Goal: Task Accomplishment & Management: Use online tool/utility

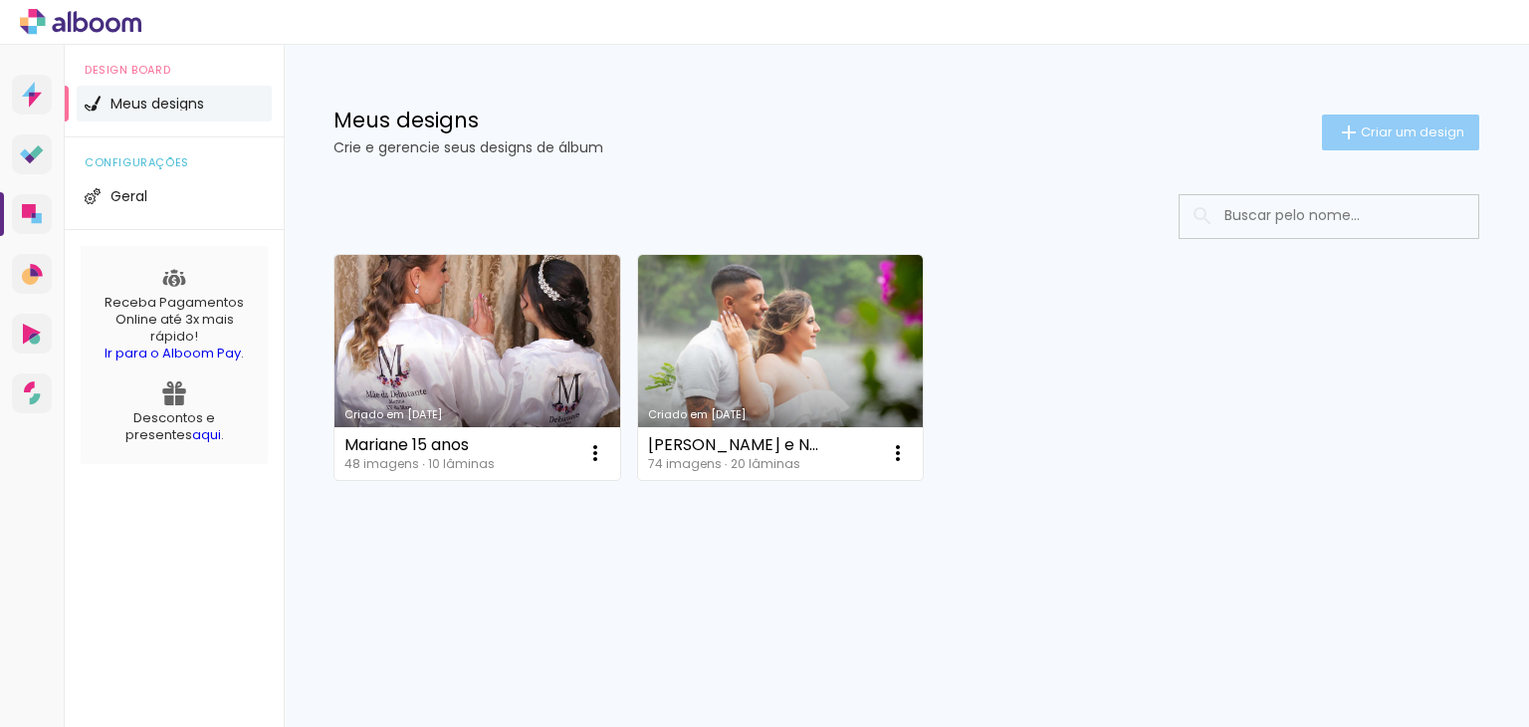
click at [1431, 136] on span "Criar um design" at bounding box center [1413, 131] width 104 height 13
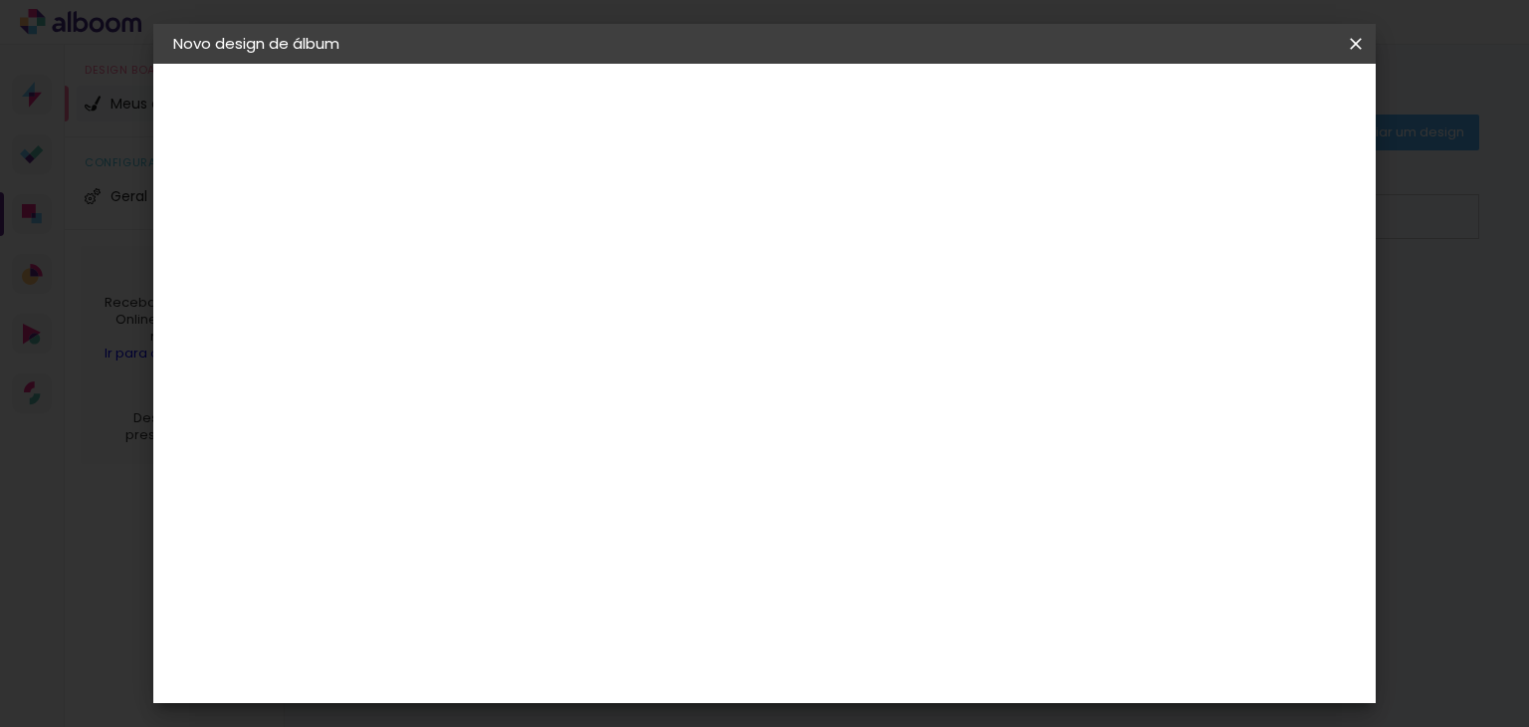
click at [499, 261] on input at bounding box center [499, 267] width 0 height 31
type input "Thamires e Custódio"
type paper-input "Thamires e Custódio"
click at [0, 0] on slot "Avançar" at bounding box center [0, 0] width 0 height 0
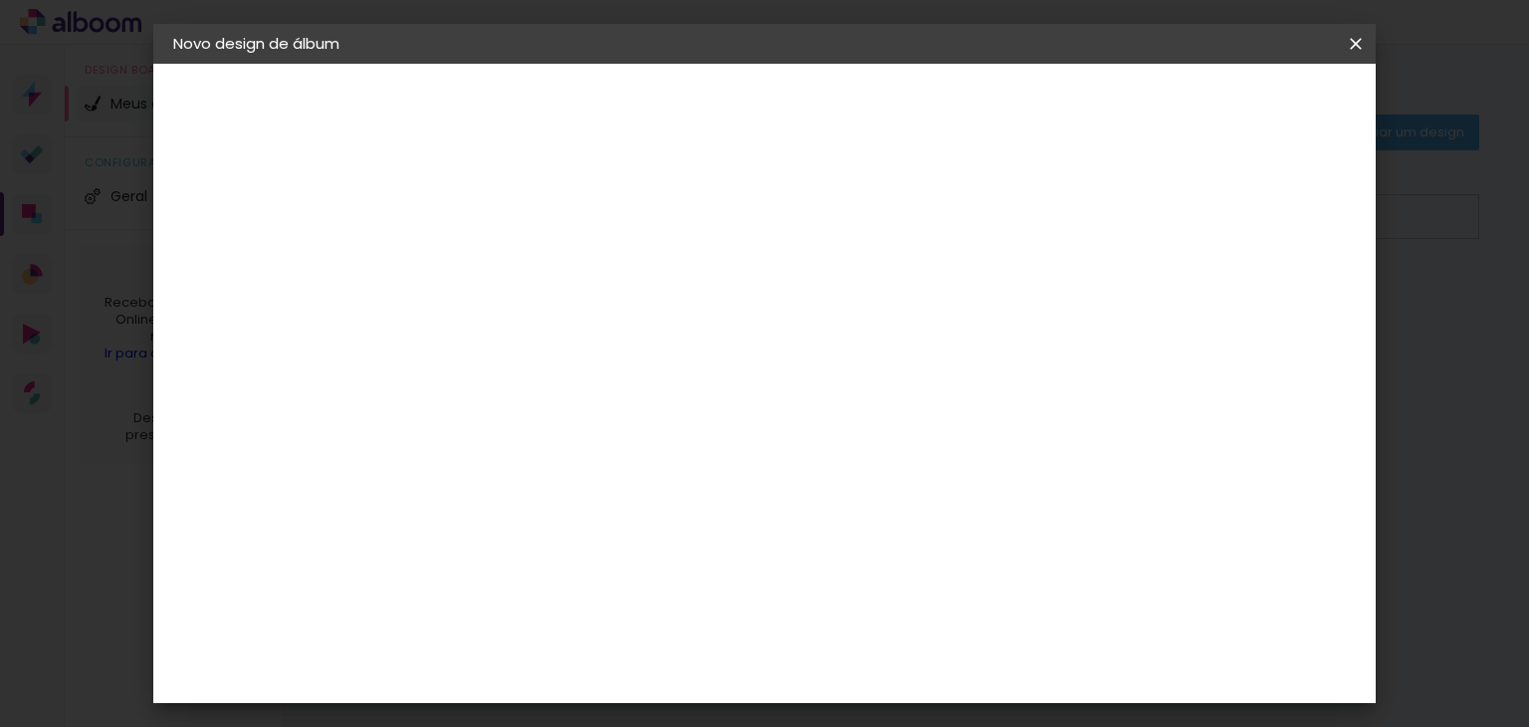
click at [0, 0] on slot "Avançar" at bounding box center [0, 0] width 0 height 0
click at [707, 498] on span "25 × 30 cm" at bounding box center [670, 518] width 74 height 41
click at [0, 0] on slot "Avançar" at bounding box center [0, 0] width 0 height 0
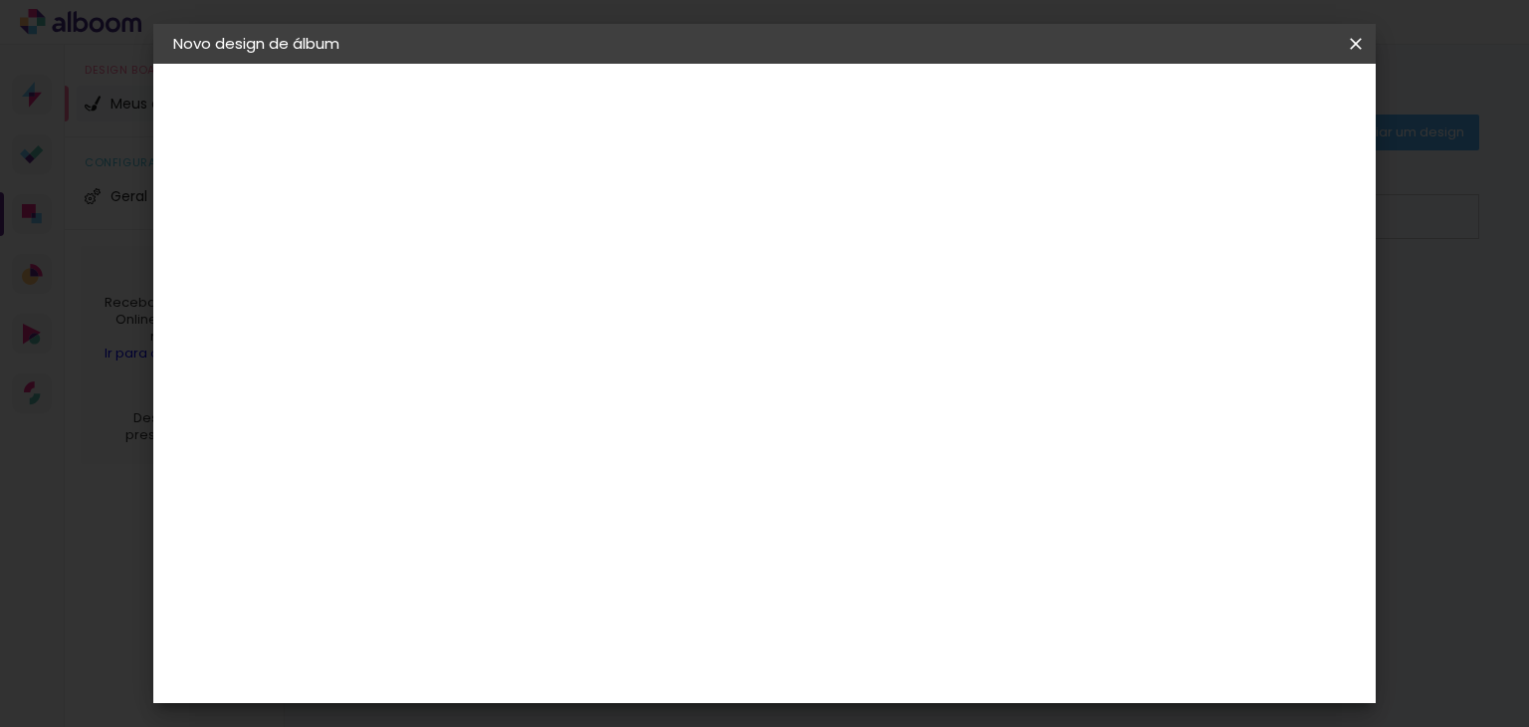
click at [1231, 110] on span "Iniciar design" at bounding box center [1186, 106] width 91 height 14
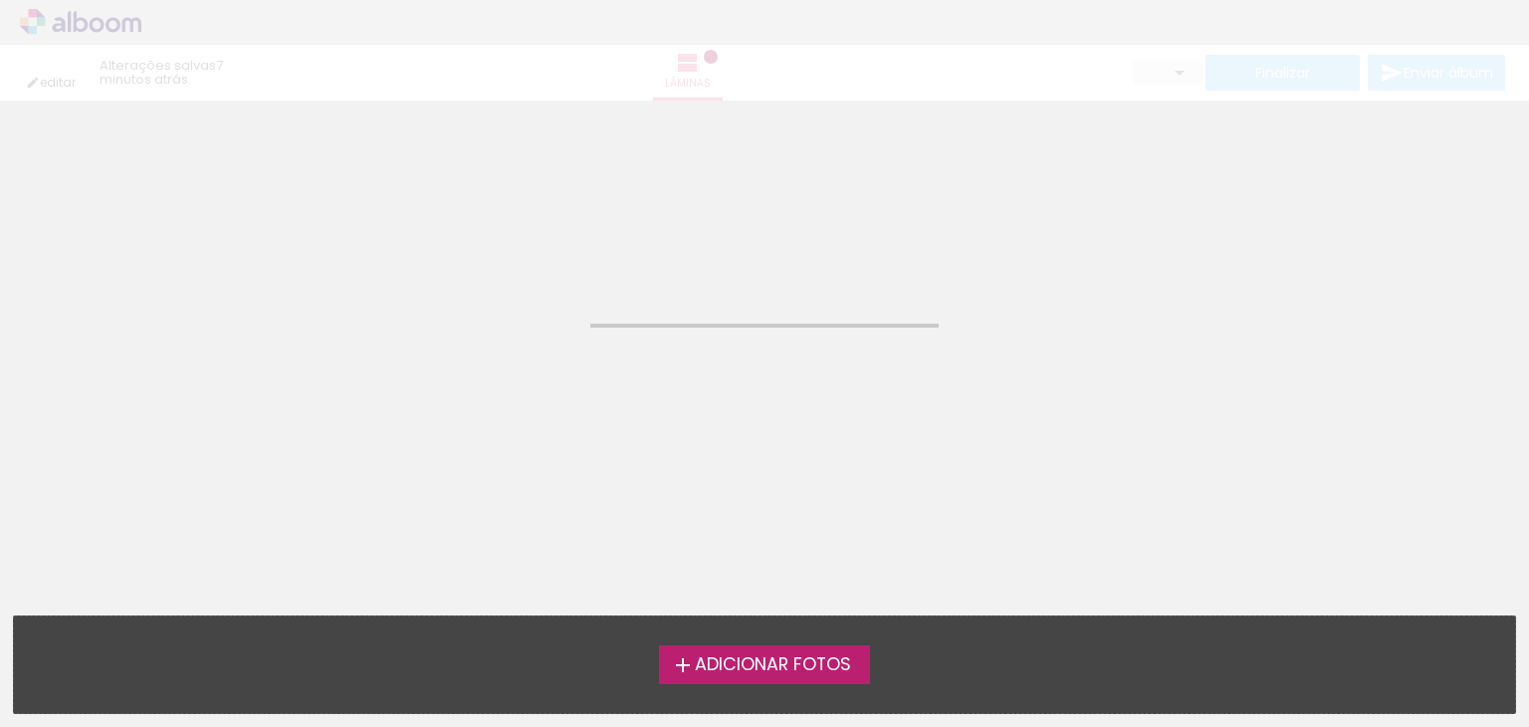
click at [834, 671] on span "Adicionar Fotos" at bounding box center [773, 665] width 156 height 18
click at [0, 0] on input "file" at bounding box center [0, 0] width 0 height 0
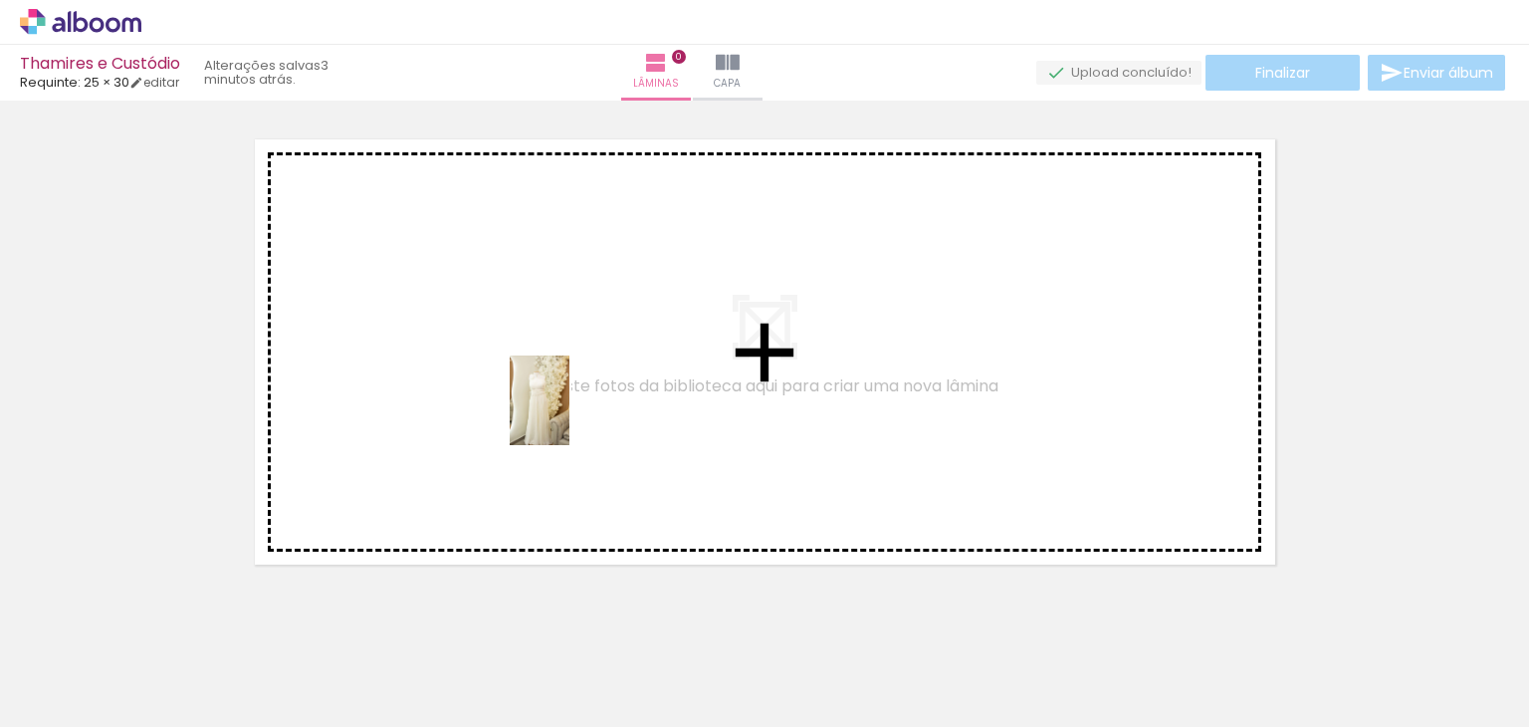
drag, startPoint x: 410, startPoint y: 628, endPoint x: 569, endPoint y: 415, distance: 266.0
click at [569, 415] on quentale-workspace at bounding box center [764, 363] width 1529 height 727
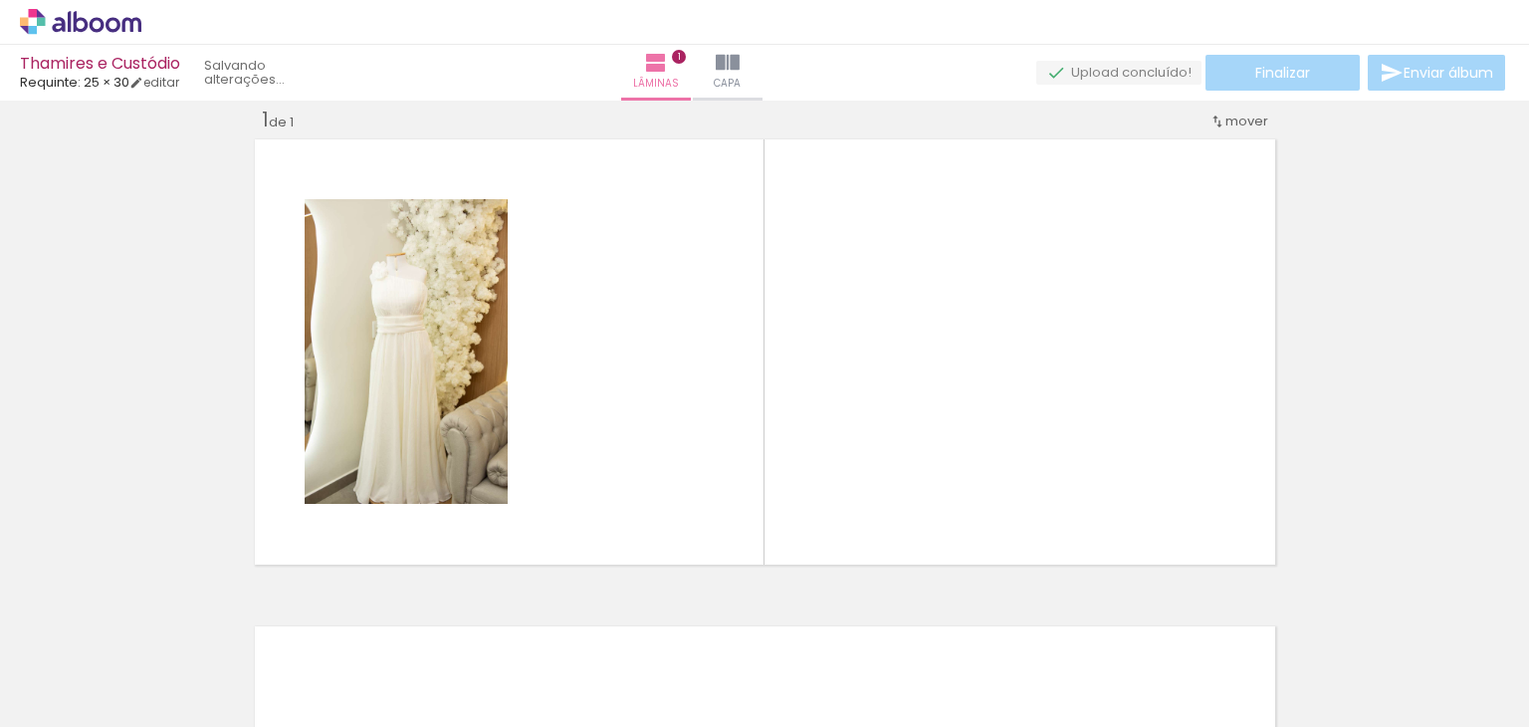
scroll to position [25, 0]
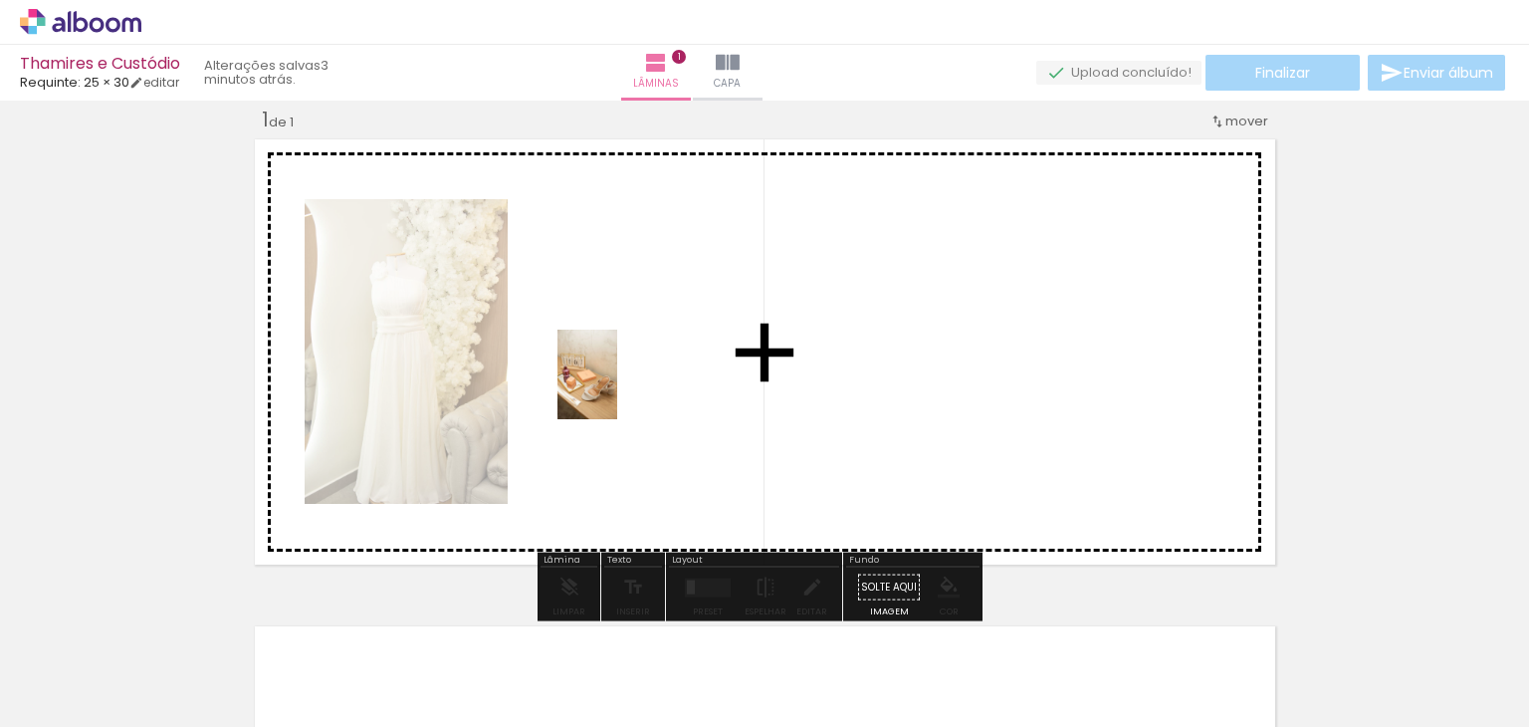
drag, startPoint x: 443, startPoint y: 676, endPoint x: 617, endPoint y: 389, distance: 335.5
click at [617, 389] on quentale-workspace at bounding box center [764, 363] width 1529 height 727
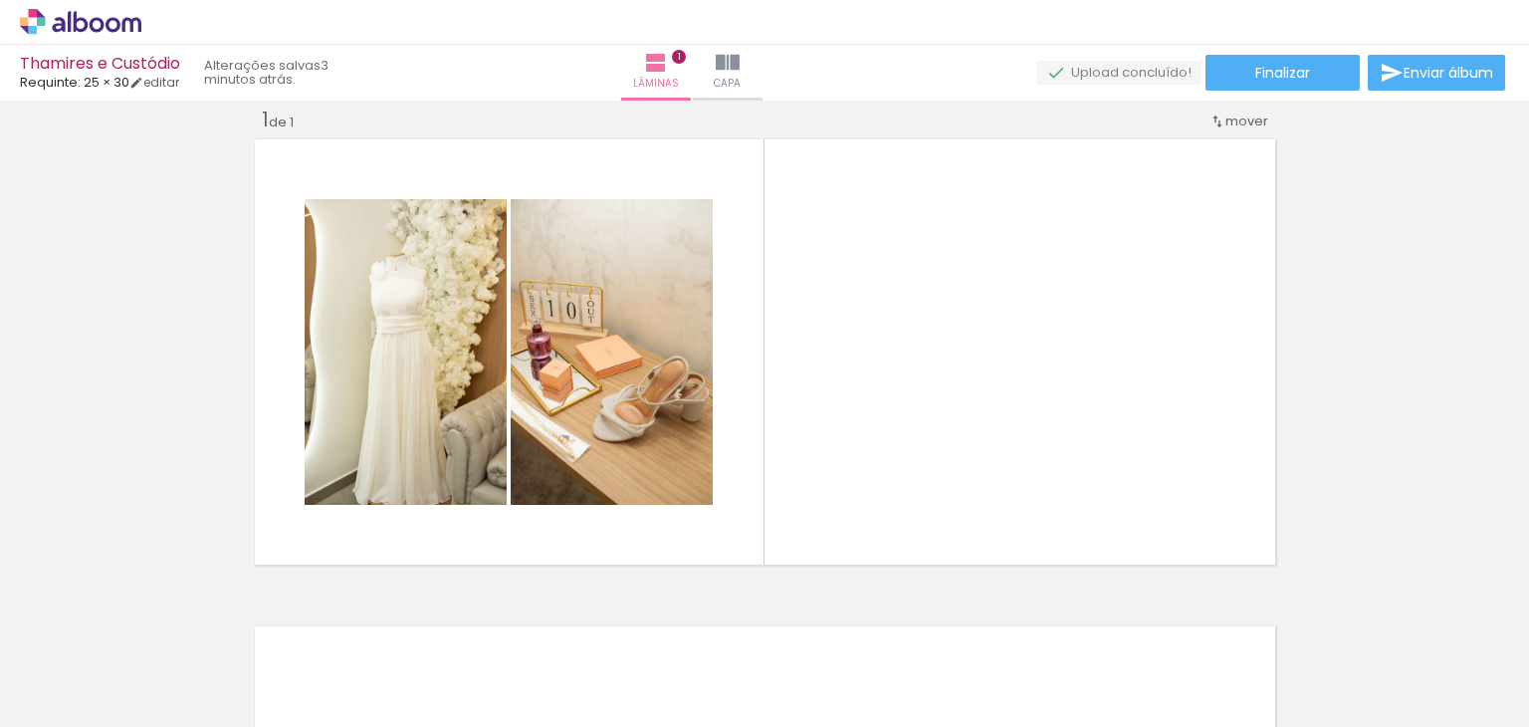
scroll to position [0, 0]
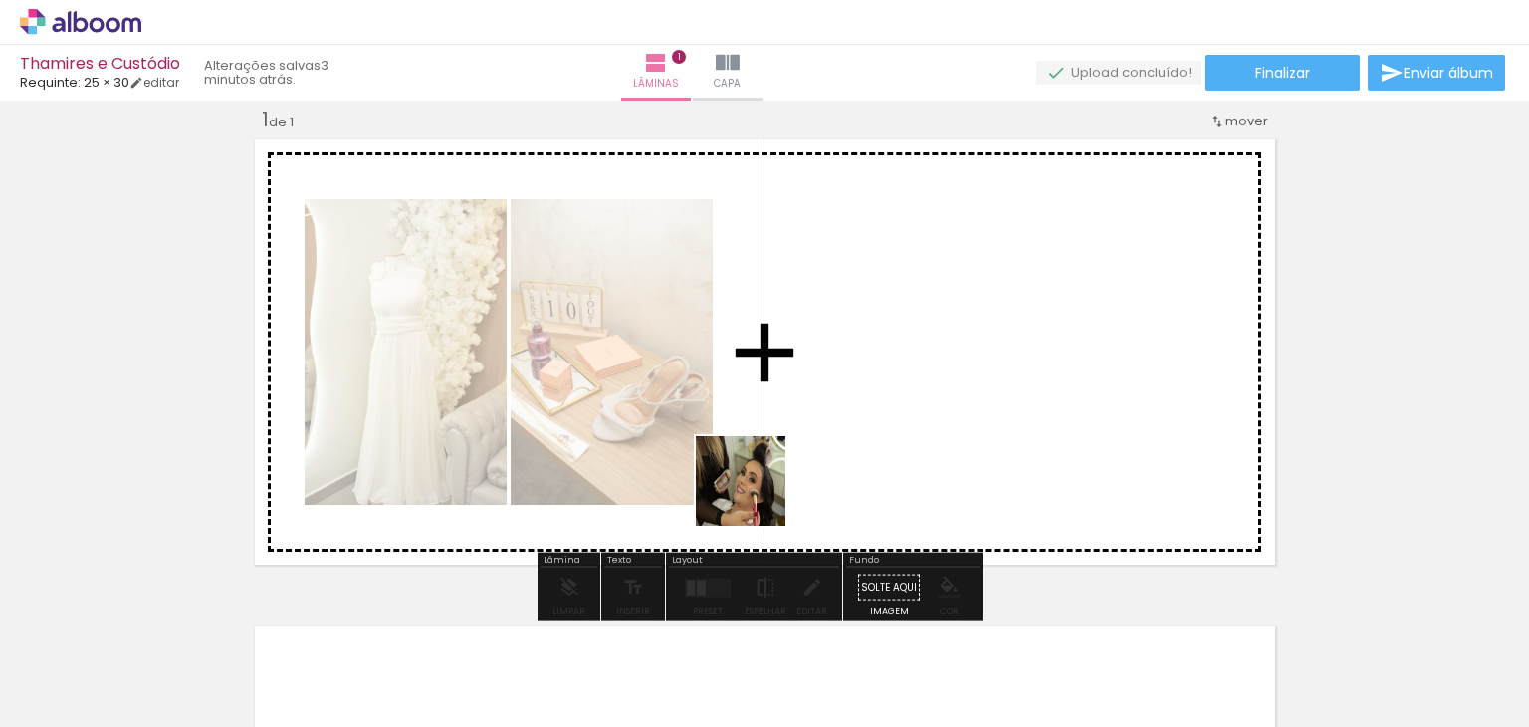
drag, startPoint x: 230, startPoint y: 678, endPoint x: 750, endPoint y: 585, distance: 527.8
click at [840, 408] on quentale-workspace at bounding box center [764, 363] width 1529 height 727
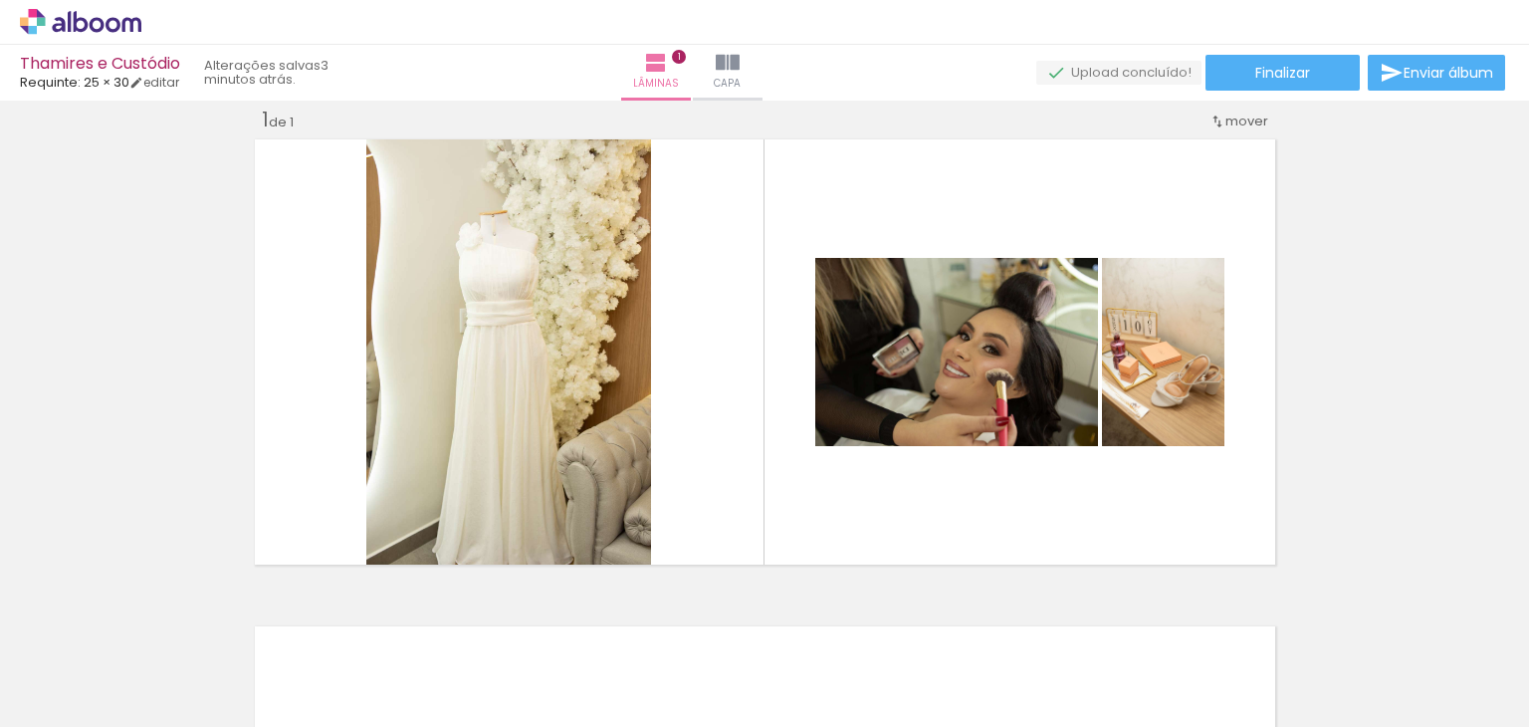
scroll to position [0, 711]
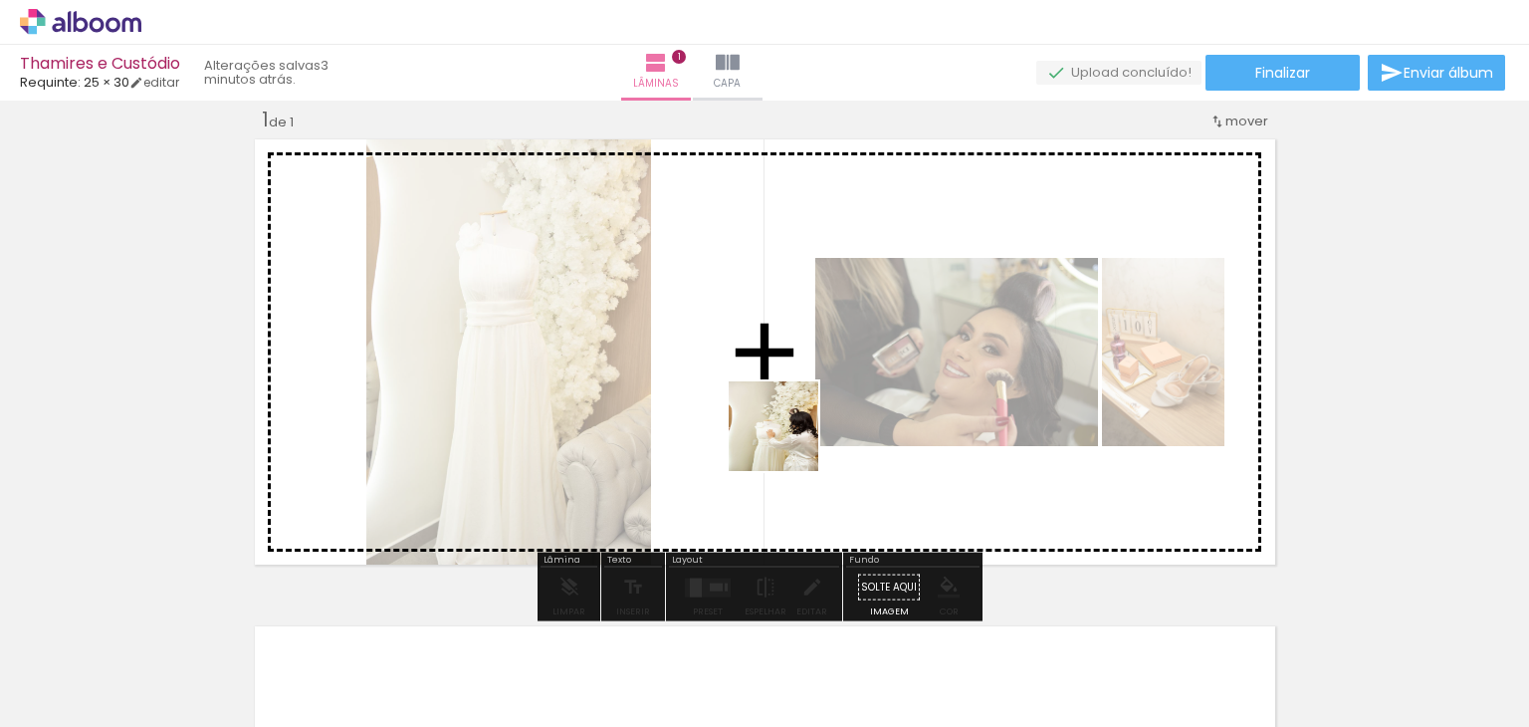
drag, startPoint x: 732, startPoint y: 697, endPoint x: 776, endPoint y: 450, distance: 250.9
click at [791, 436] on quentale-workspace at bounding box center [764, 363] width 1529 height 727
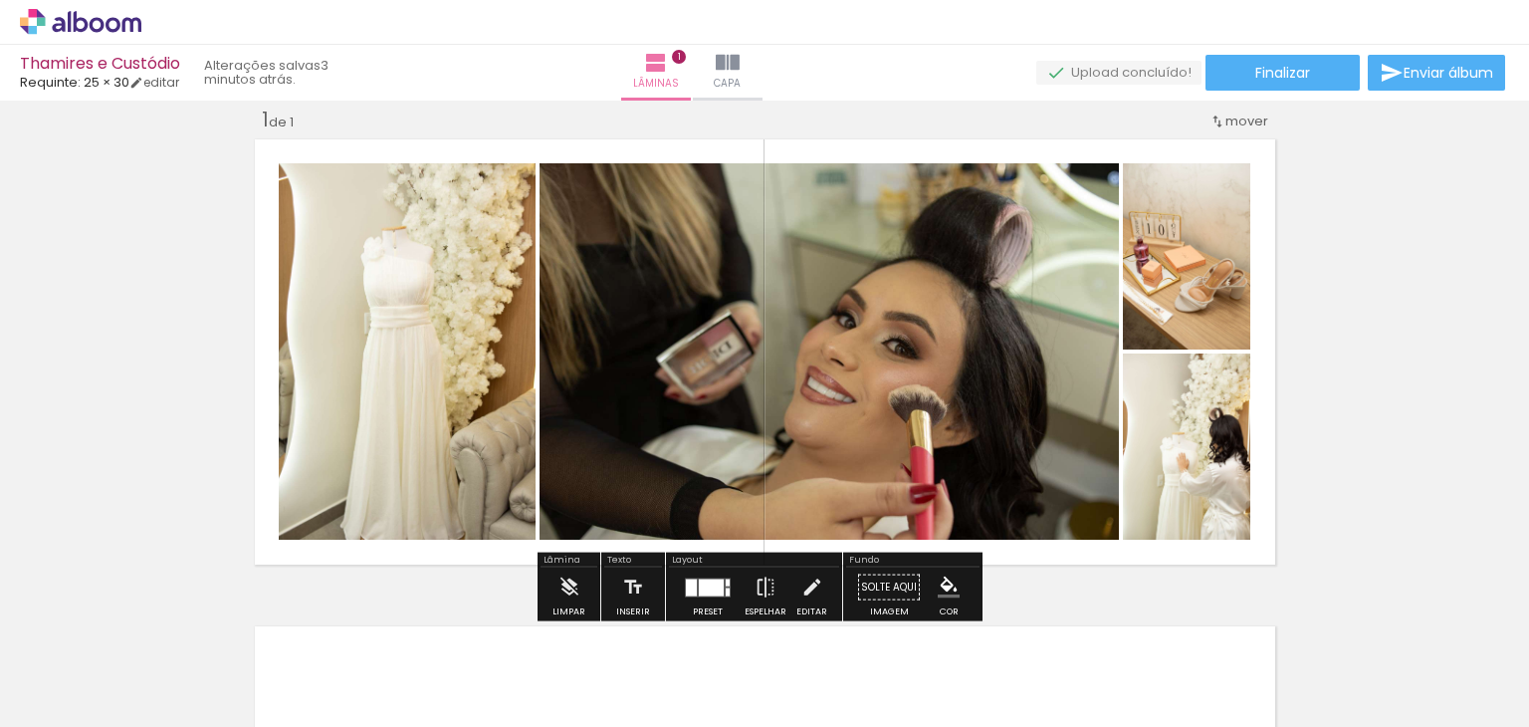
click at [712, 590] on div at bounding box center [711, 586] width 25 height 17
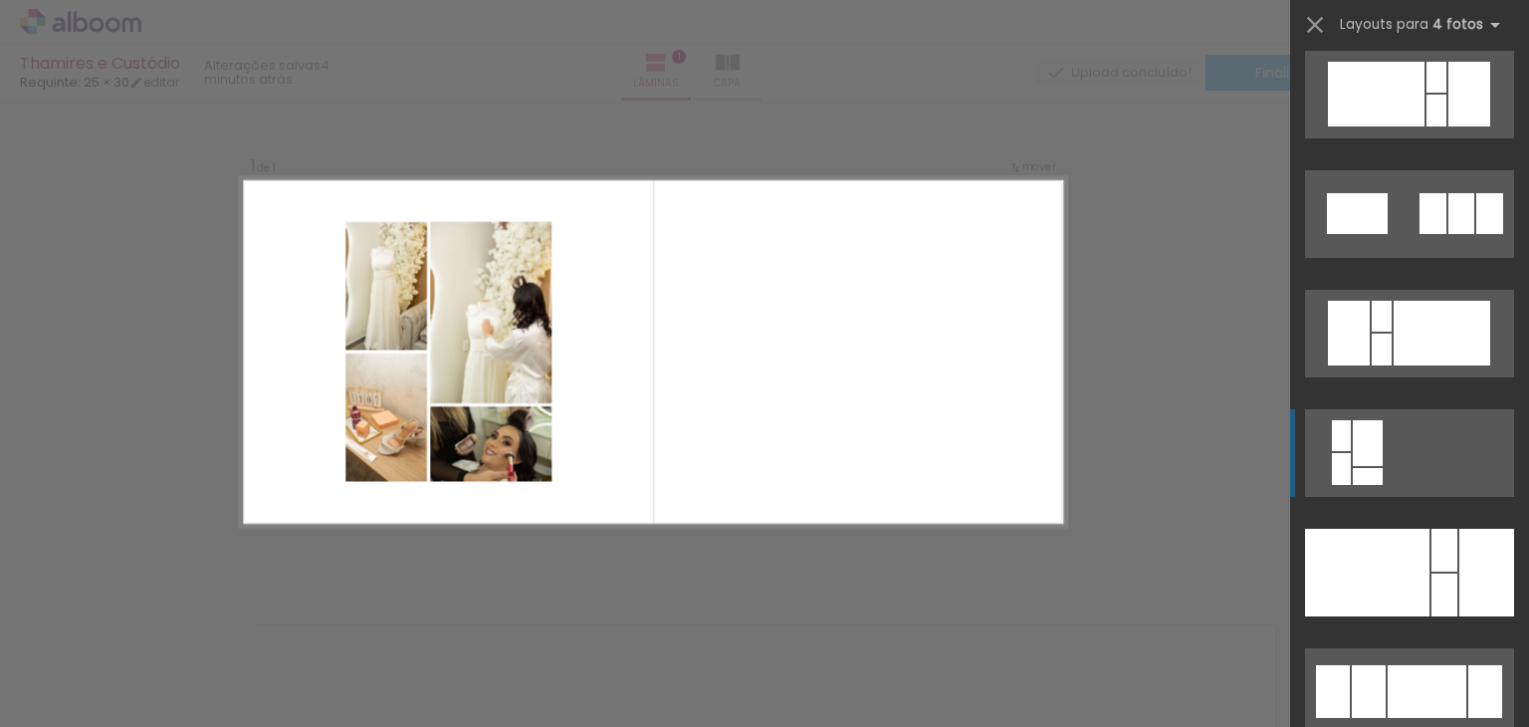
scroll to position [2887, 0]
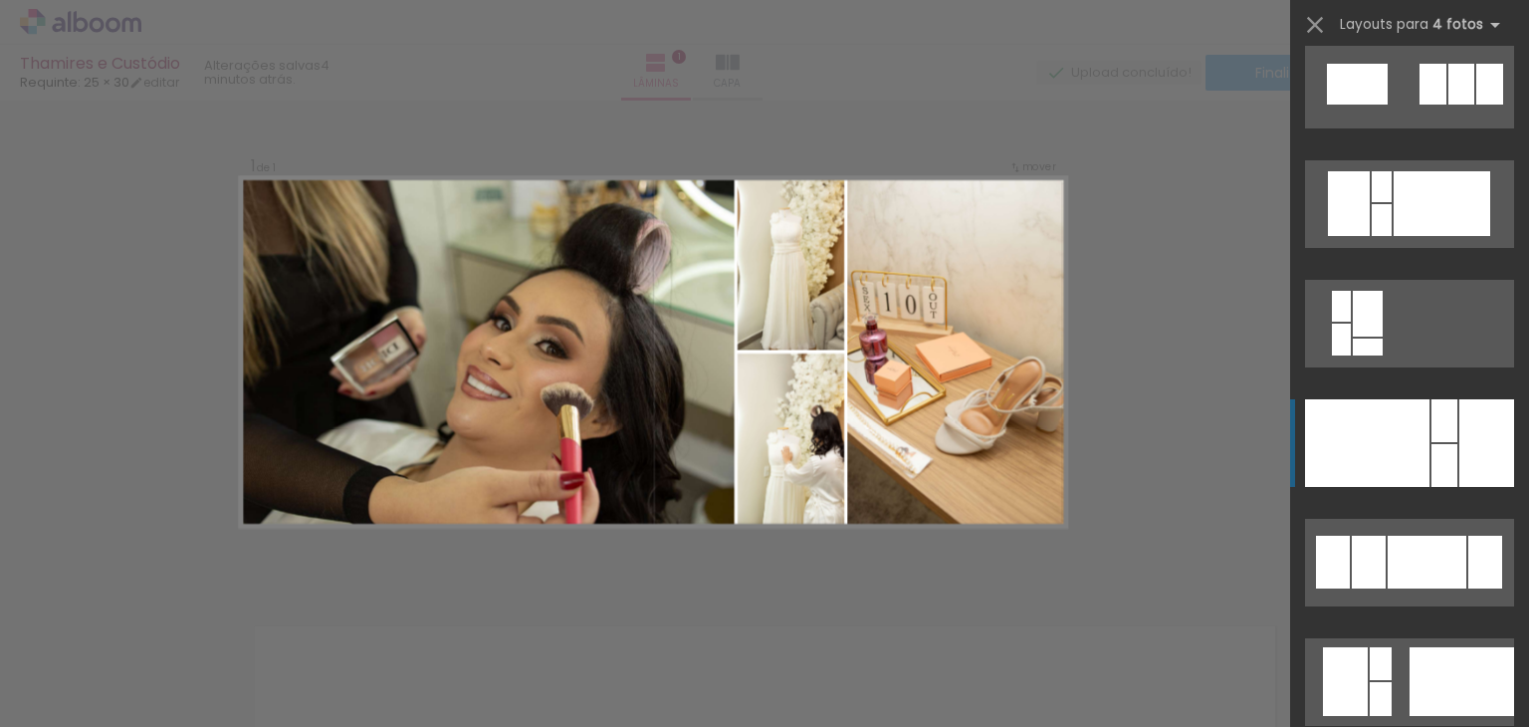
click at [1459, 441] on div at bounding box center [1486, 443] width 55 height 88
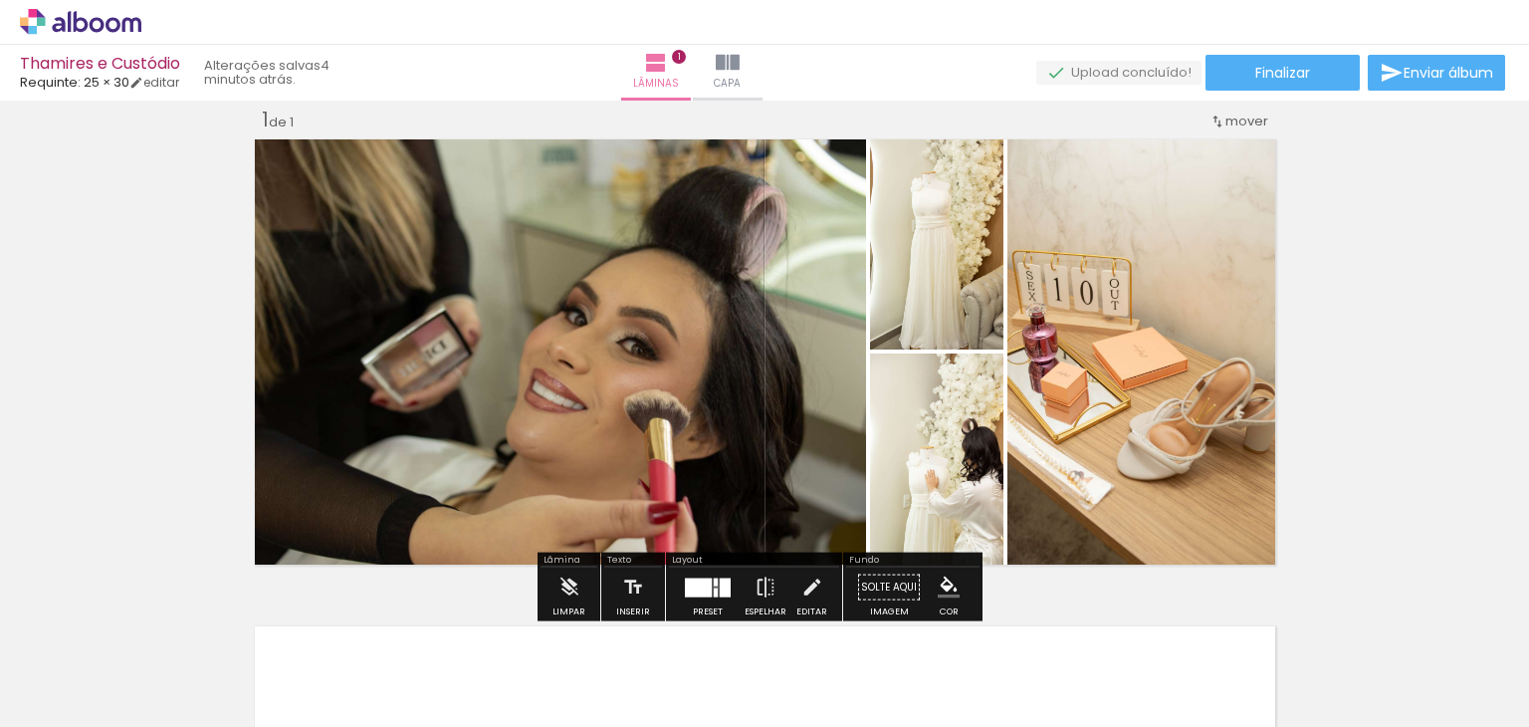
click at [721, 583] on div at bounding box center [725, 586] width 11 height 19
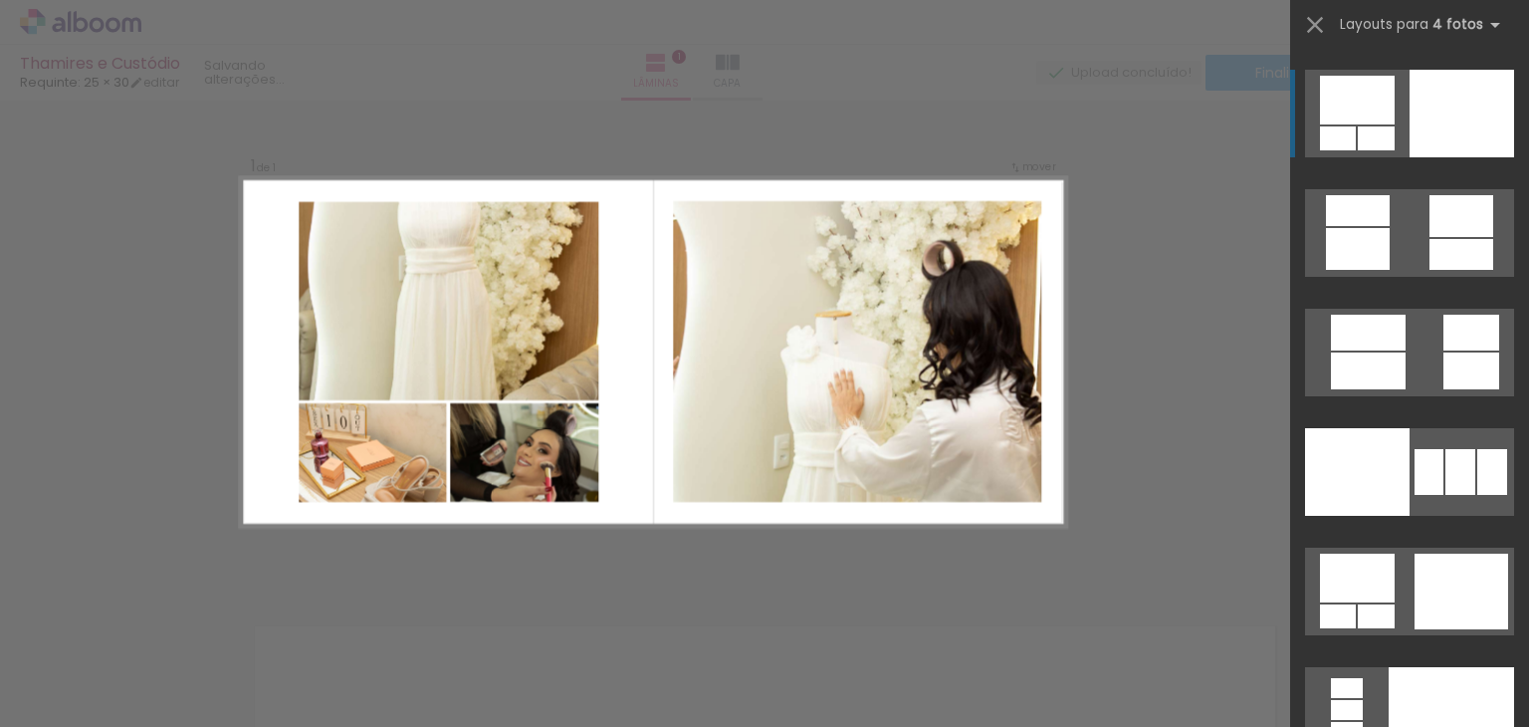
scroll to position [39143, 0]
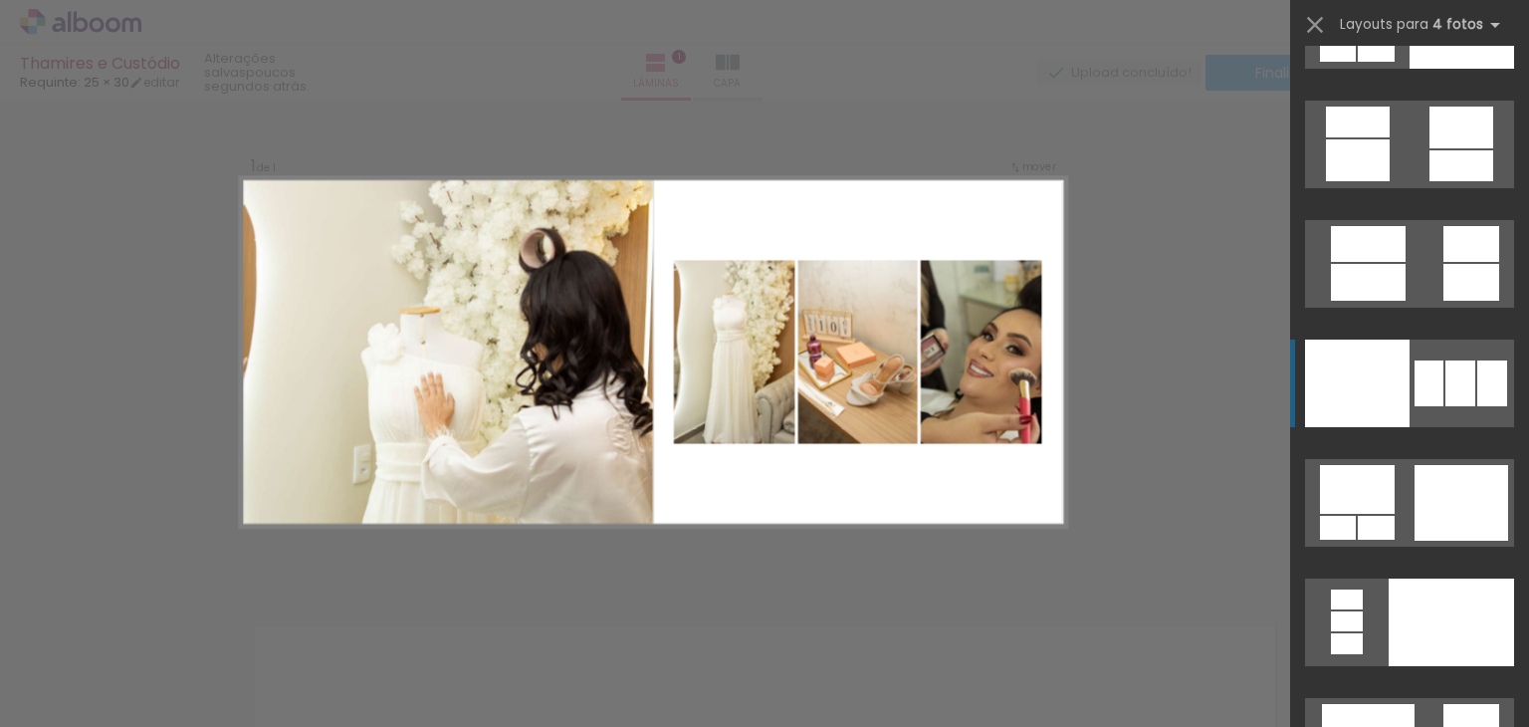
click at [1445, 375] on div at bounding box center [1460, 383] width 30 height 46
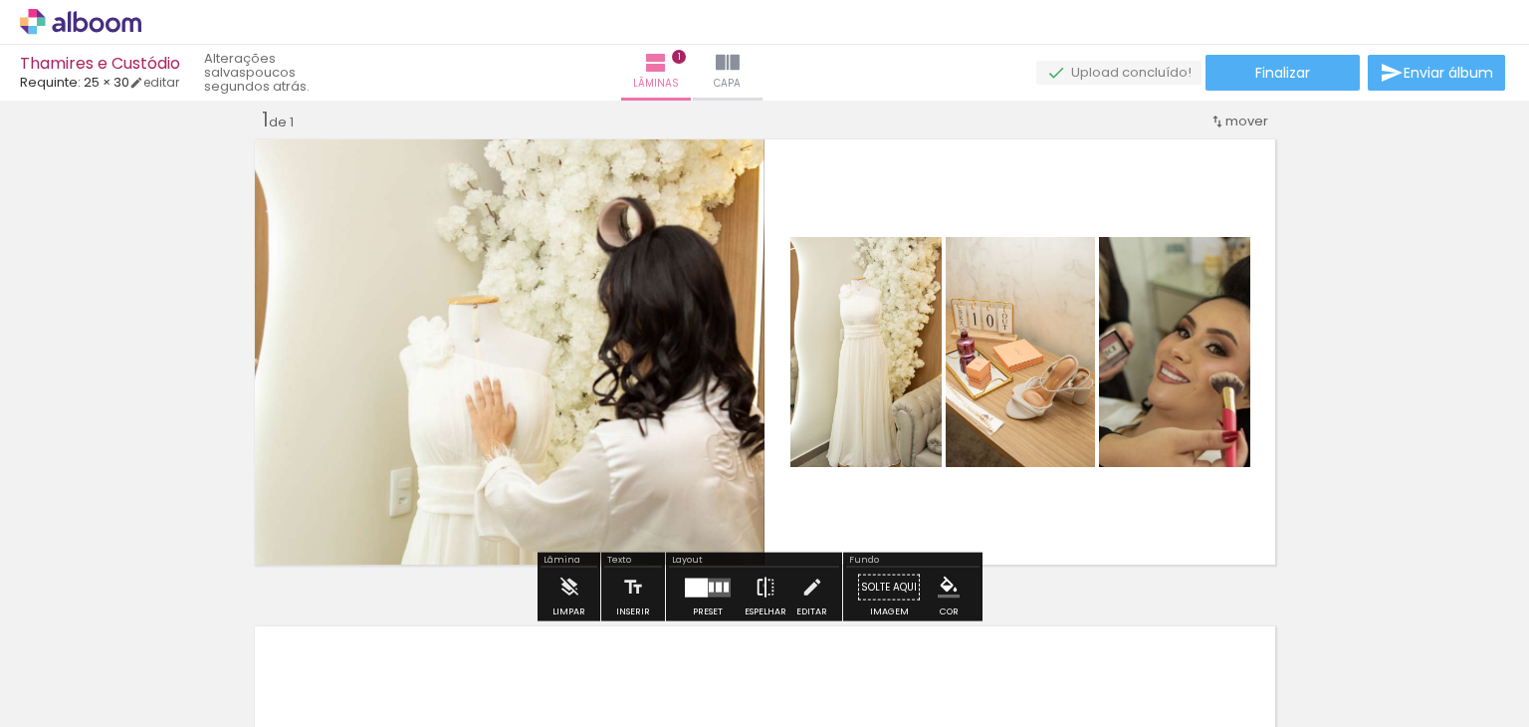
click at [760, 584] on iron-icon at bounding box center [766, 587] width 22 height 40
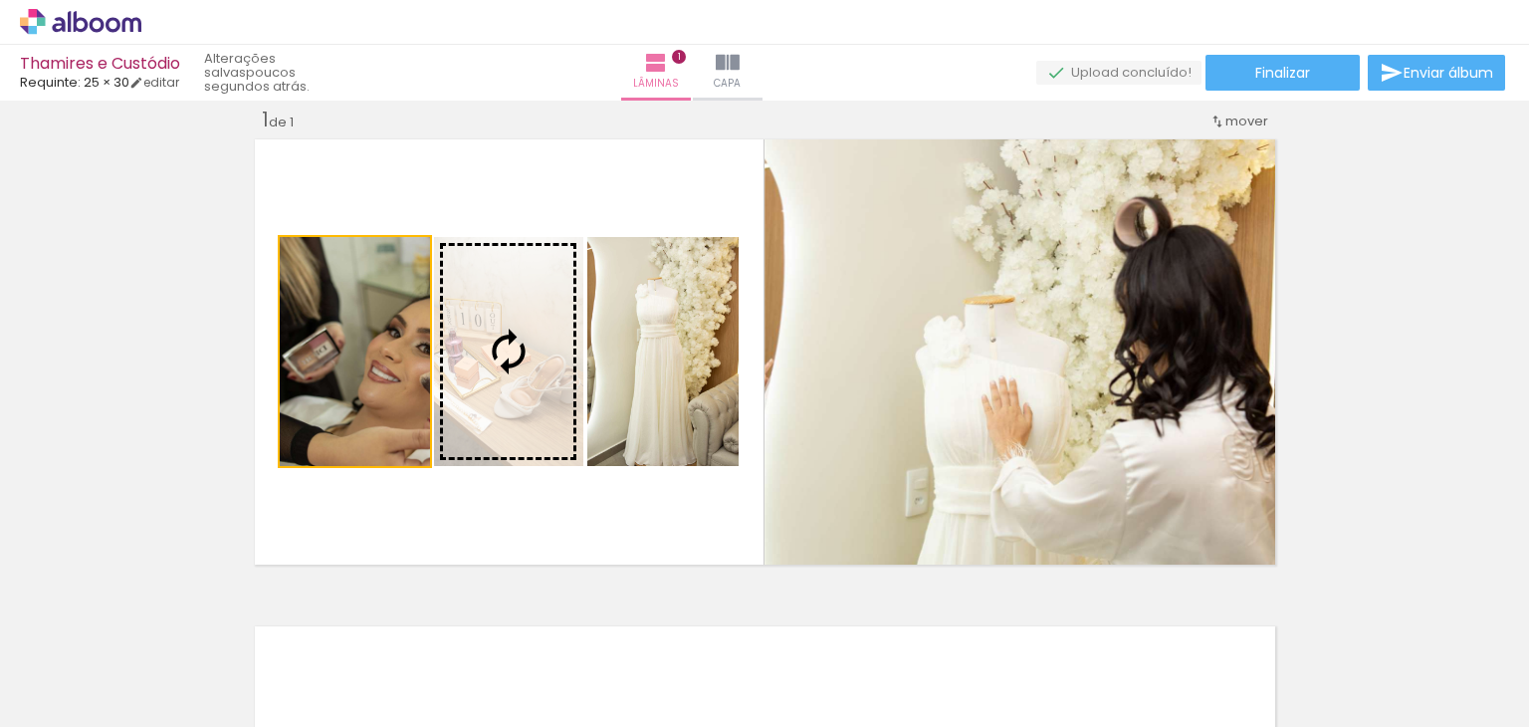
drag, startPoint x: 448, startPoint y: 383, endPoint x: 1132, endPoint y: 384, distance: 683.9
click at [0, 0] on slot at bounding box center [0, 0] width 0 height 0
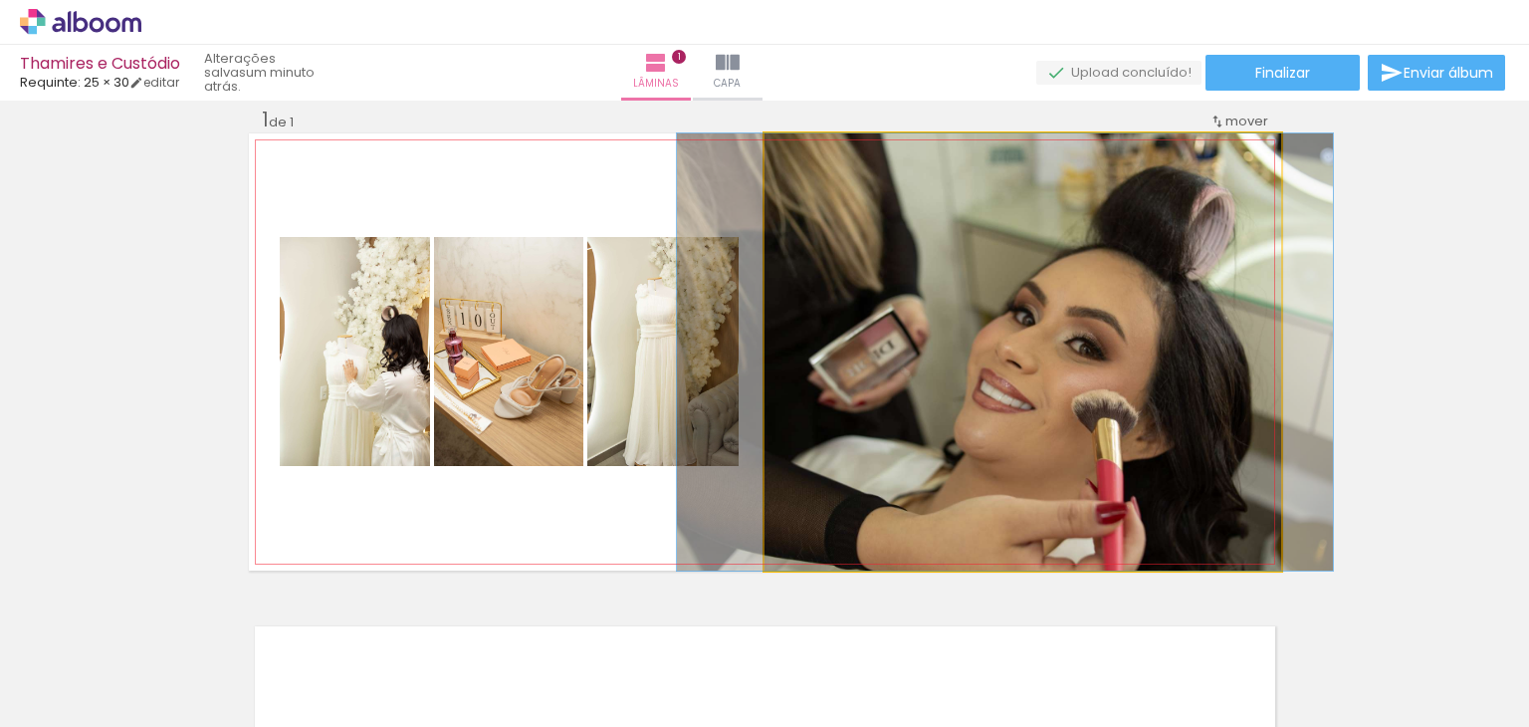
drag, startPoint x: 1119, startPoint y: 390, endPoint x: 1100, endPoint y: 362, distance: 33.7
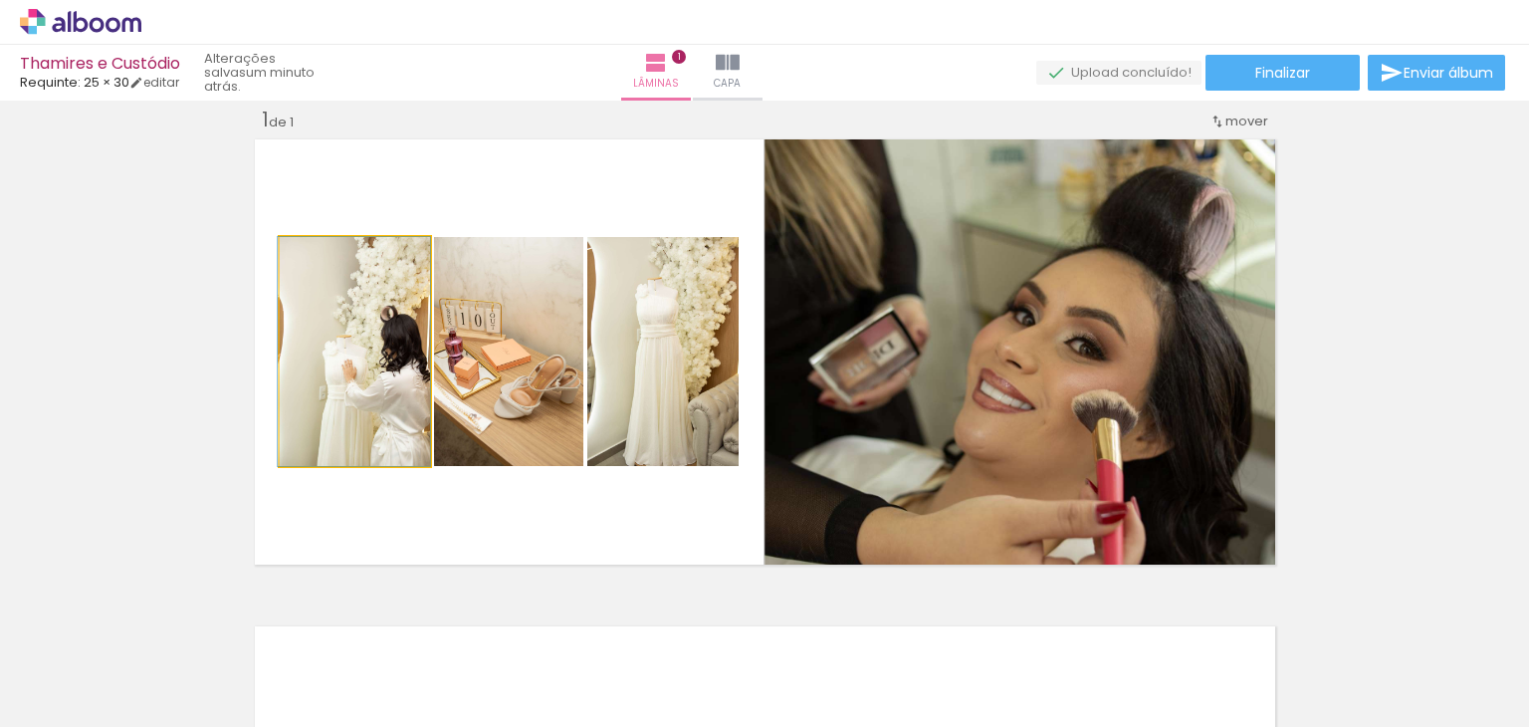
drag, startPoint x: 373, startPoint y: 386, endPoint x: 348, endPoint y: 382, distance: 25.2
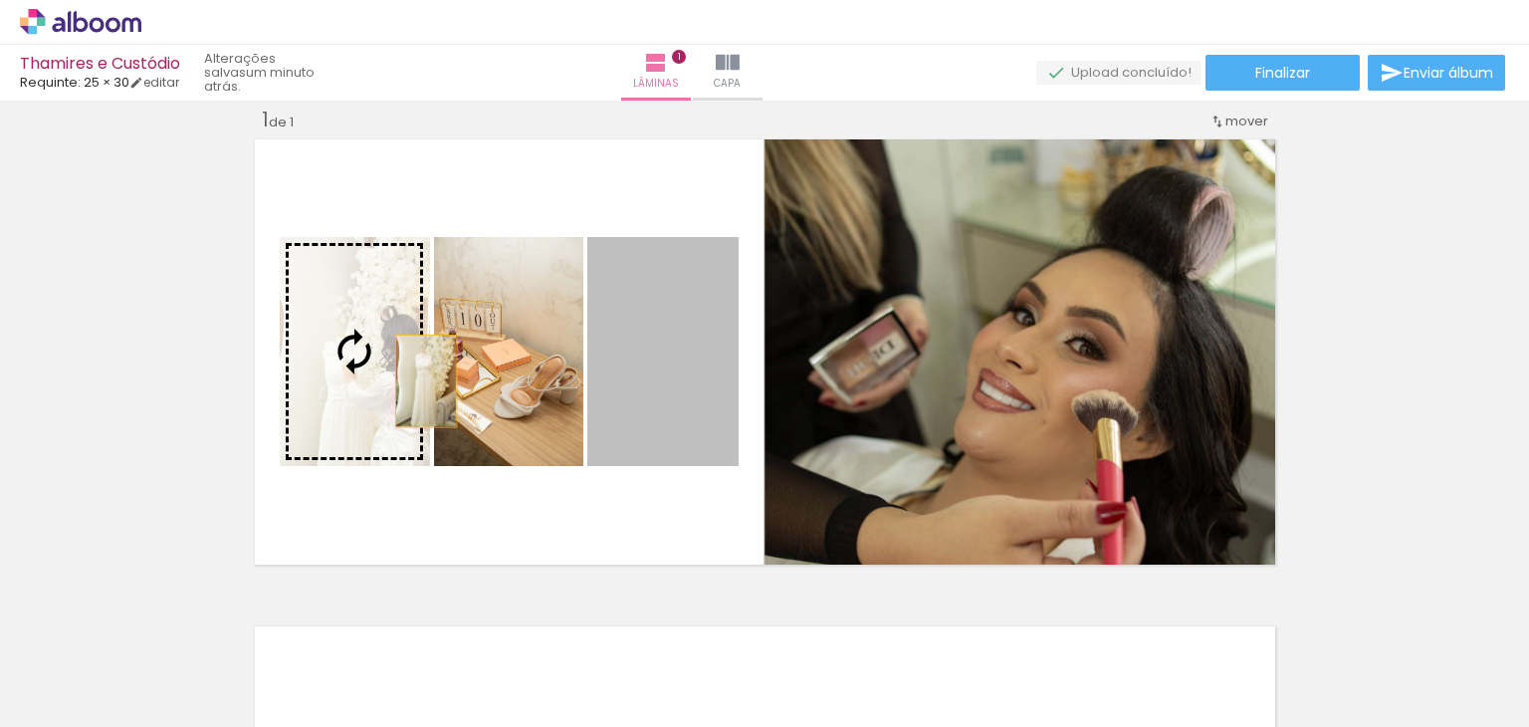
drag, startPoint x: 661, startPoint y: 391, endPoint x: 418, endPoint y: 380, distance: 243.1
click at [0, 0] on slot at bounding box center [0, 0] width 0 height 0
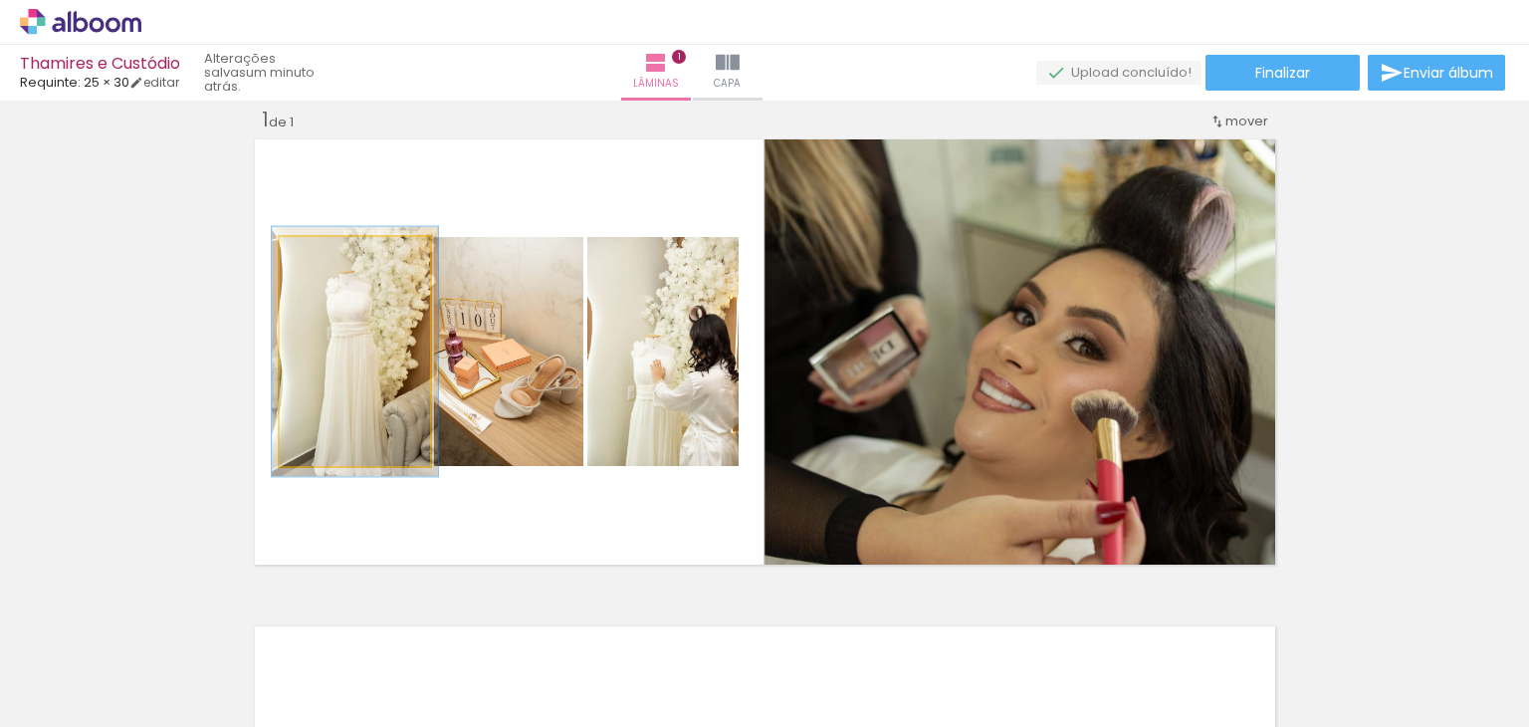
type paper-slider "109"
click at [324, 253] on div at bounding box center [333, 258] width 18 height 18
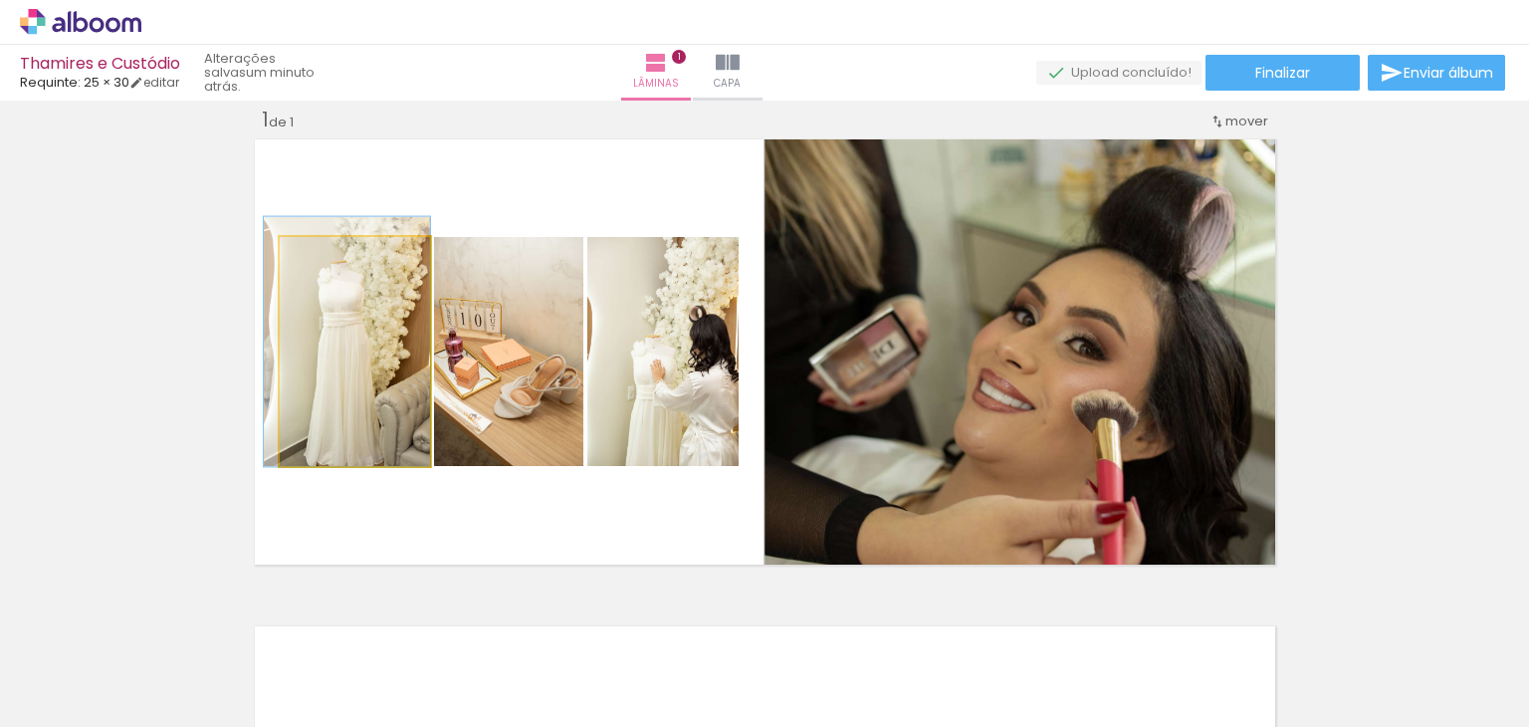
drag, startPoint x: 378, startPoint y: 377, endPoint x: 369, endPoint y: 371, distance: 10.8
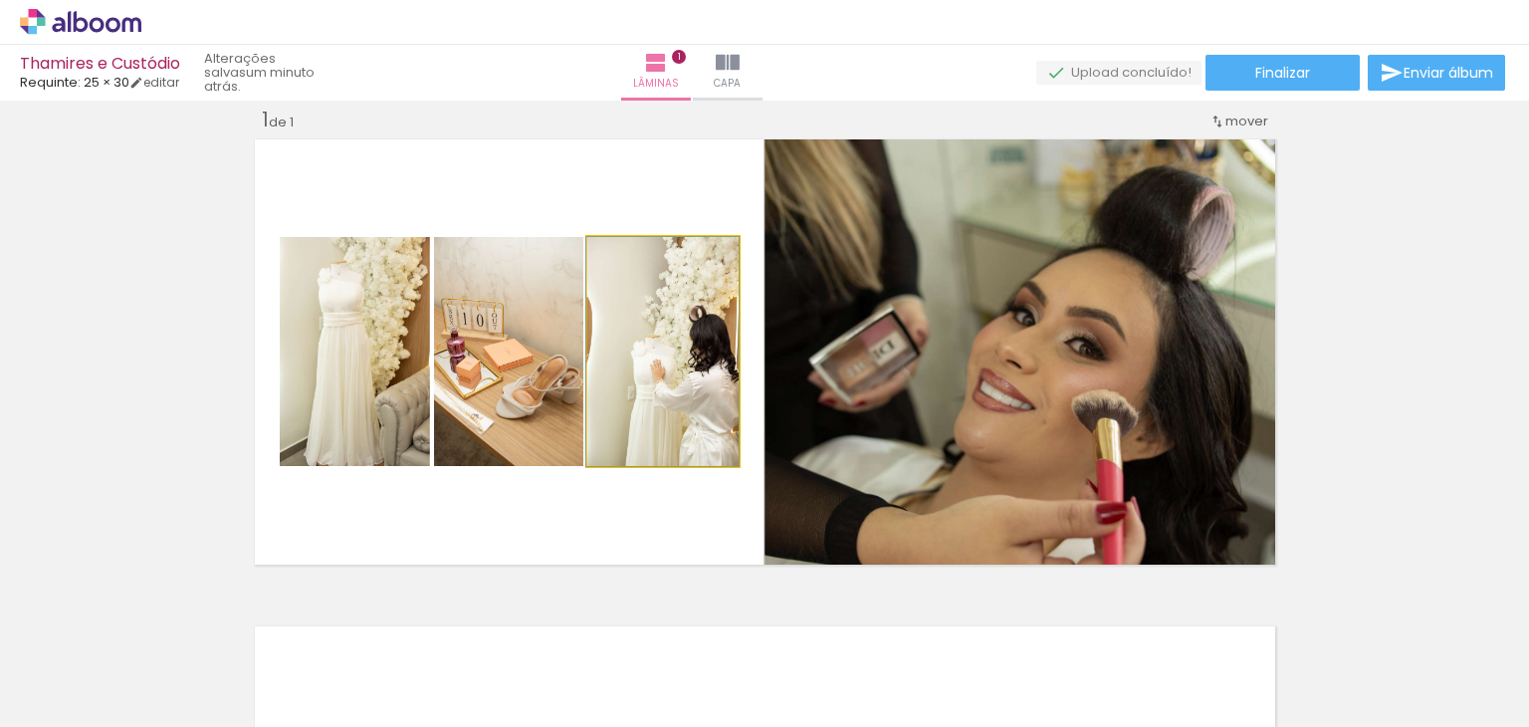
drag, startPoint x: 685, startPoint y: 397, endPoint x: 661, endPoint y: 394, distance: 24.1
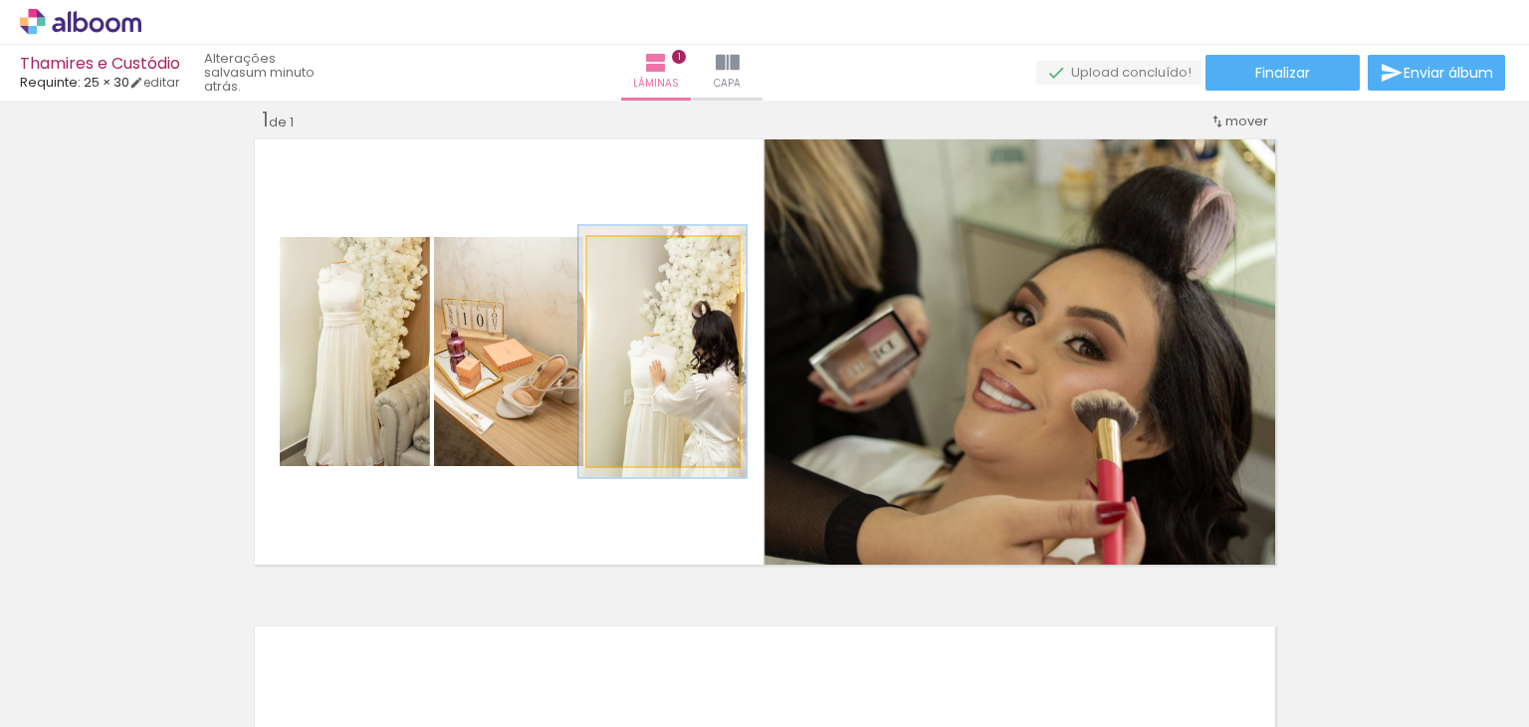
type paper-slider "110"
click at [641, 250] on div at bounding box center [640, 258] width 32 height 32
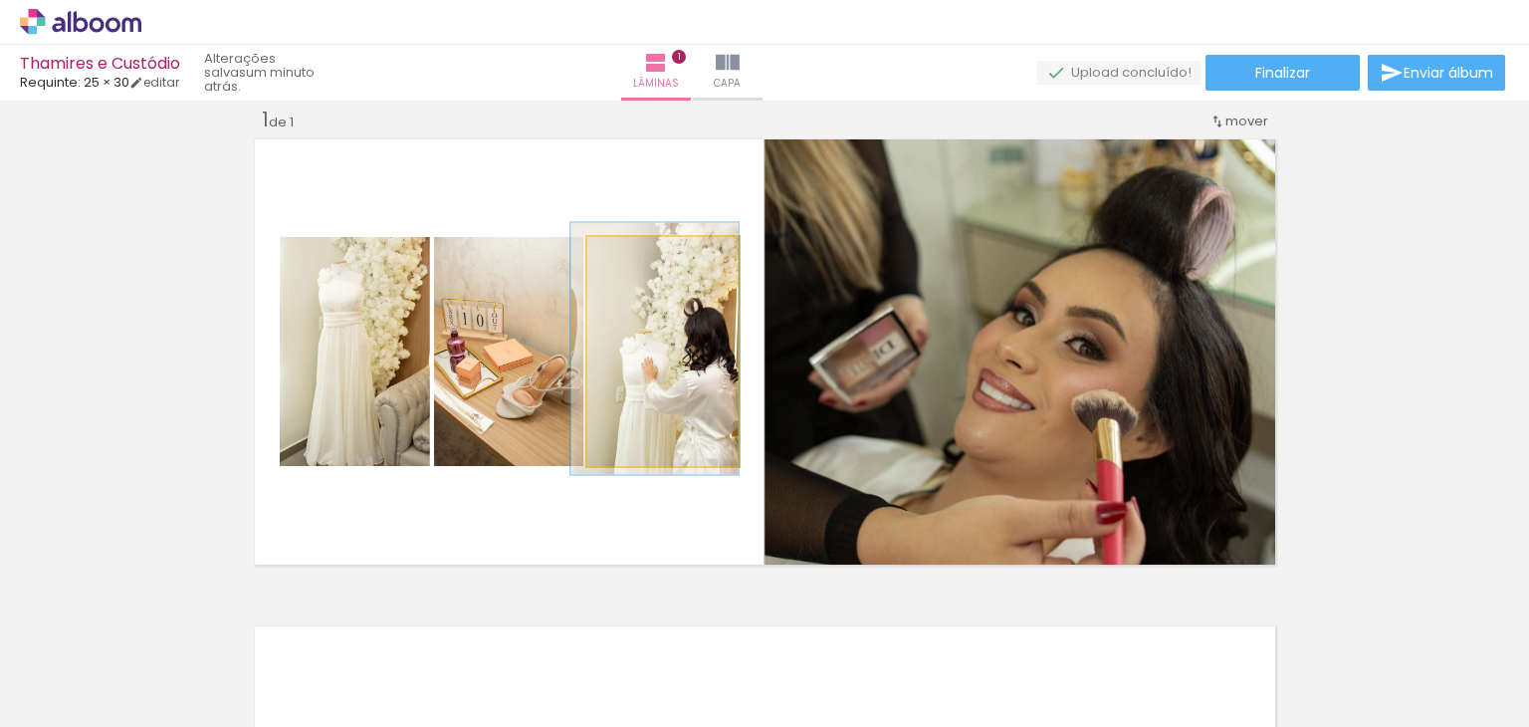
drag, startPoint x: 701, startPoint y: 370, endPoint x: 675, endPoint y: 367, distance: 26.1
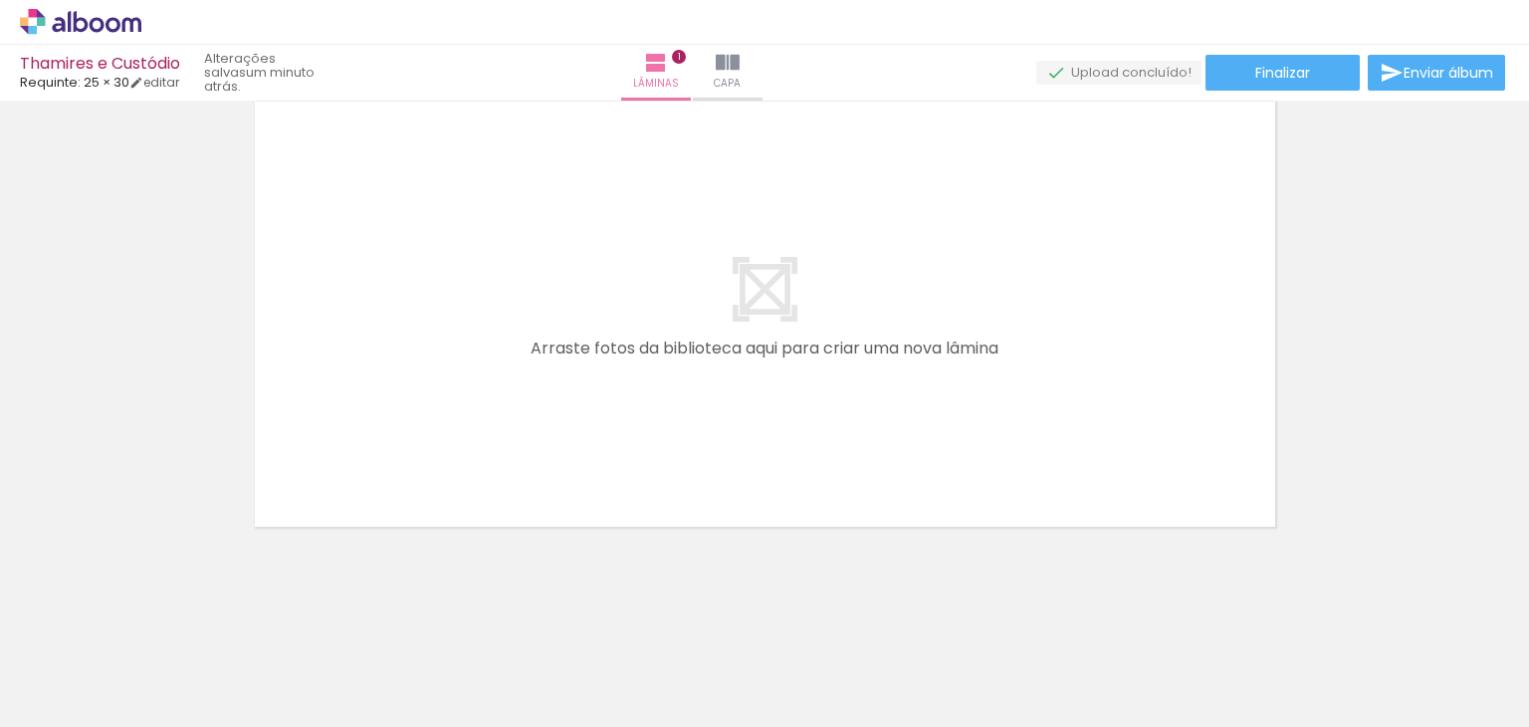
scroll to position [450, 0]
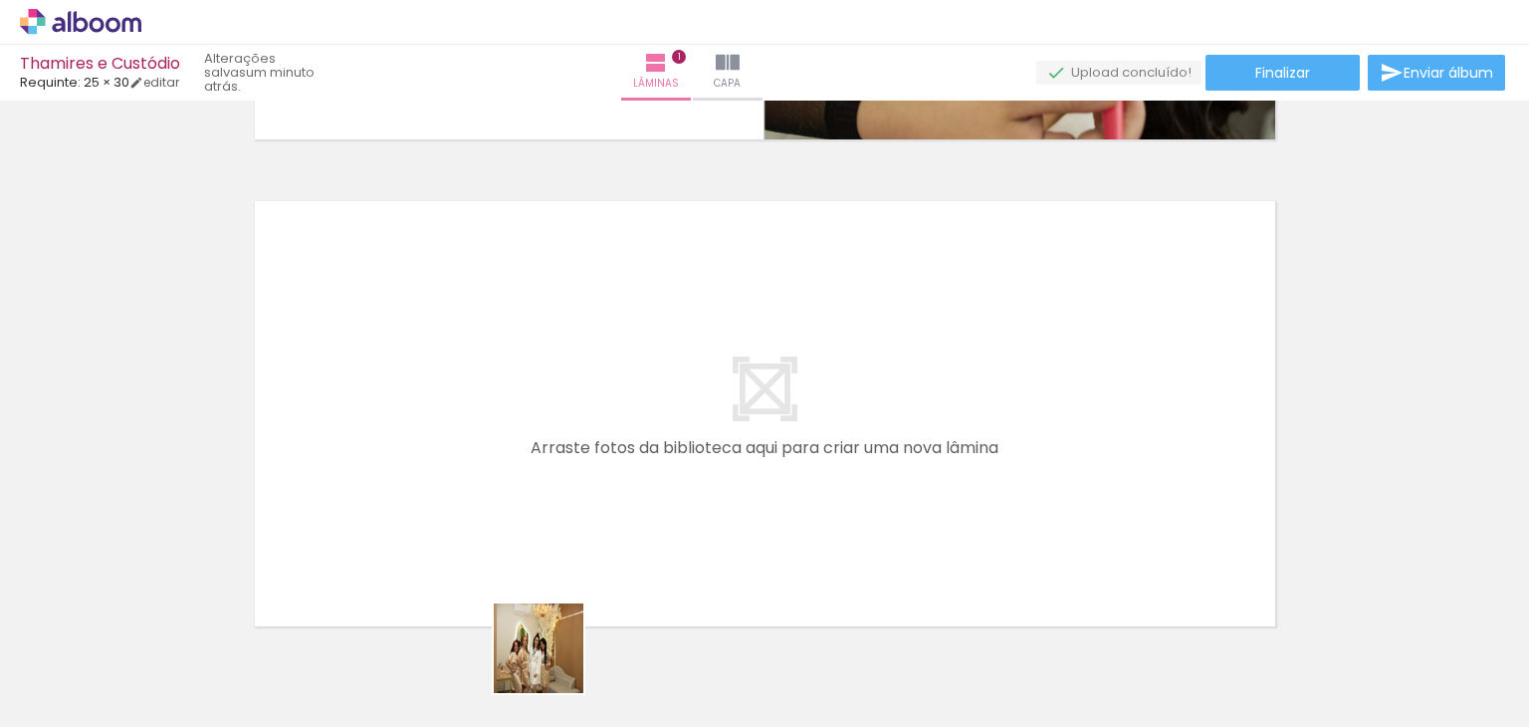
drag, startPoint x: 518, startPoint y: 688, endPoint x: 651, endPoint y: 464, distance: 260.7
click at [651, 464] on quentale-workspace at bounding box center [764, 363] width 1529 height 727
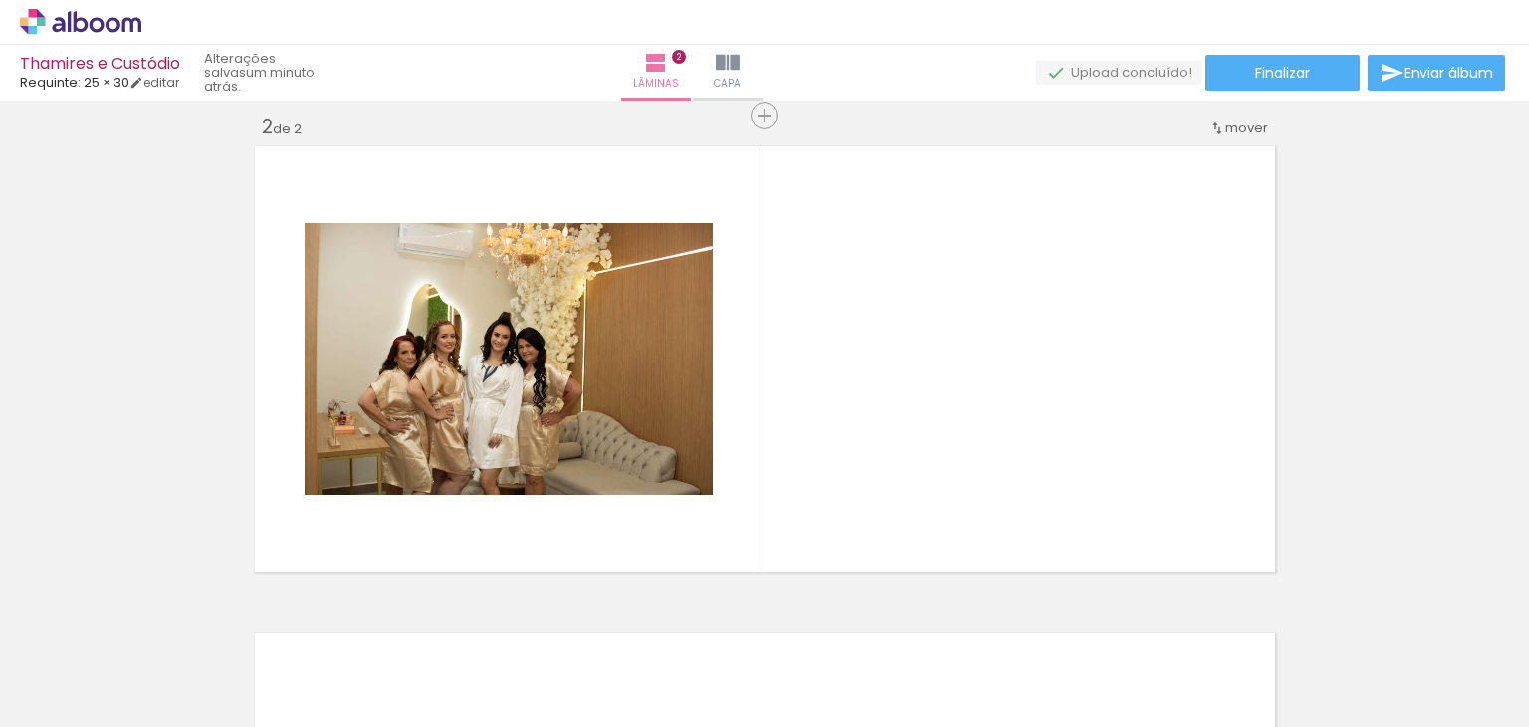
scroll to position [512, 0]
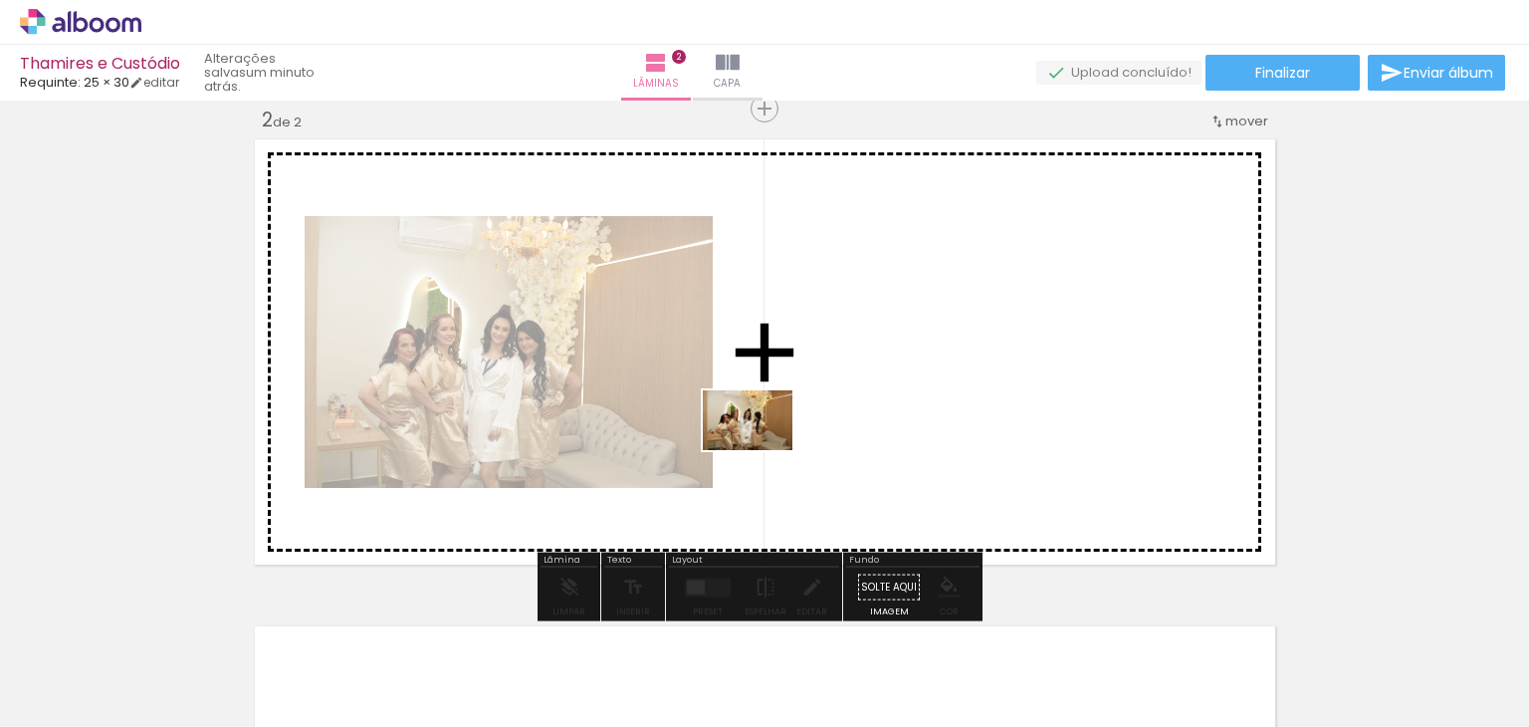
drag, startPoint x: 668, startPoint y: 655, endPoint x: 764, endPoint y: 449, distance: 227.1
click at [764, 449] on quentale-workspace at bounding box center [764, 363] width 1529 height 727
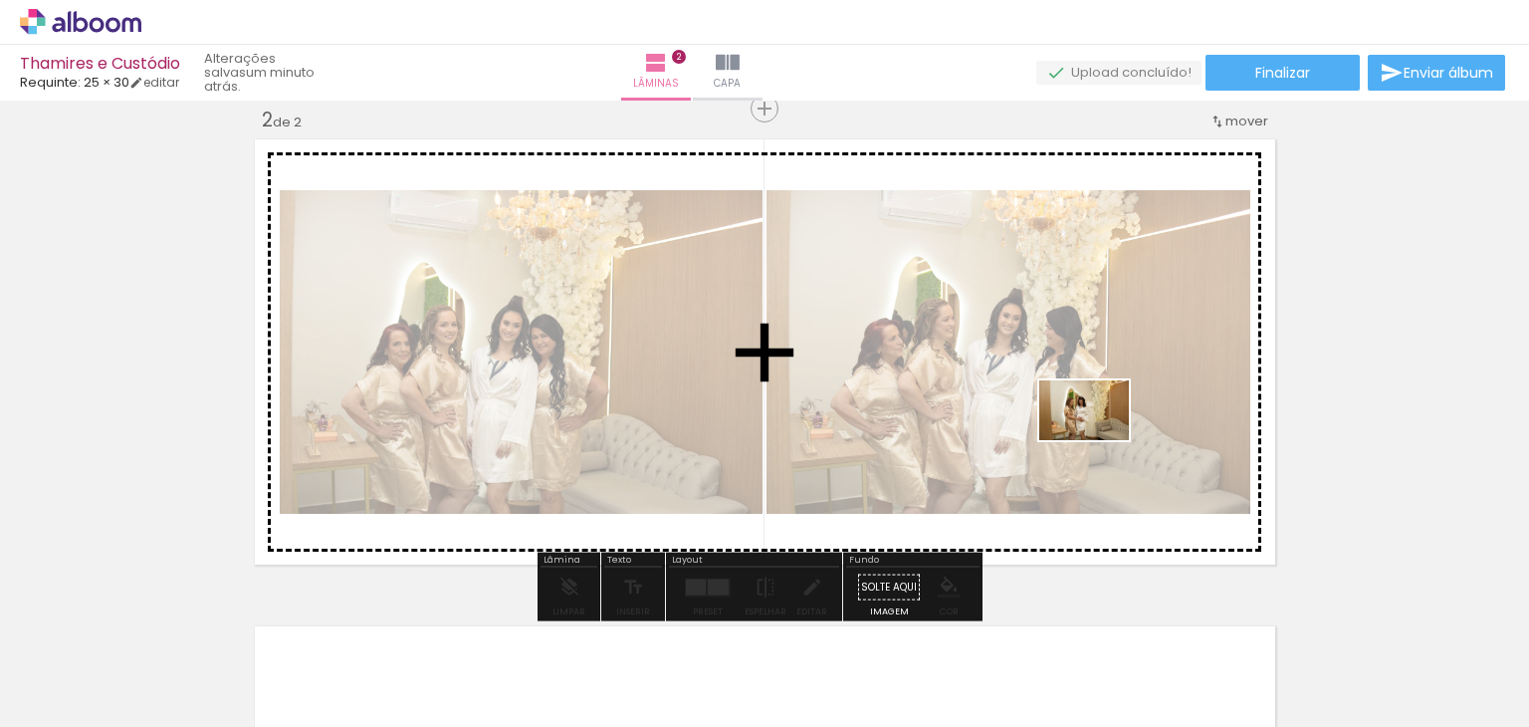
drag, startPoint x: 1329, startPoint y: 671, endPoint x: 1099, endPoint y: 440, distance: 325.9
click at [1099, 440] on quentale-workspace at bounding box center [764, 363] width 1529 height 727
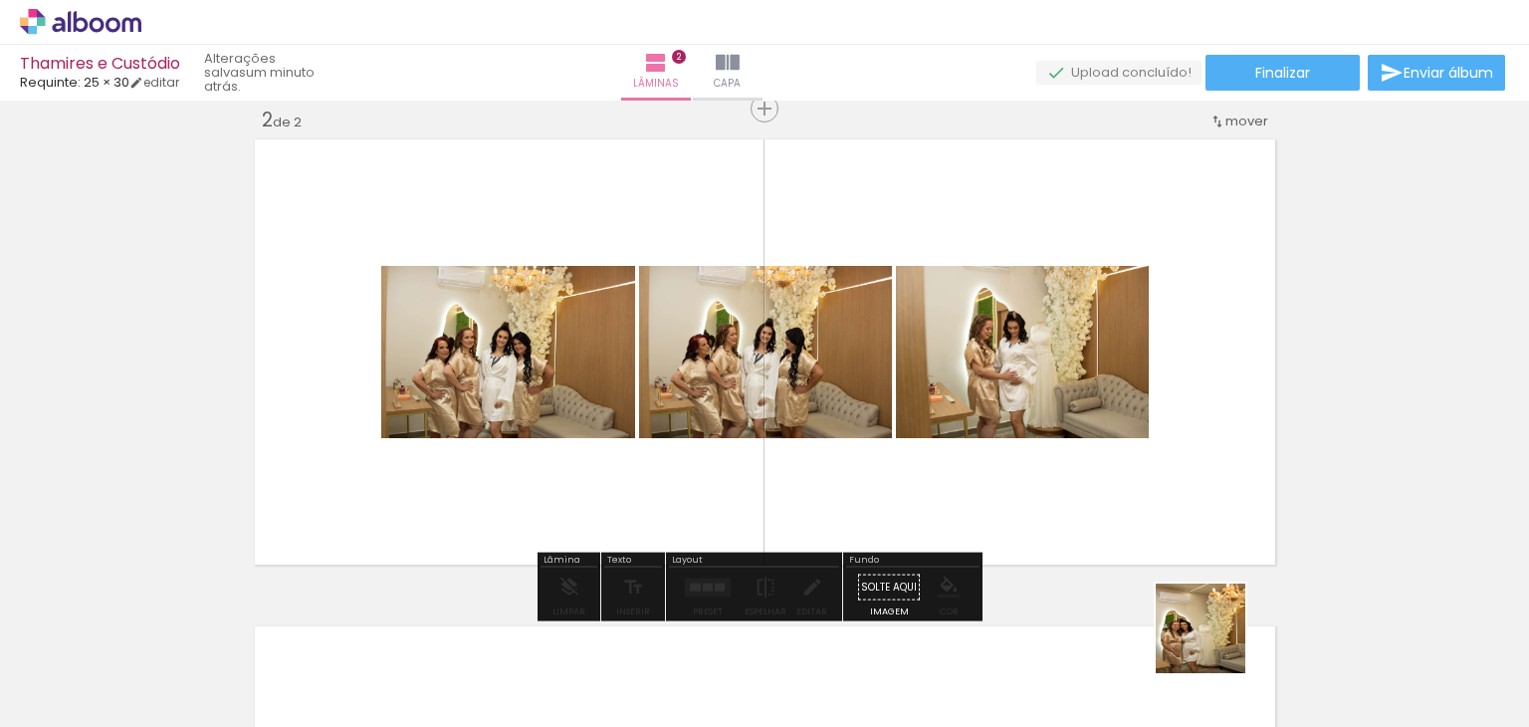
drag, startPoint x: 1215, startPoint y: 643, endPoint x: 1047, endPoint y: 400, distance: 295.5
click at [1047, 400] on quentale-workspace at bounding box center [764, 363] width 1529 height 727
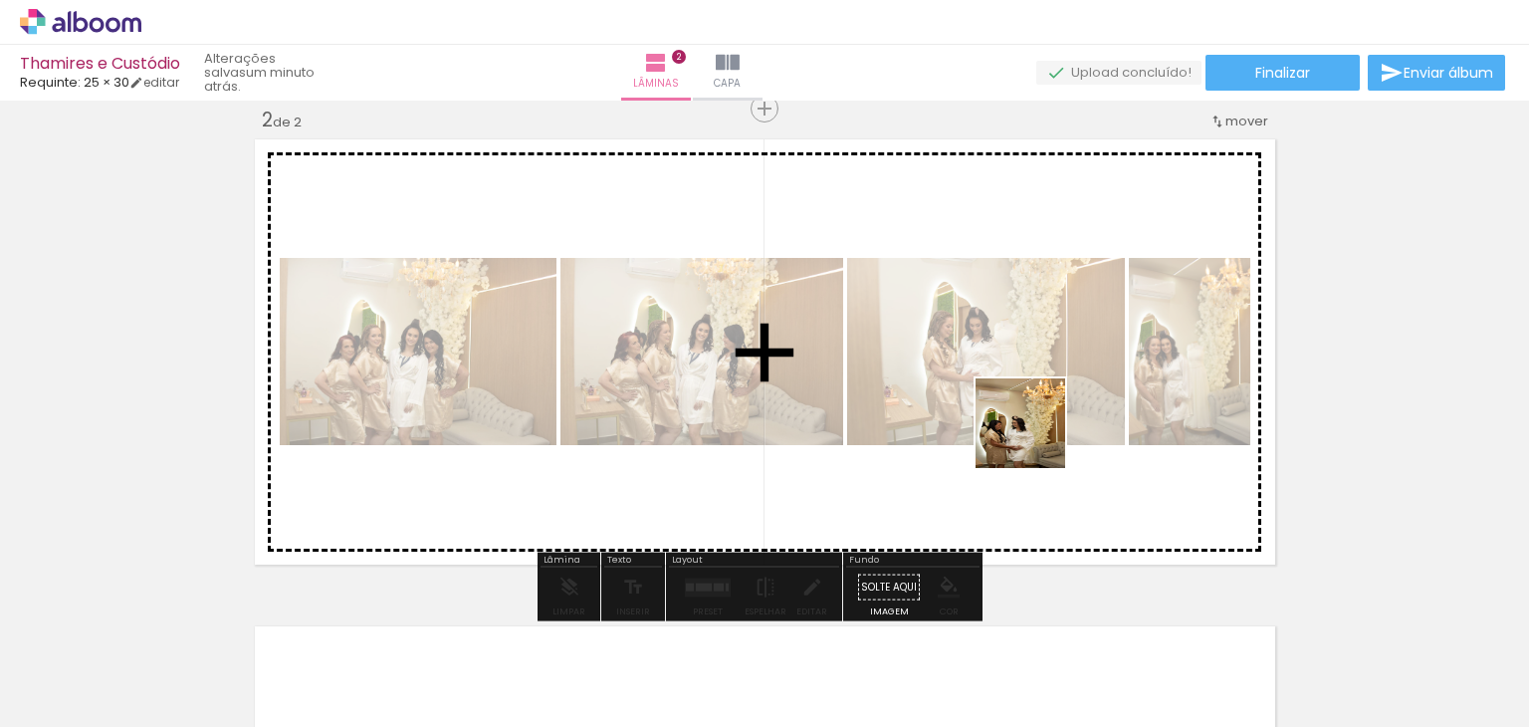
drag, startPoint x: 1072, startPoint y: 590, endPoint x: 1035, endPoint y: 430, distance: 164.5
click at [1035, 430] on quentale-workspace at bounding box center [764, 363] width 1529 height 727
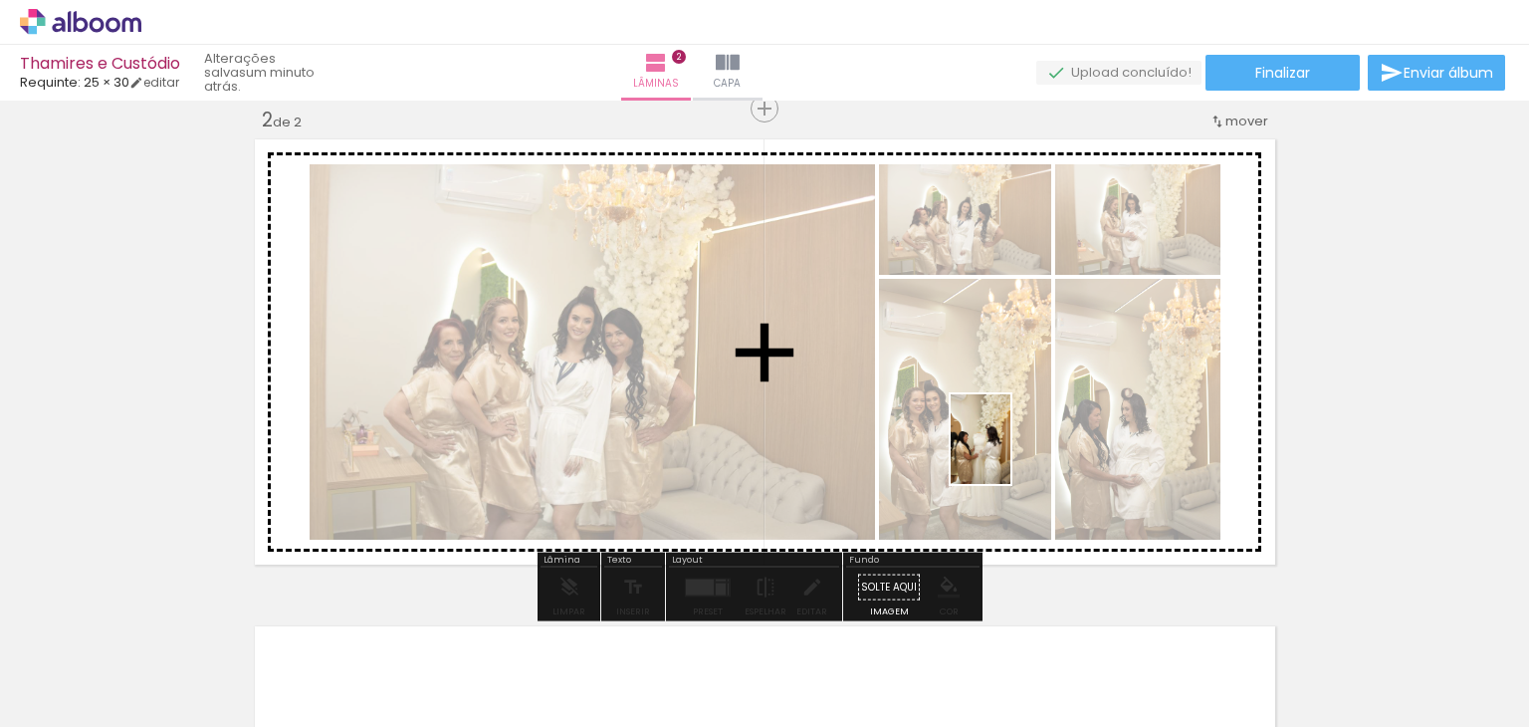
drag, startPoint x: 996, startPoint y: 678, endPoint x: 1010, endPoint y: 454, distance: 224.4
click at [1010, 454] on quentale-workspace at bounding box center [764, 363] width 1529 height 727
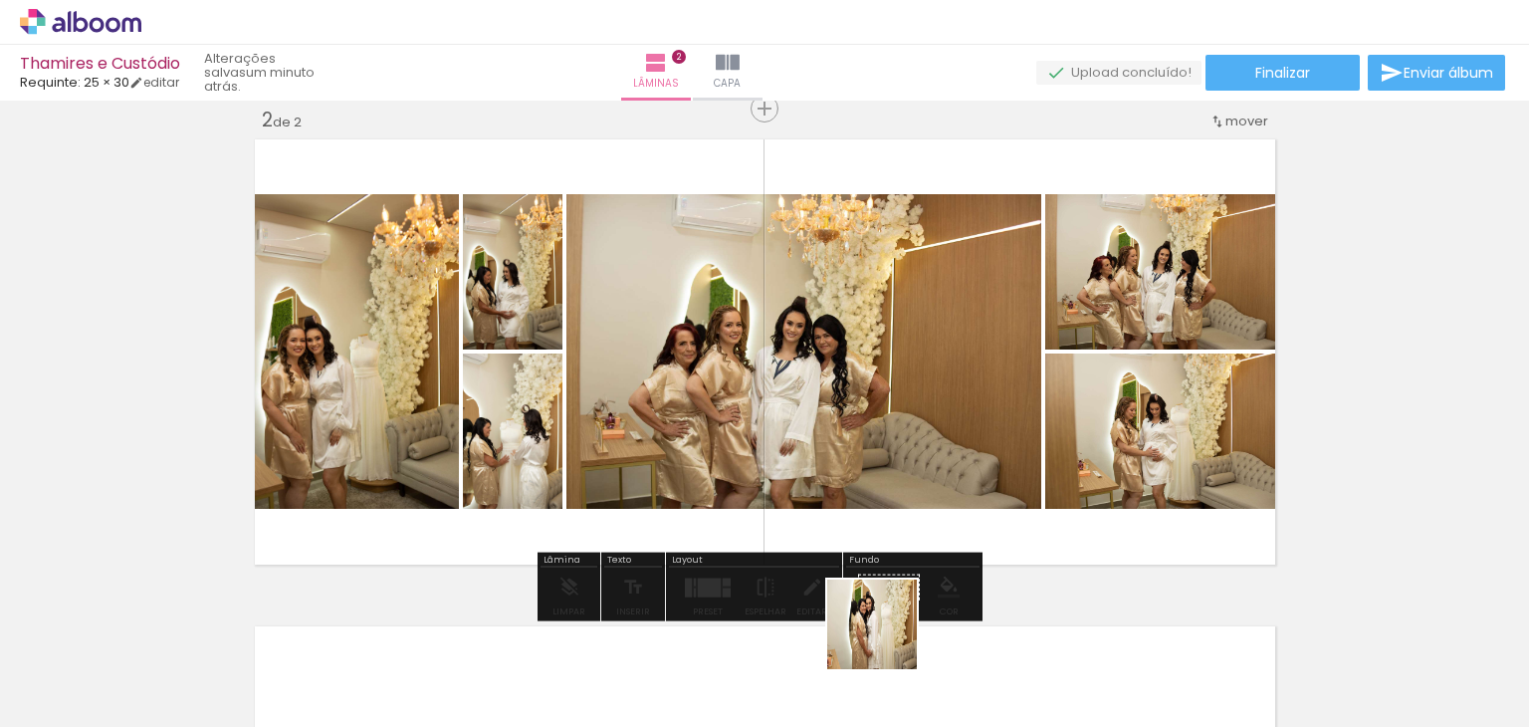
drag, startPoint x: 886, startPoint y: 667, endPoint x: 780, endPoint y: 676, distance: 105.9
click at [905, 400] on quentale-workspace at bounding box center [764, 363] width 1529 height 727
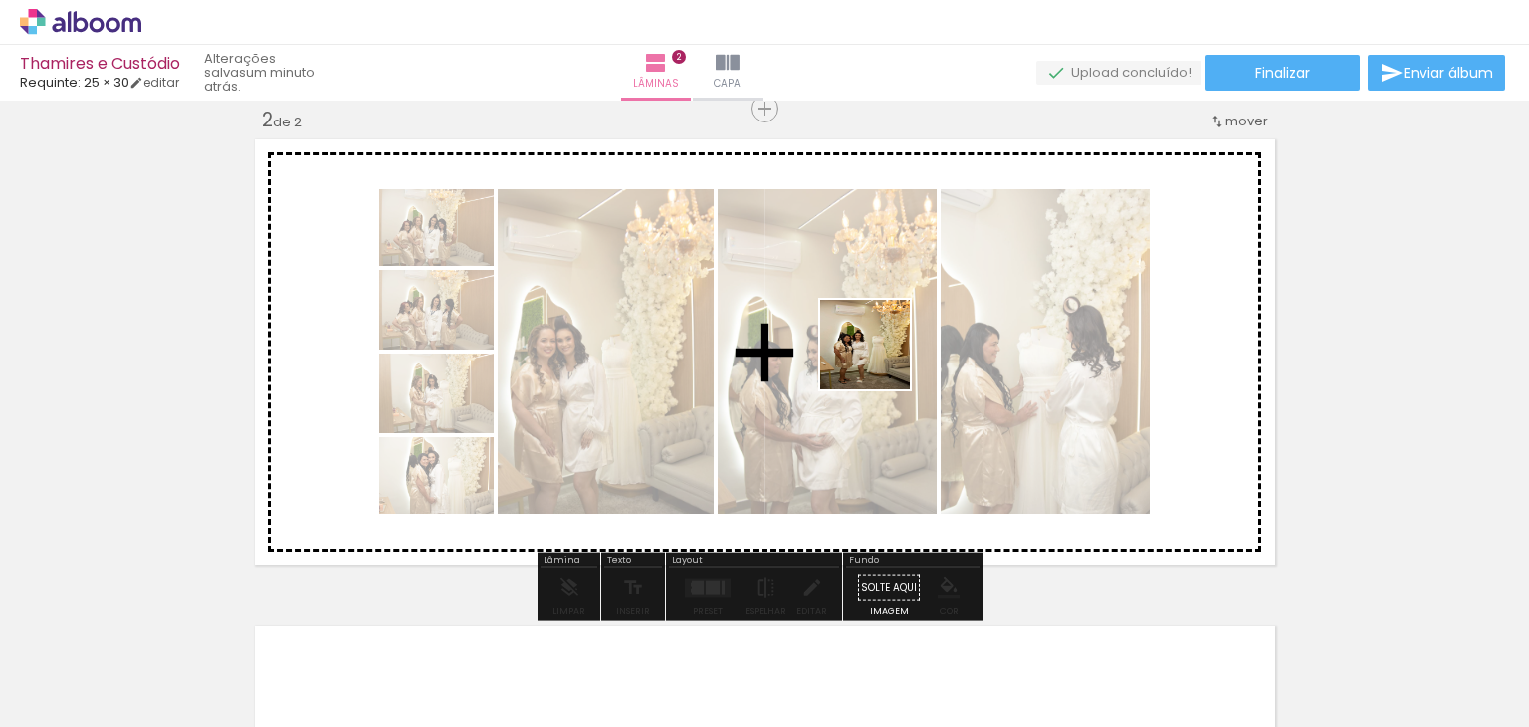
drag, startPoint x: 854, startPoint y: 414, endPoint x: 880, endPoint y: 355, distance: 64.2
click at [880, 355] on quentale-workspace at bounding box center [764, 363] width 1529 height 727
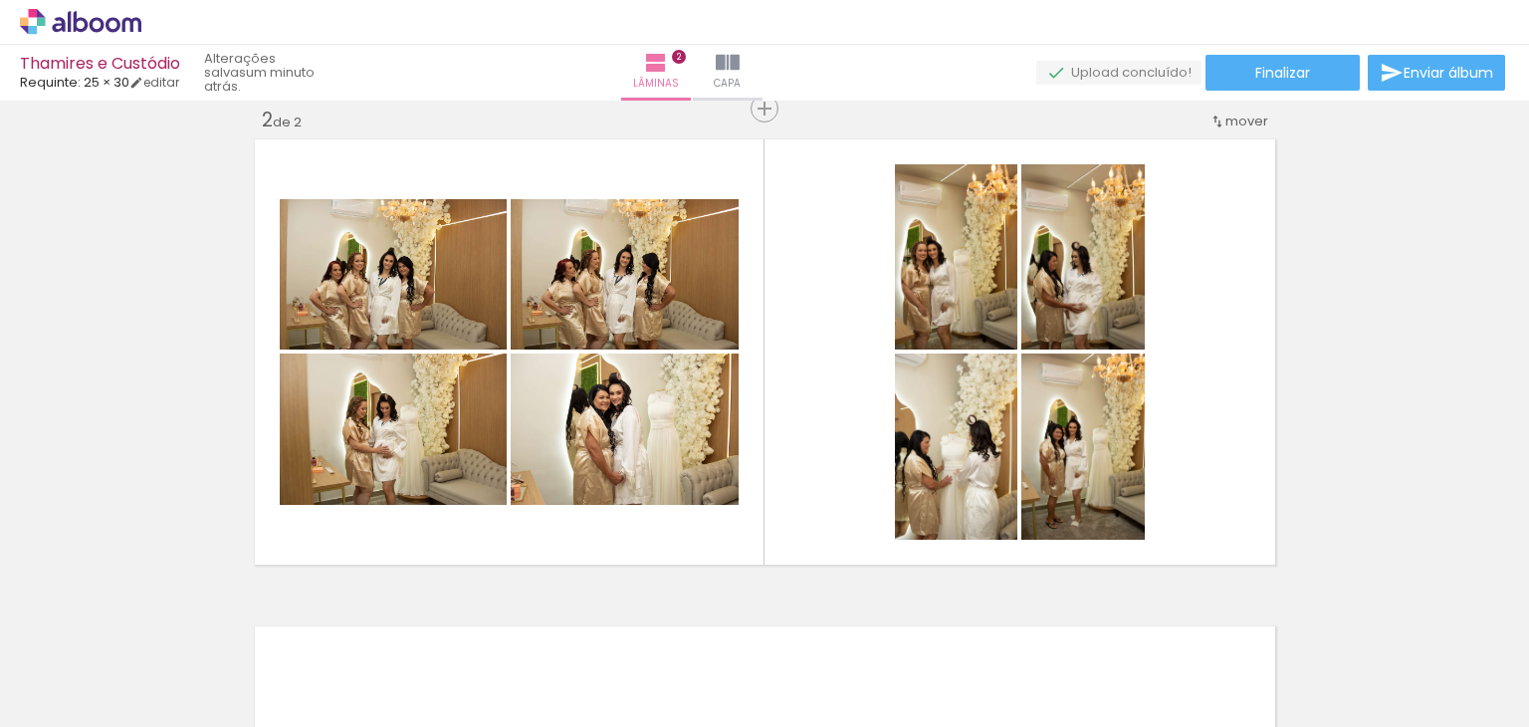
scroll to position [0, 846]
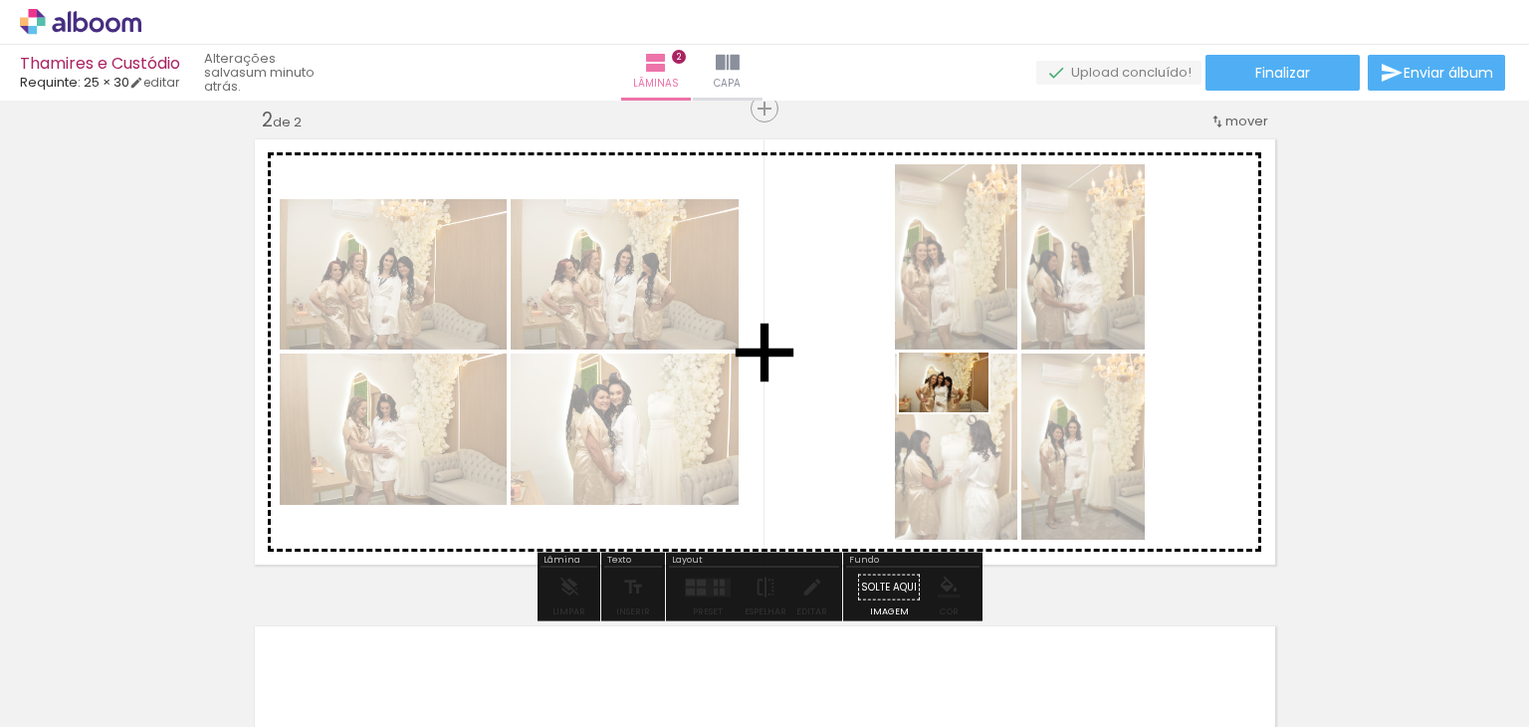
drag, startPoint x: 926, startPoint y: 678, endPoint x: 959, endPoint y: 411, distance: 268.8
click at [959, 411] on quentale-workspace at bounding box center [764, 363] width 1529 height 727
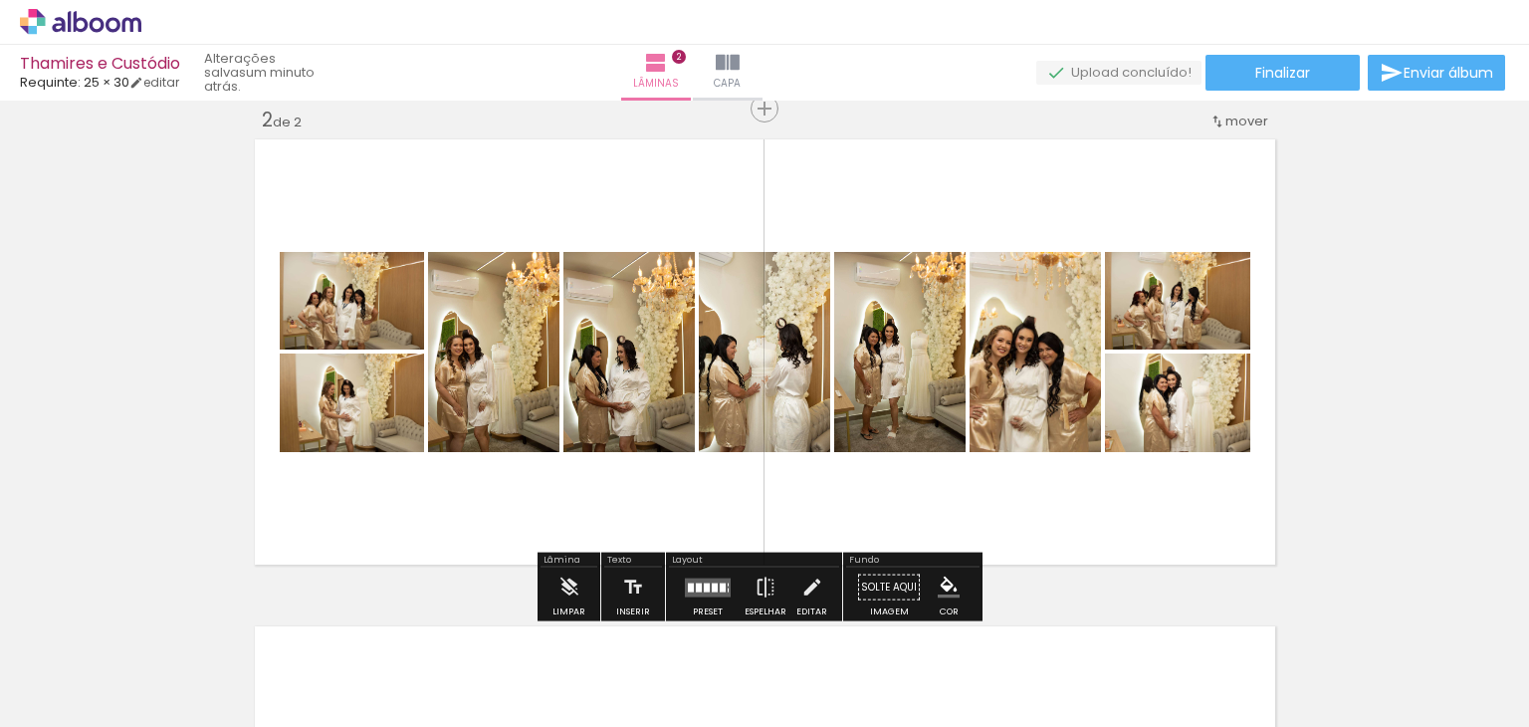
click at [720, 586] on div at bounding box center [723, 586] width 6 height 9
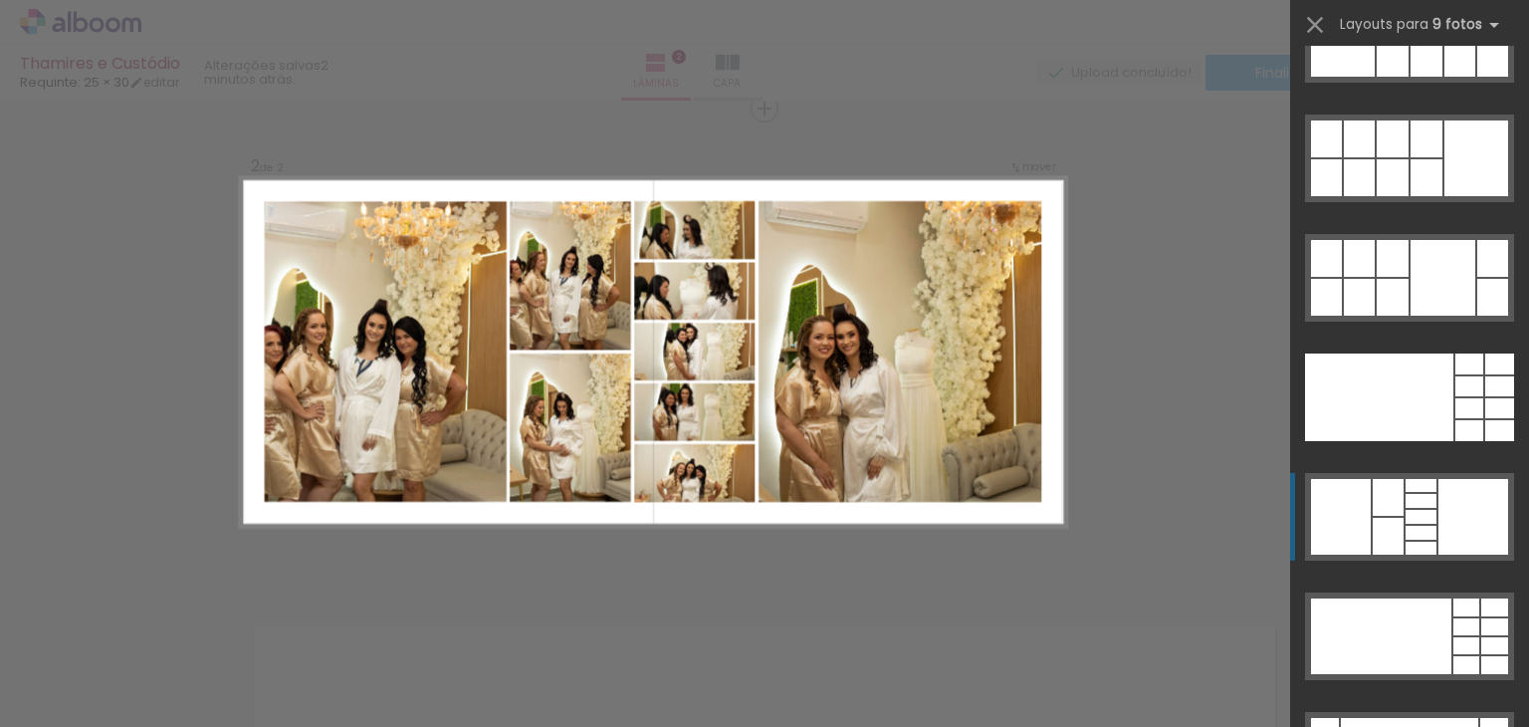
scroll to position [4456, 0]
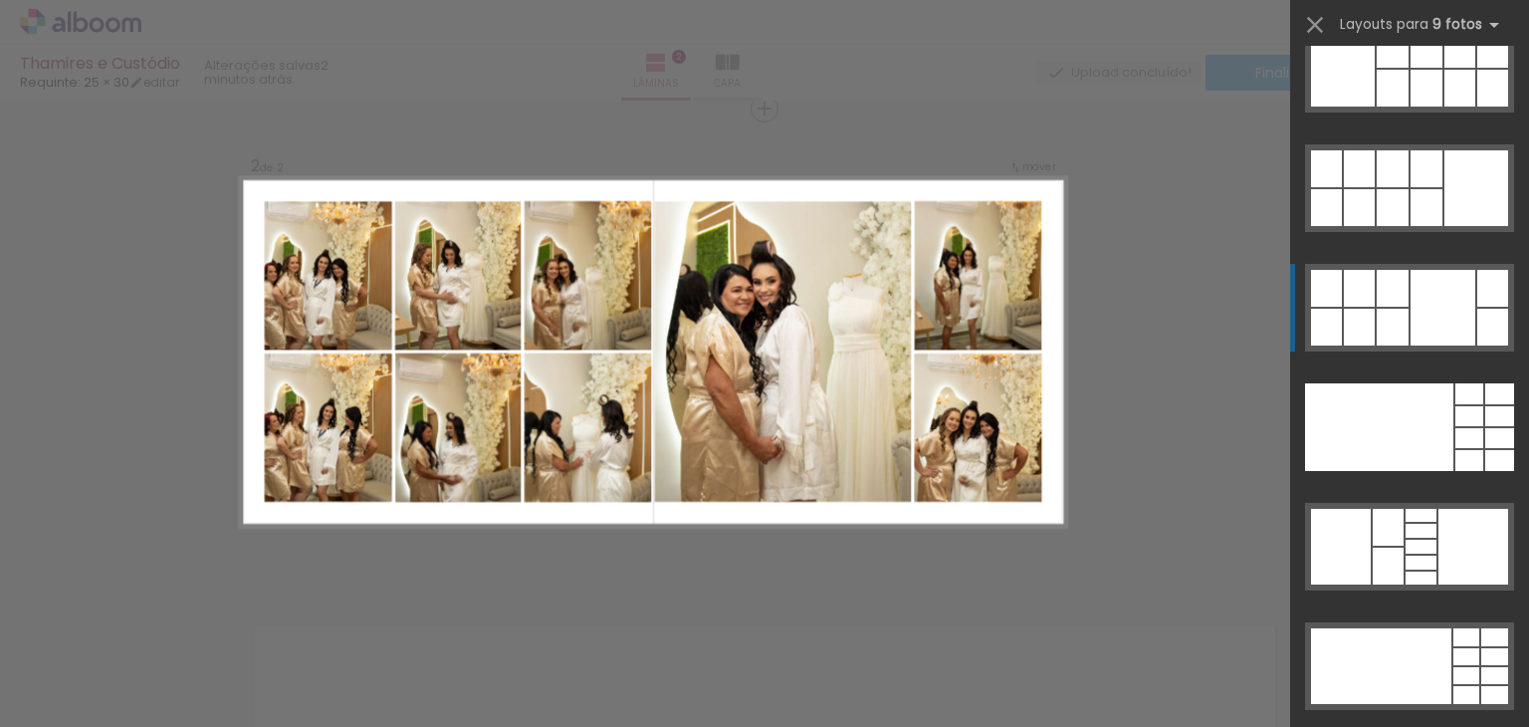
click at [1456, 331] on div at bounding box center [1443, 308] width 65 height 76
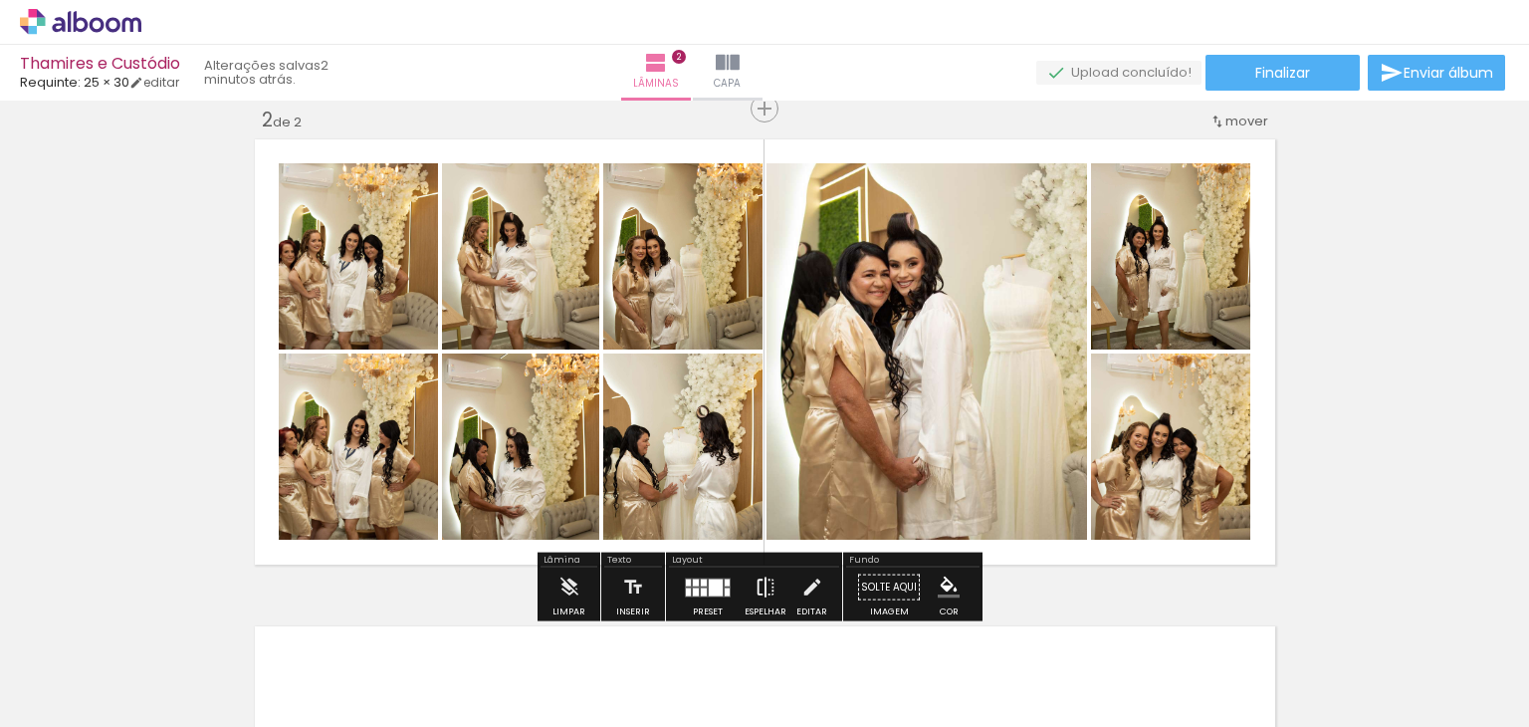
click at [763, 589] on iron-icon at bounding box center [766, 587] width 22 height 40
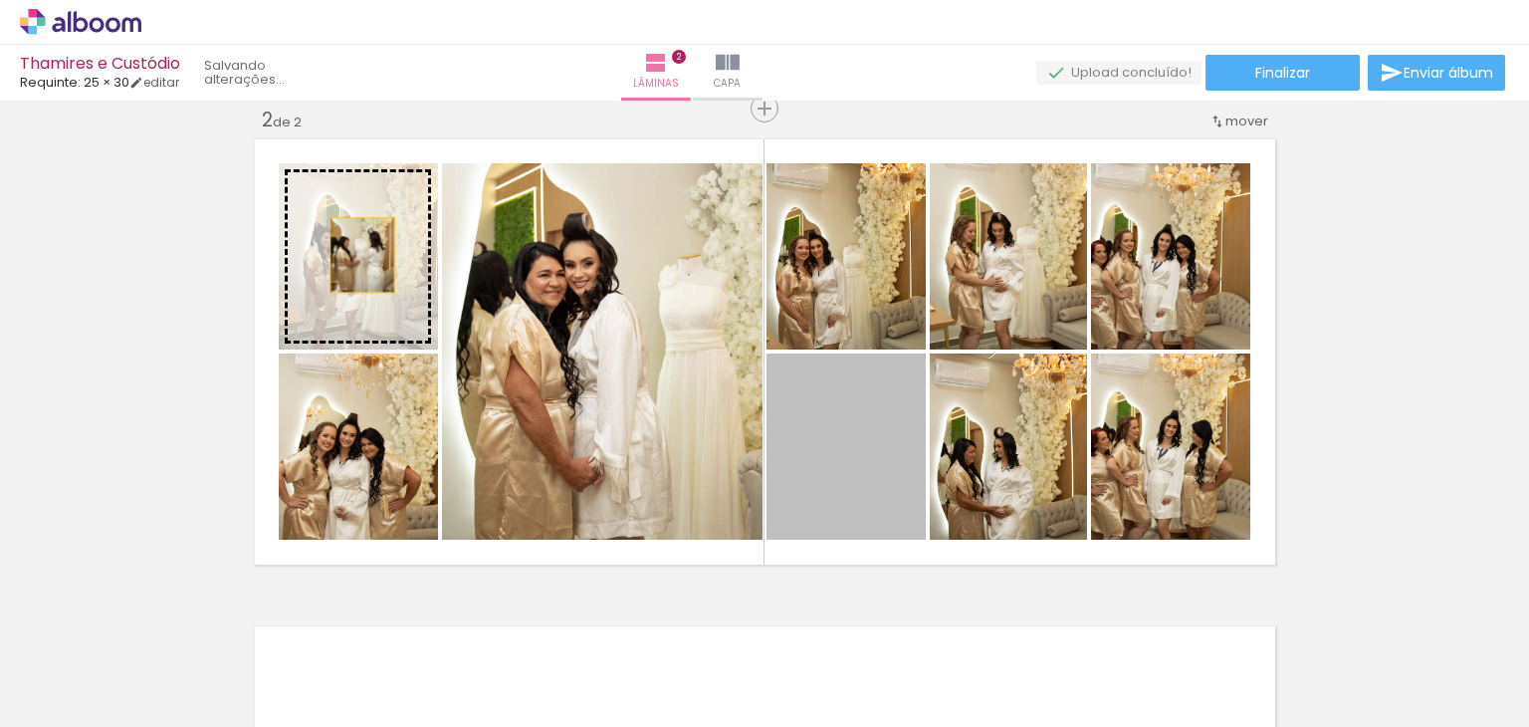
drag, startPoint x: 857, startPoint y: 495, endPoint x: 354, endPoint y: 255, distance: 557.0
click at [0, 0] on slot at bounding box center [0, 0] width 0 height 0
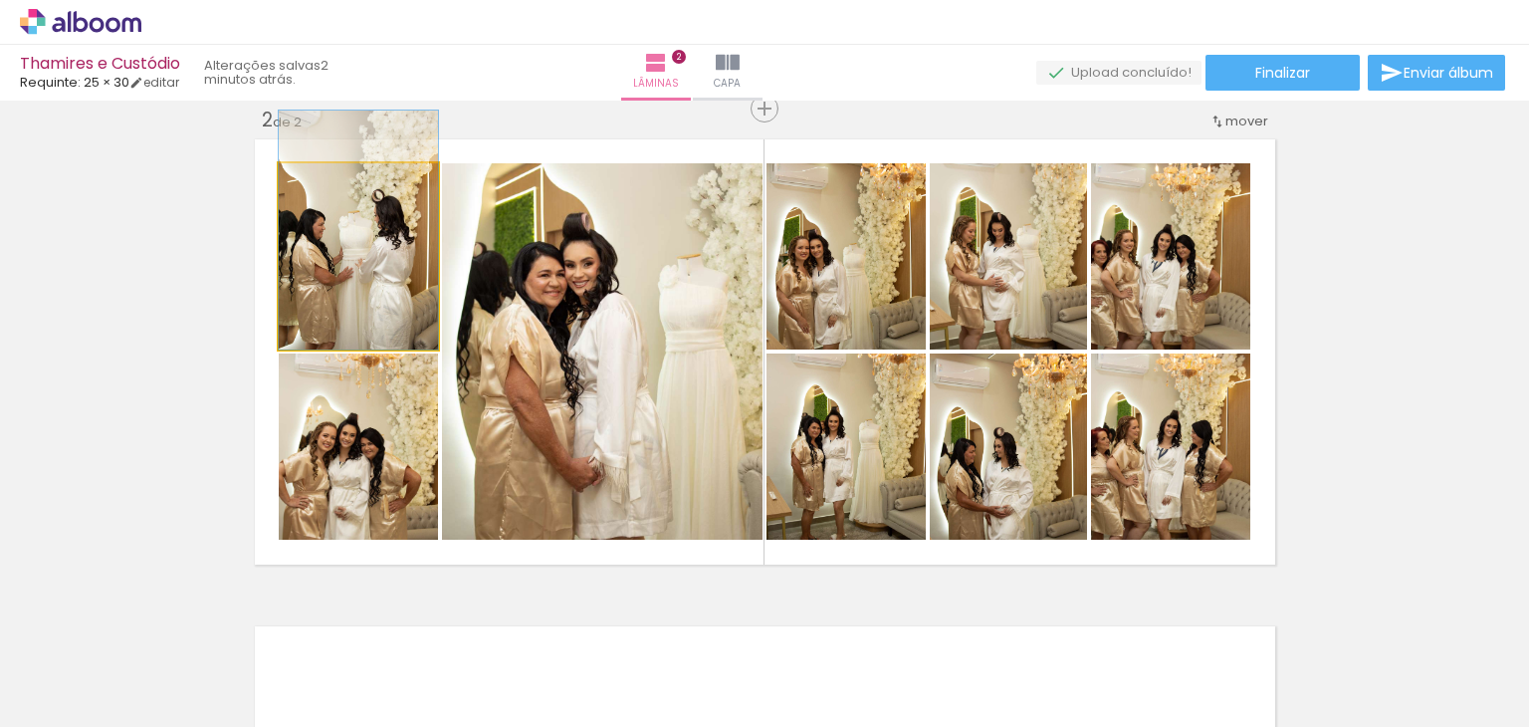
drag, startPoint x: 379, startPoint y: 304, endPoint x: 383, endPoint y: 268, distance: 36.1
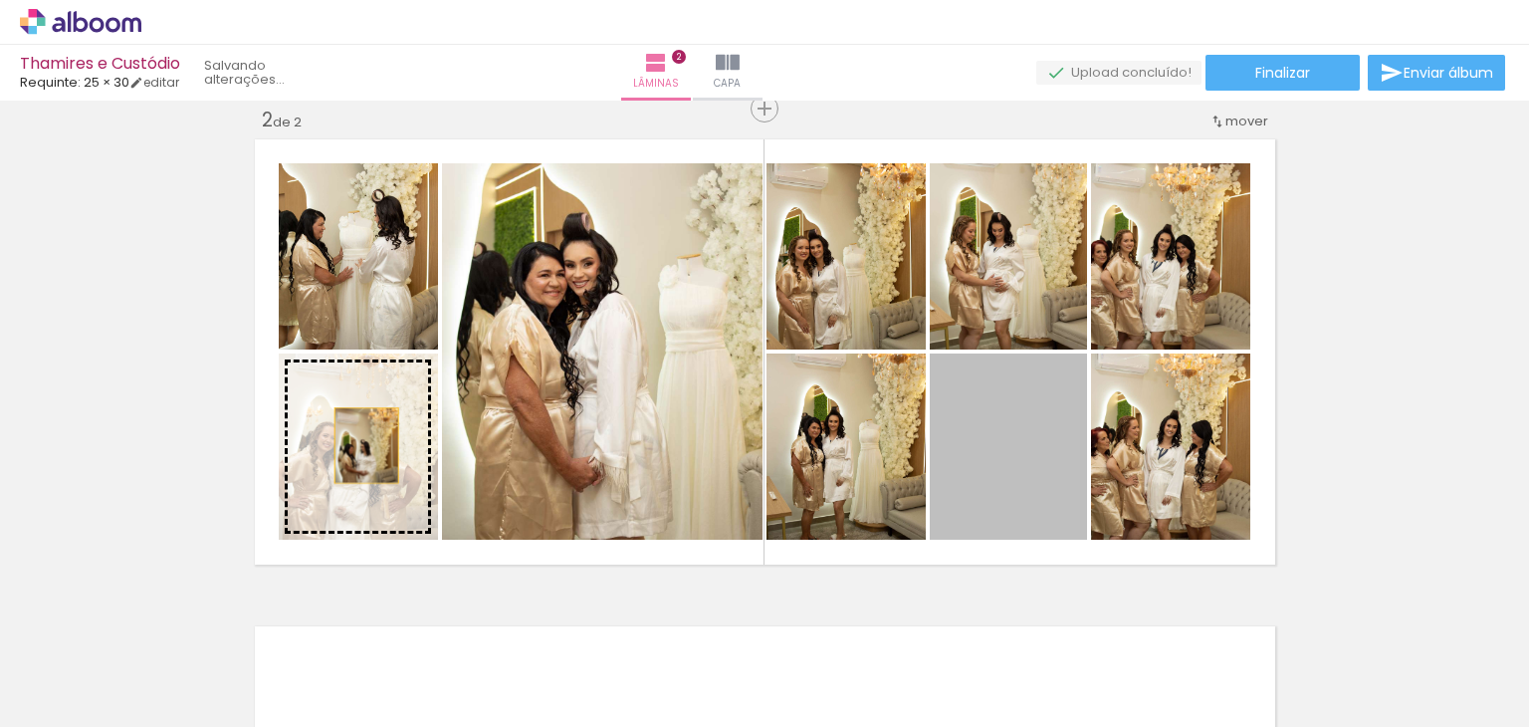
drag, startPoint x: 992, startPoint y: 478, endPoint x: 358, endPoint y: 445, distance: 634.0
click at [0, 0] on slot at bounding box center [0, 0] width 0 height 0
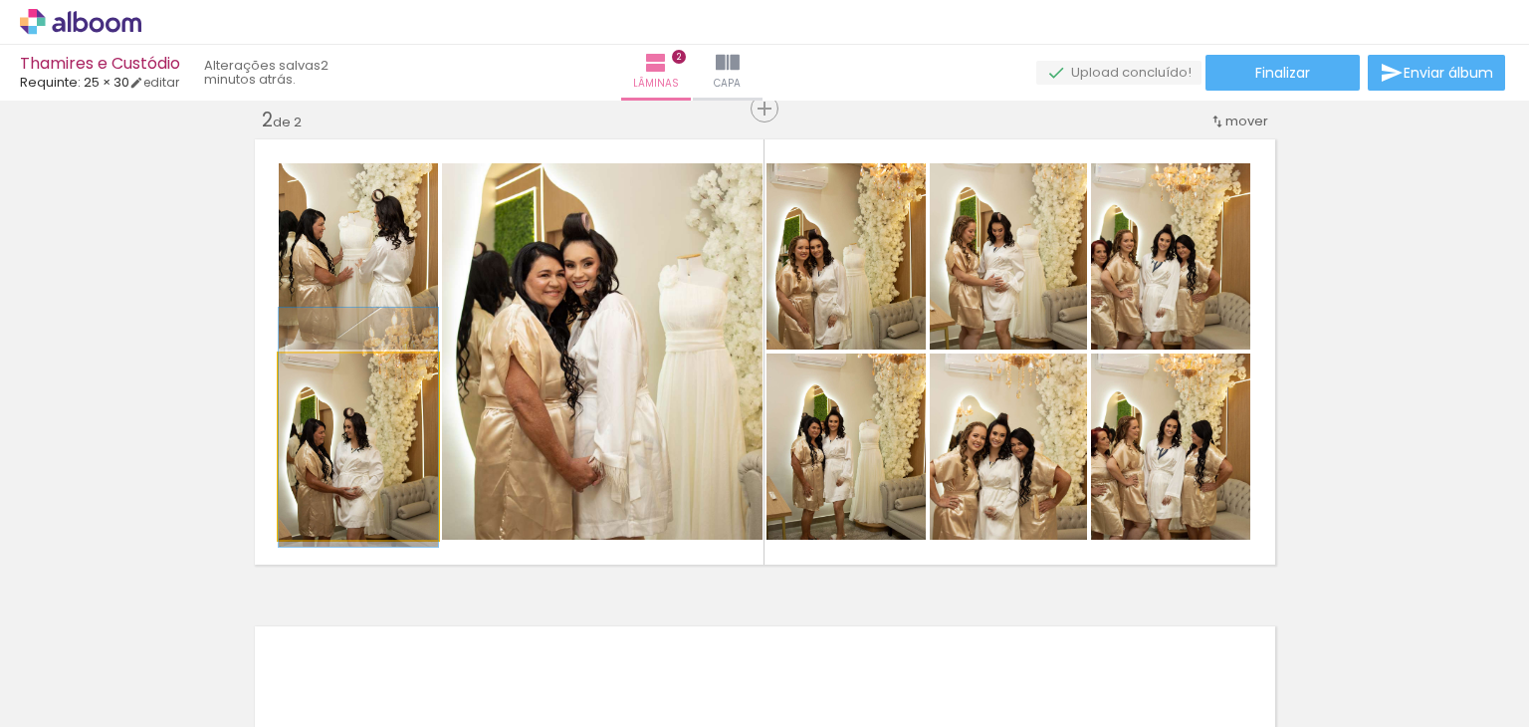
drag, startPoint x: 374, startPoint y: 483, endPoint x: 383, endPoint y: 464, distance: 20.9
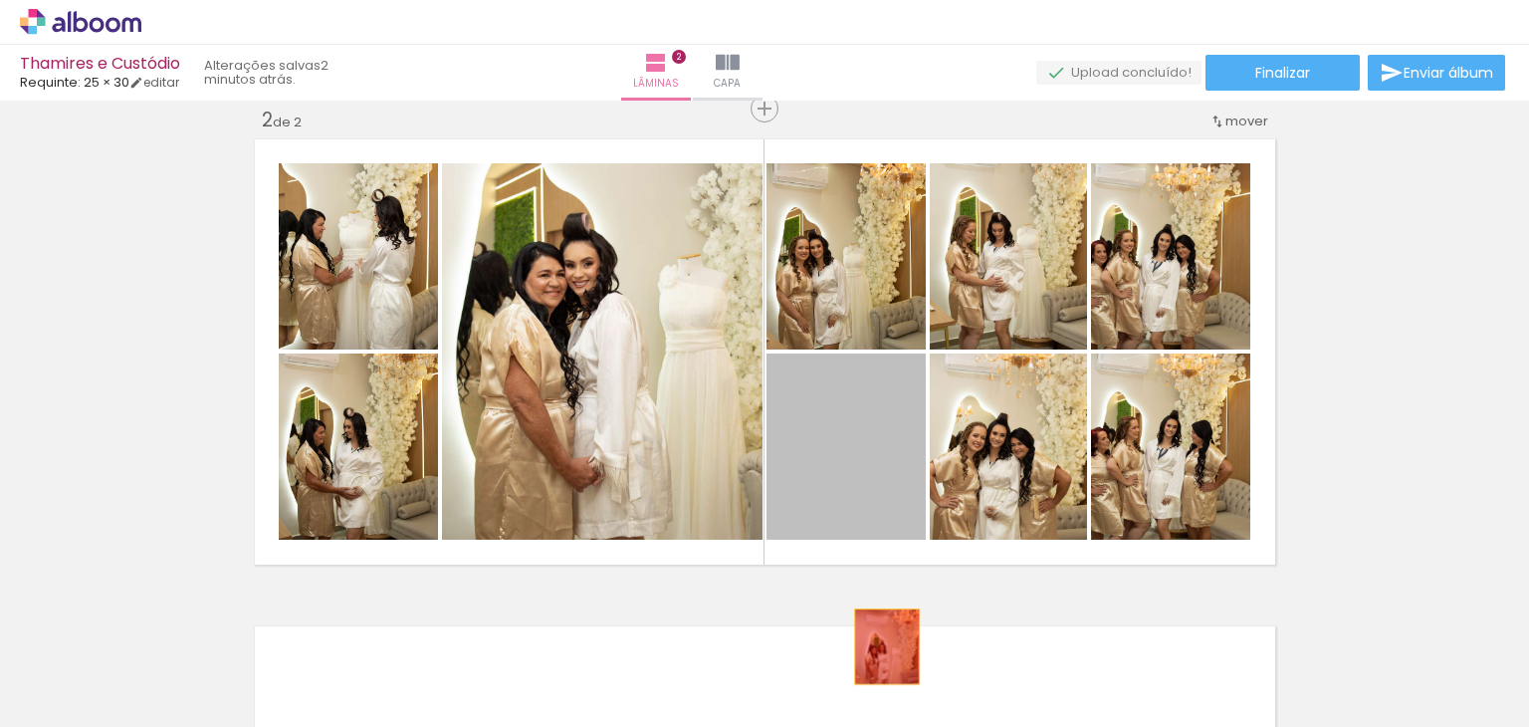
drag, startPoint x: 878, startPoint y: 454, endPoint x: 879, endPoint y: 646, distance: 192.1
click at [879, 646] on quentale-workspace at bounding box center [764, 363] width 1529 height 727
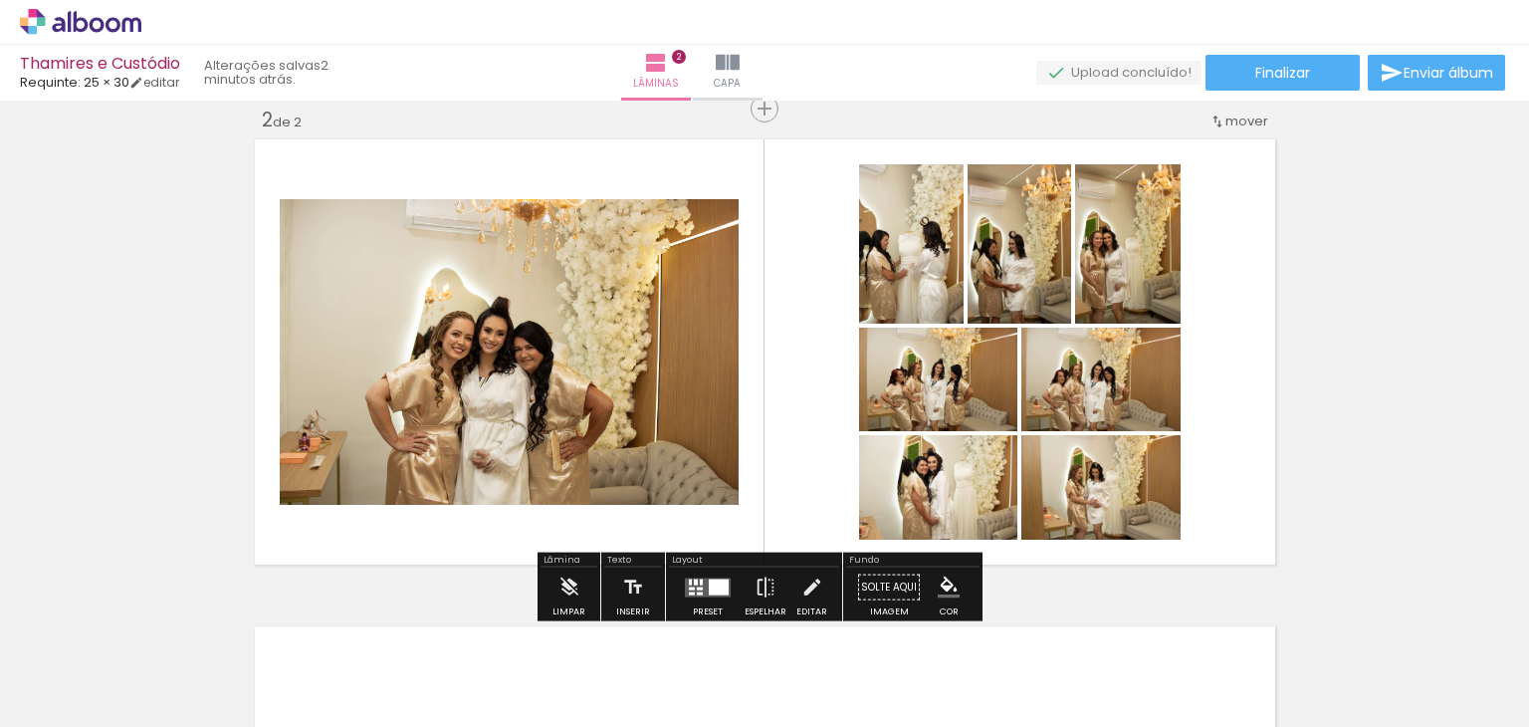
click at [713, 584] on div at bounding box center [719, 586] width 20 height 16
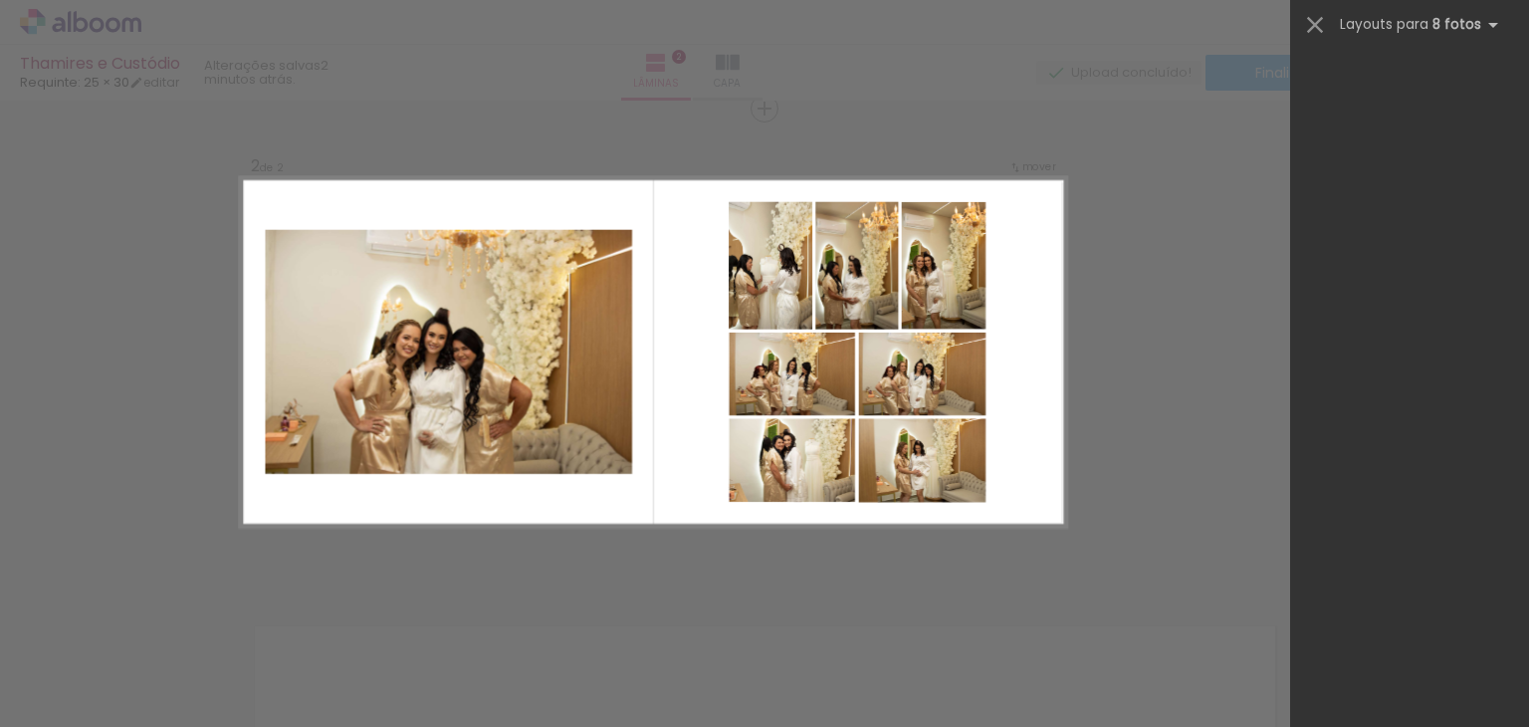
scroll to position [9612, 0]
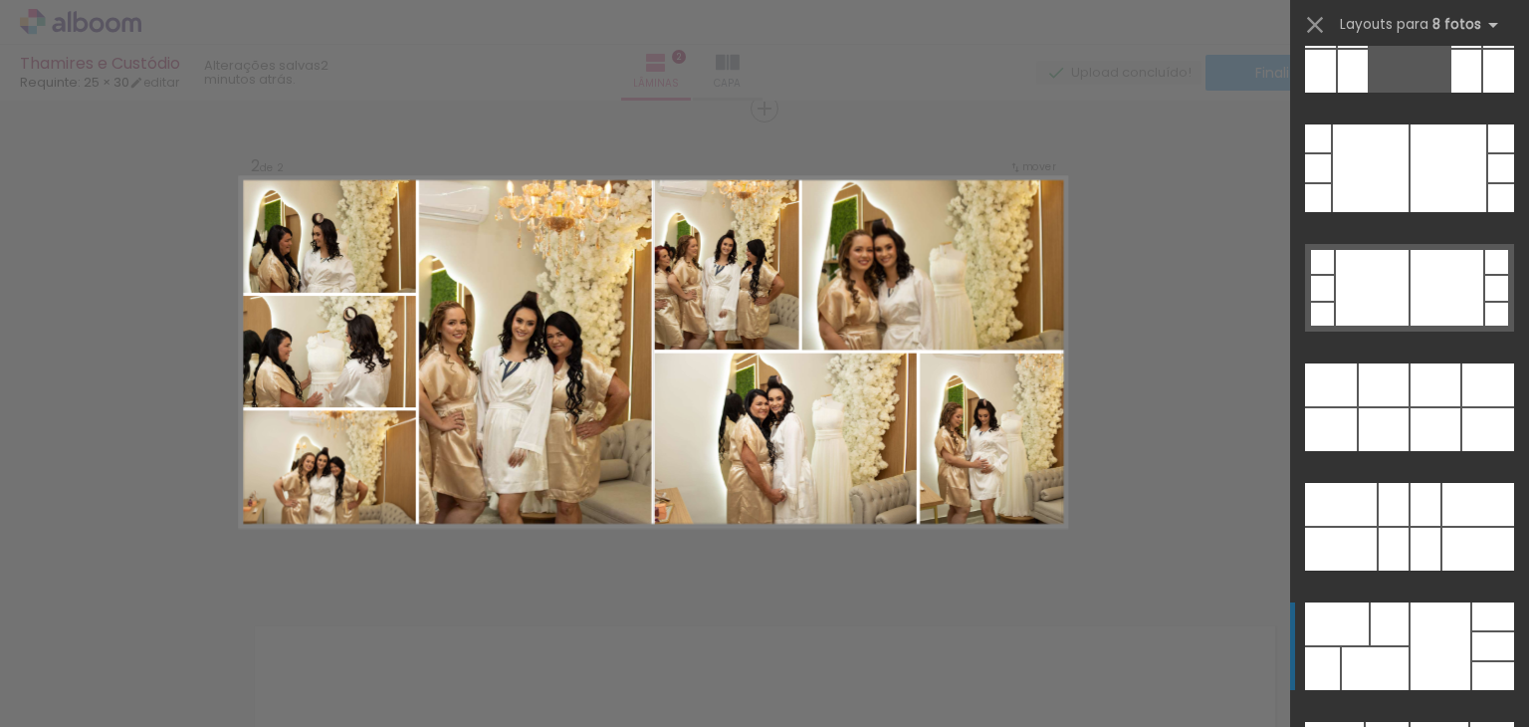
click at [1412, 671] on div at bounding box center [1441, 646] width 60 height 88
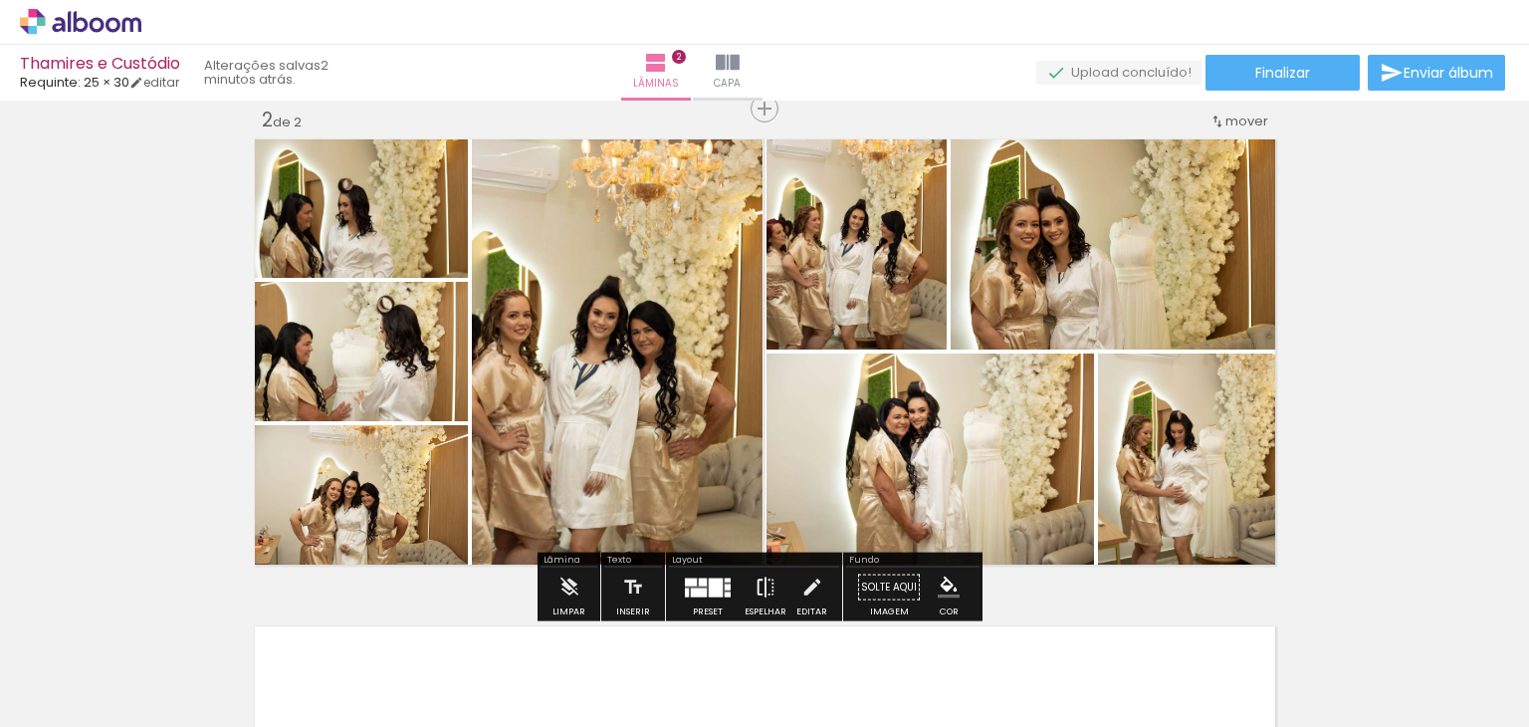
click at [761, 583] on iron-icon at bounding box center [766, 587] width 22 height 40
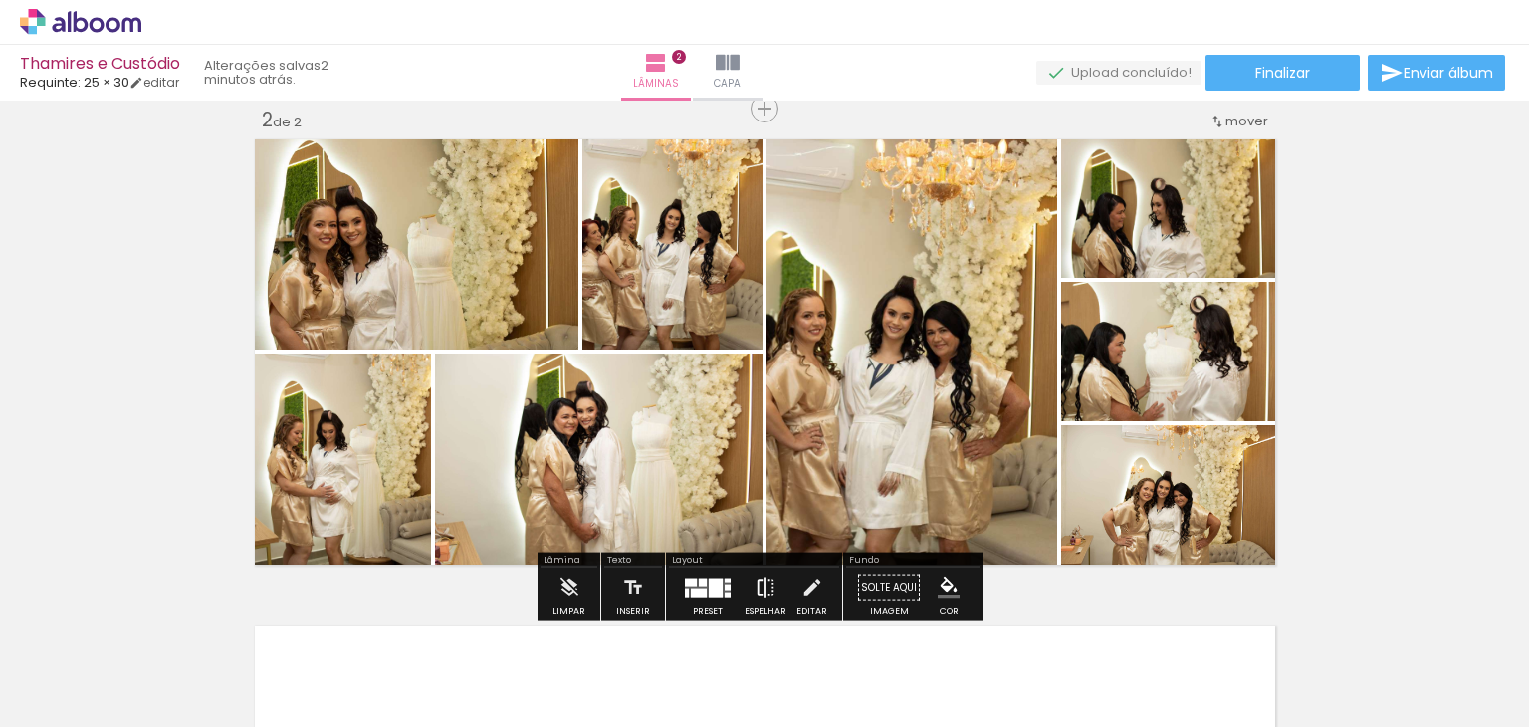
click at [772, 593] on paper-button "Espelhar" at bounding box center [766, 592] width 52 height 51
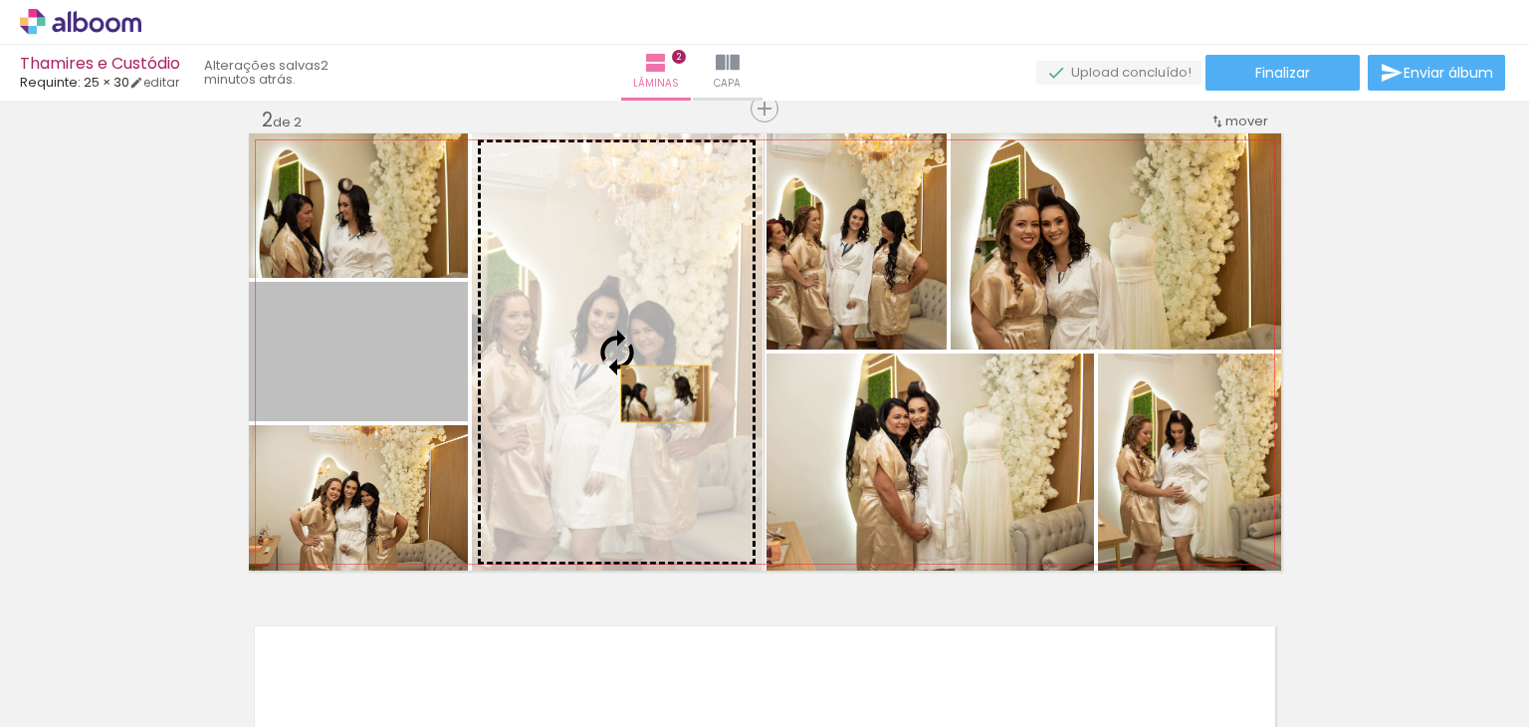
drag, startPoint x: 512, startPoint y: 390, endPoint x: 655, endPoint y: 393, distance: 143.4
click at [0, 0] on slot at bounding box center [0, 0] width 0 height 0
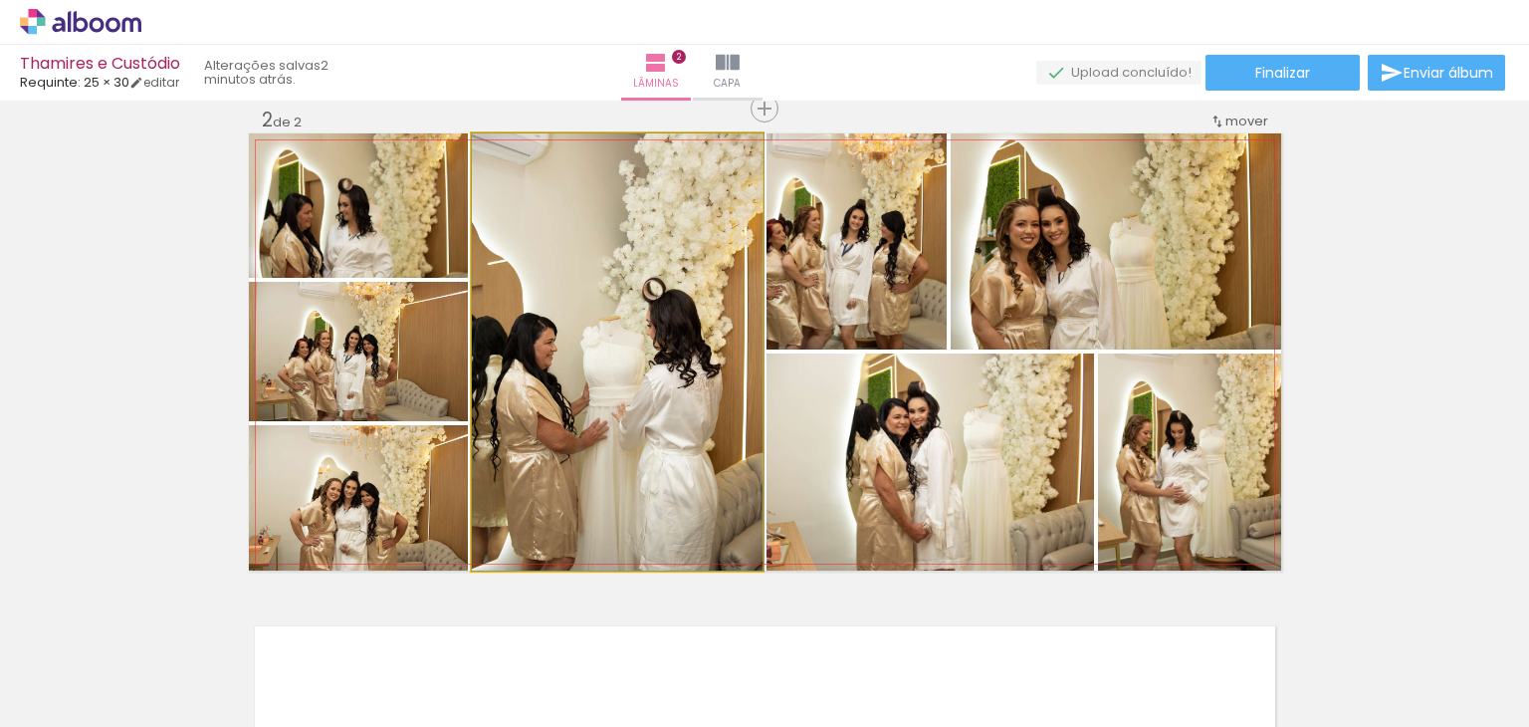
drag, startPoint x: 661, startPoint y: 439, endPoint x: 671, endPoint y: 403, distance: 37.2
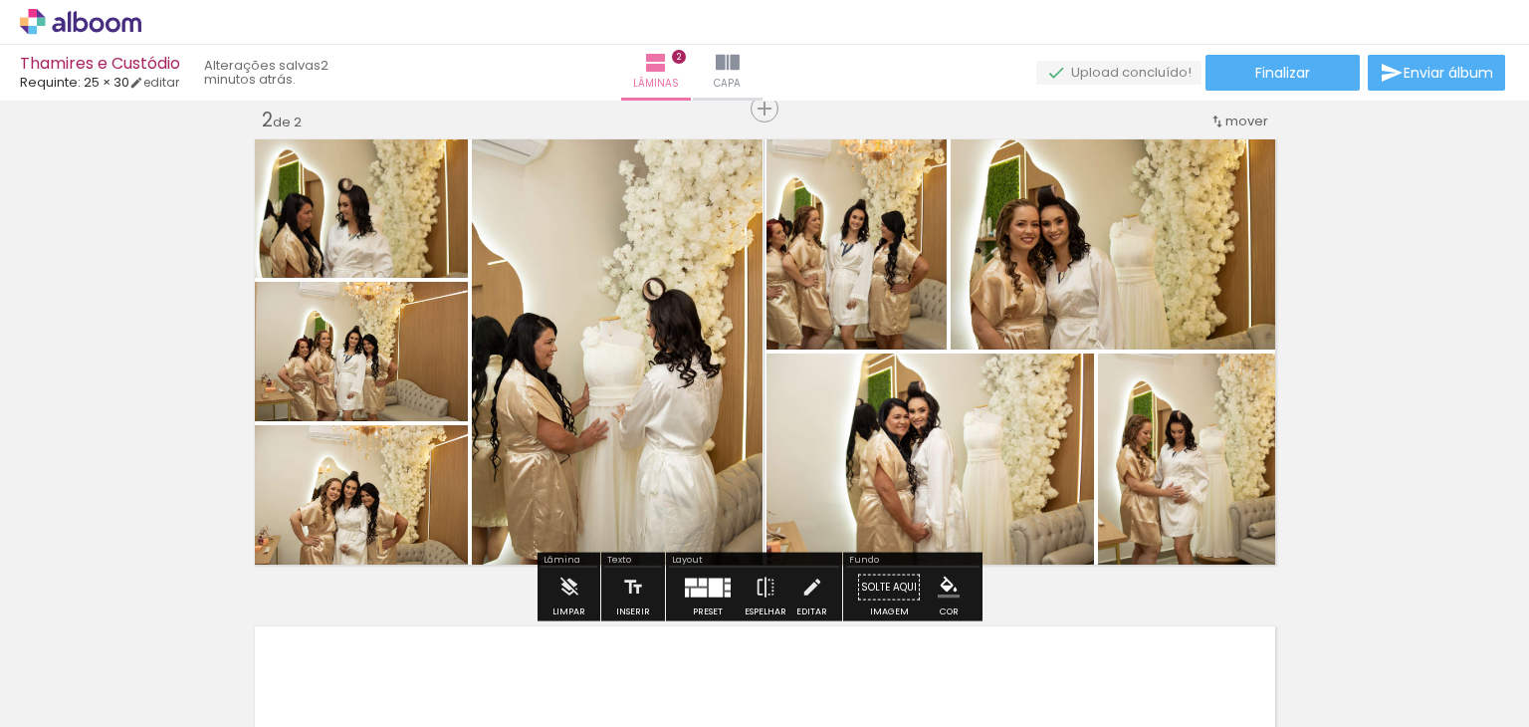
click at [716, 594] on div at bounding box center [716, 586] width 14 height 19
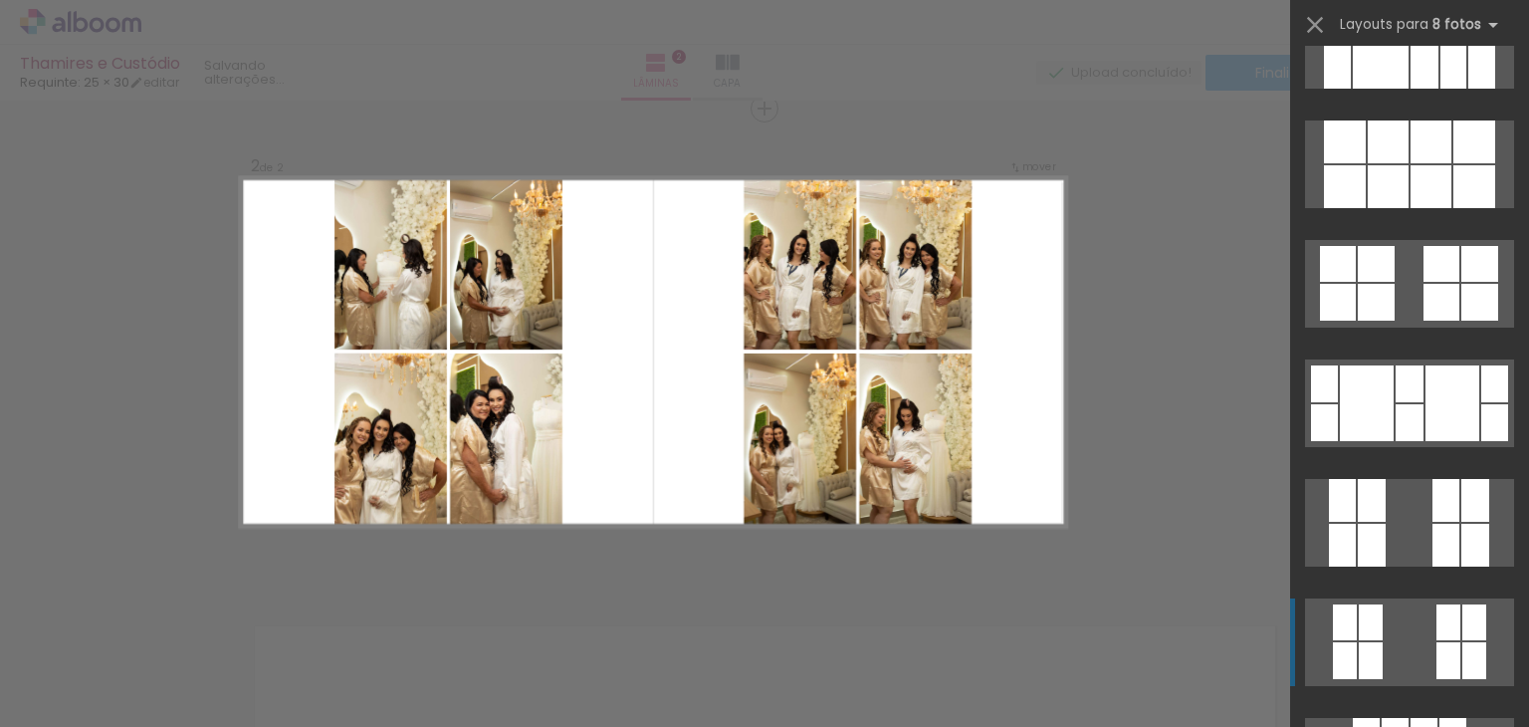
scroll to position [7960, 0]
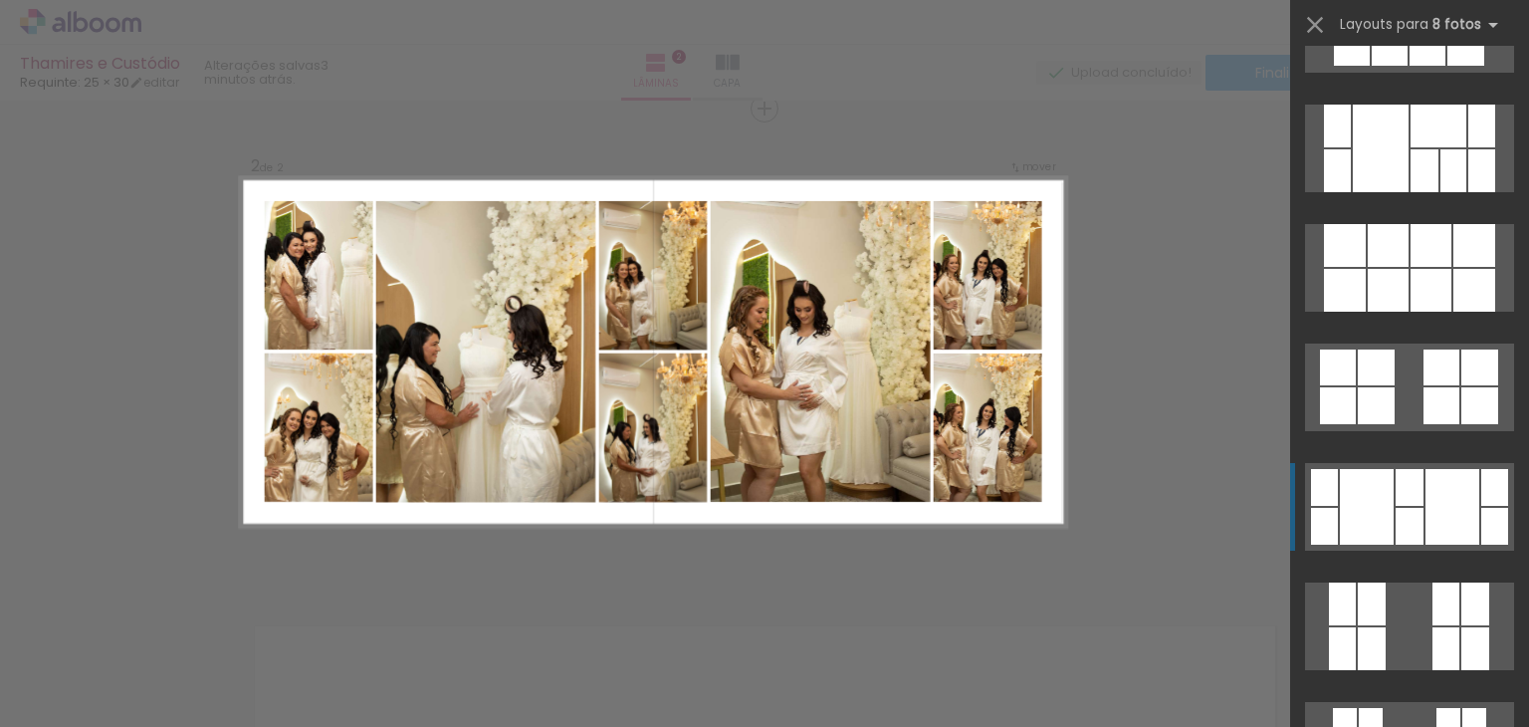
click at [1429, 539] on div at bounding box center [1453, 507] width 54 height 76
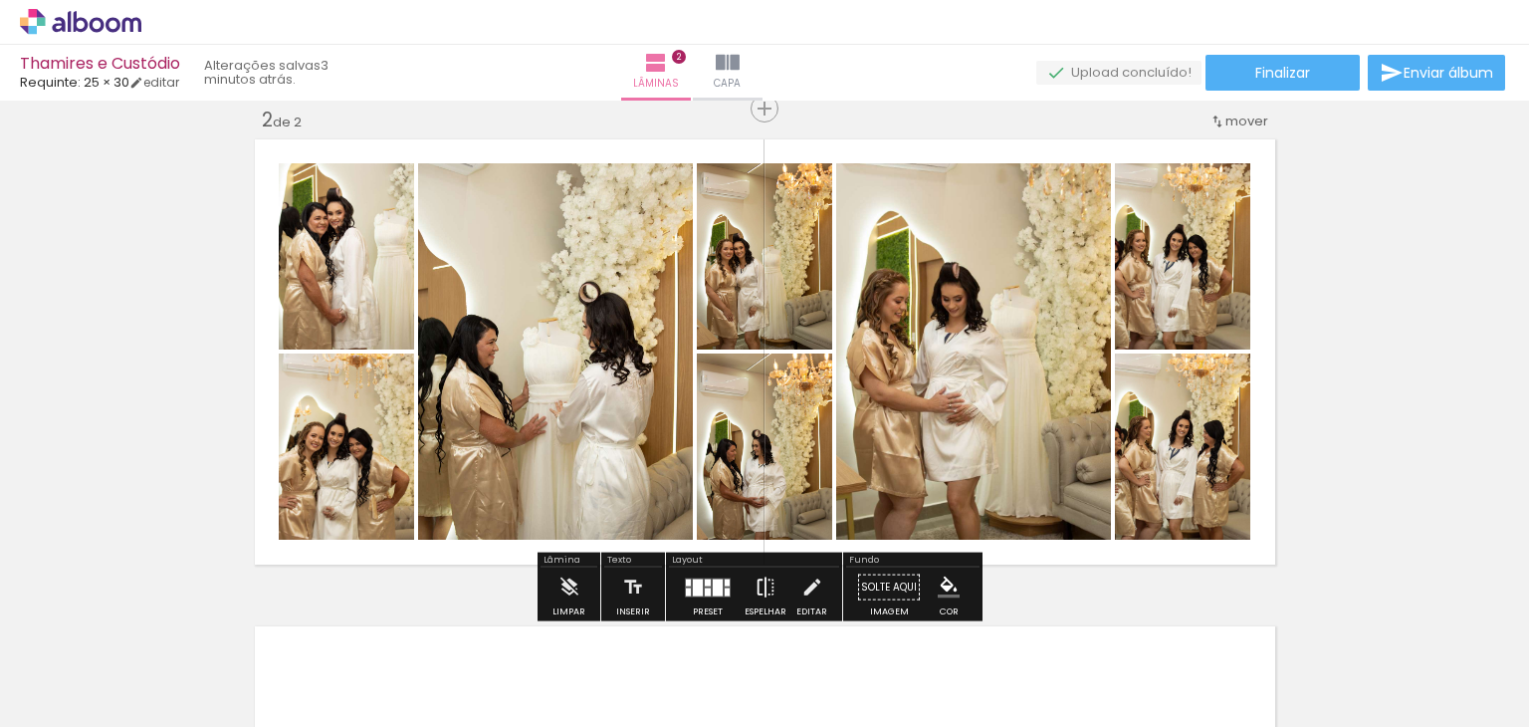
click at [759, 587] on iron-icon at bounding box center [766, 587] width 22 height 40
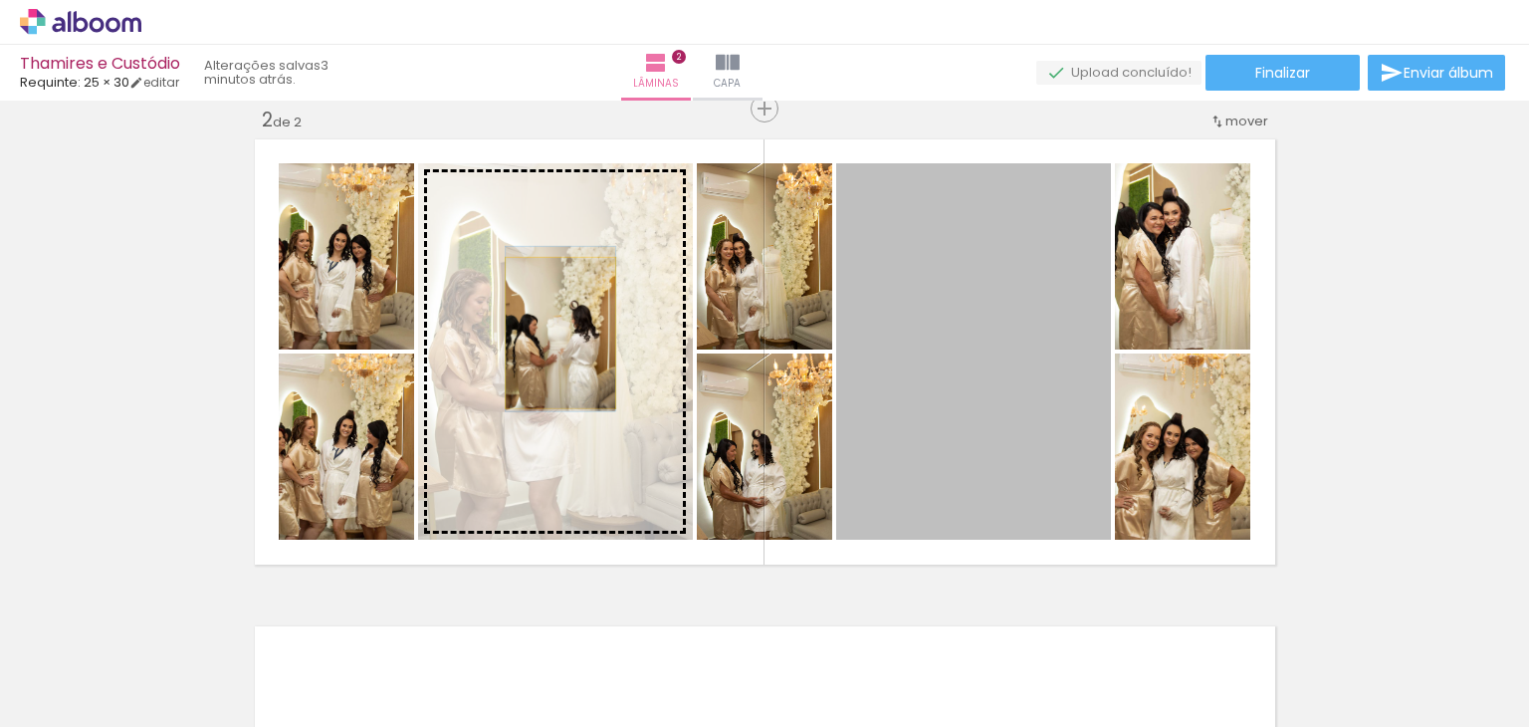
drag, startPoint x: 992, startPoint y: 409, endPoint x: 561, endPoint y: 331, distance: 437.0
click at [0, 0] on slot at bounding box center [0, 0] width 0 height 0
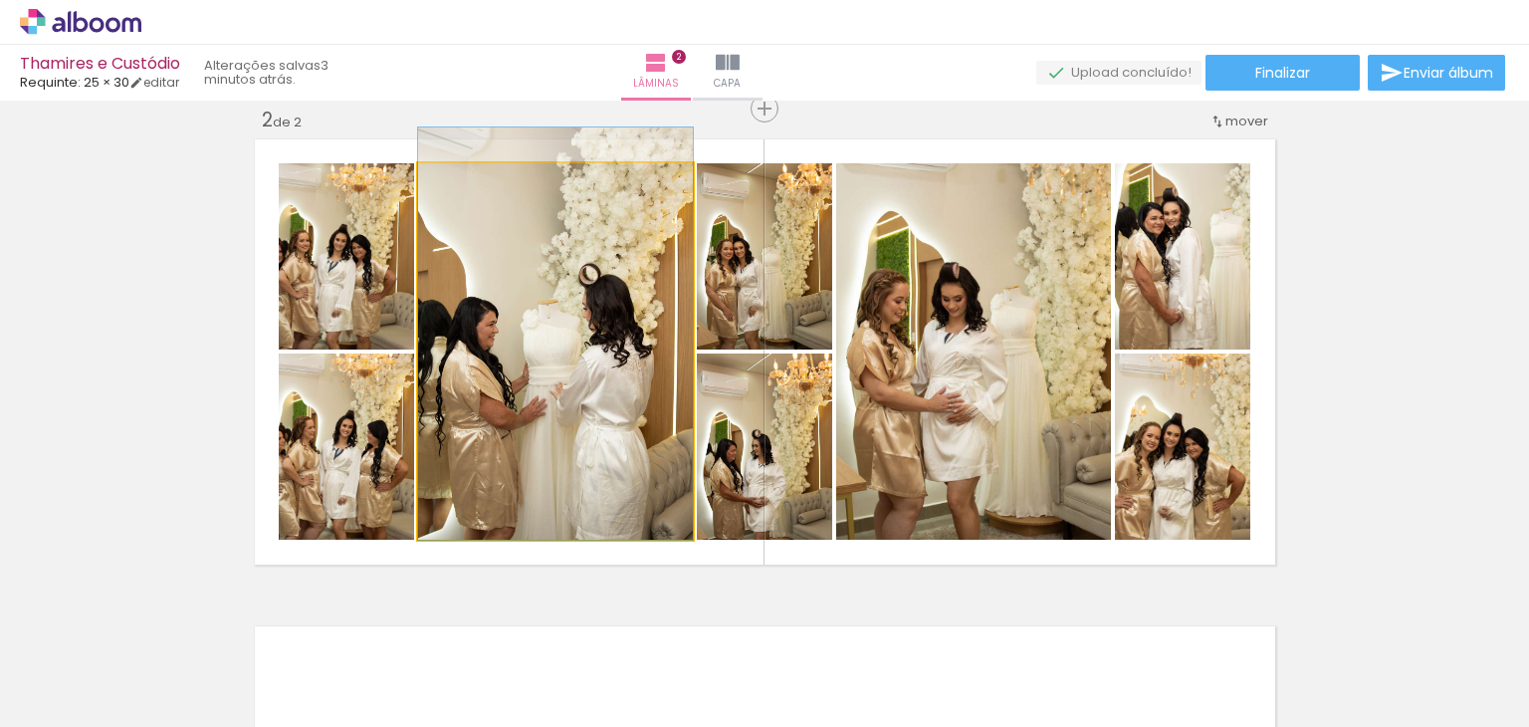
drag, startPoint x: 597, startPoint y: 407, endPoint x: 603, endPoint y: 383, distance: 24.6
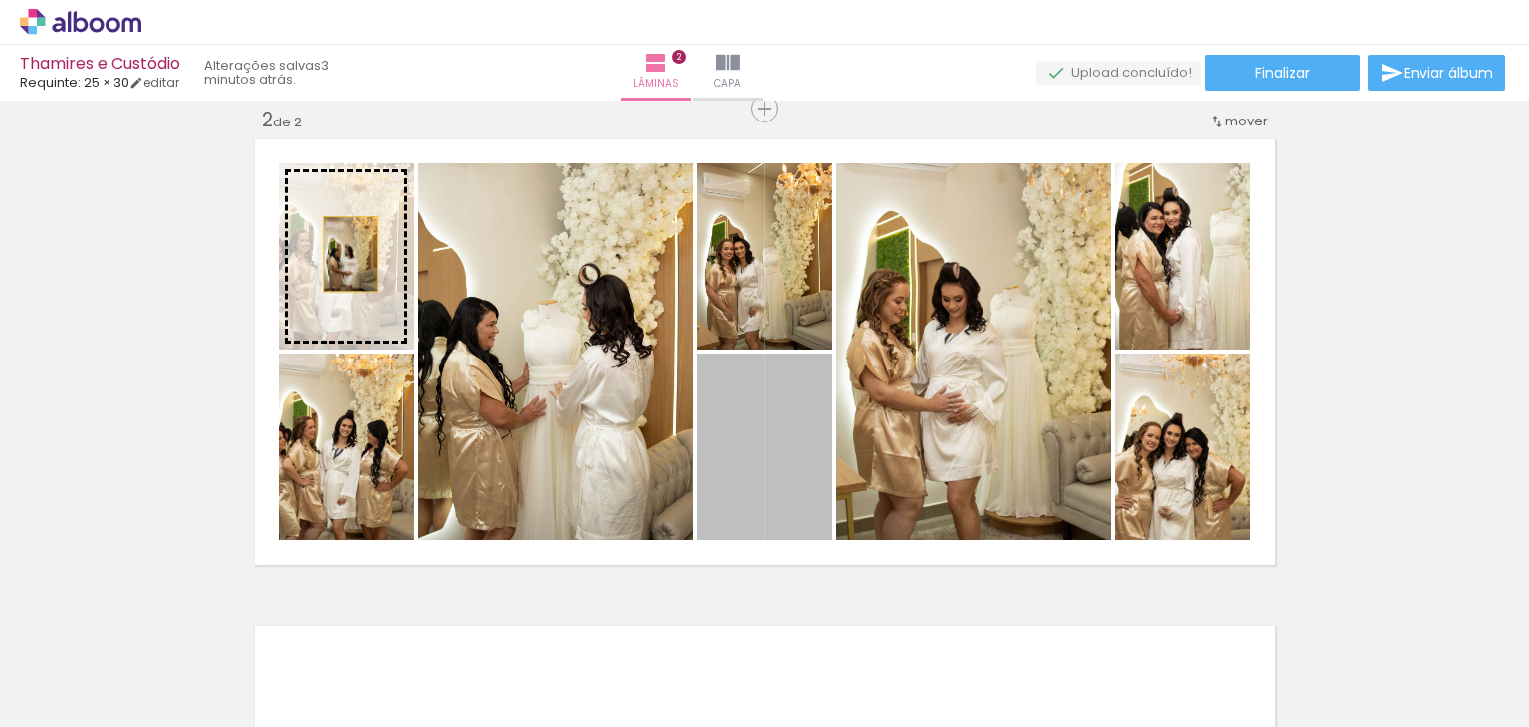
drag, startPoint x: 779, startPoint y: 486, endPoint x: 341, endPoint y: 256, distance: 494.7
click at [0, 0] on slot at bounding box center [0, 0] width 0 height 0
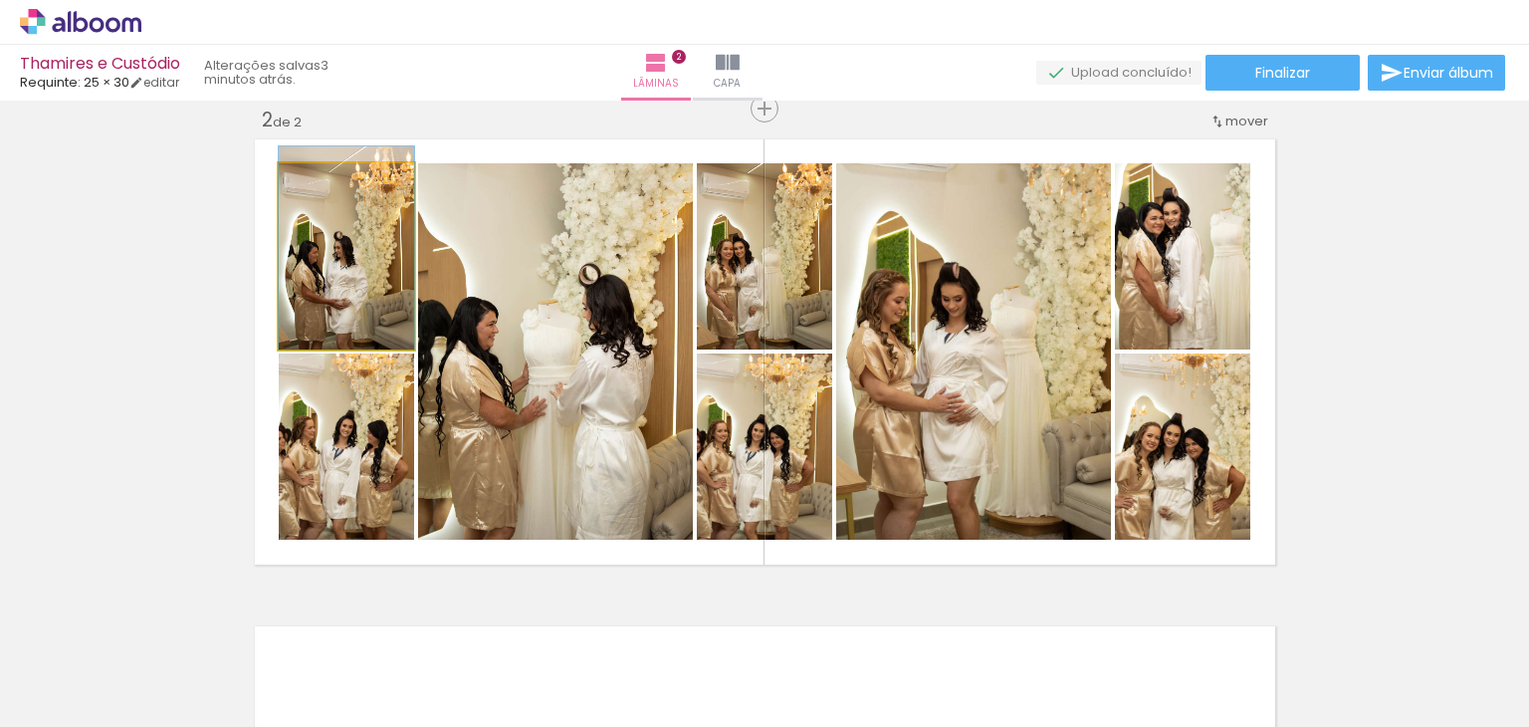
drag, startPoint x: 349, startPoint y: 296, endPoint x: 350, endPoint y: 266, distance: 29.9
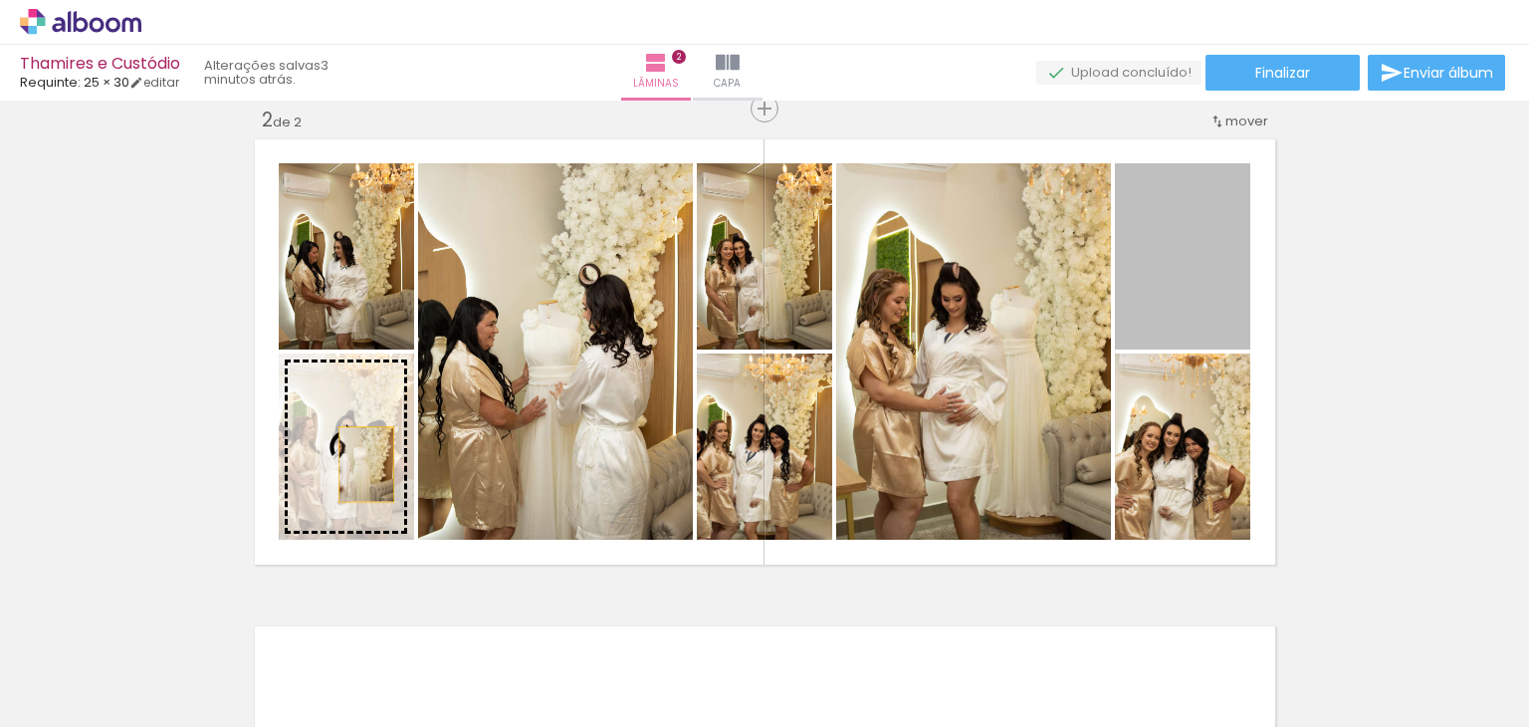
drag, startPoint x: 1163, startPoint y: 272, endPoint x: 357, endPoint y: 464, distance: 828.0
click at [0, 0] on slot at bounding box center [0, 0] width 0 height 0
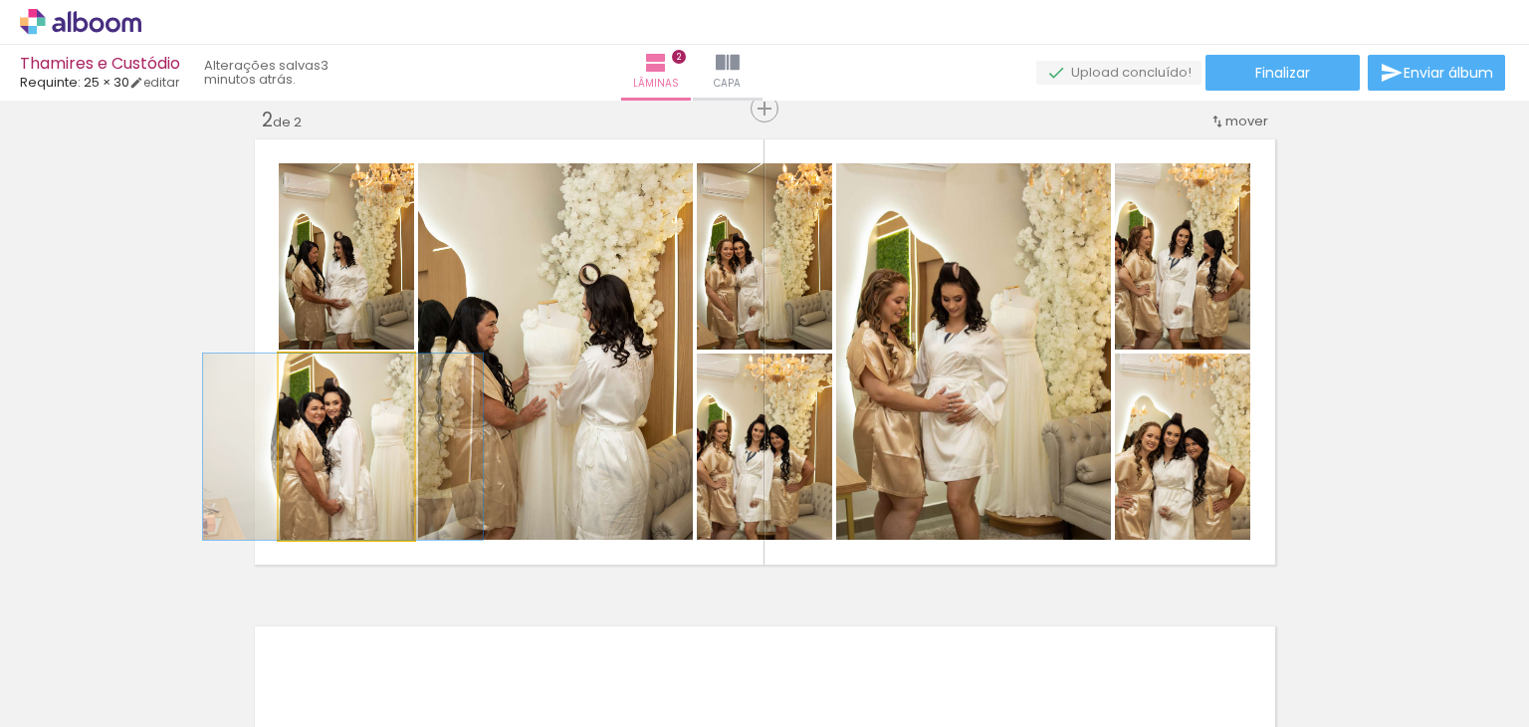
drag, startPoint x: 362, startPoint y: 501, endPoint x: 352, endPoint y: 518, distance: 19.6
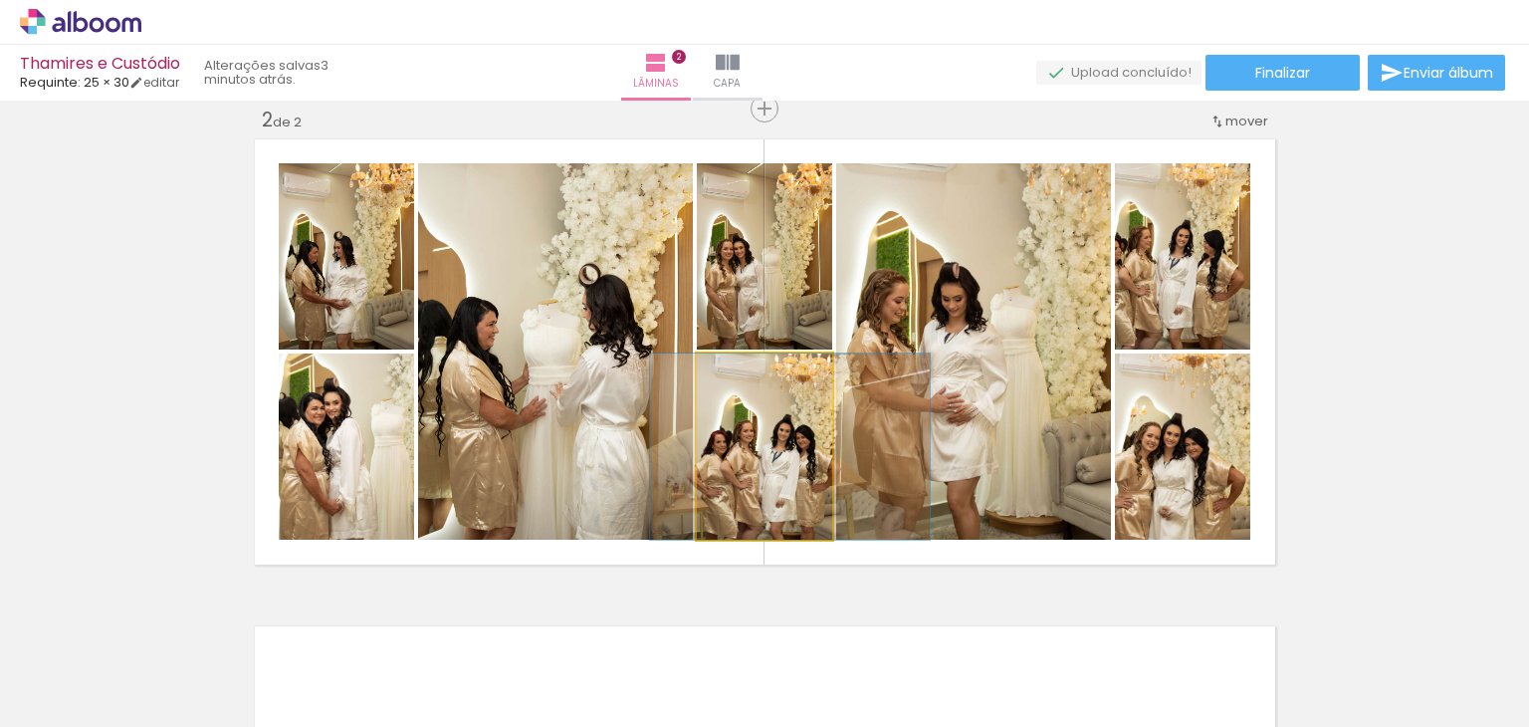
drag, startPoint x: 792, startPoint y: 458, endPoint x: 818, endPoint y: 453, distance: 26.4
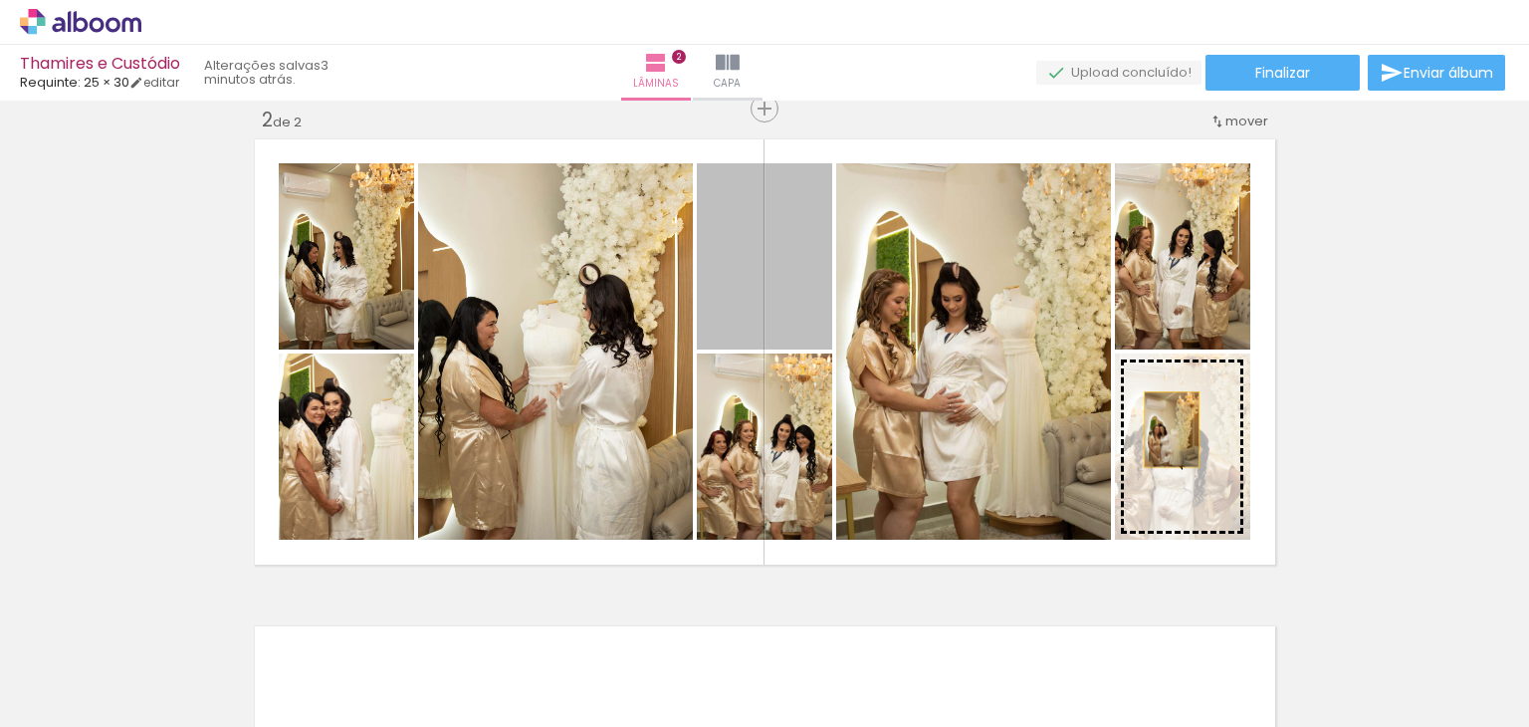
drag, startPoint x: 778, startPoint y: 290, endPoint x: 1164, endPoint y: 429, distance: 409.7
click at [0, 0] on slot at bounding box center [0, 0] width 0 height 0
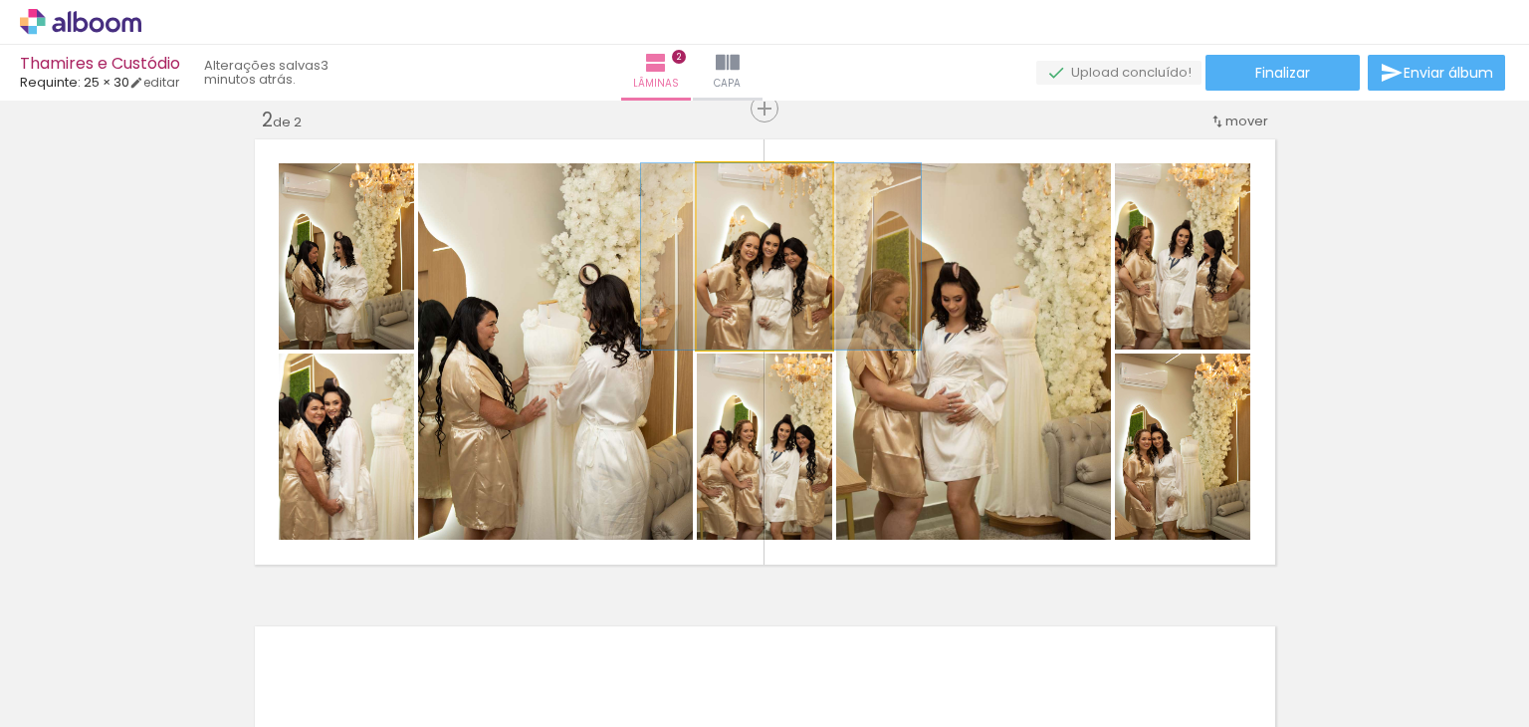
drag, startPoint x: 789, startPoint y: 293, endPoint x: 800, endPoint y: 296, distance: 11.4
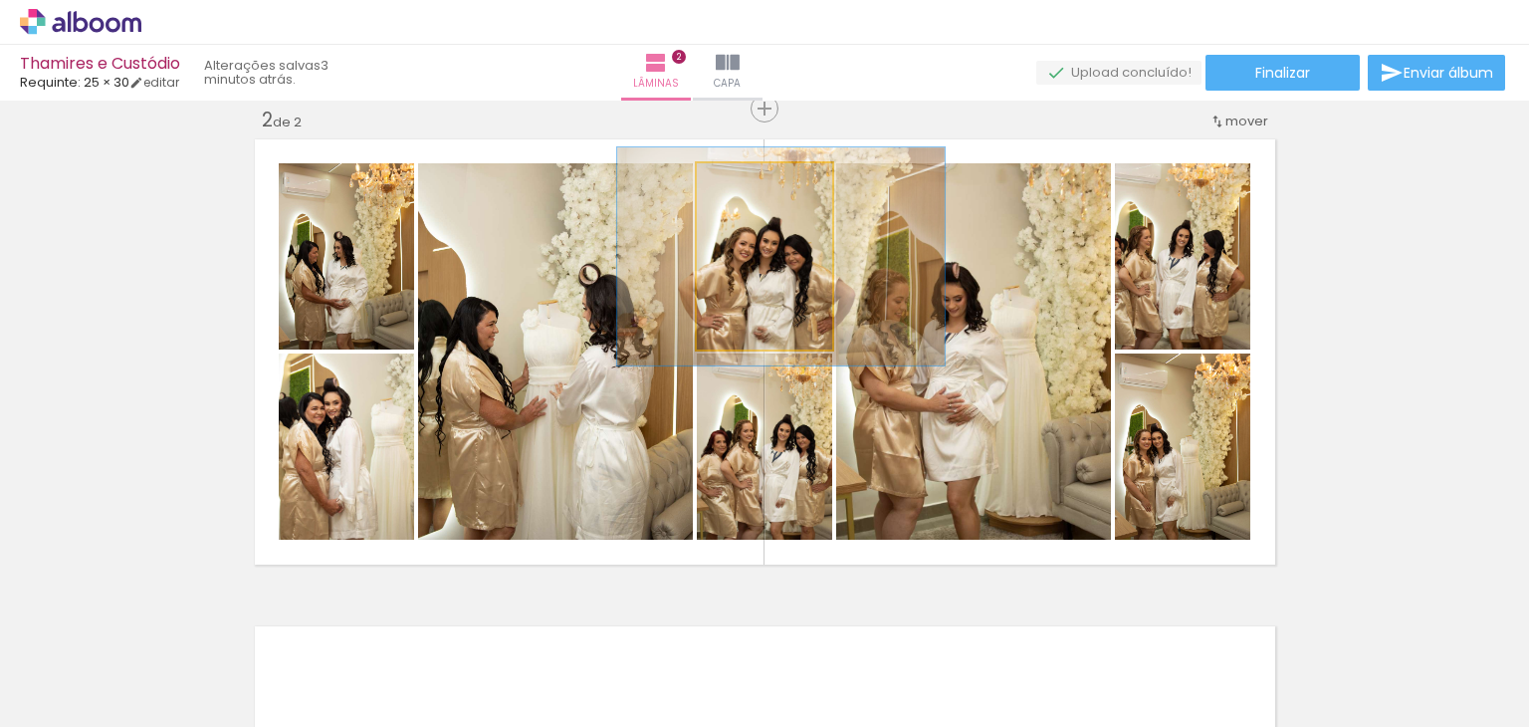
type paper-slider "117"
click at [747, 180] on div at bounding box center [751, 184] width 18 height 18
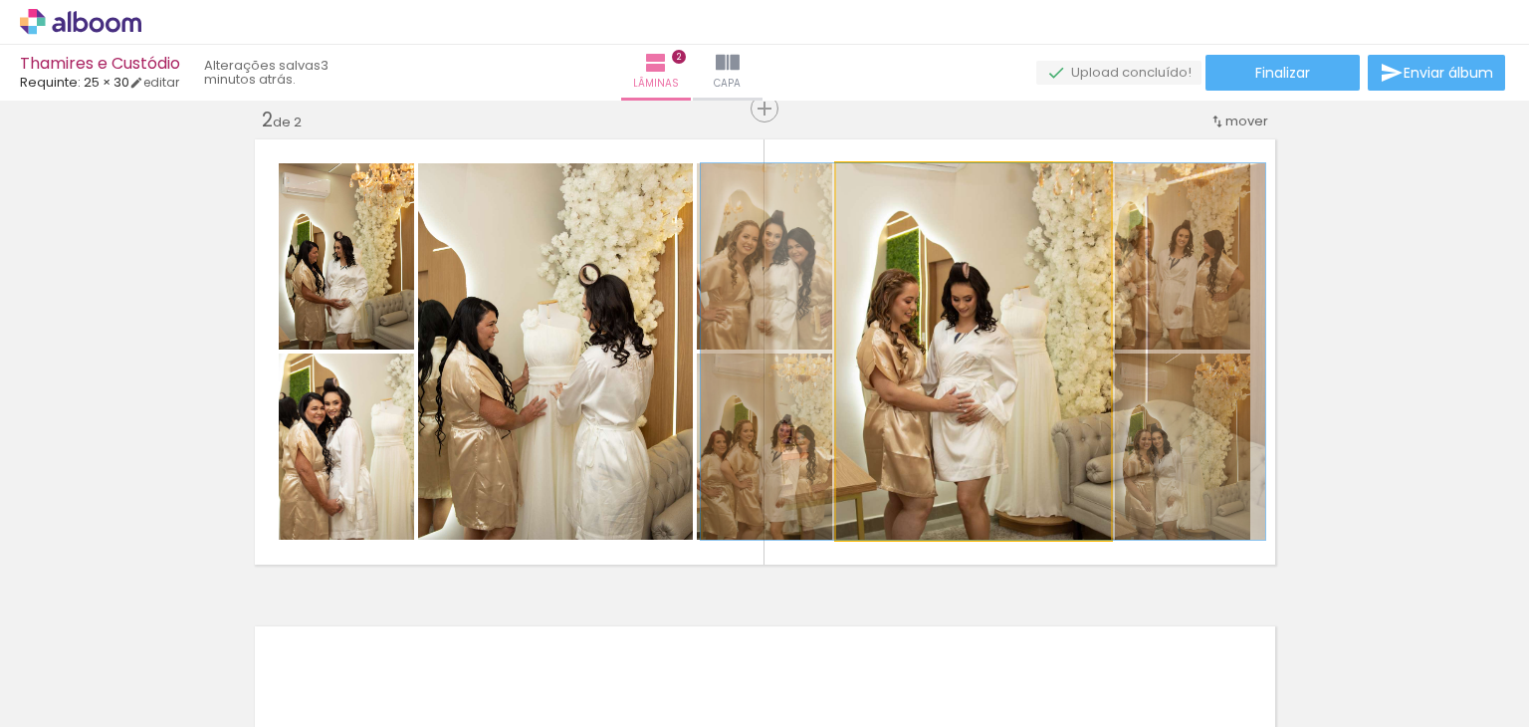
drag, startPoint x: 970, startPoint y: 386, endPoint x: 980, endPoint y: 387, distance: 10.0
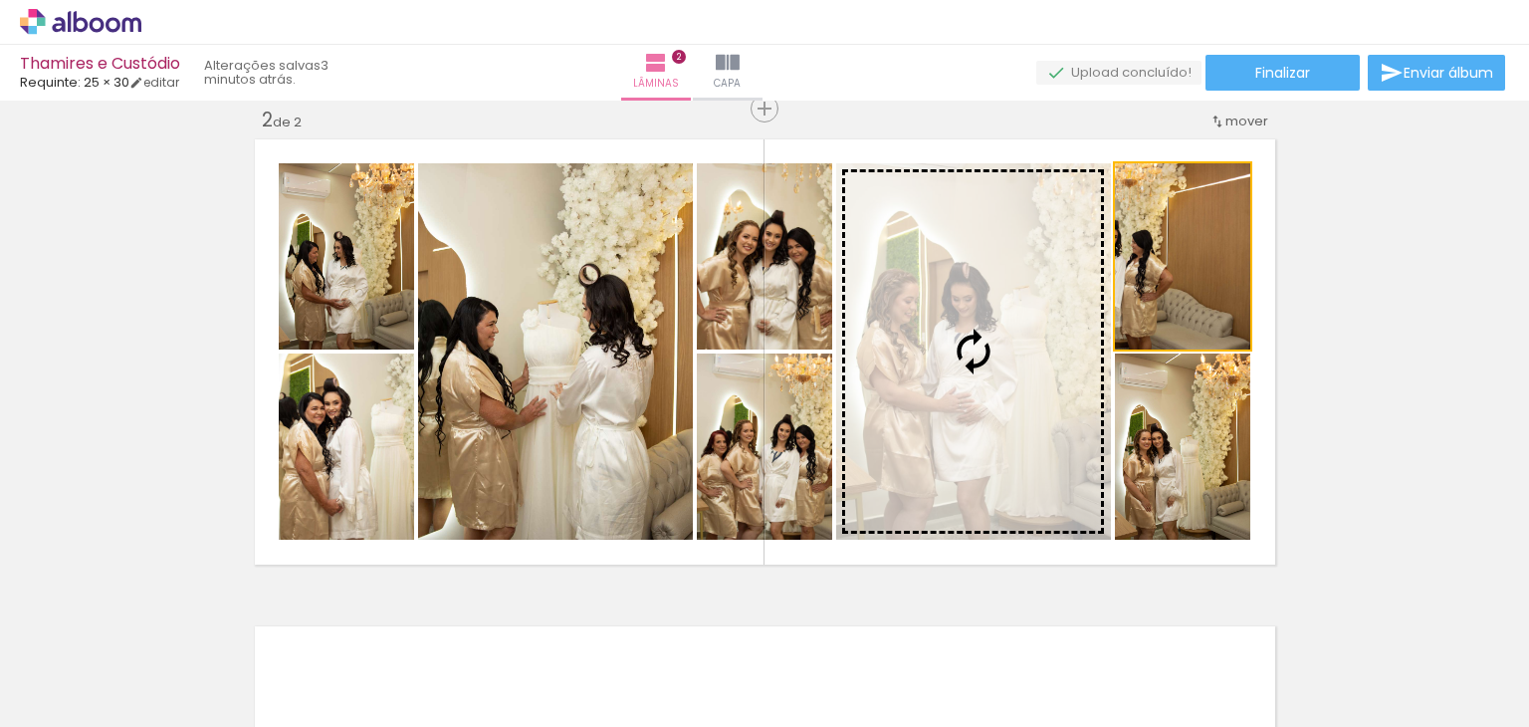
drag, startPoint x: 1194, startPoint y: 296, endPoint x: 1080, endPoint y: 326, distance: 117.3
click at [0, 0] on slot at bounding box center [0, 0] width 0 height 0
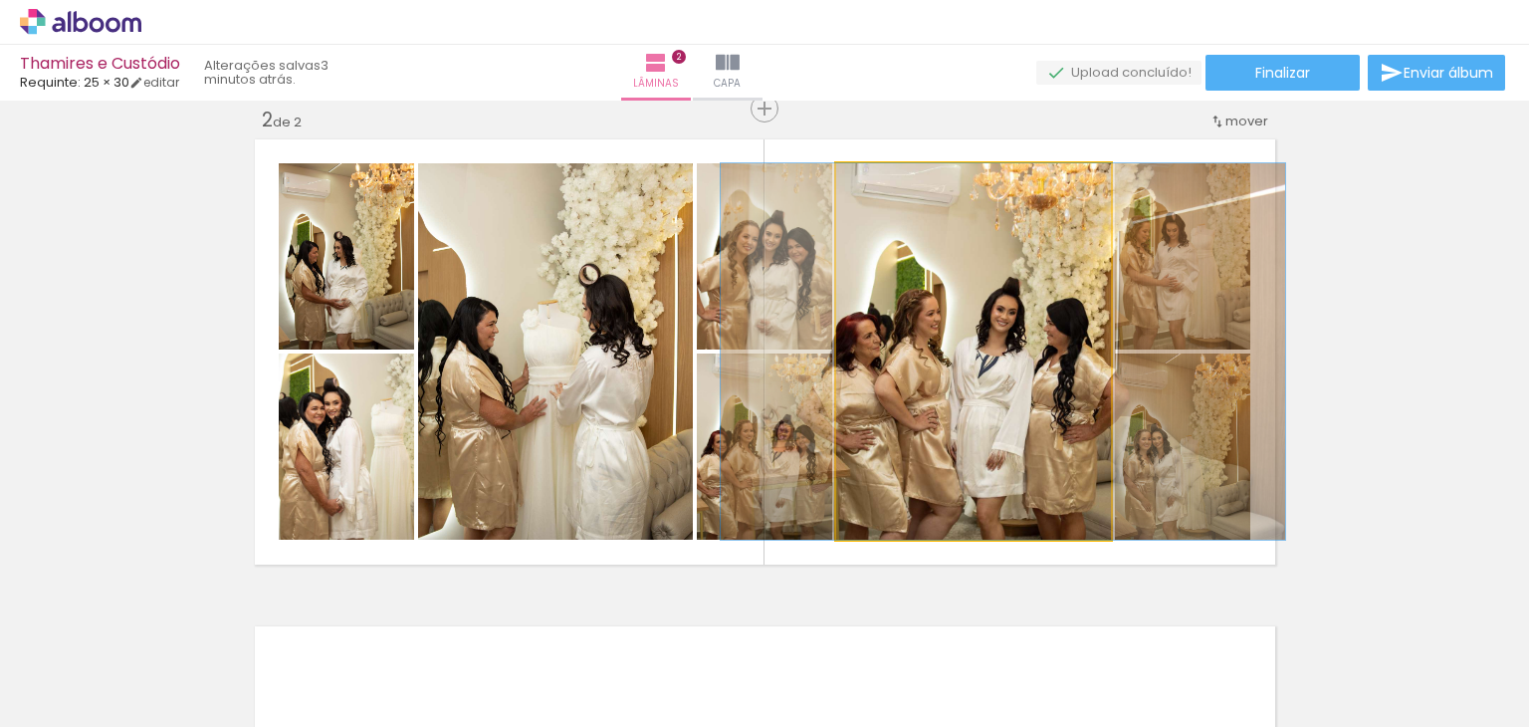
drag, startPoint x: 981, startPoint y: 405, endPoint x: 1005, endPoint y: 400, distance: 25.4
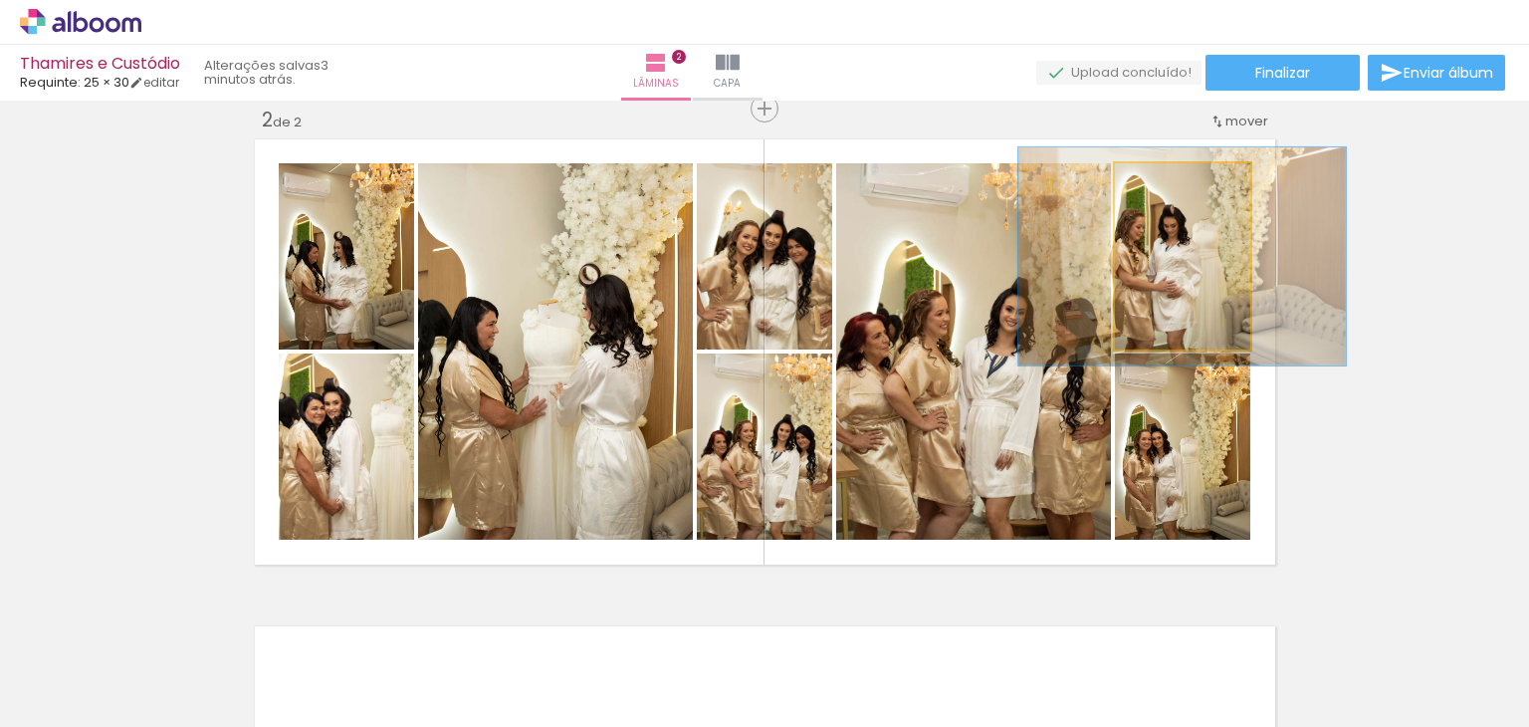
drag, startPoint x: 1155, startPoint y: 180, endPoint x: 1167, endPoint y: 217, distance: 38.7
type paper-slider "119"
click at [1166, 175] on div at bounding box center [1169, 184] width 18 height 18
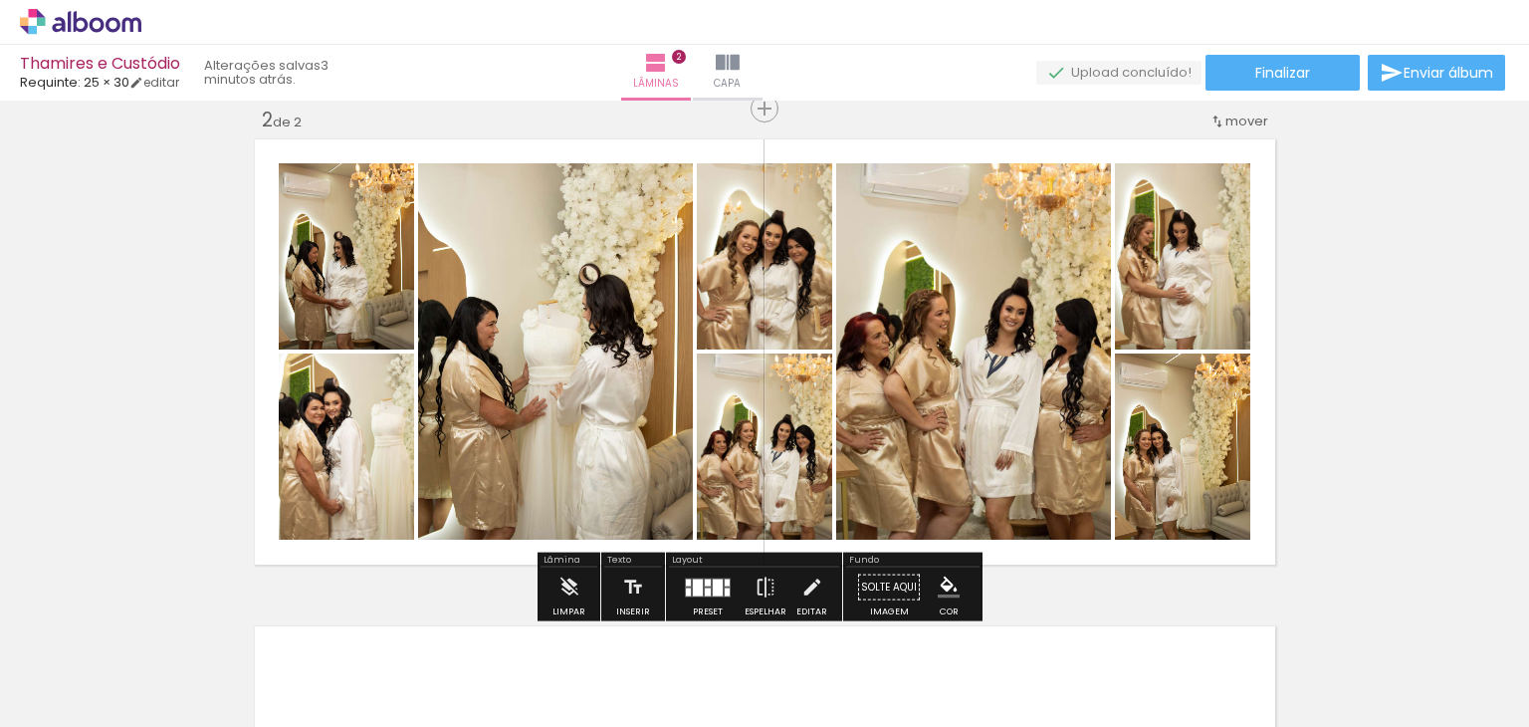
click at [1199, 505] on quentale-photo at bounding box center [1182, 446] width 135 height 186
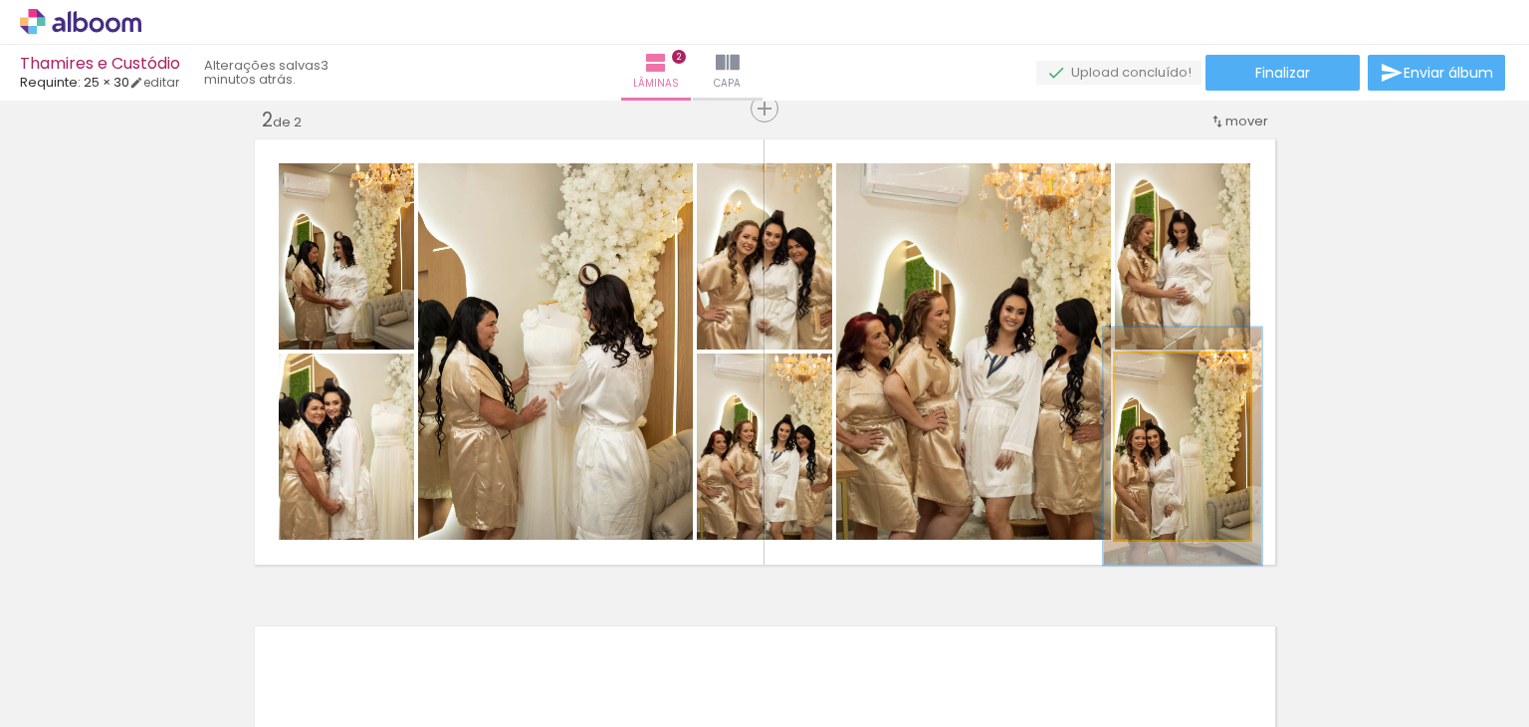
drag, startPoint x: 1159, startPoint y: 371, endPoint x: 1169, endPoint y: 368, distance: 10.4
type paper-slider "117"
click at [1169, 368] on div at bounding box center [1169, 374] width 32 height 32
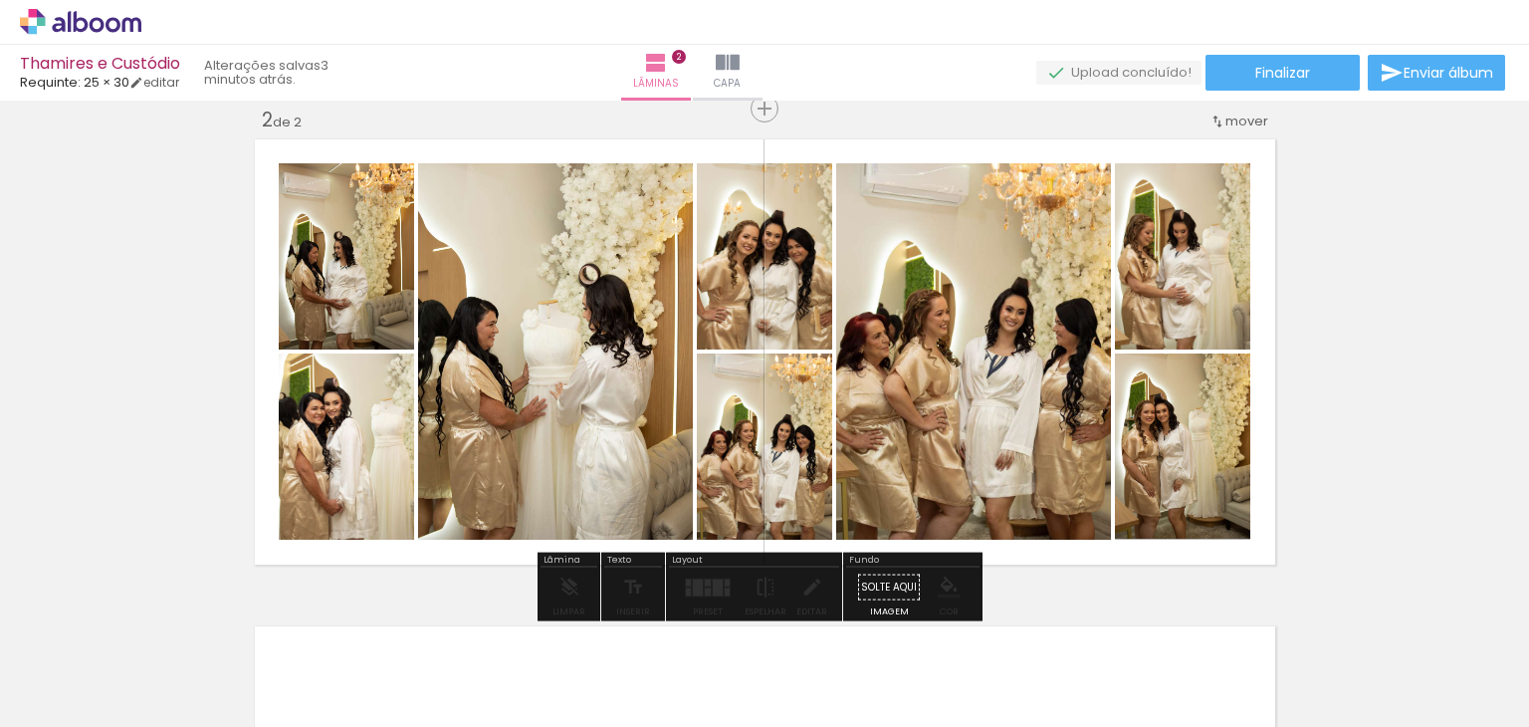
drag, startPoint x: 1186, startPoint y: 471, endPoint x: 1195, endPoint y: 439, distance: 33.1
click at [1331, 370] on div "Inserir lâmina 1 de 2 Inserir lâmina 2 de 2" at bounding box center [764, 326] width 1529 height 1461
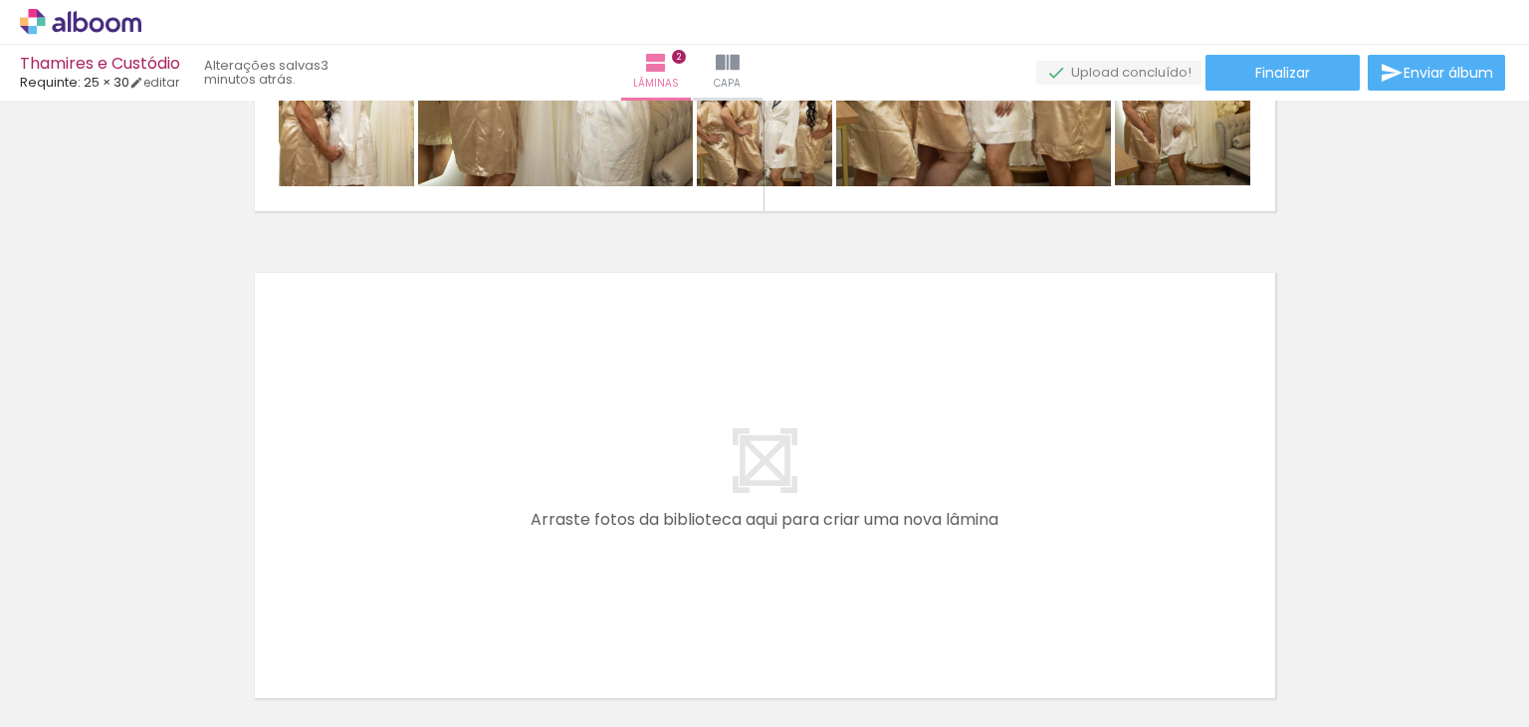
scroll to position [910, 0]
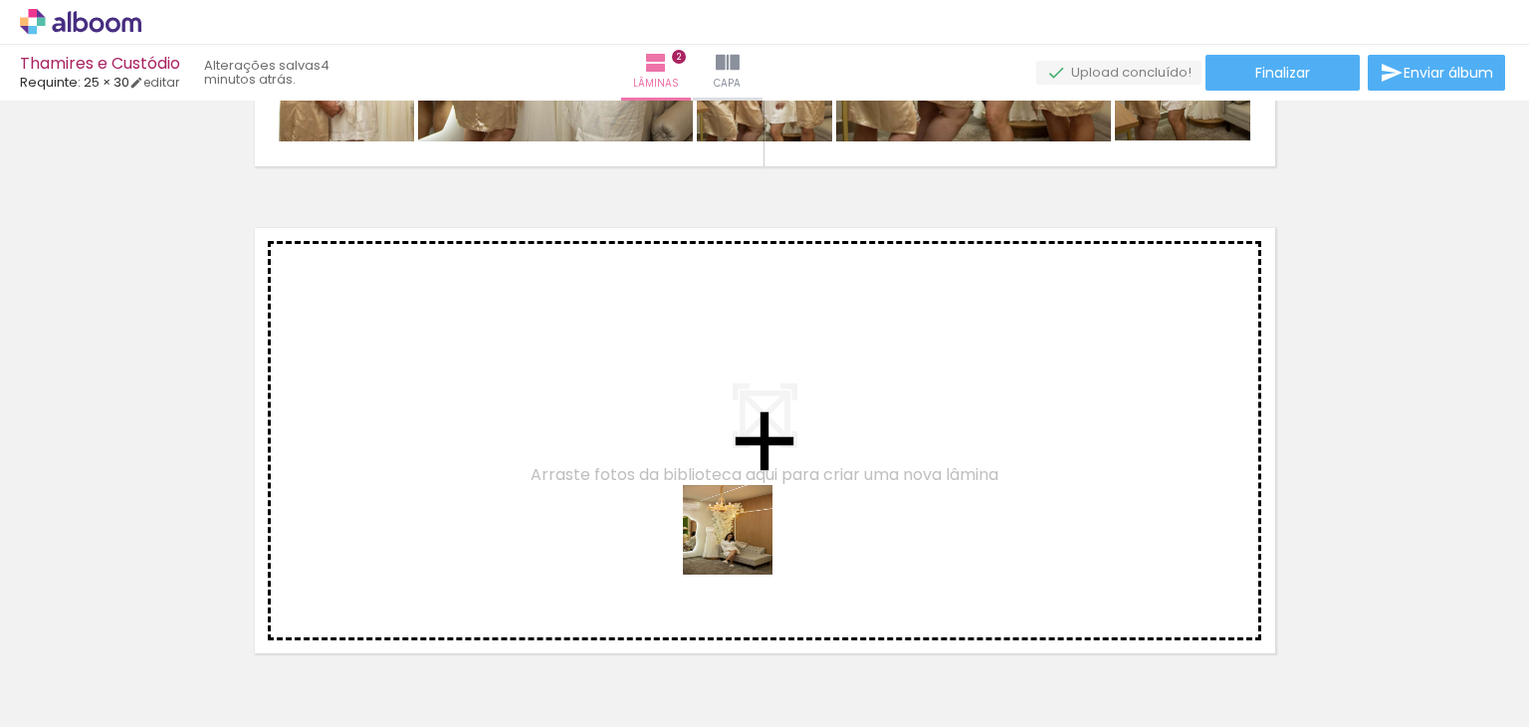
drag, startPoint x: 723, startPoint y: 643, endPoint x: 832, endPoint y: 683, distance: 116.5
click at [766, 420] on quentale-workspace at bounding box center [764, 363] width 1529 height 727
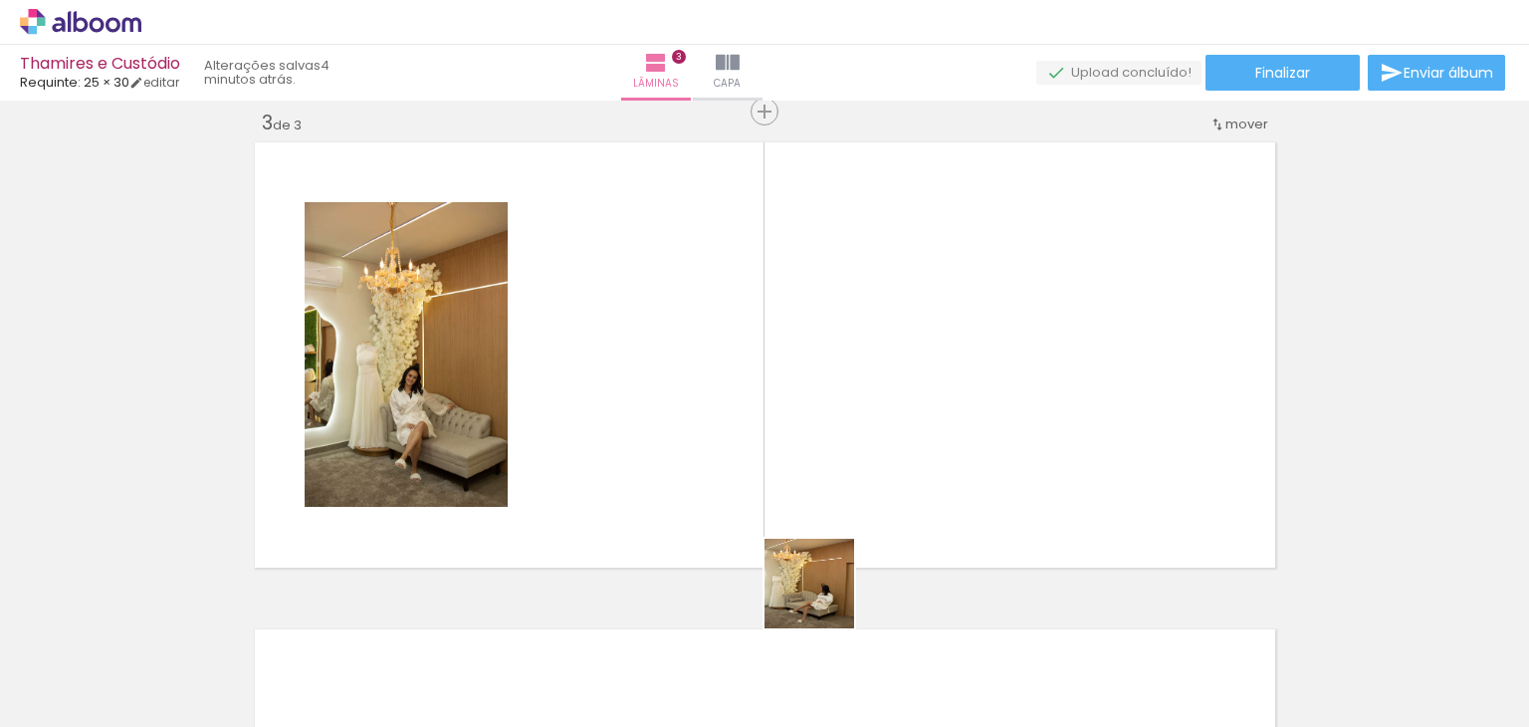
scroll to position [999, 0]
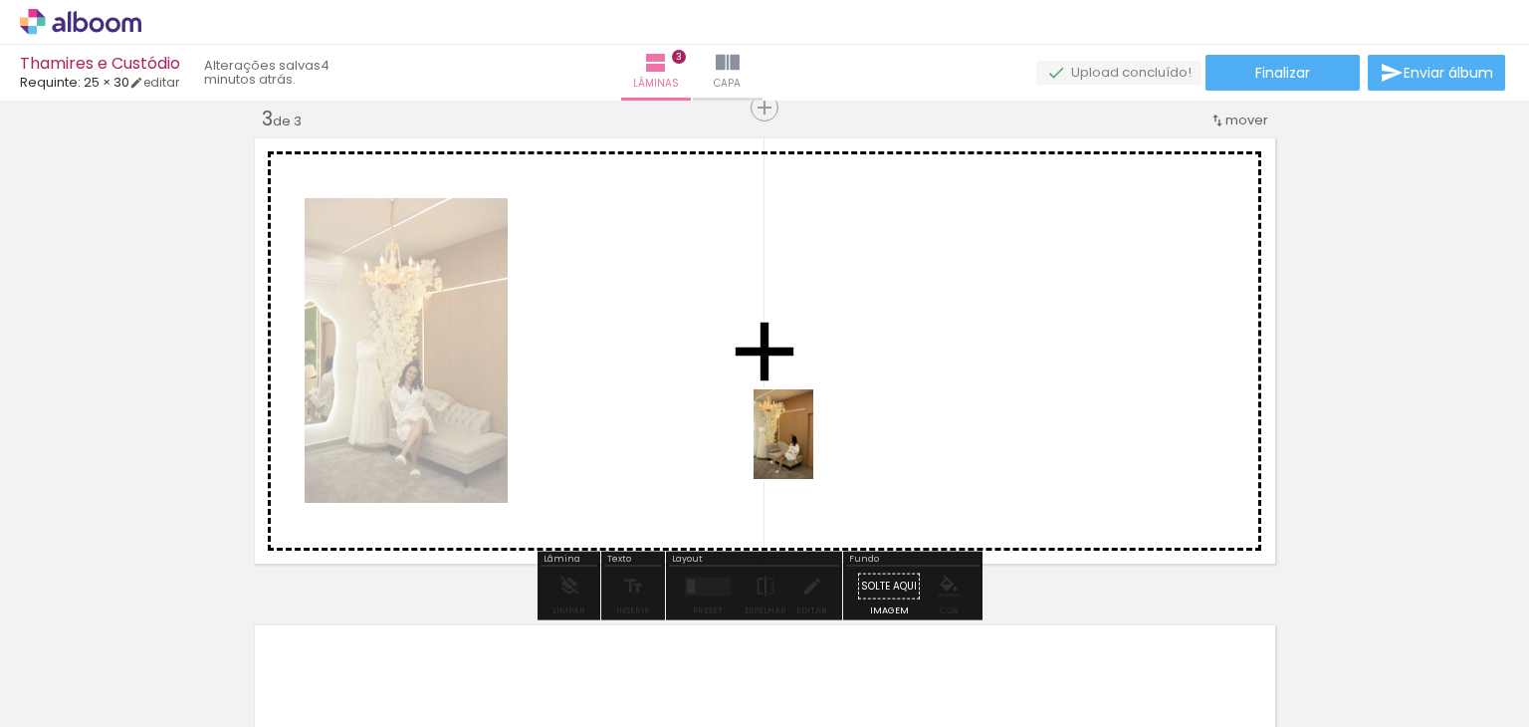
drag, startPoint x: 826, startPoint y: 612, endPoint x: 1012, endPoint y: 685, distance: 199.8
click at [813, 448] on quentale-workspace at bounding box center [764, 363] width 1529 height 727
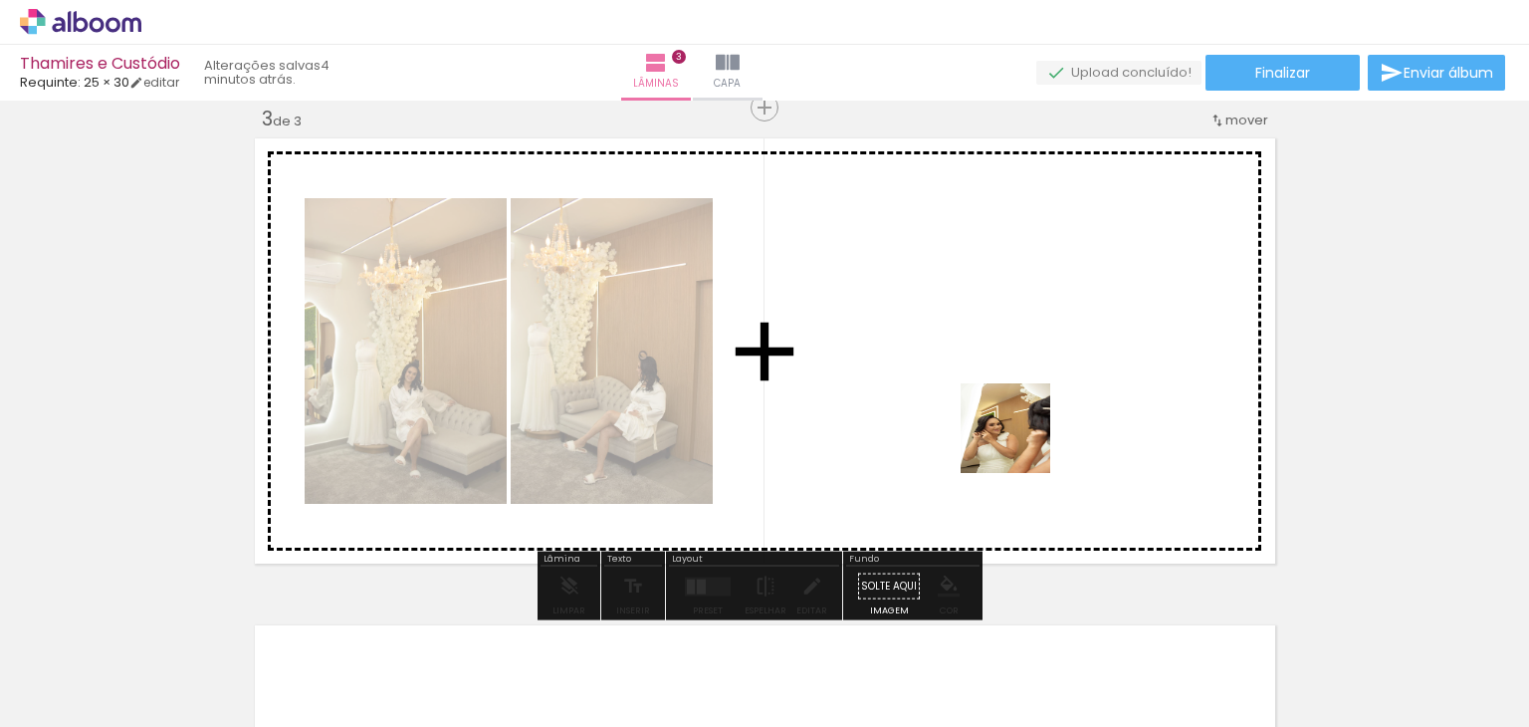
drag, startPoint x: 1020, startPoint y: 526, endPoint x: 1136, endPoint y: 662, distance: 178.7
click at [1021, 411] on quentale-workspace at bounding box center [764, 363] width 1529 height 727
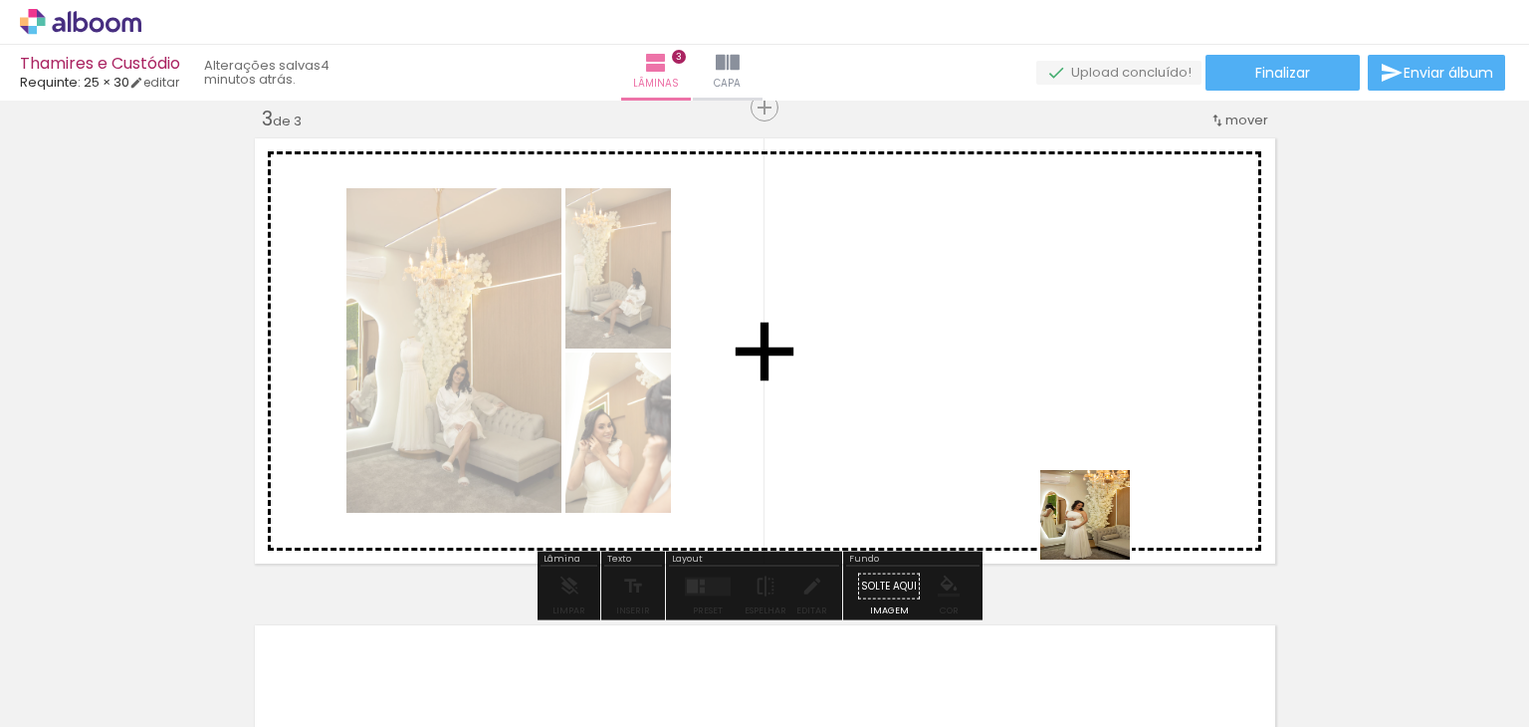
drag, startPoint x: 1100, startPoint y: 530, endPoint x: 1064, endPoint y: 400, distance: 134.3
click at [1064, 400] on quentale-workspace at bounding box center [764, 363] width 1529 height 727
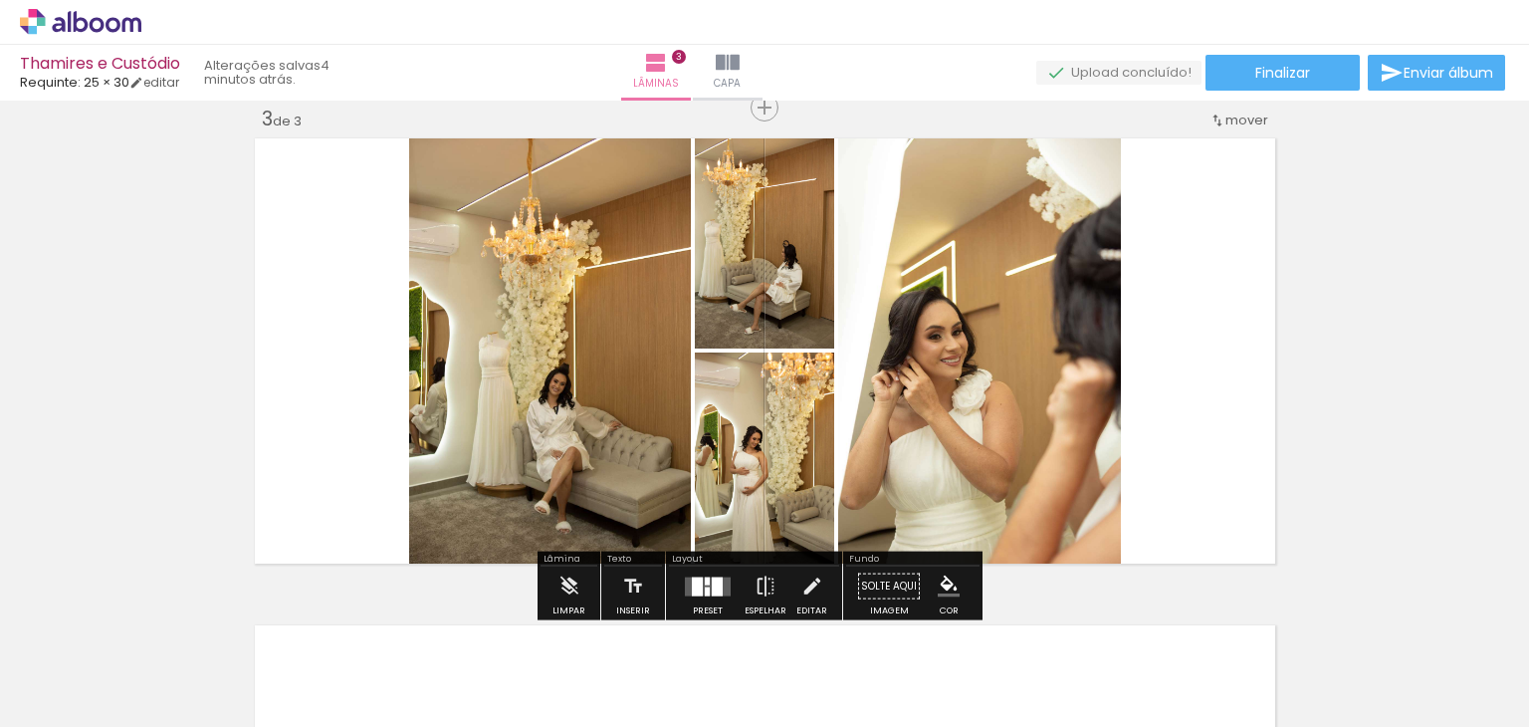
click at [705, 582] on div at bounding box center [707, 580] width 5 height 8
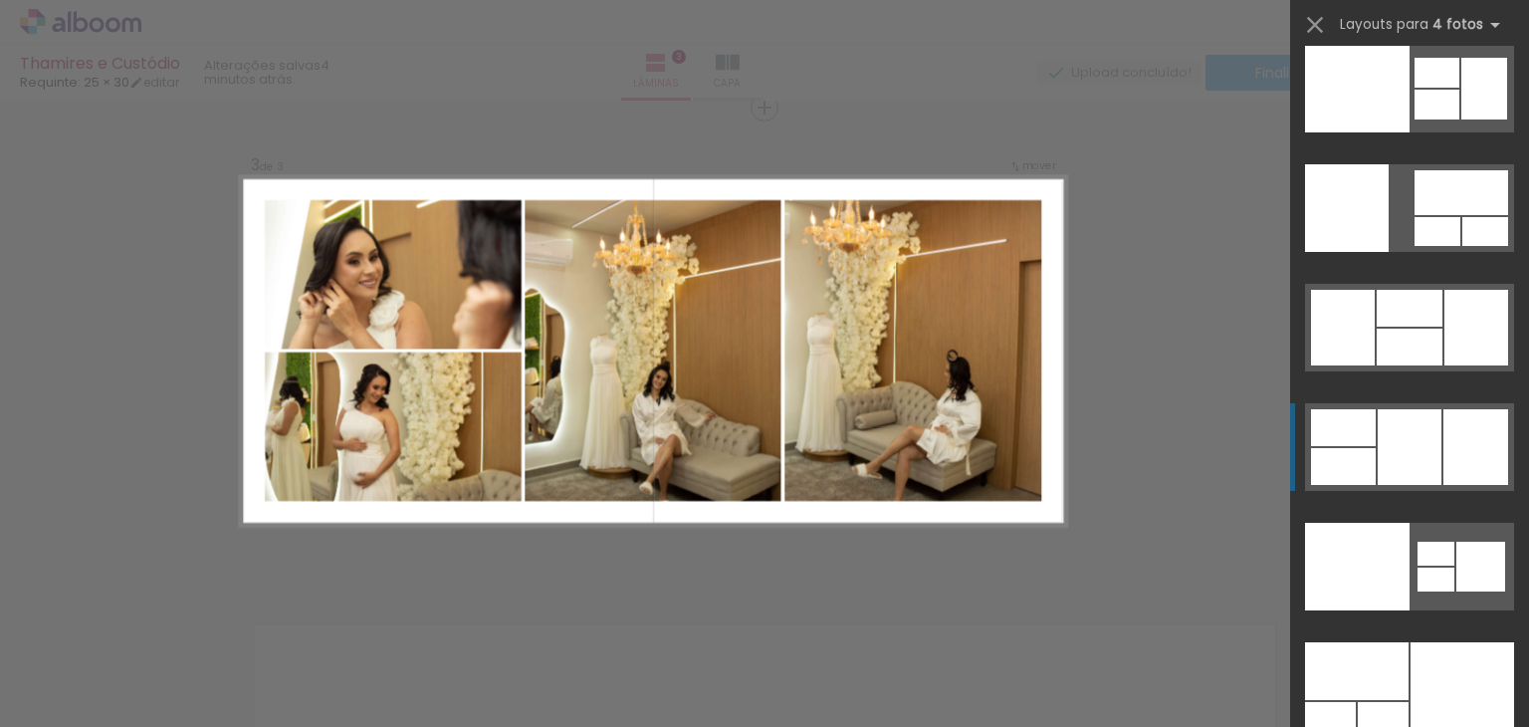
scroll to position [41488, 0]
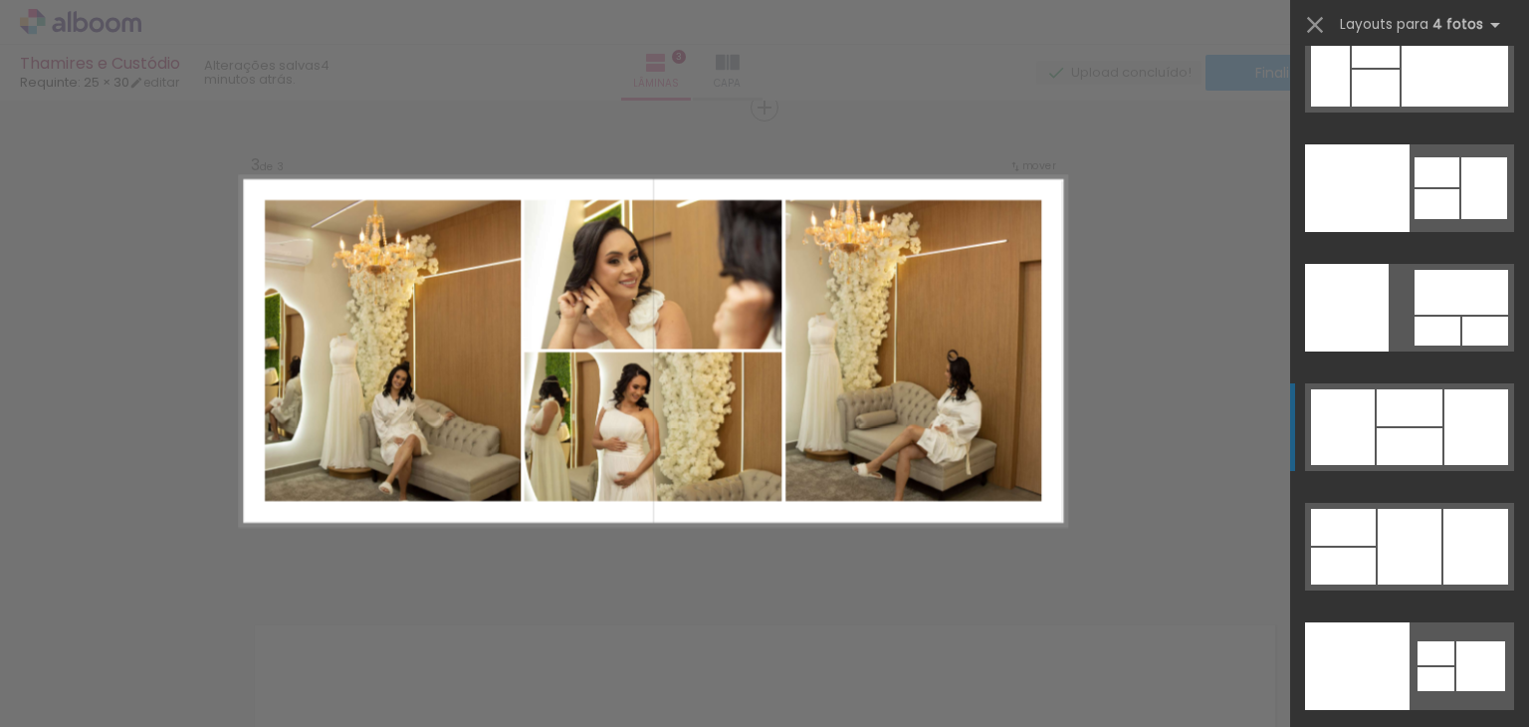
click at [1452, 451] on div at bounding box center [1476, 427] width 64 height 76
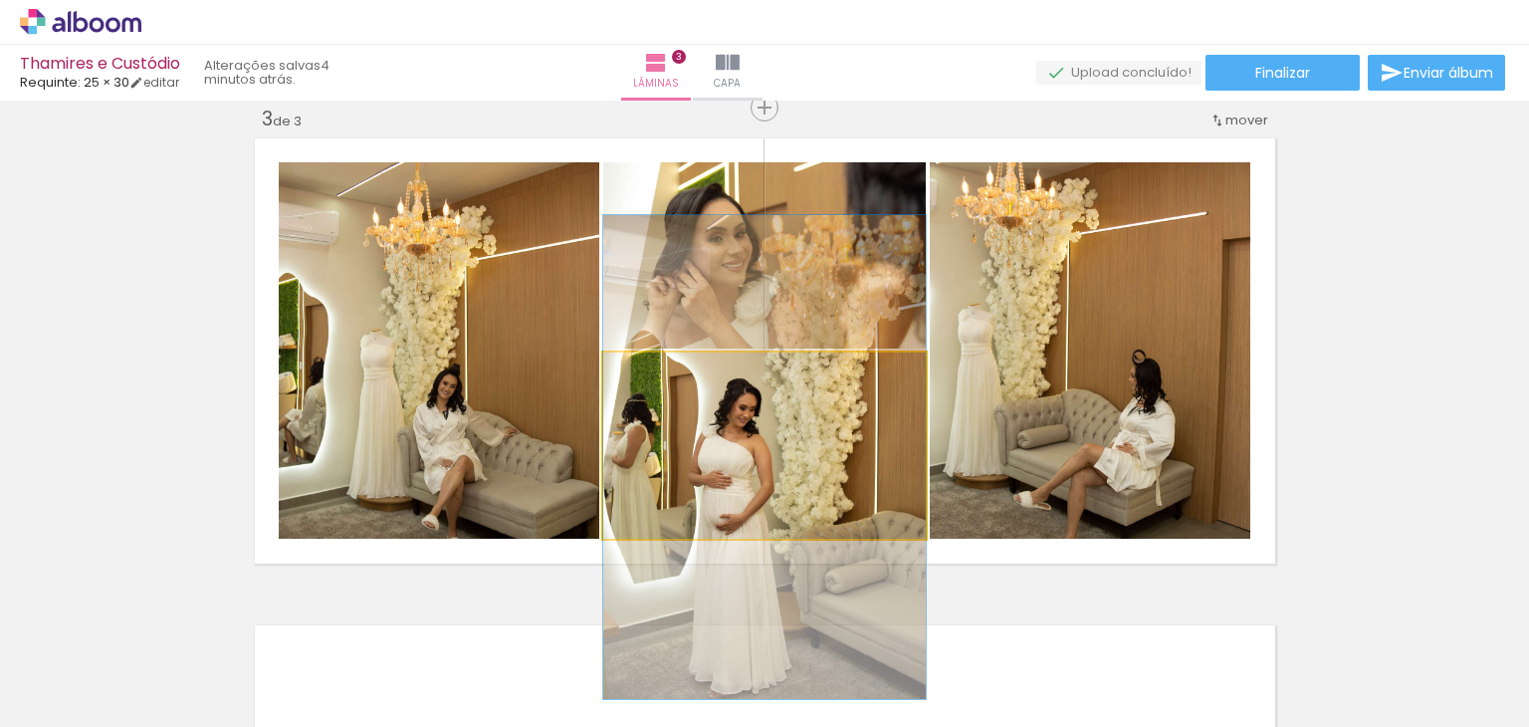
drag, startPoint x: 825, startPoint y: 439, endPoint x: 830, endPoint y: 451, distance: 12.9
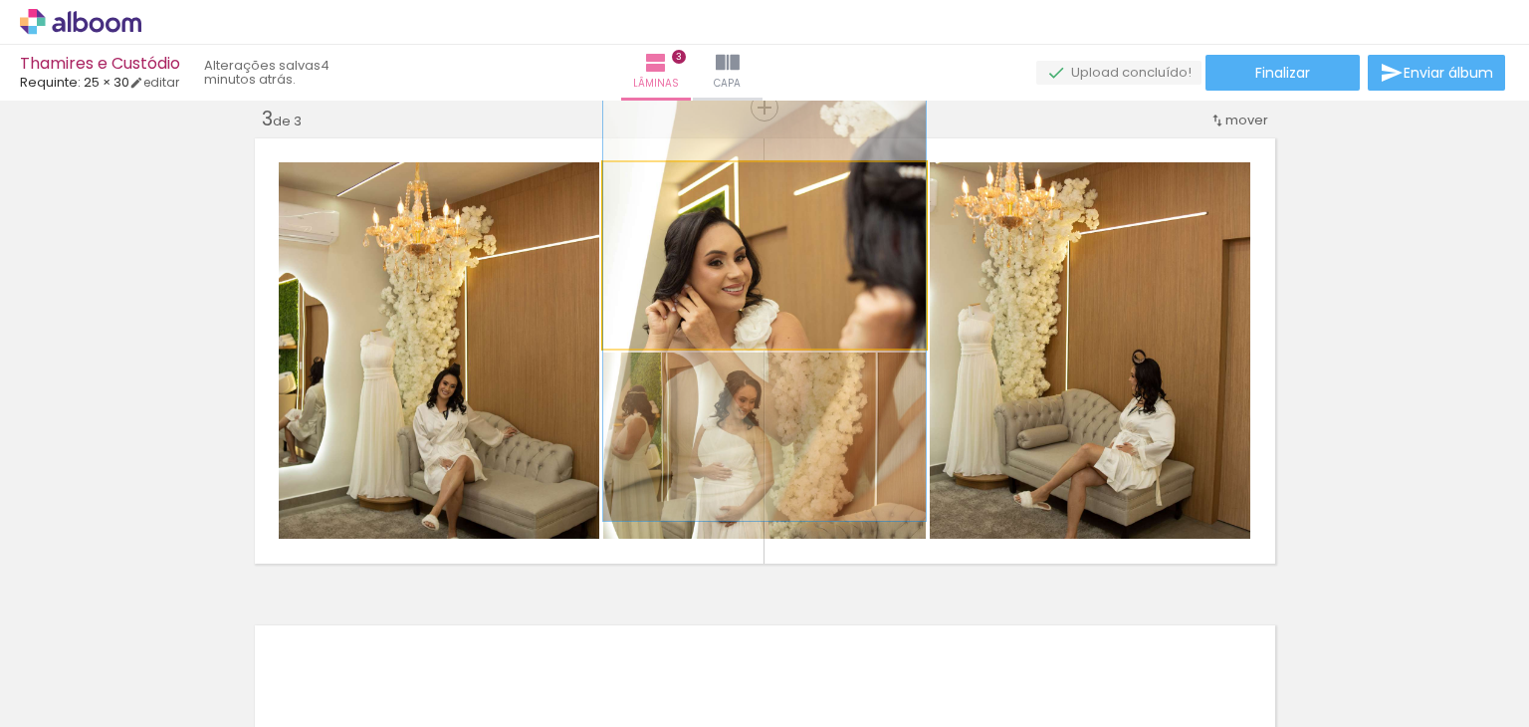
drag, startPoint x: 804, startPoint y: 297, endPoint x: 800, endPoint y: 321, distance: 24.2
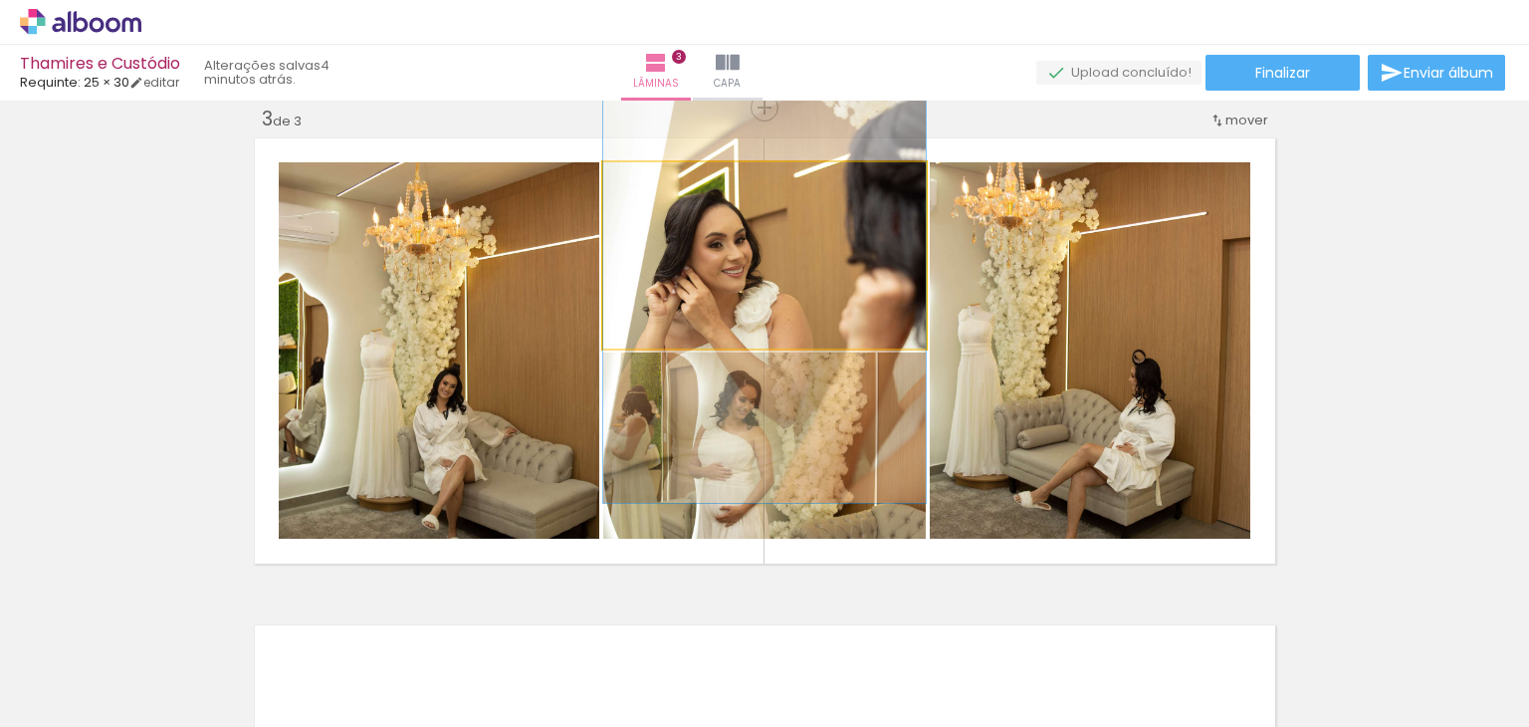
drag, startPoint x: 745, startPoint y: 248, endPoint x: 741, endPoint y: 238, distance: 10.7
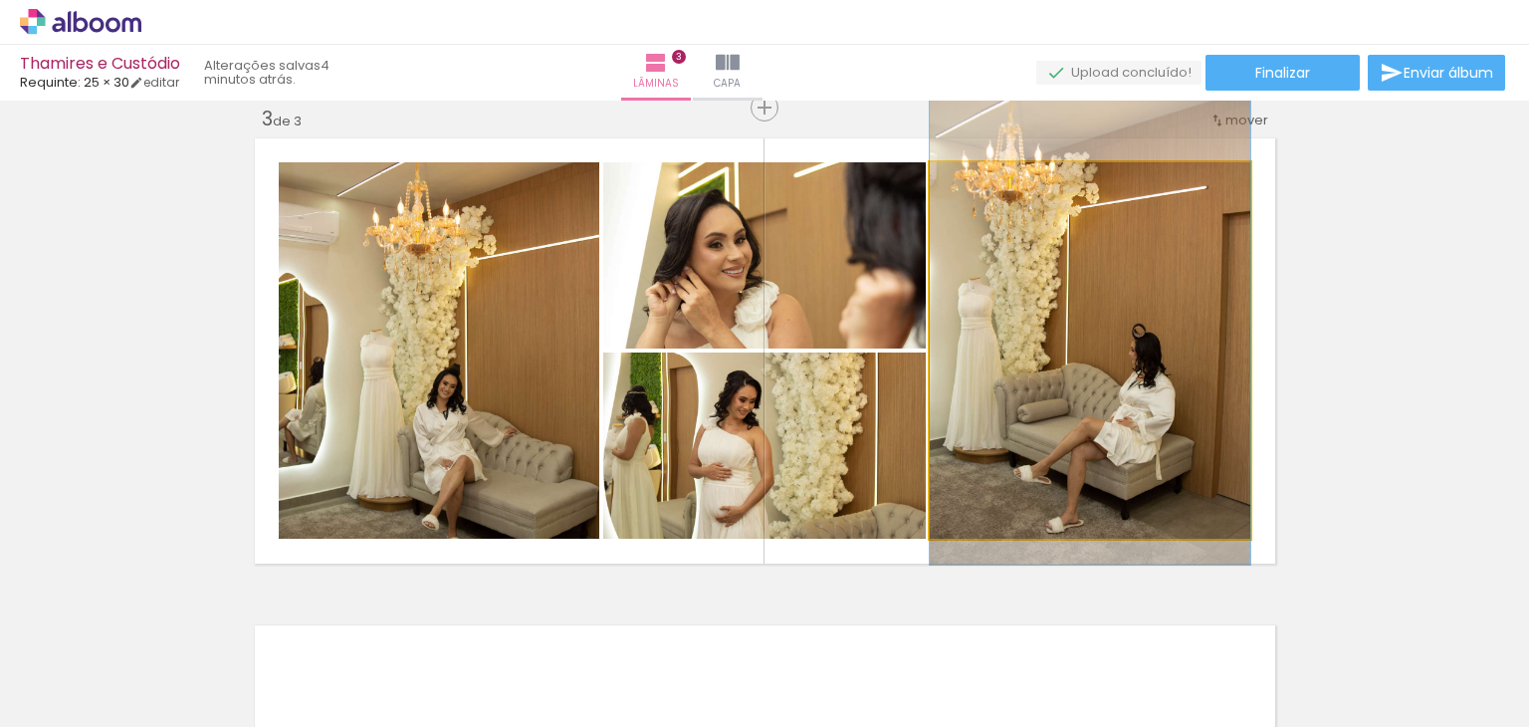
drag, startPoint x: 1154, startPoint y: 415, endPoint x: 1155, endPoint y: 389, distance: 25.9
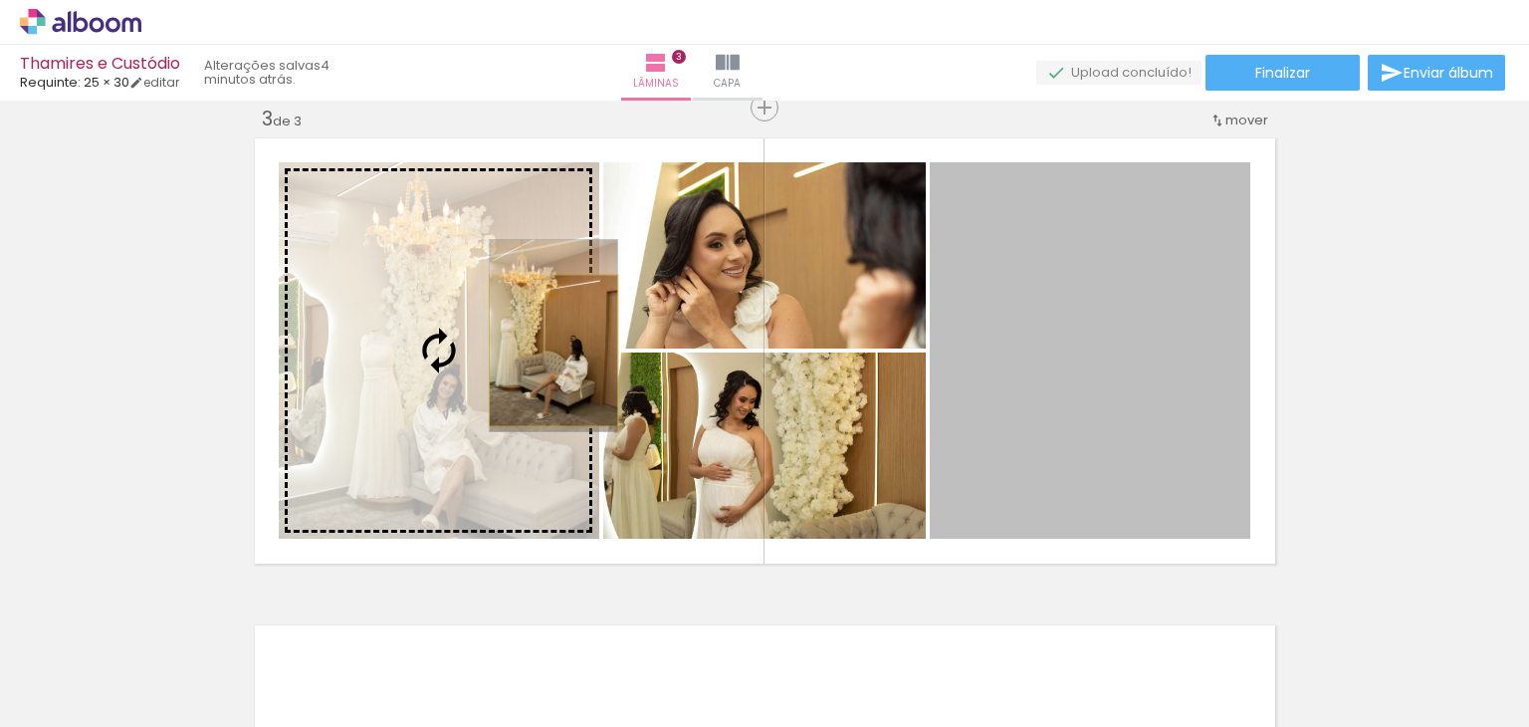
drag, startPoint x: 1140, startPoint y: 421, endPoint x: 546, endPoint y: 350, distance: 598.5
click at [0, 0] on slot at bounding box center [0, 0] width 0 height 0
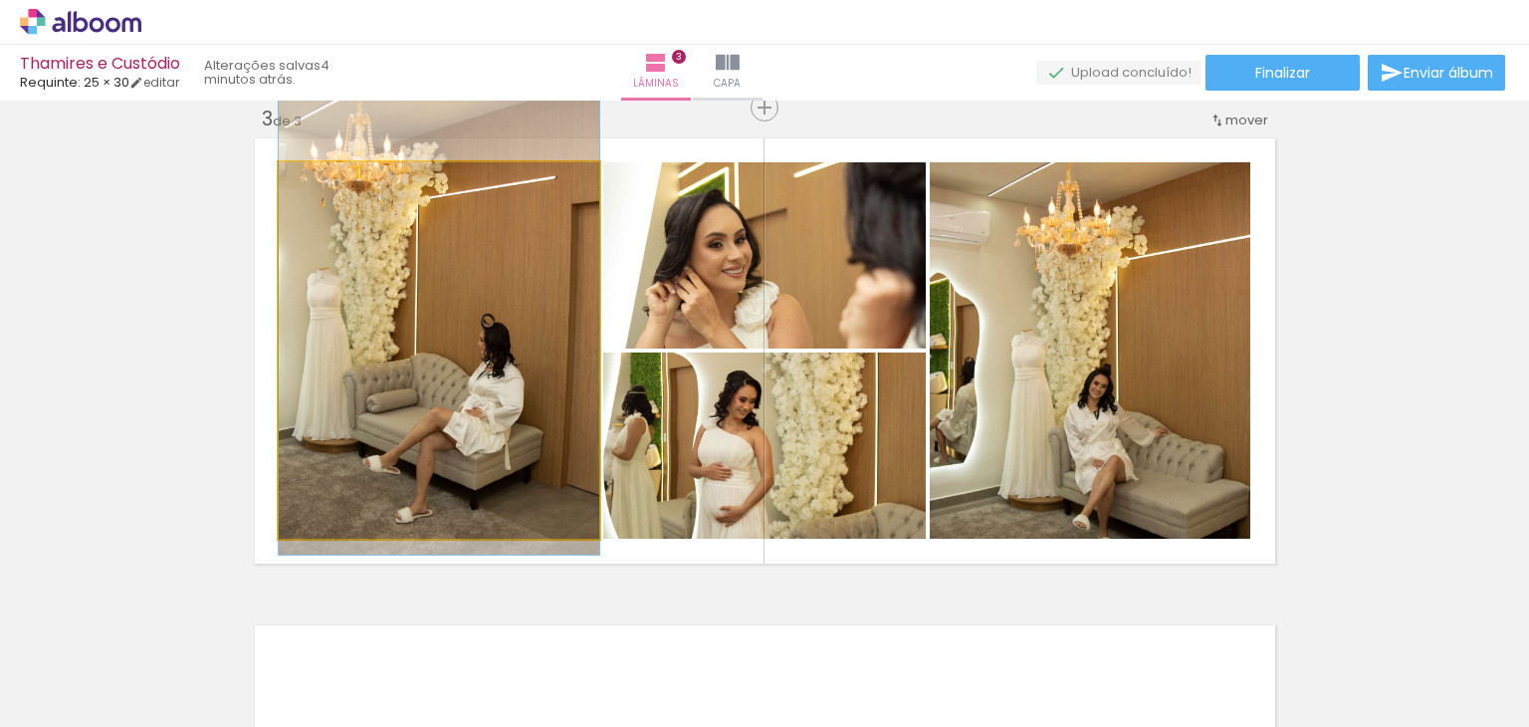
drag, startPoint x: 536, startPoint y: 439, endPoint x: 541, endPoint y: 409, distance: 30.3
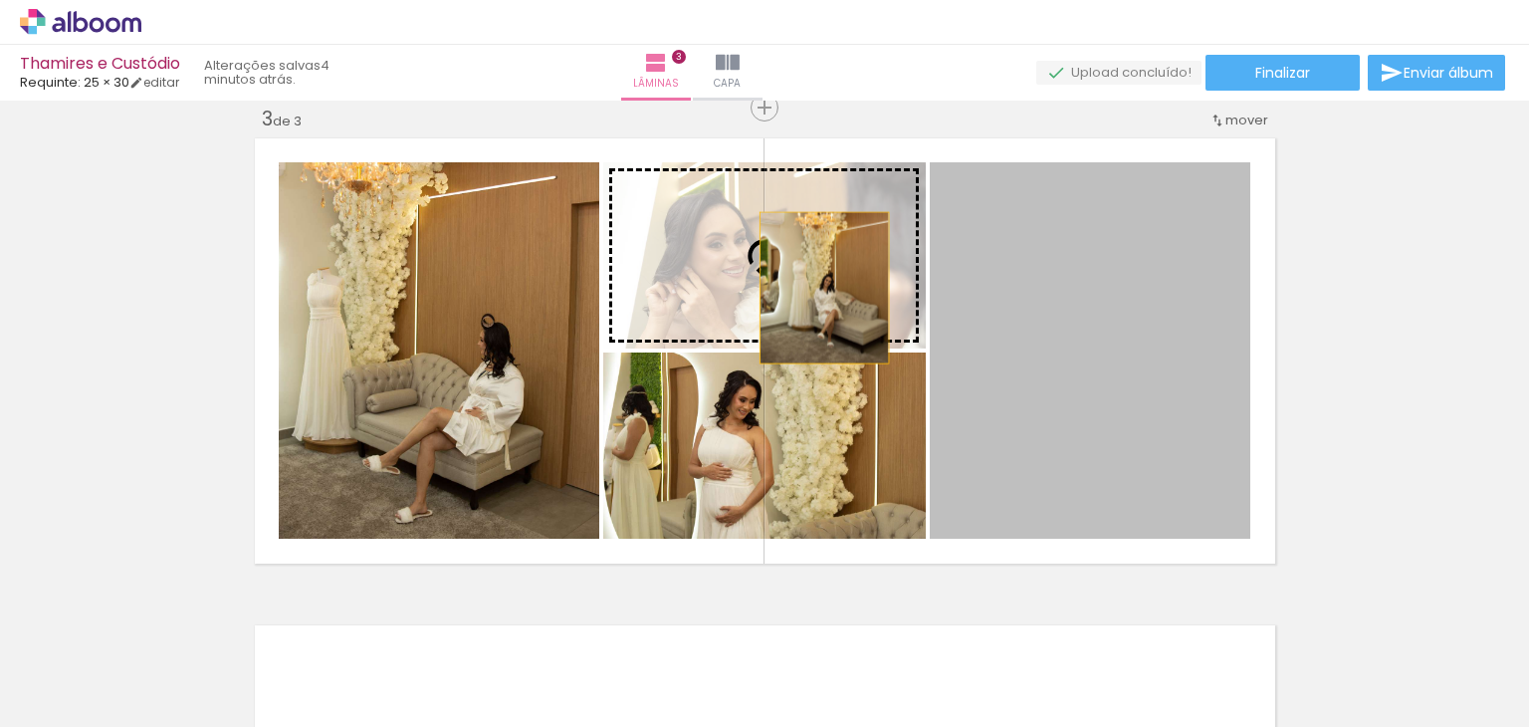
drag, startPoint x: 1115, startPoint y: 455, endPoint x: 814, endPoint y: 284, distance: 346.0
click at [0, 0] on slot at bounding box center [0, 0] width 0 height 0
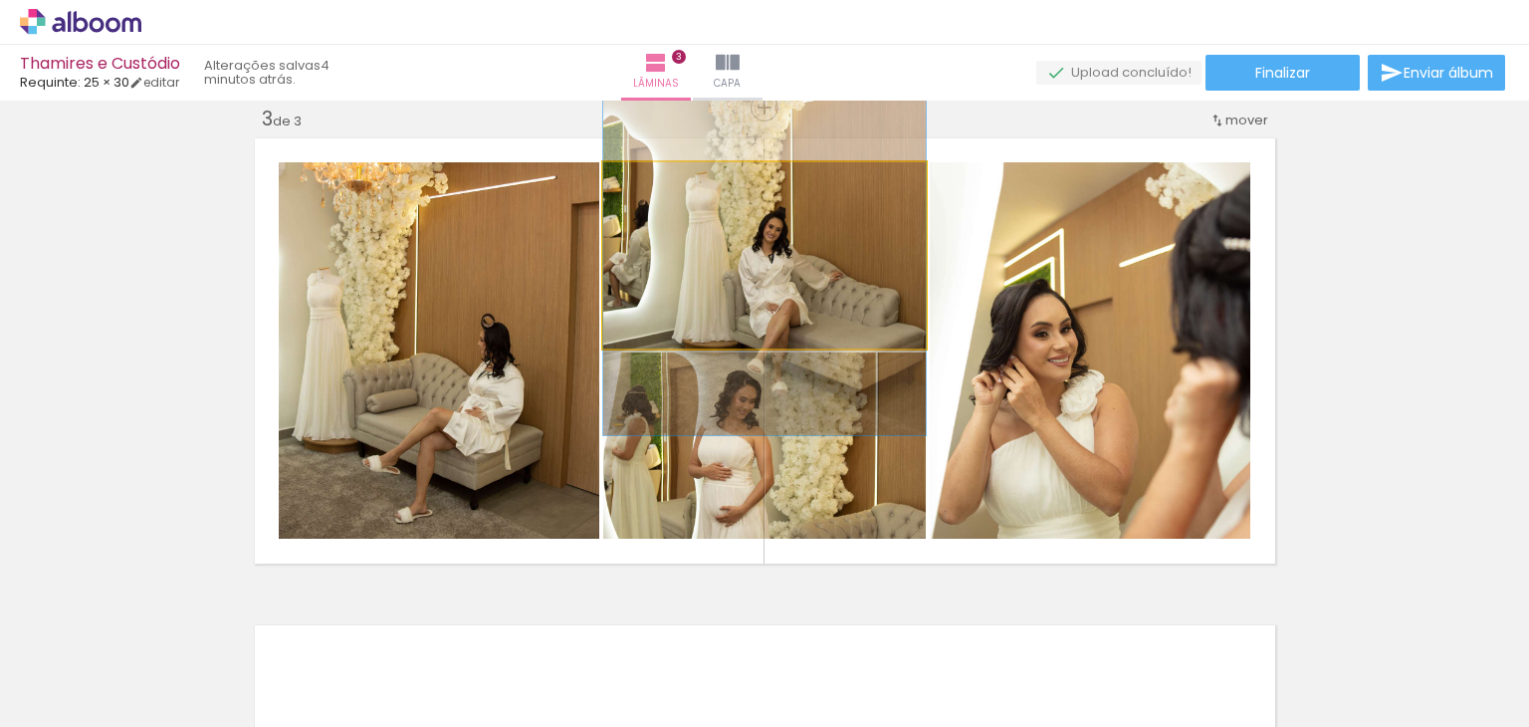
drag, startPoint x: 812, startPoint y: 302, endPoint x: 812, endPoint y: 240, distance: 61.7
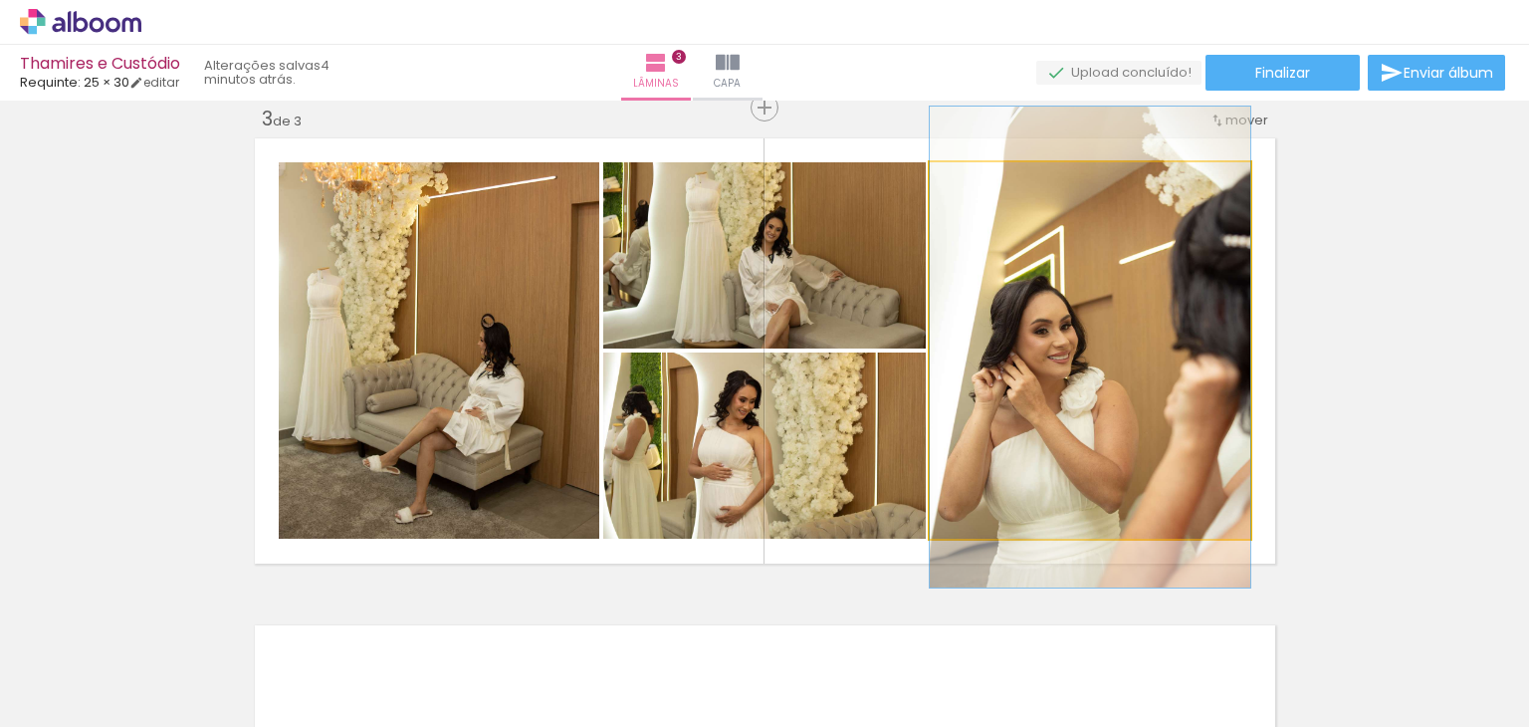
drag, startPoint x: 1139, startPoint y: 431, endPoint x: 1115, endPoint y: 426, distance: 24.4
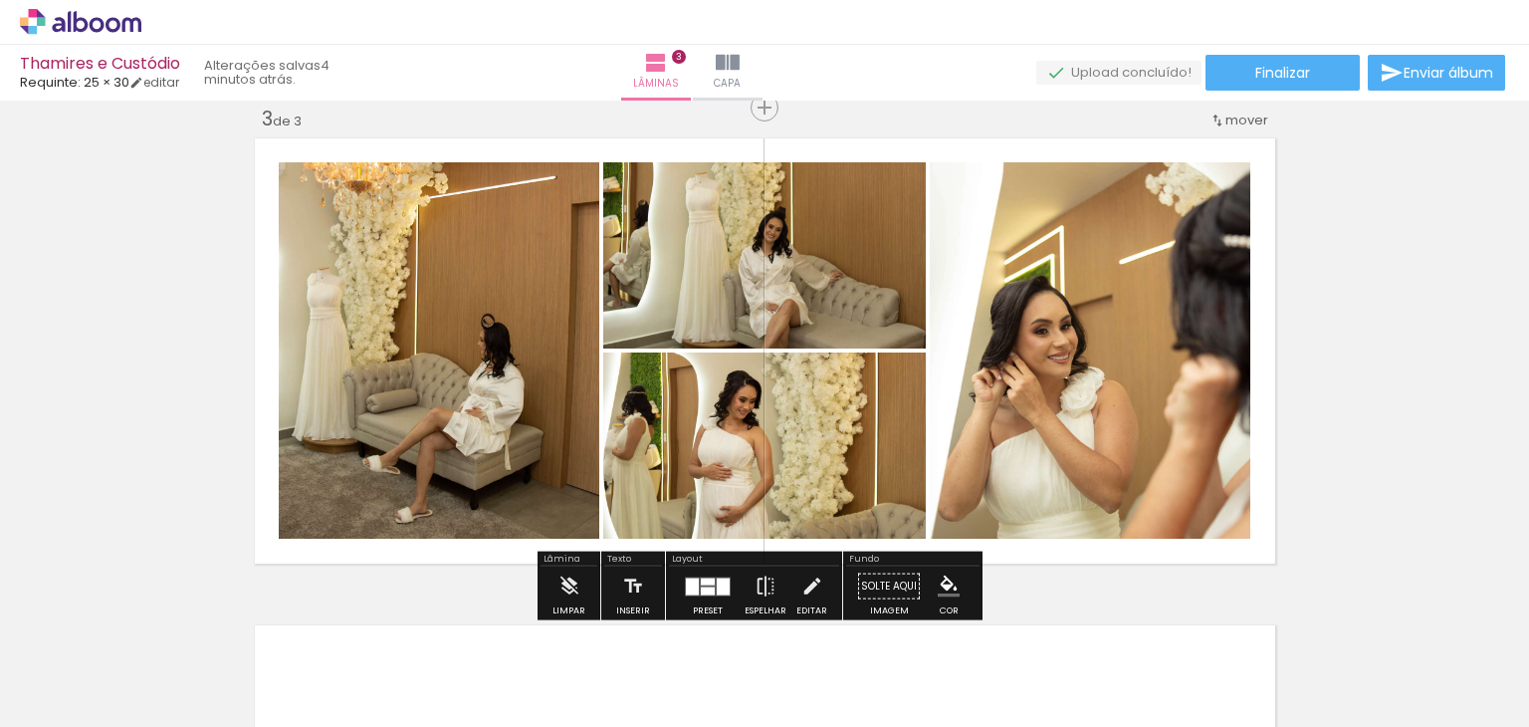
click at [721, 578] on div at bounding box center [723, 585] width 13 height 17
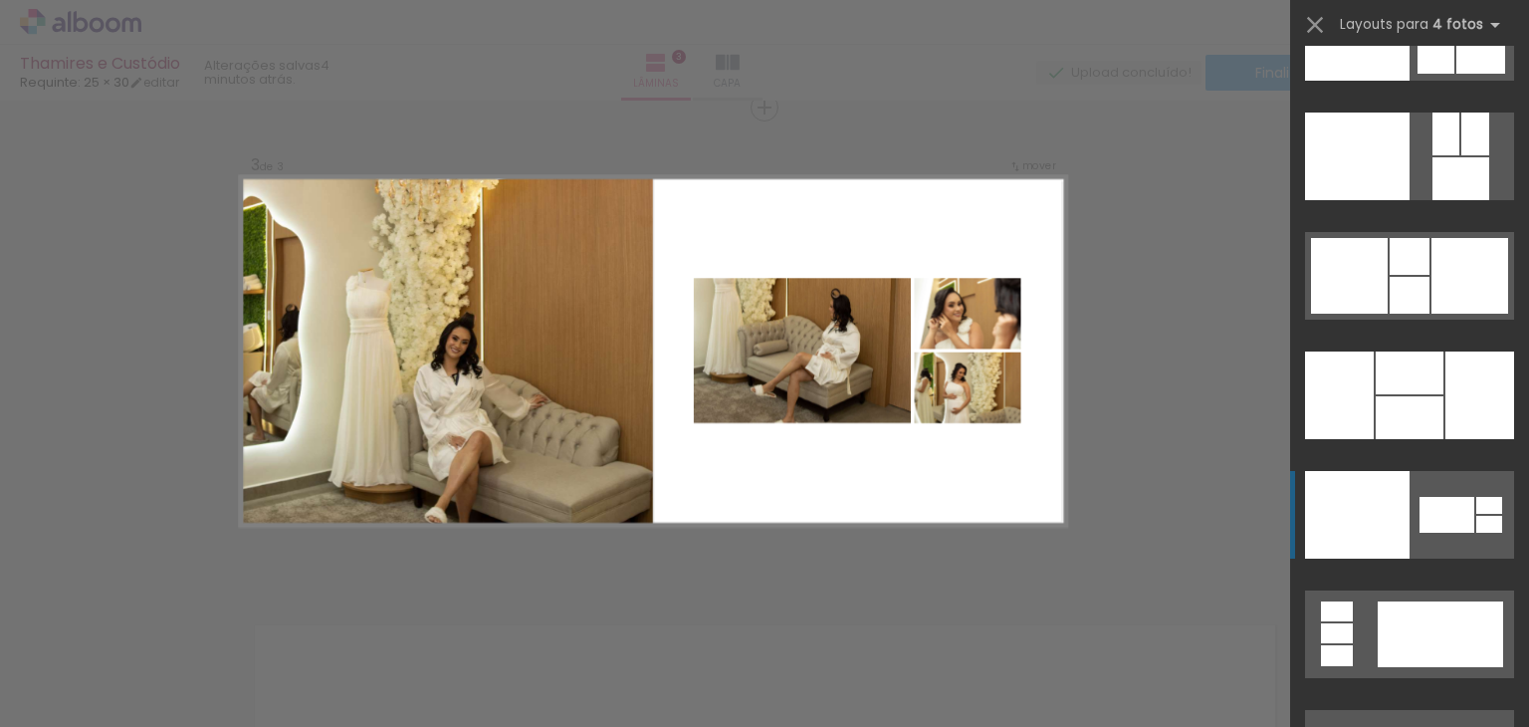
scroll to position [40517, 0]
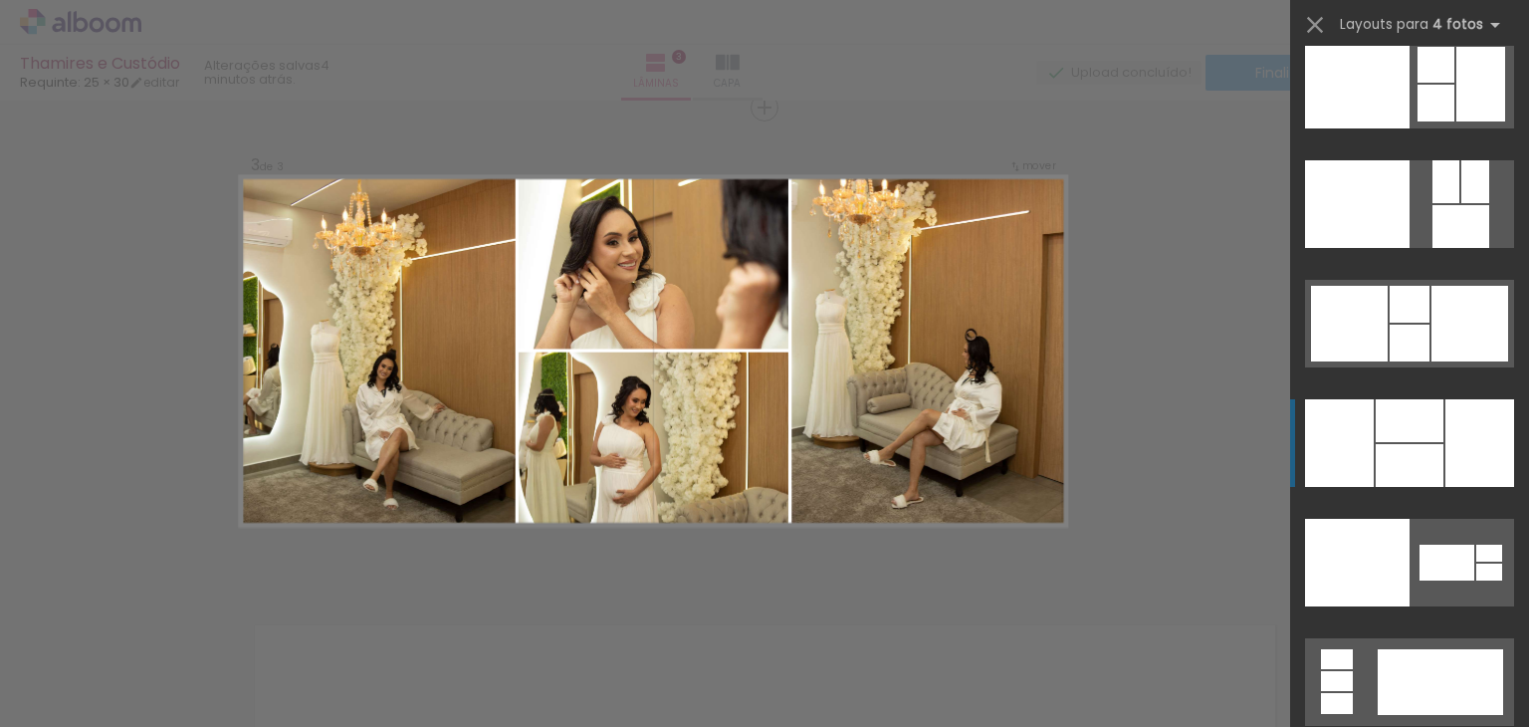
click at [1452, 459] on div at bounding box center [1479, 443] width 69 height 88
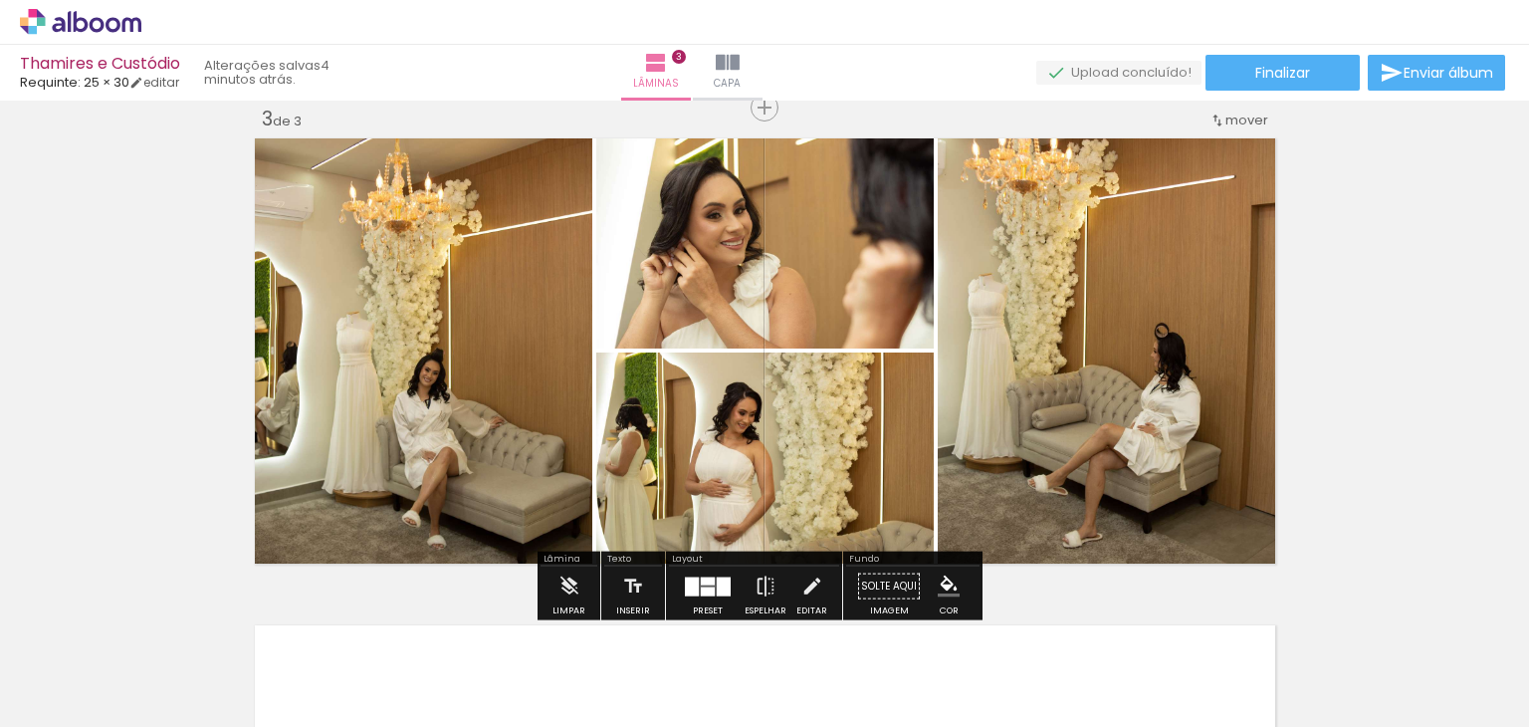
drag, startPoint x: 828, startPoint y: 251, endPoint x: 1106, endPoint y: 326, distance: 287.6
click at [0, 0] on slot at bounding box center [0, 0] width 0 height 0
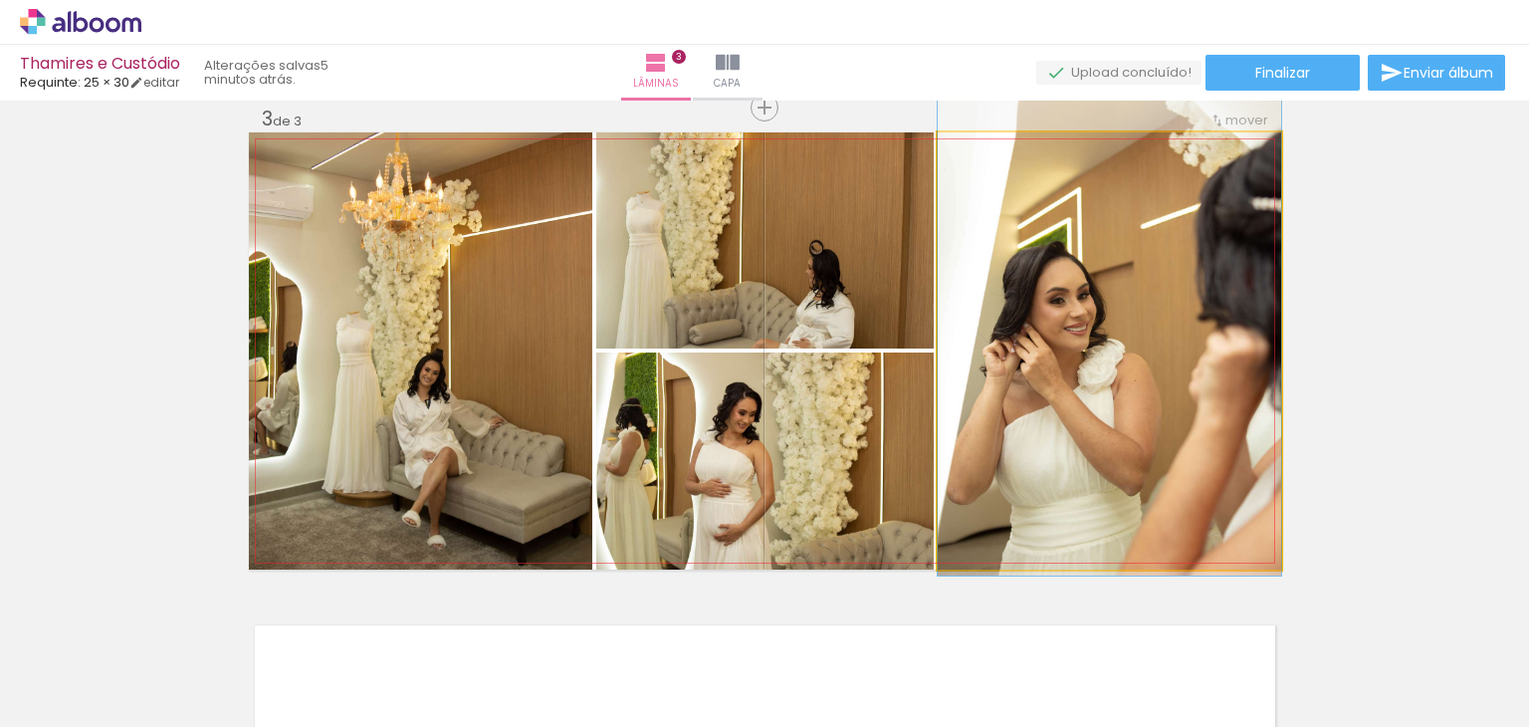
drag, startPoint x: 1146, startPoint y: 396, endPoint x: 1143, endPoint y: 363, distance: 33.0
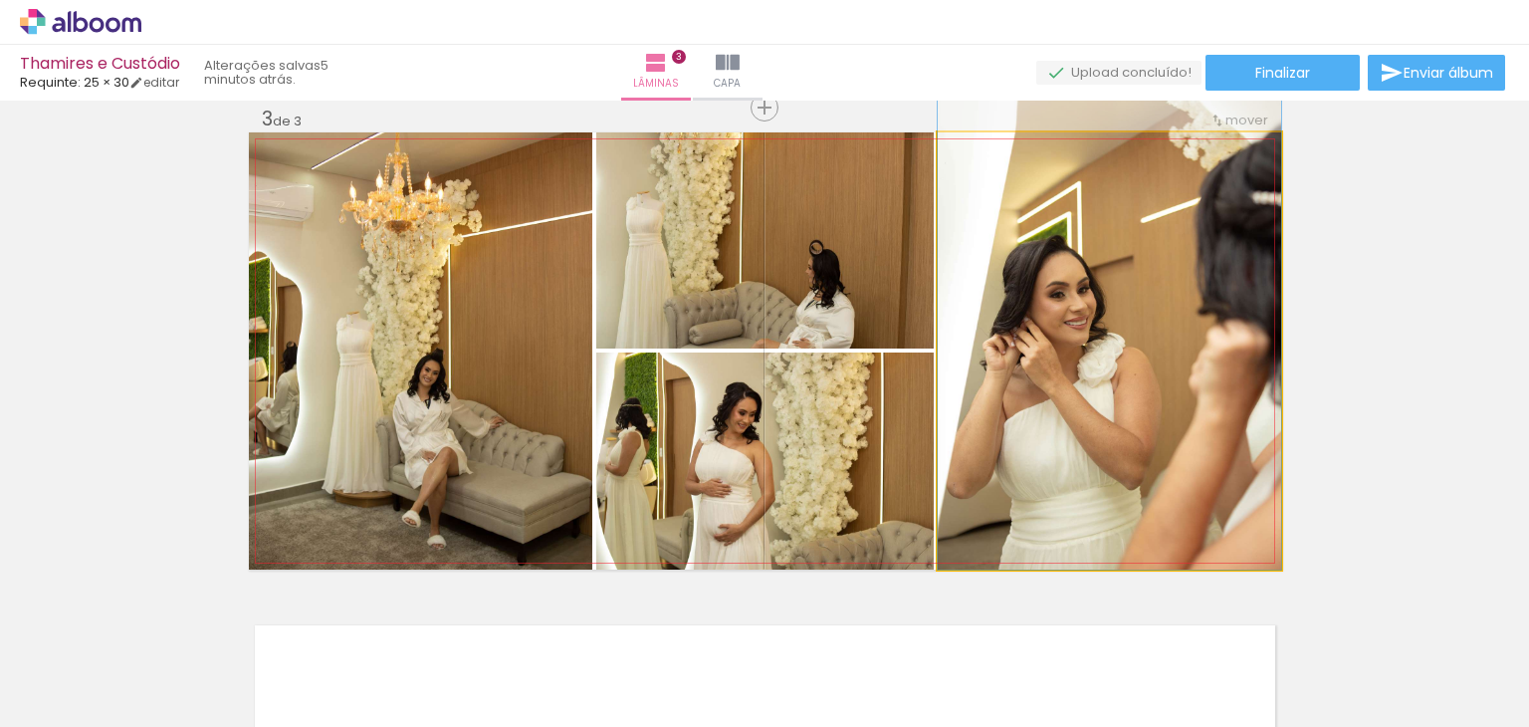
drag, startPoint x: 1155, startPoint y: 426, endPoint x: 1155, endPoint y: 411, distance: 14.9
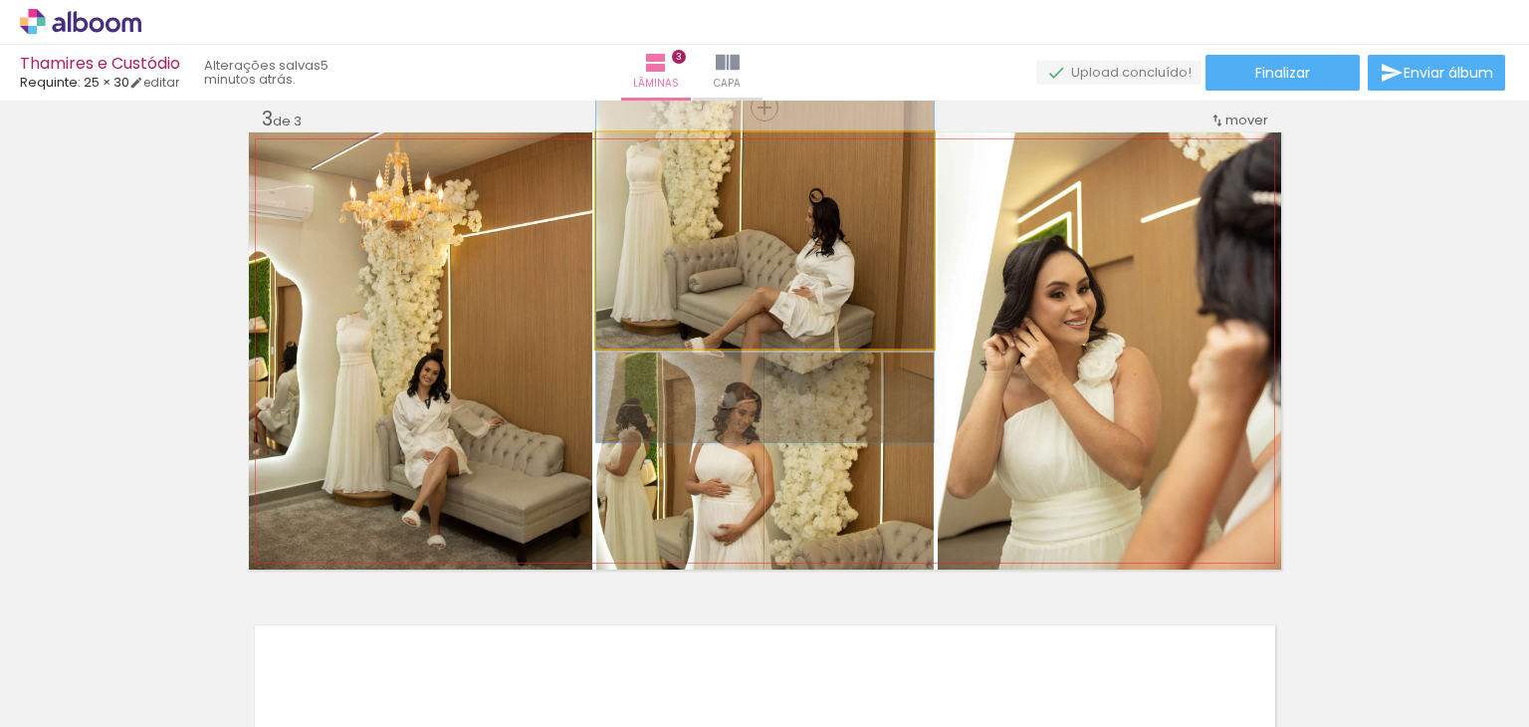
drag, startPoint x: 819, startPoint y: 298, endPoint x: 820, endPoint y: 255, distance: 42.8
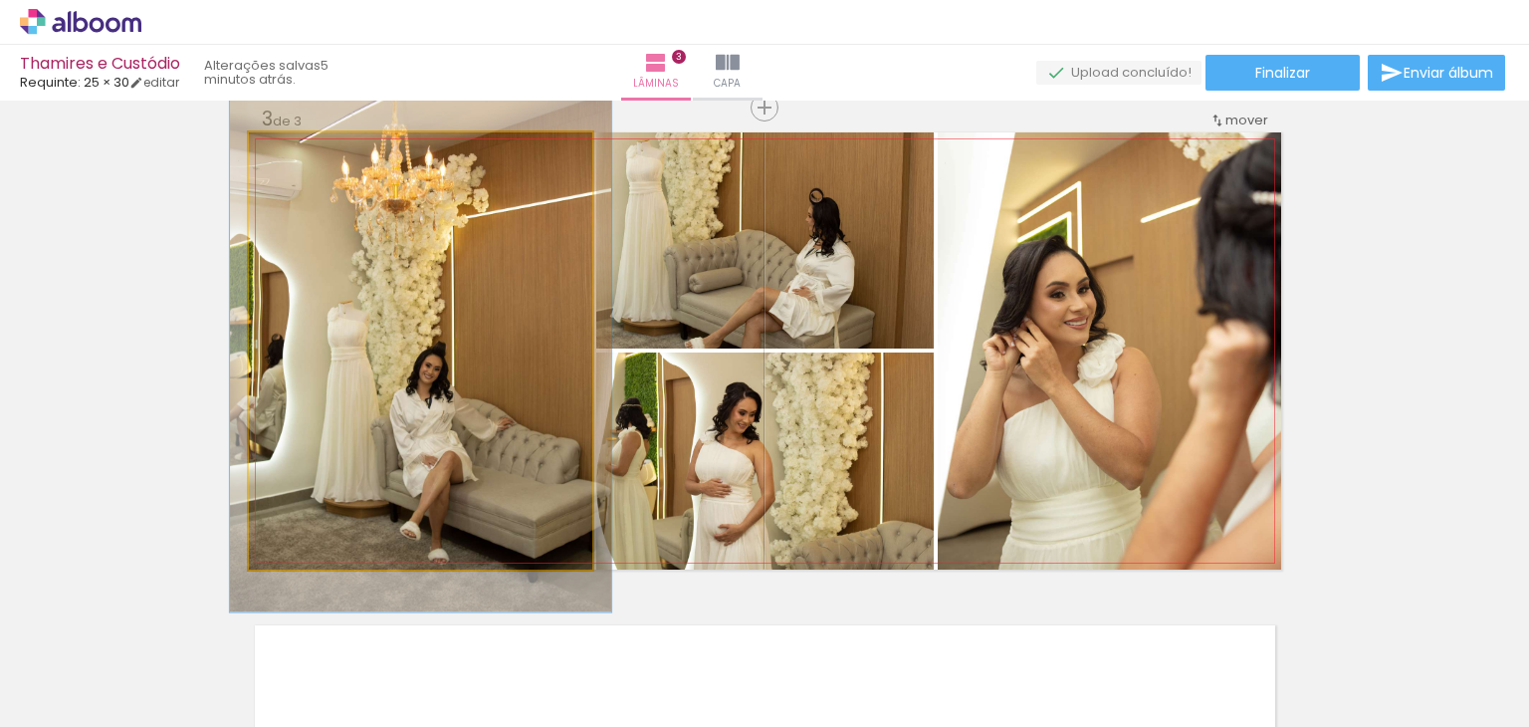
drag, startPoint x: 299, startPoint y: 152, endPoint x: 311, endPoint y: 151, distance: 12.0
type paper-slider "111"
click at [307, 150] on div at bounding box center [303, 153] width 32 height 32
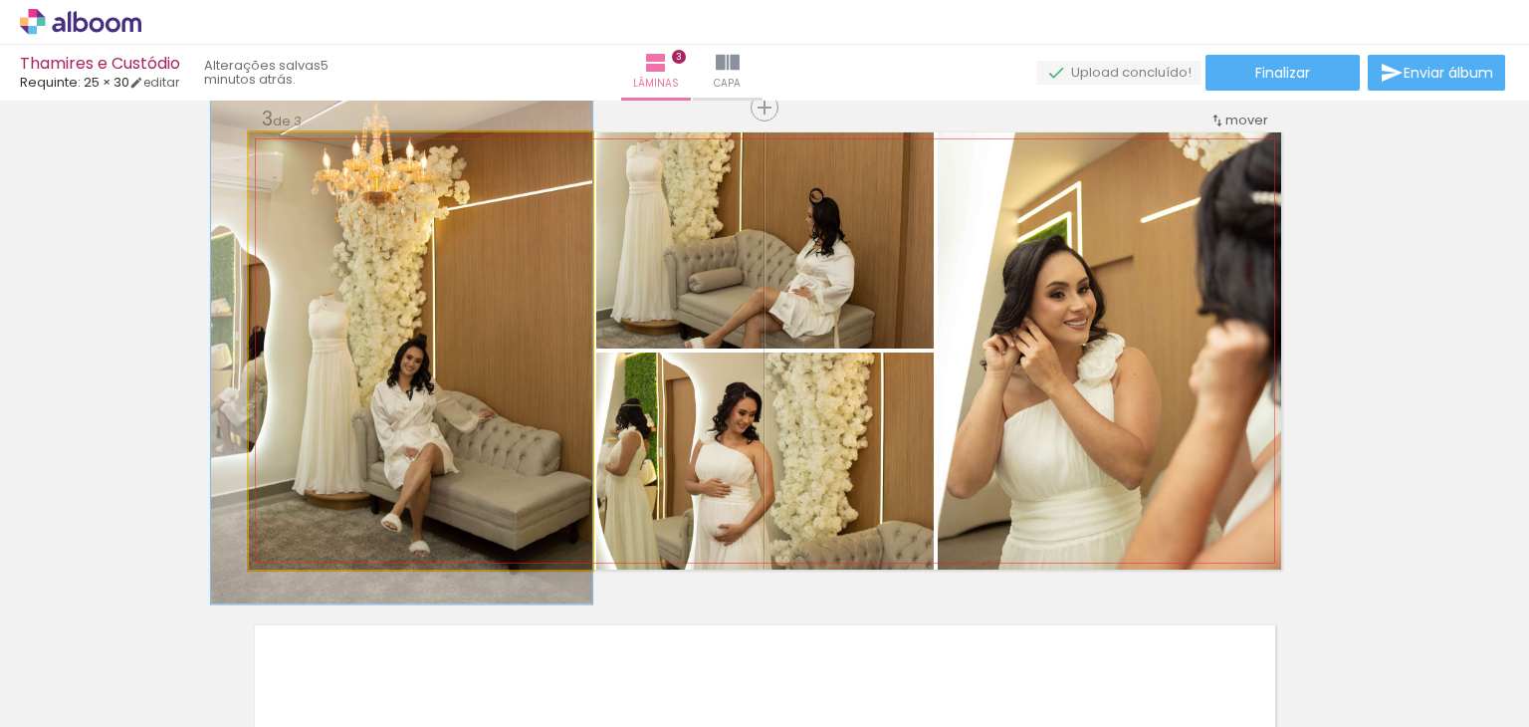
drag, startPoint x: 443, startPoint y: 284, endPoint x: 418, endPoint y: 276, distance: 26.1
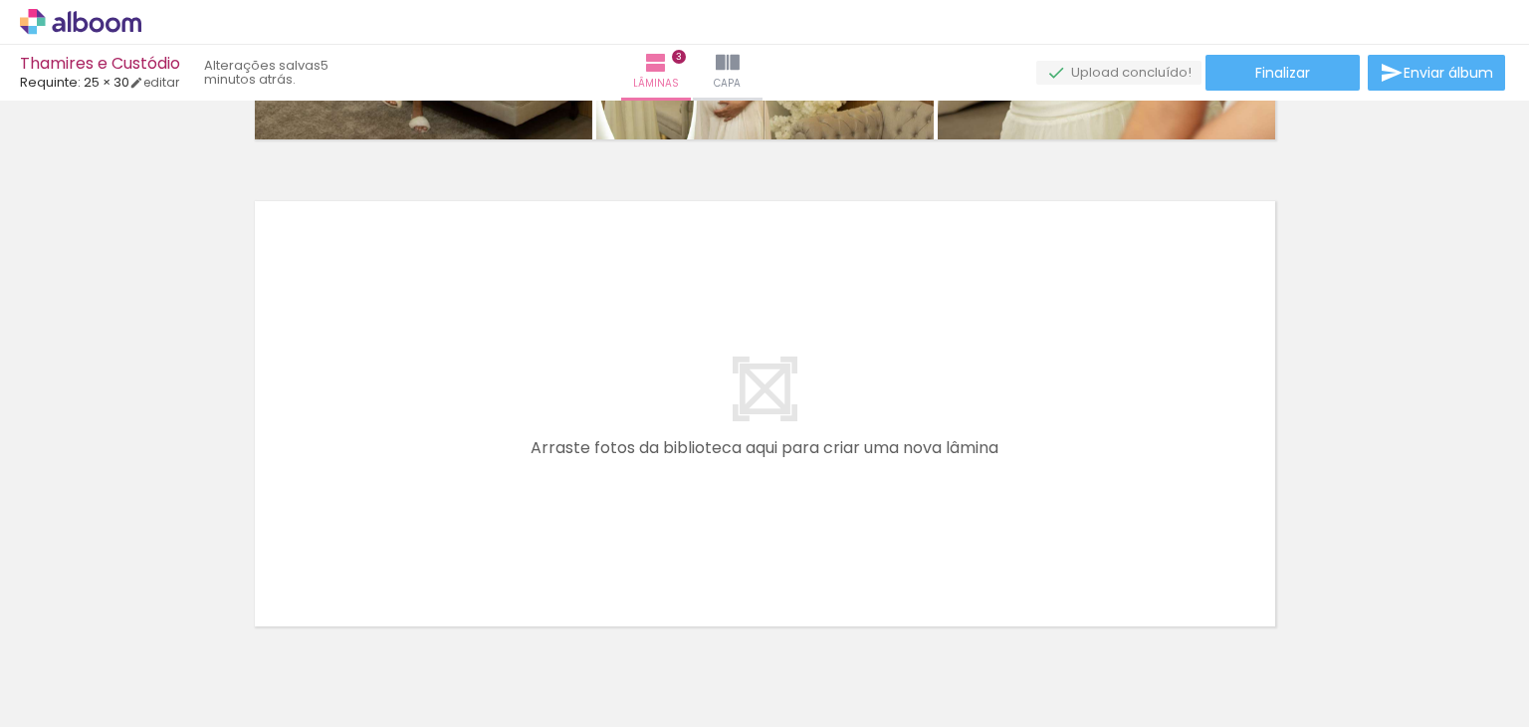
scroll to position [0, 3282]
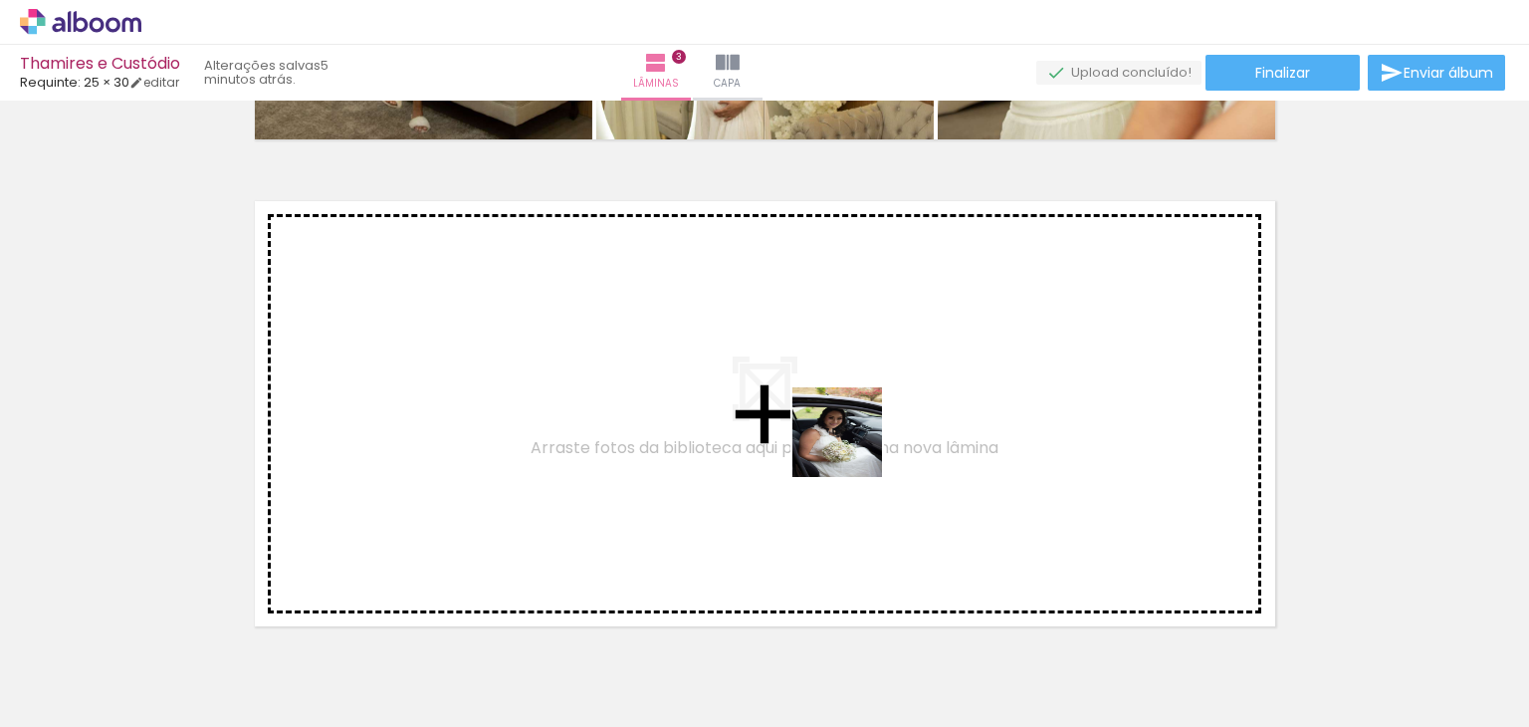
drag, startPoint x: 1169, startPoint y: 691, endPoint x: 849, endPoint y: 446, distance: 402.6
click at [849, 446] on quentale-workspace at bounding box center [764, 363] width 1529 height 727
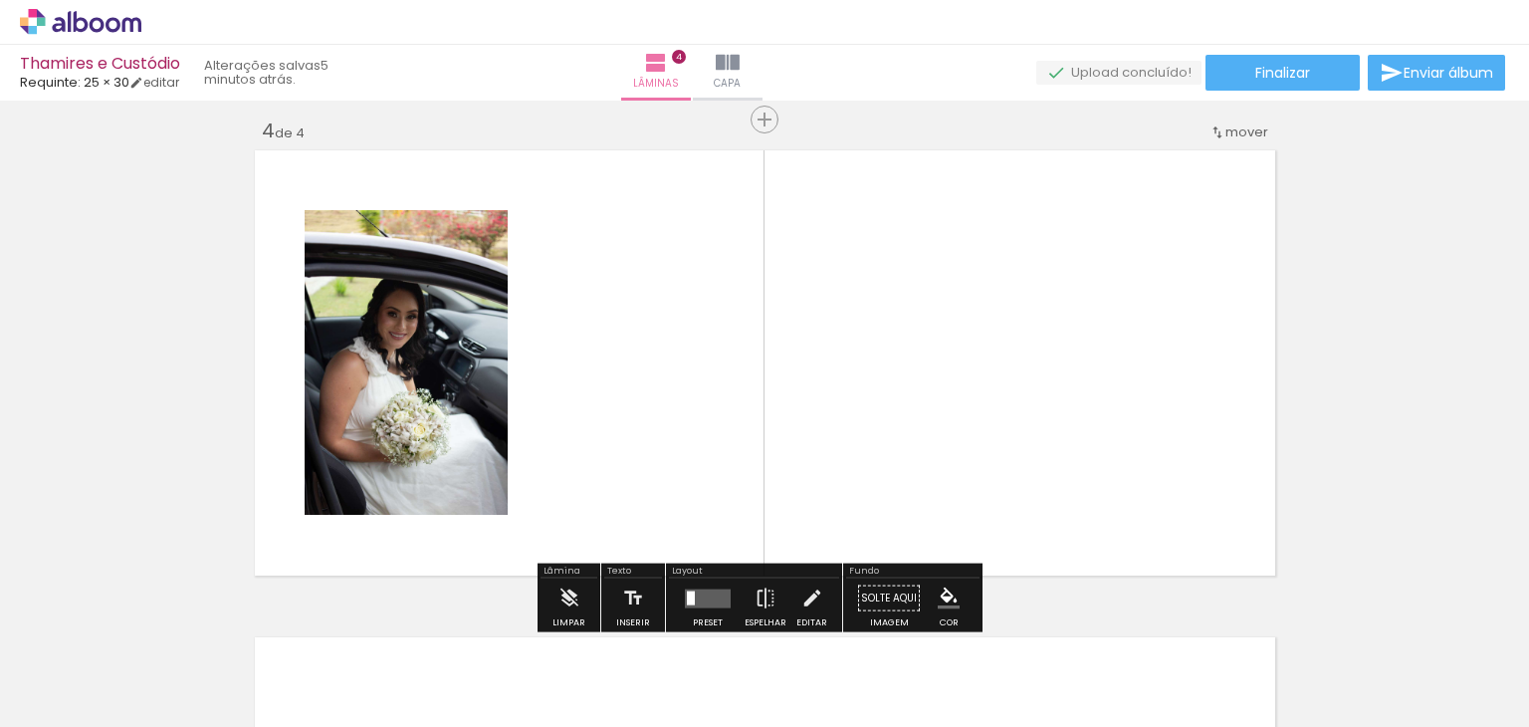
scroll to position [1485, 0]
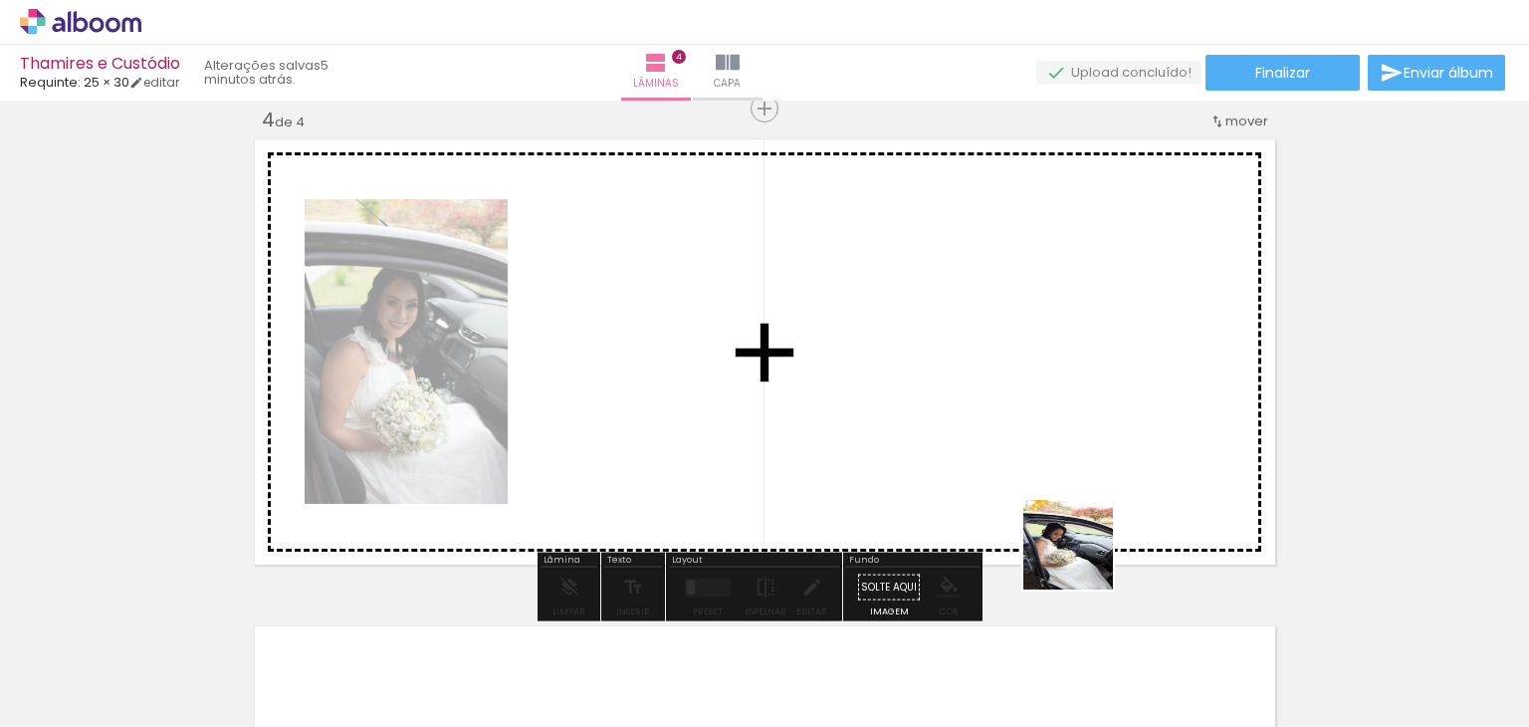
drag, startPoint x: 1291, startPoint y: 667, endPoint x: 495, endPoint y: 294, distance: 879.5
click at [495, 294] on quentale-workspace at bounding box center [764, 363] width 1529 height 727
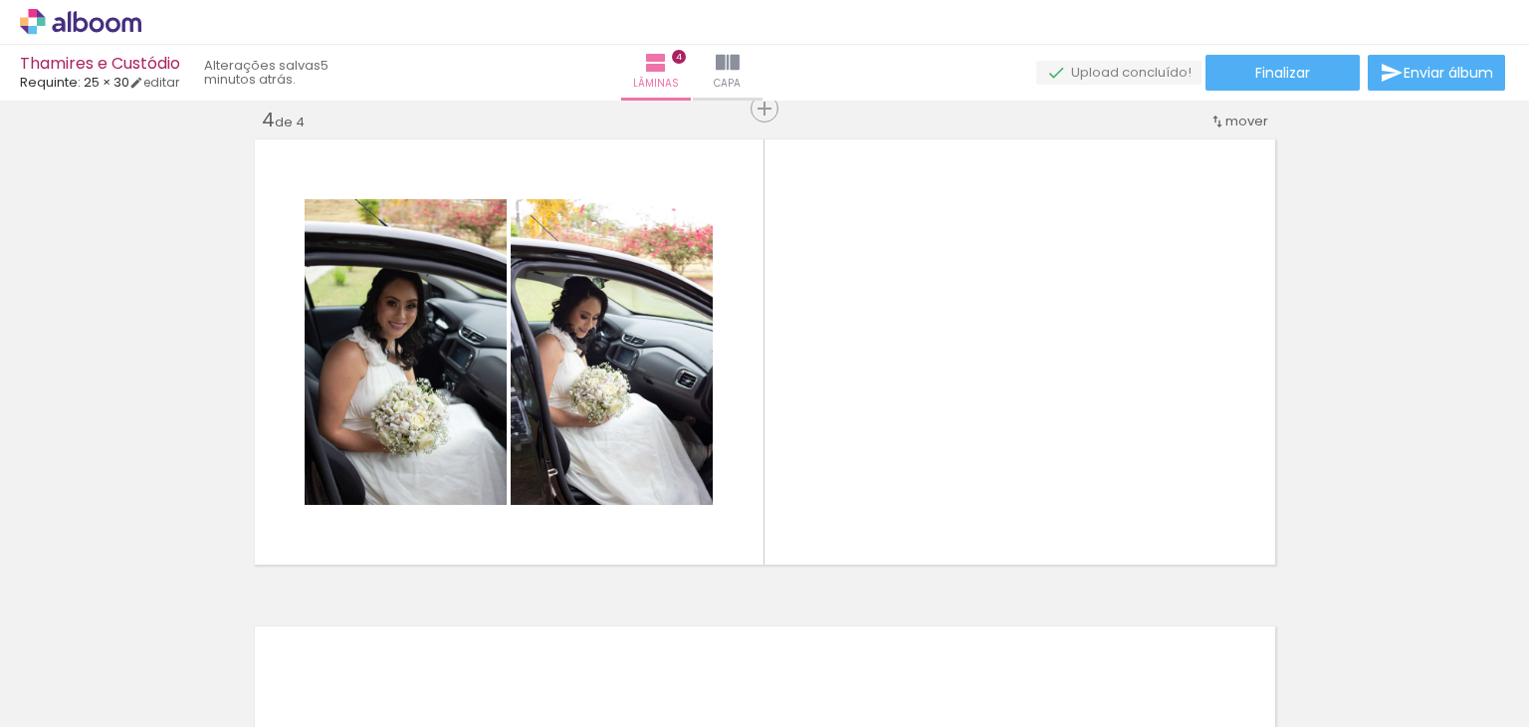
scroll to position [0, 1414]
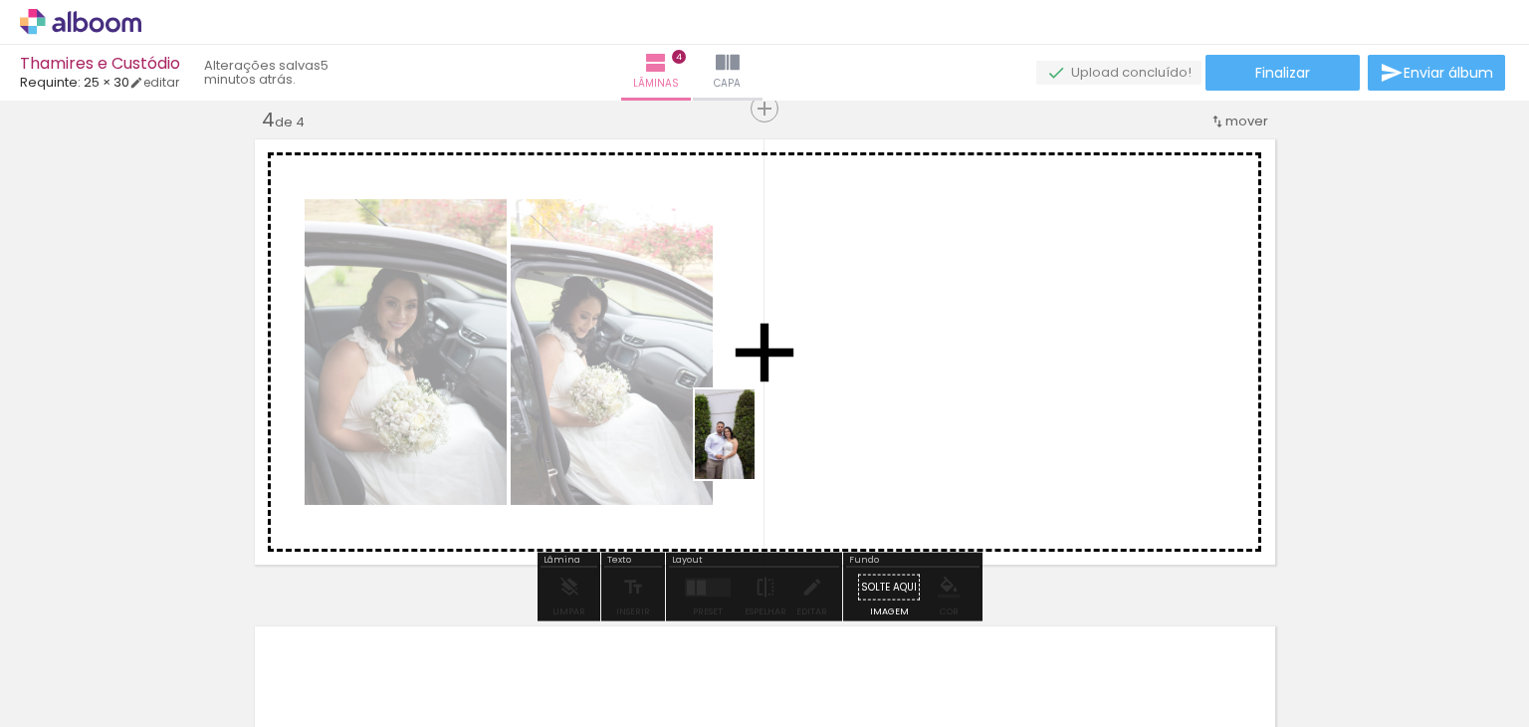
drag, startPoint x: 701, startPoint y: 681, endPoint x: 755, endPoint y: 449, distance: 238.1
click at [755, 449] on quentale-workspace at bounding box center [764, 363] width 1529 height 727
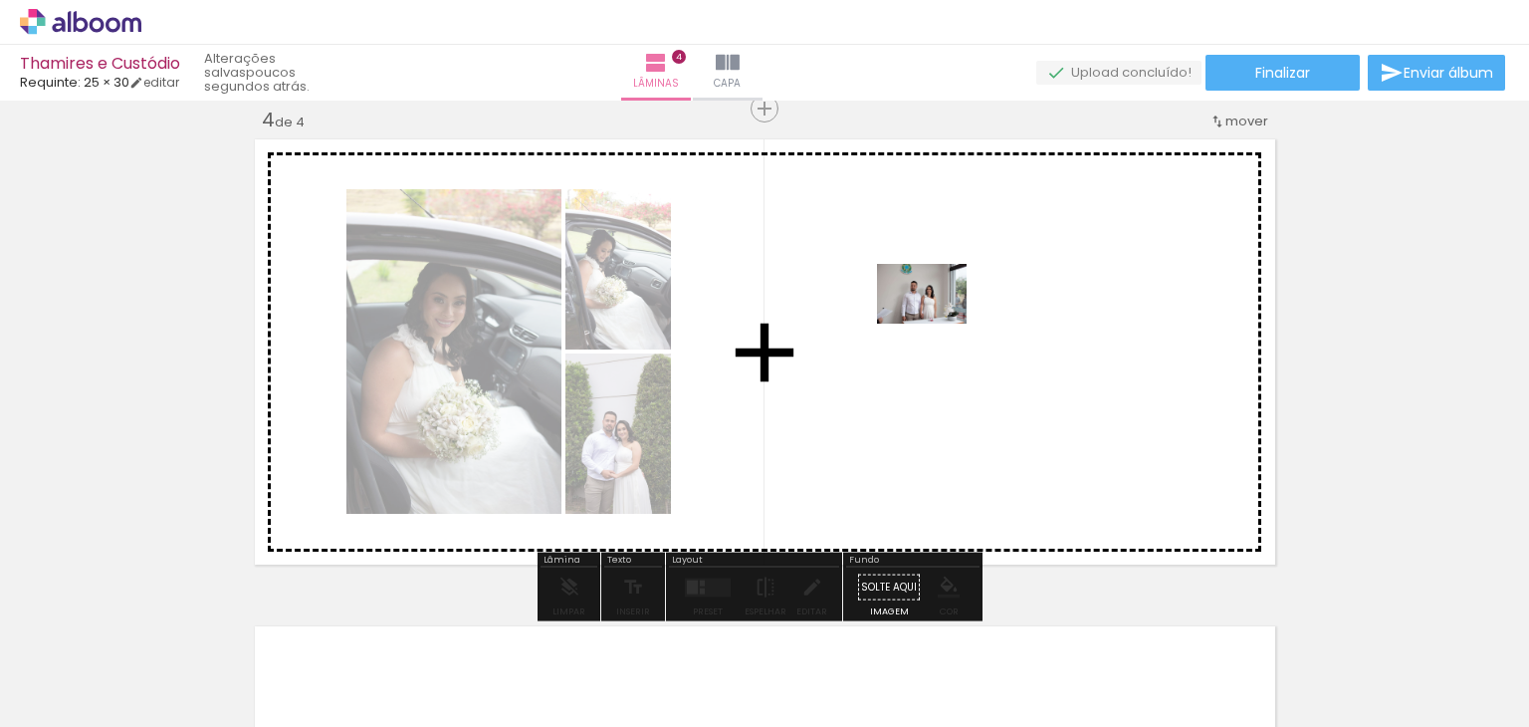
drag, startPoint x: 816, startPoint y: 677, endPoint x: 937, endPoint y: 324, distance: 373.4
click at [937, 324] on quentale-workspace at bounding box center [764, 363] width 1529 height 727
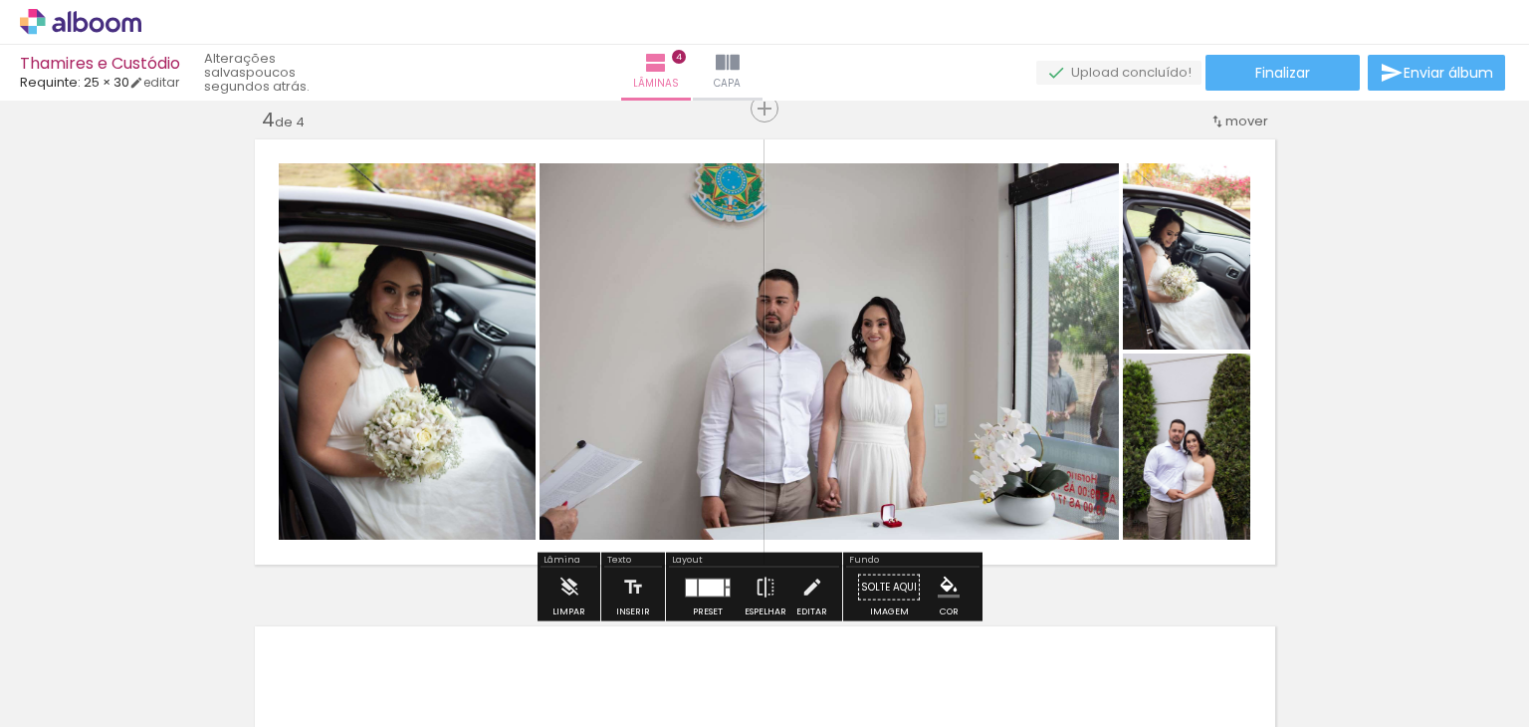
click at [726, 578] on div at bounding box center [728, 581] width 4 height 7
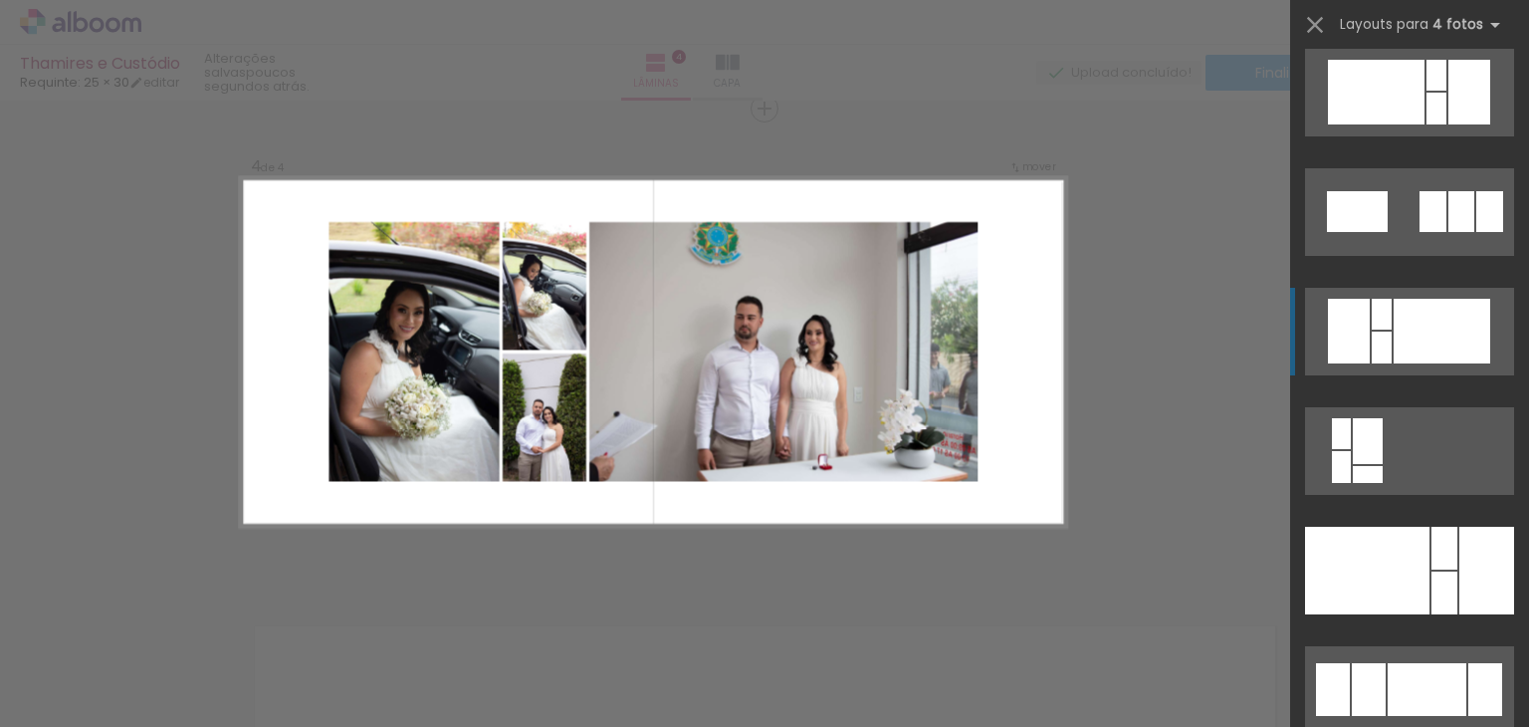
scroll to position [2986, 0]
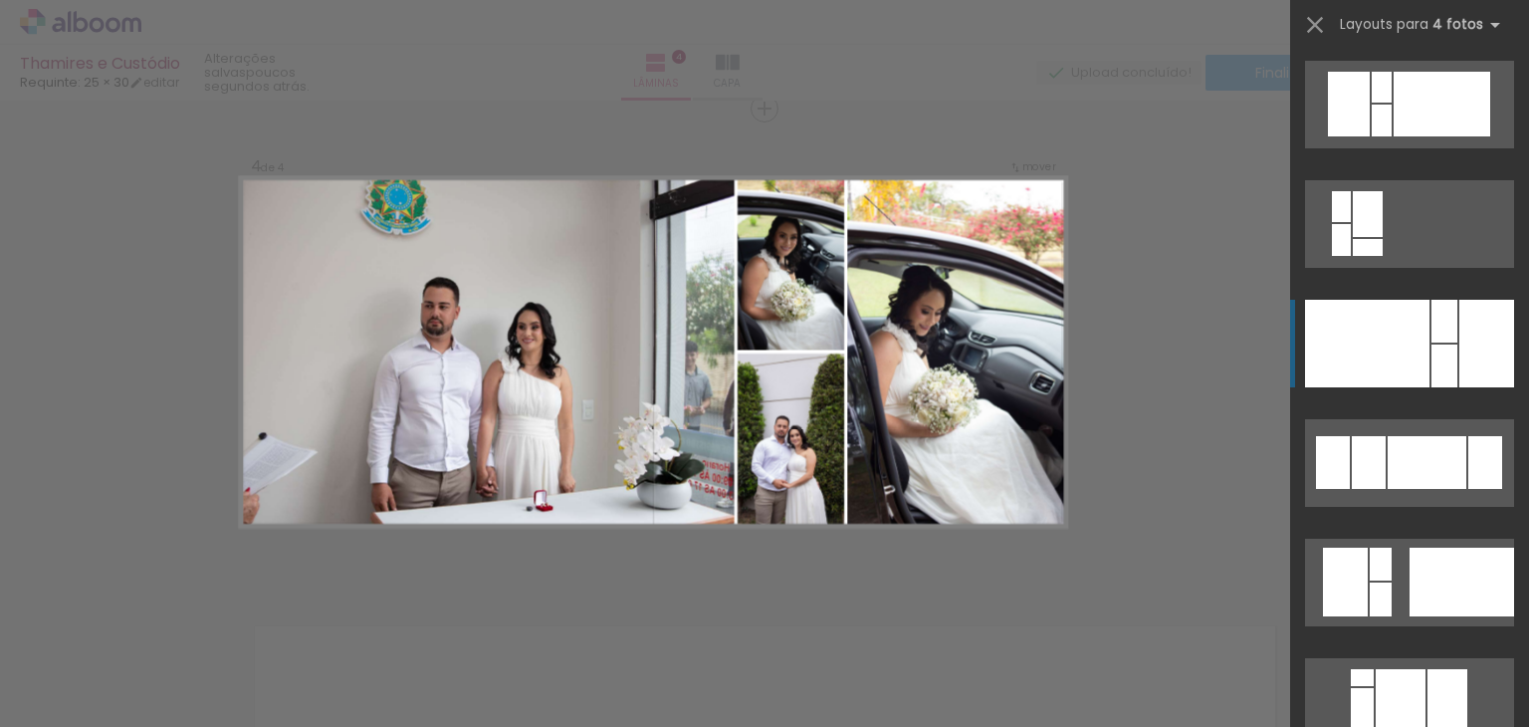
click at [1465, 331] on div at bounding box center [1486, 344] width 55 height 88
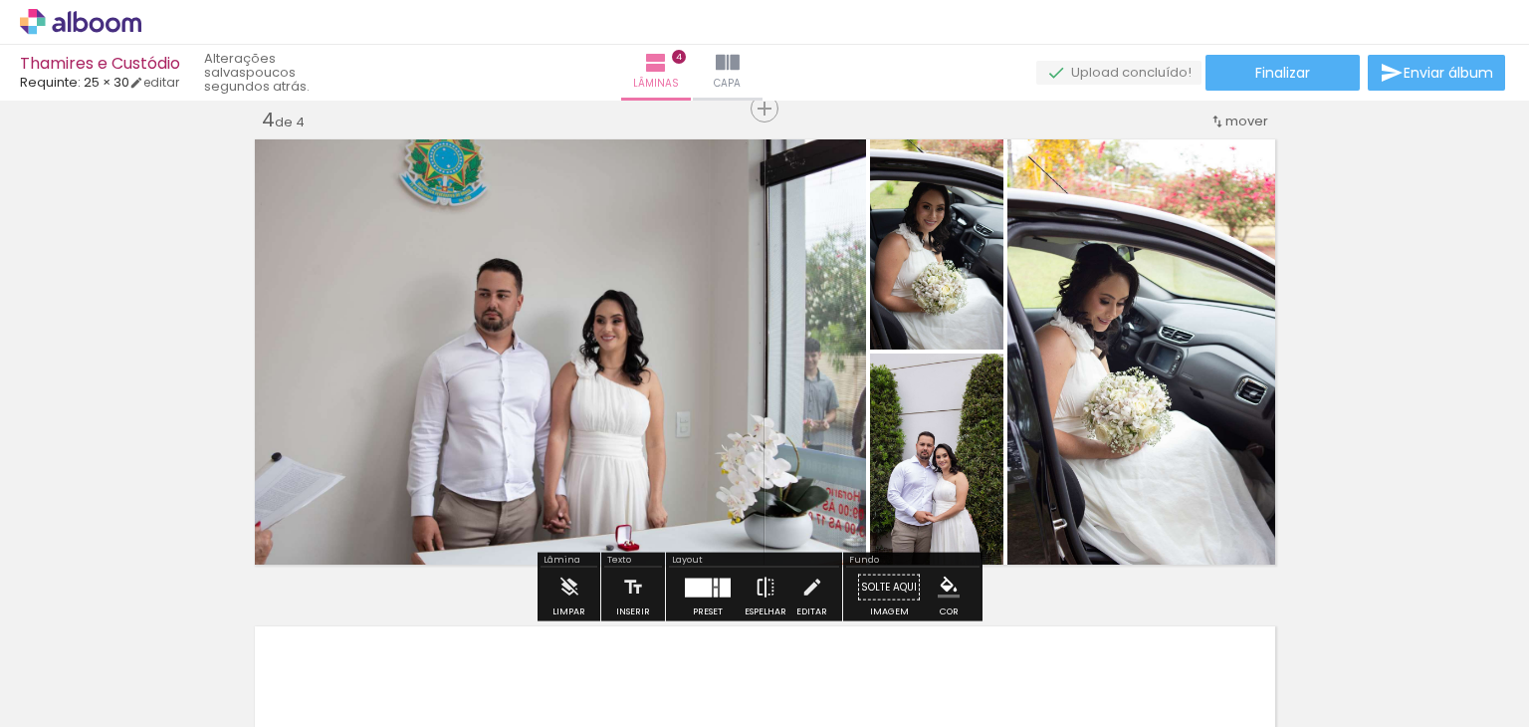
click at [755, 593] on iron-icon at bounding box center [766, 587] width 22 height 40
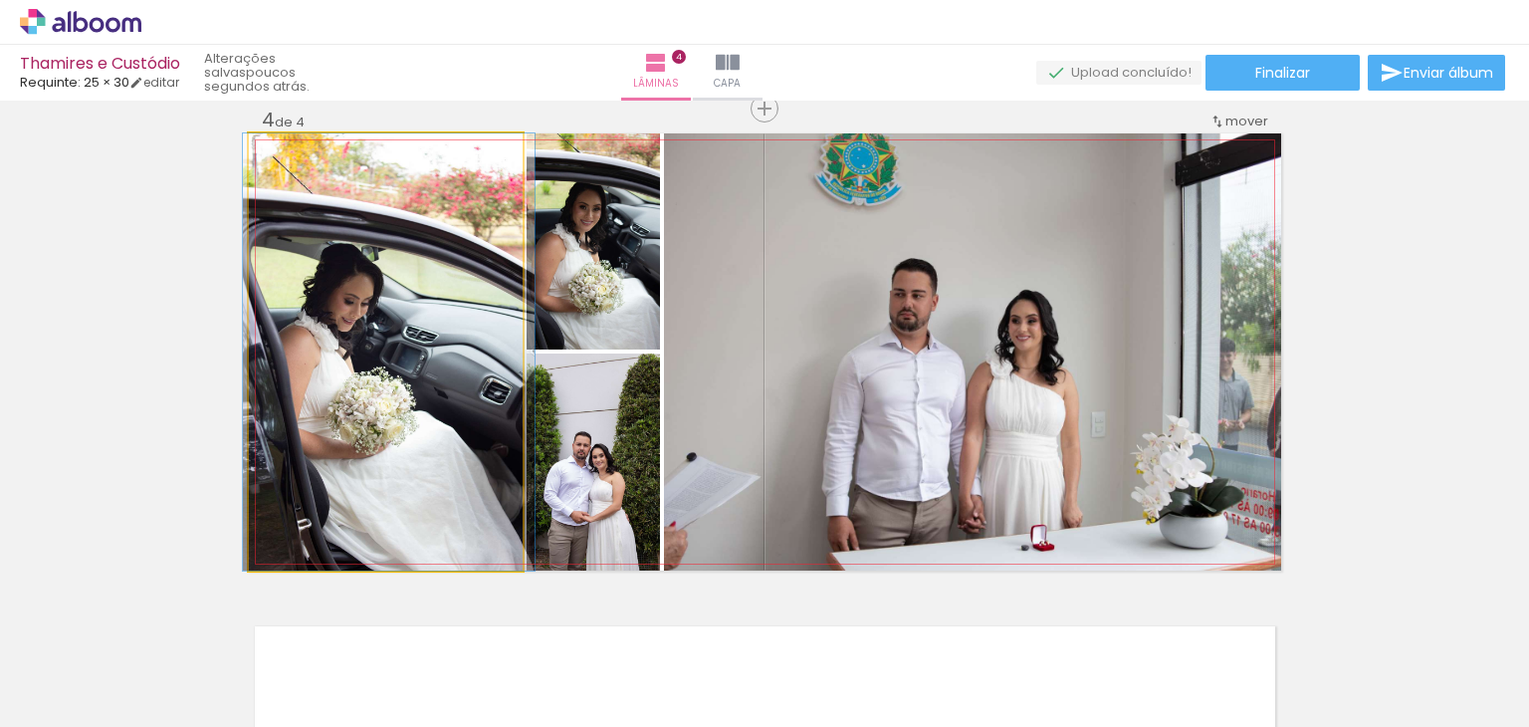
drag, startPoint x: 391, startPoint y: 441, endPoint x: 394, endPoint y: 423, distance: 18.2
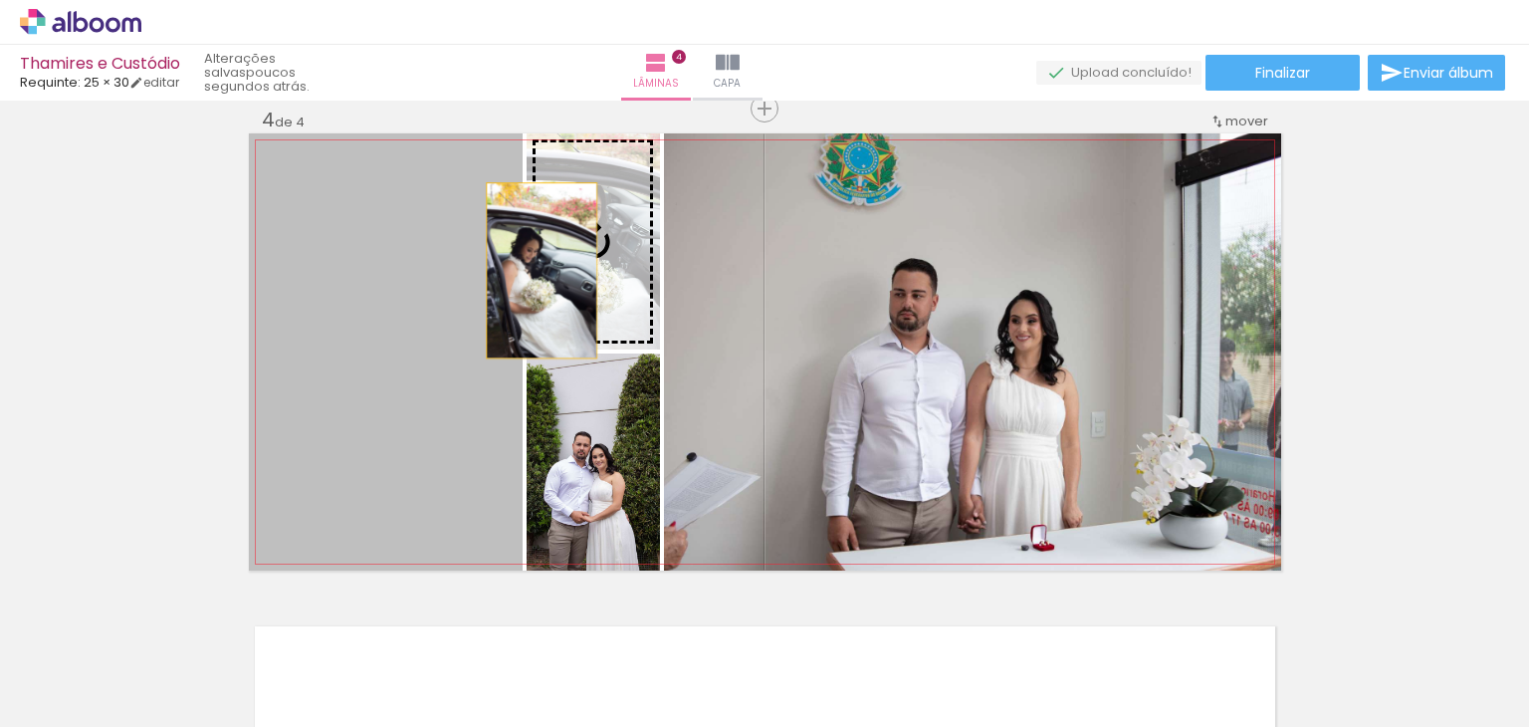
drag, startPoint x: 346, startPoint y: 415, endPoint x: 538, endPoint y: 260, distance: 246.3
click at [0, 0] on slot at bounding box center [0, 0] width 0 height 0
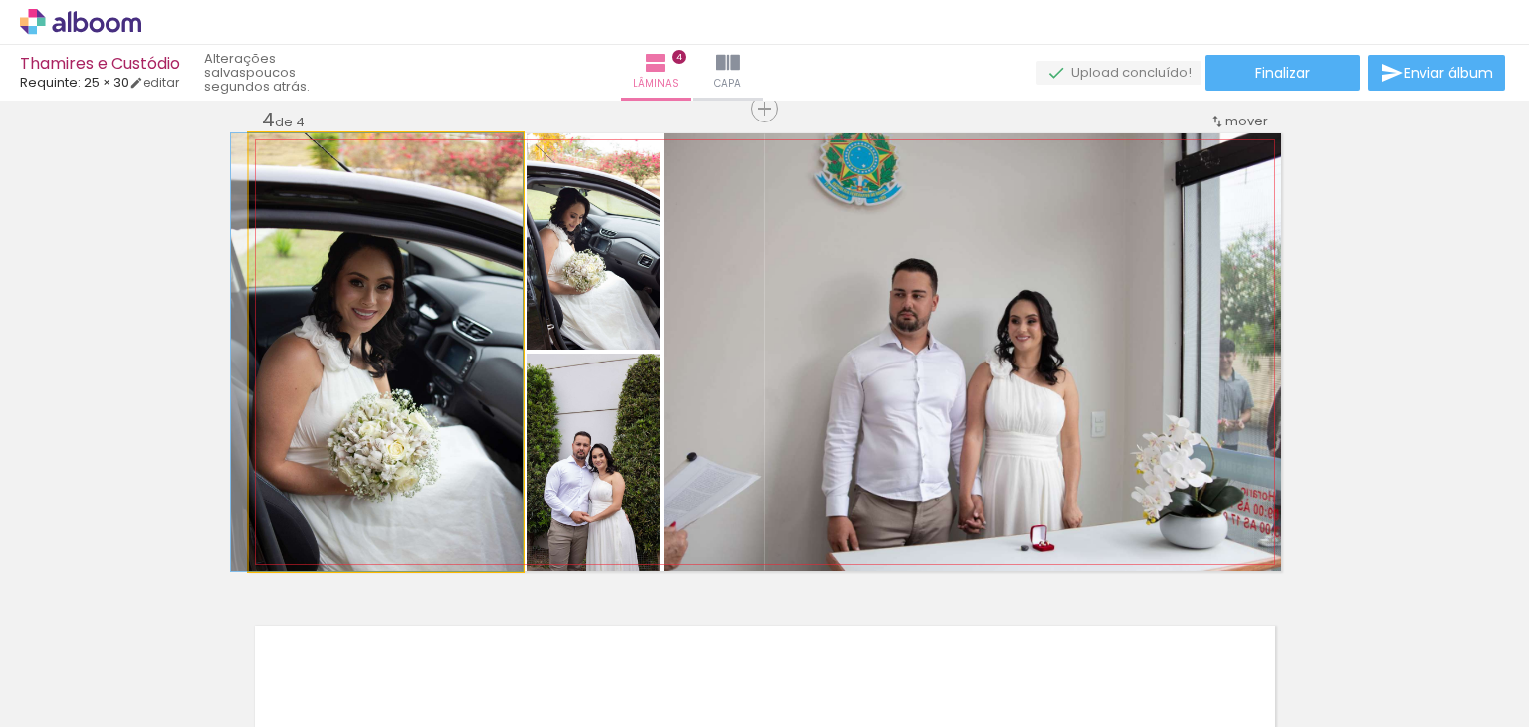
drag, startPoint x: 442, startPoint y: 378, endPoint x: 422, endPoint y: 374, distance: 20.3
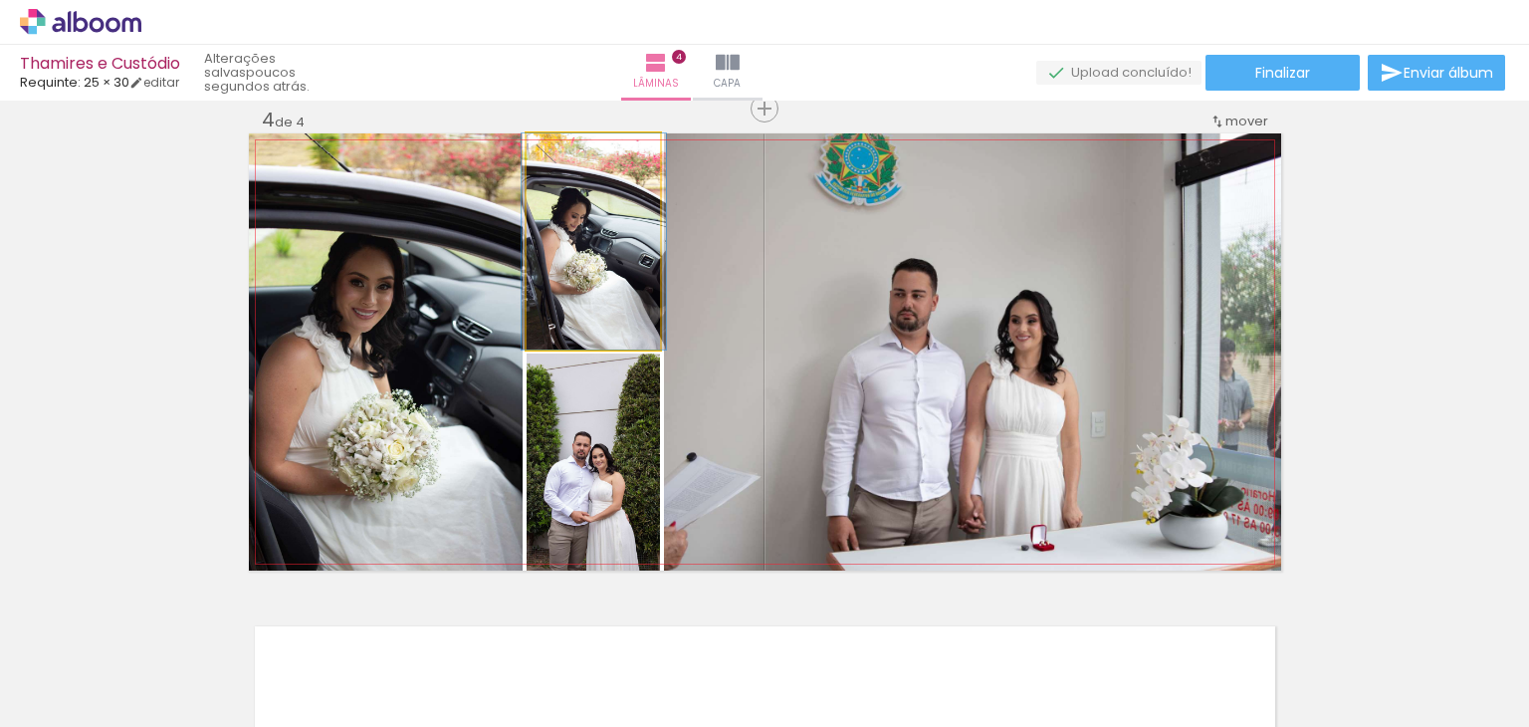
drag, startPoint x: 614, startPoint y: 290, endPoint x: 616, endPoint y: 280, distance: 10.2
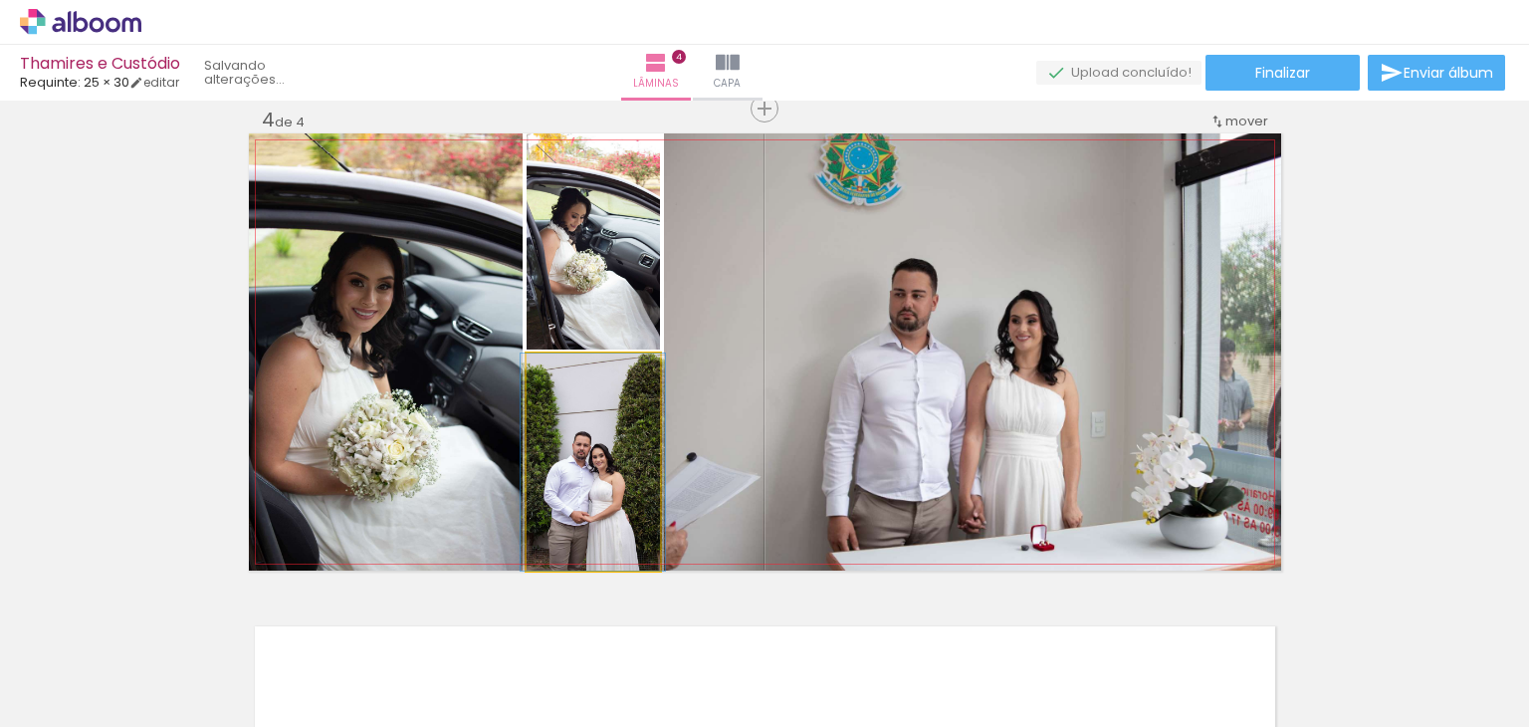
drag, startPoint x: 613, startPoint y: 475, endPoint x: 613, endPoint y: 451, distance: 23.9
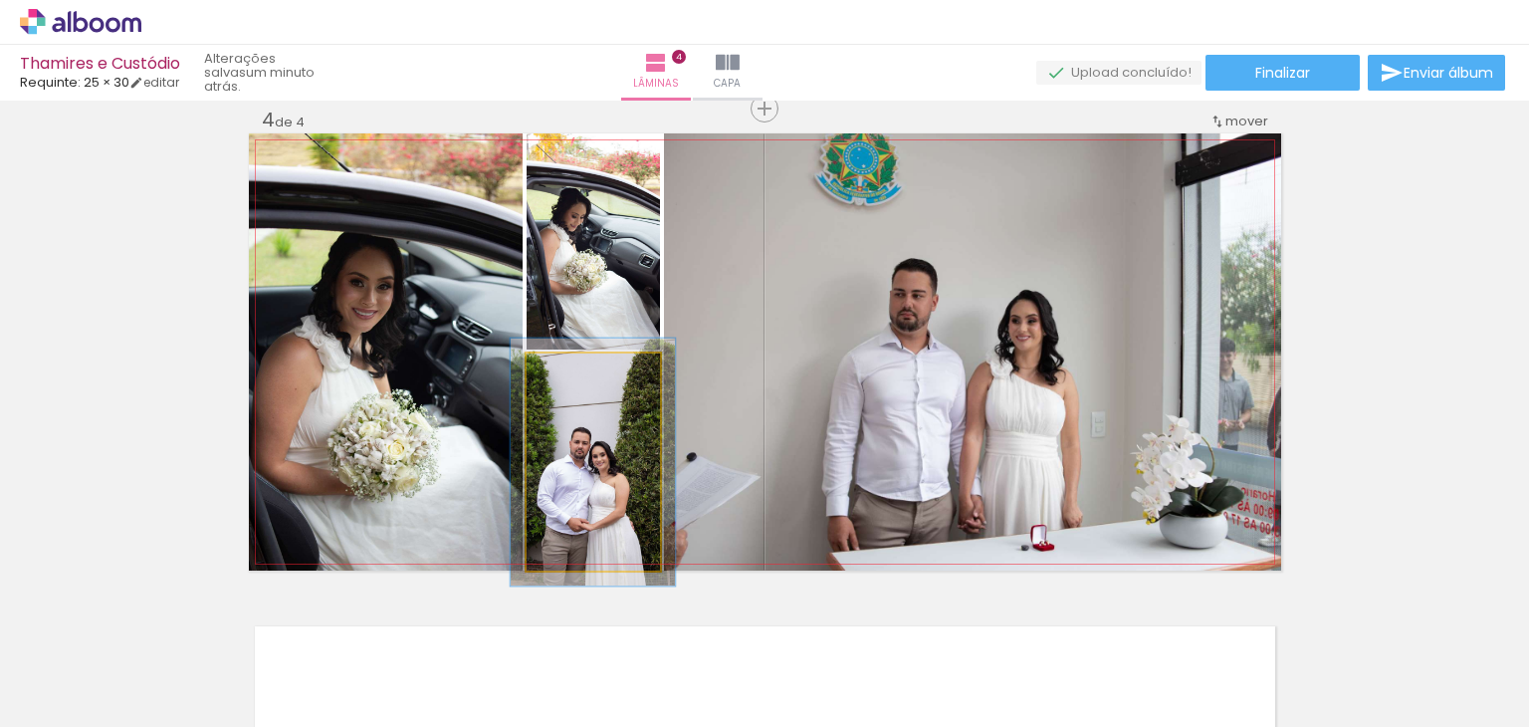
type paper-slider "114"
click at [569, 368] on div at bounding box center [578, 374] width 18 height 18
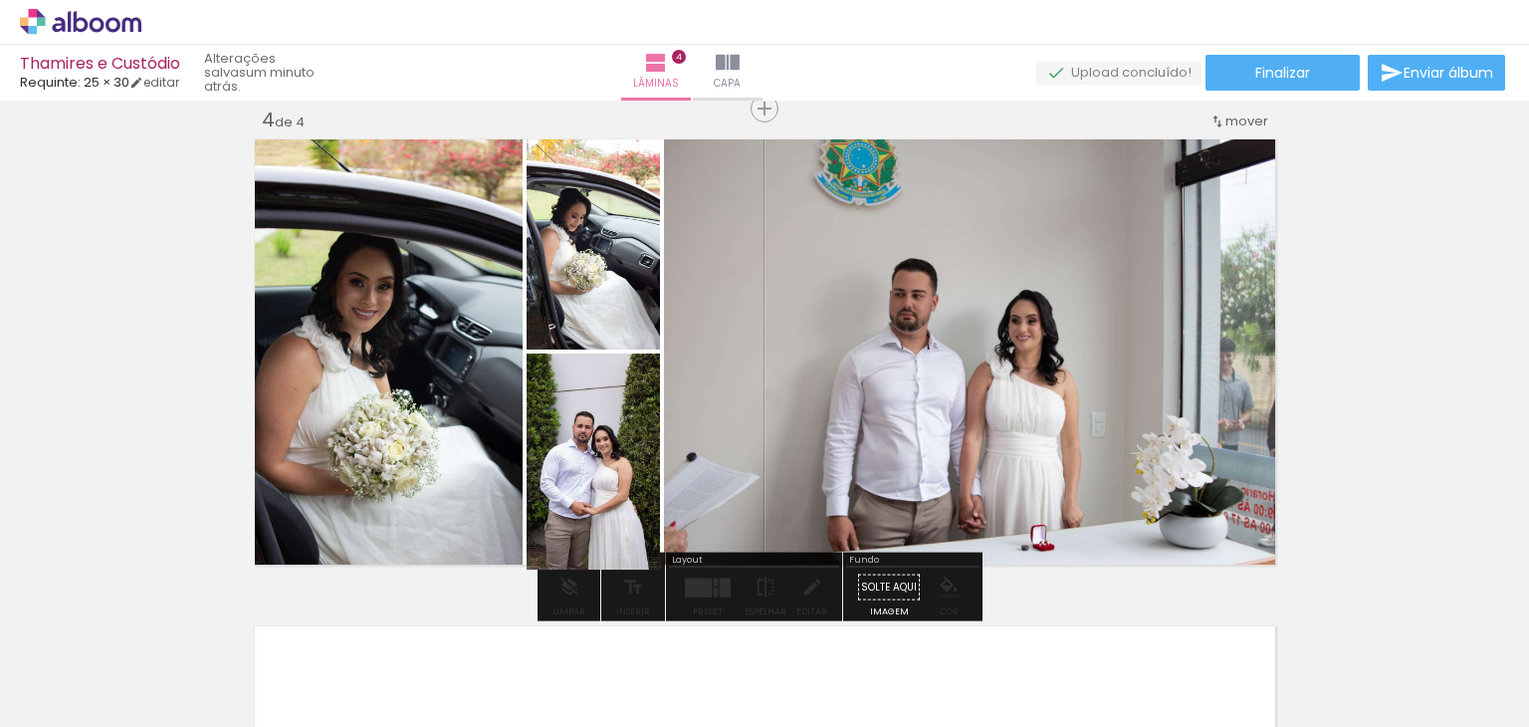
drag, startPoint x: 589, startPoint y: 468, endPoint x: 592, endPoint y: 424, distance: 43.9
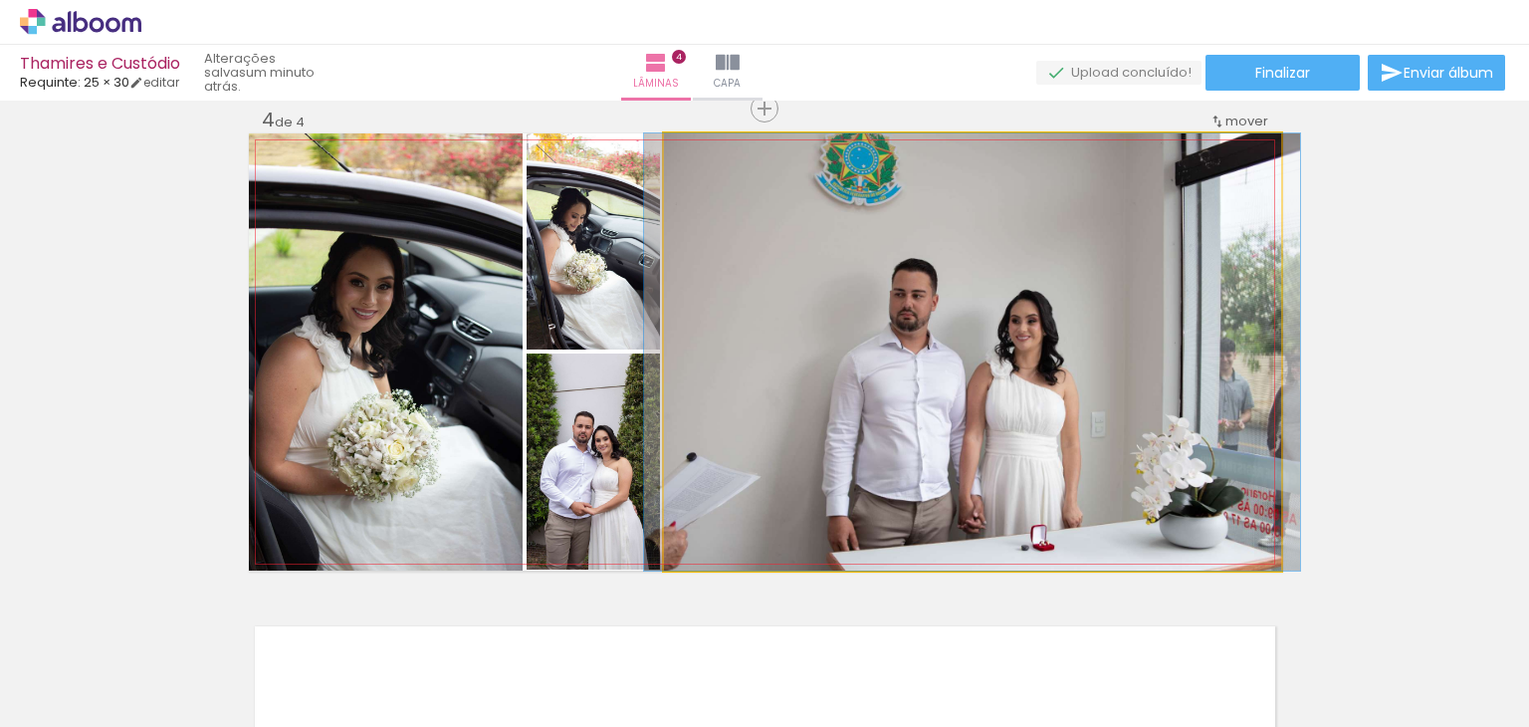
click at [784, 370] on quentale-photo at bounding box center [972, 351] width 617 height 437
click at [785, 370] on quentale-photo at bounding box center [972, 351] width 617 height 437
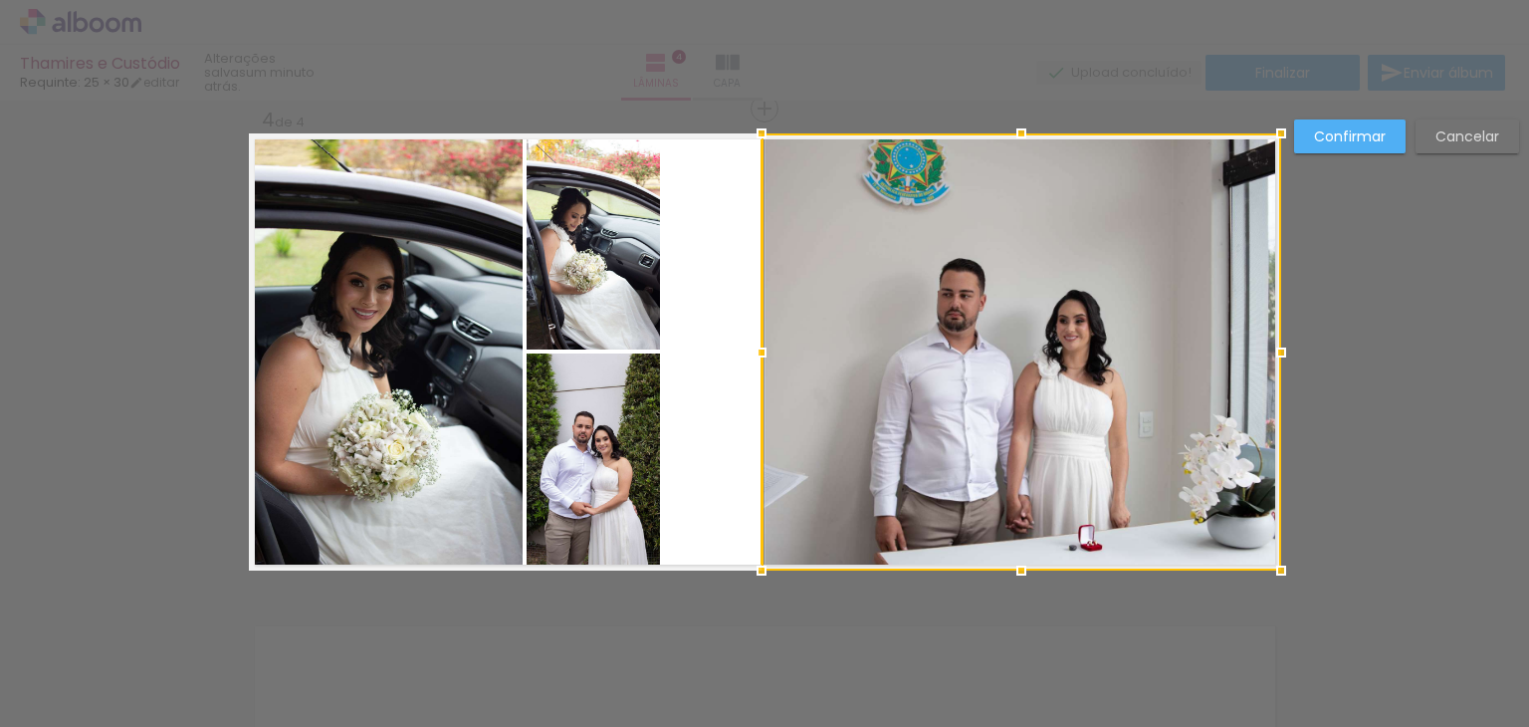
drag, startPoint x: 675, startPoint y: 344, endPoint x: 757, endPoint y: 345, distance: 81.6
click at [757, 345] on div at bounding box center [762, 352] width 40 height 40
click at [0, 0] on slot "Confirmar" at bounding box center [0, 0] width 0 height 0
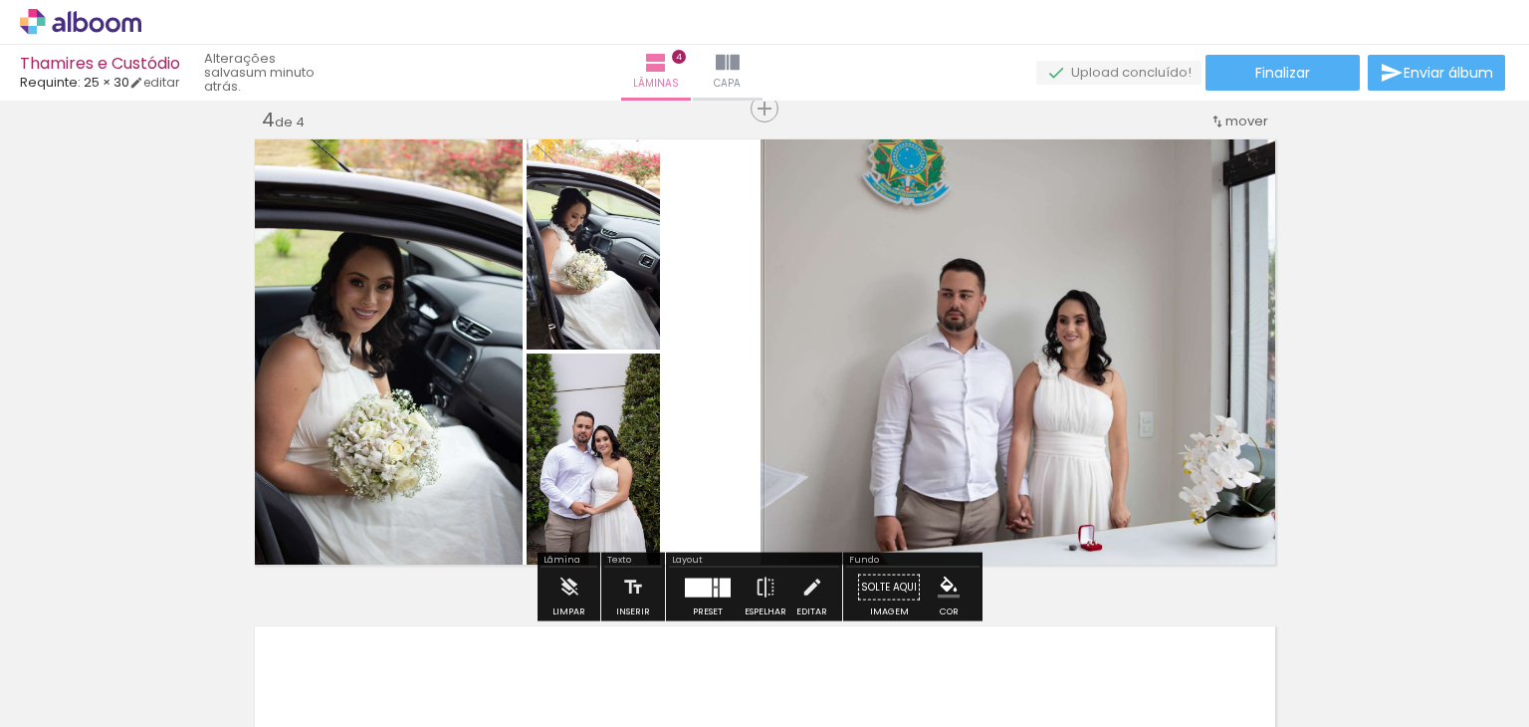
click at [600, 294] on quentale-photo at bounding box center [593, 241] width 133 height 216
click at [601, 294] on quentale-photo at bounding box center [593, 241] width 133 height 216
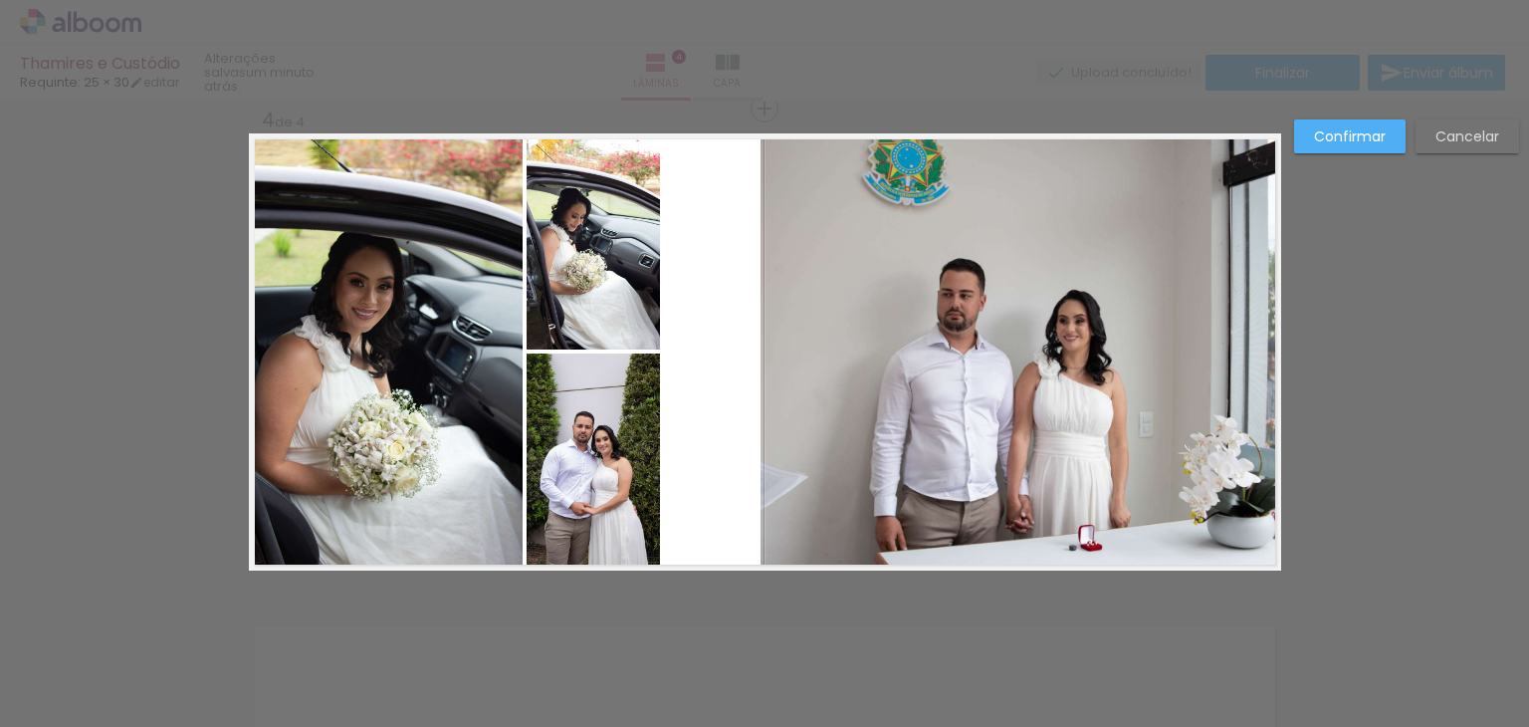
click at [618, 282] on quentale-photo at bounding box center [593, 241] width 133 height 216
drag, startPoint x: 658, startPoint y: 241, endPoint x: 710, endPoint y: 236, distance: 52.0
click at [710, 236] on album-spread "4 de 4" at bounding box center [765, 351] width 1032 height 437
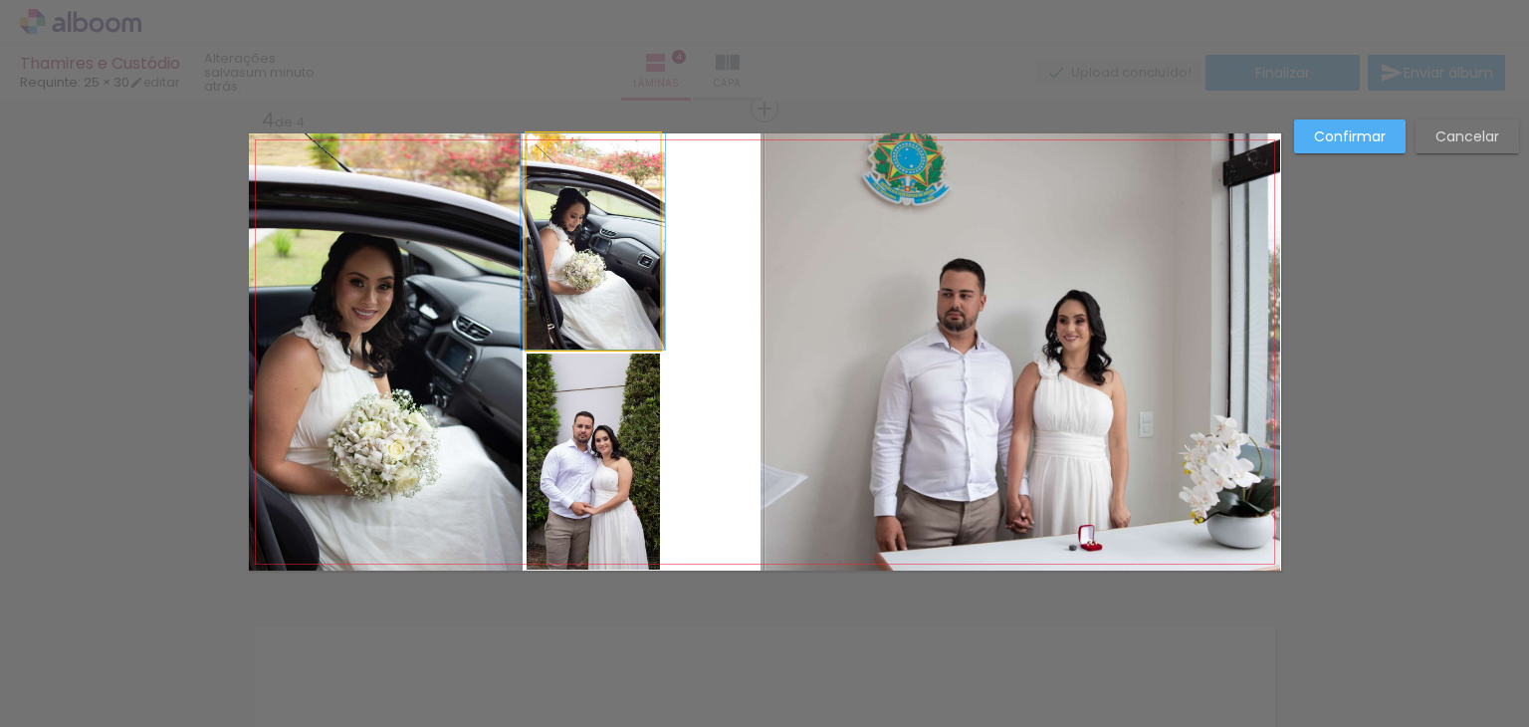
click at [618, 261] on quentale-photo at bounding box center [593, 241] width 133 height 216
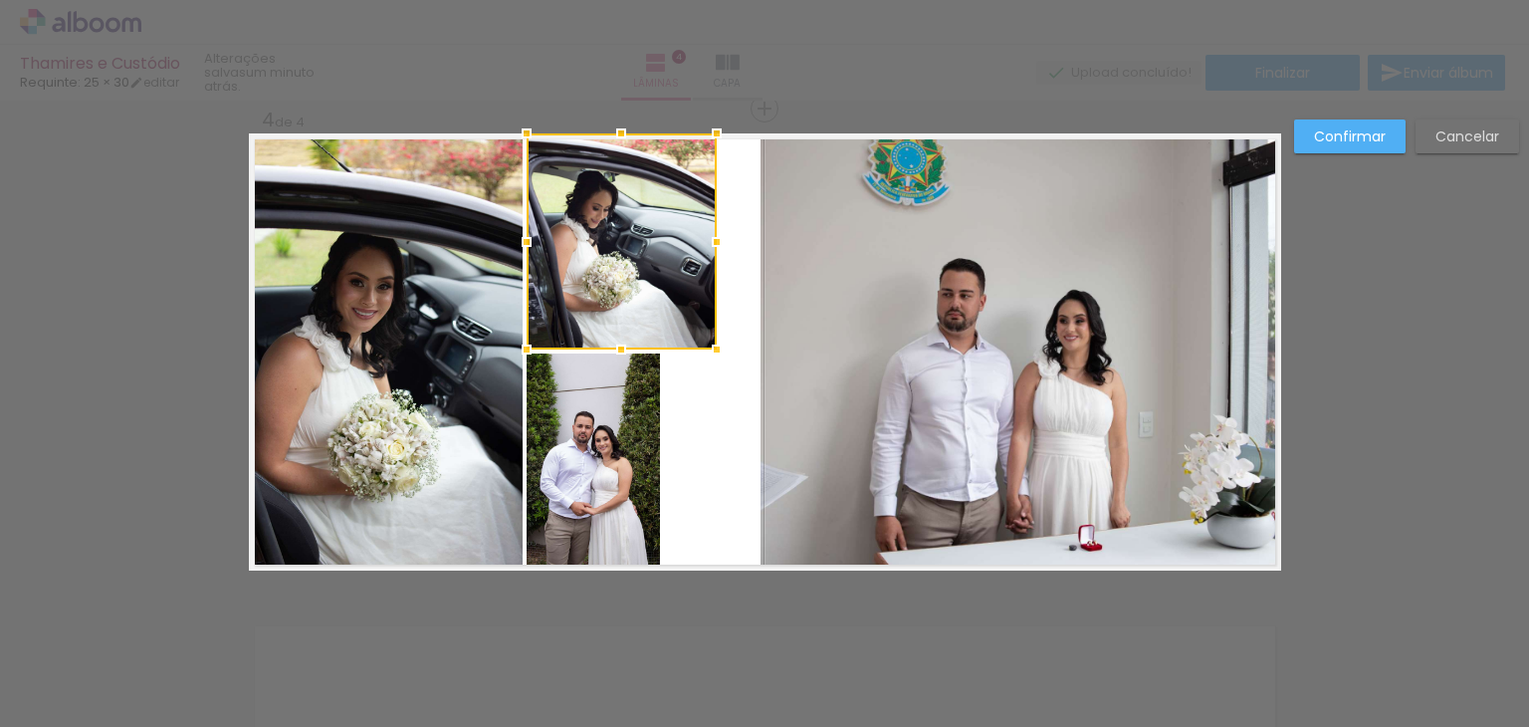
drag, startPoint x: 661, startPoint y: 240, endPoint x: 713, endPoint y: 233, distance: 52.2
click at [713, 233] on div at bounding box center [717, 242] width 40 height 40
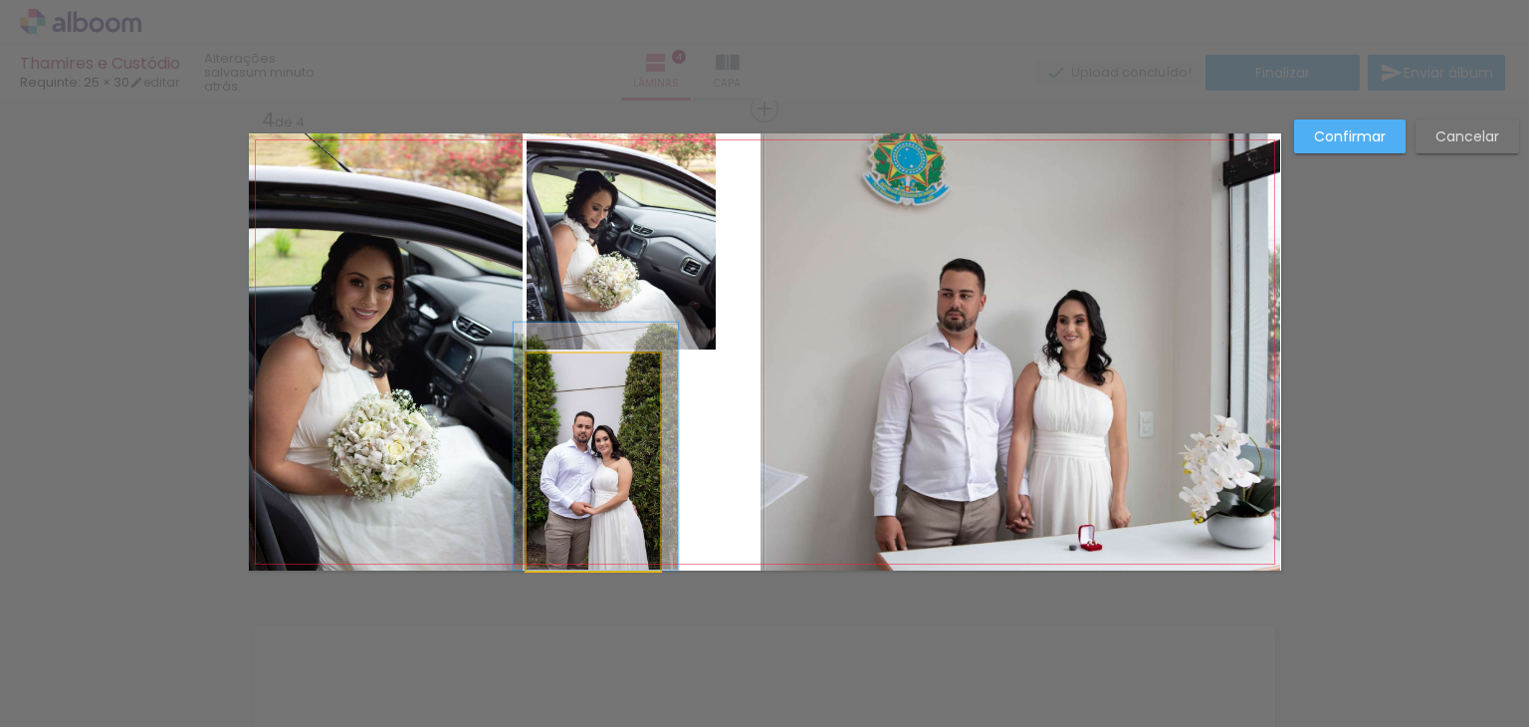
click at [606, 495] on quentale-photo at bounding box center [593, 461] width 133 height 217
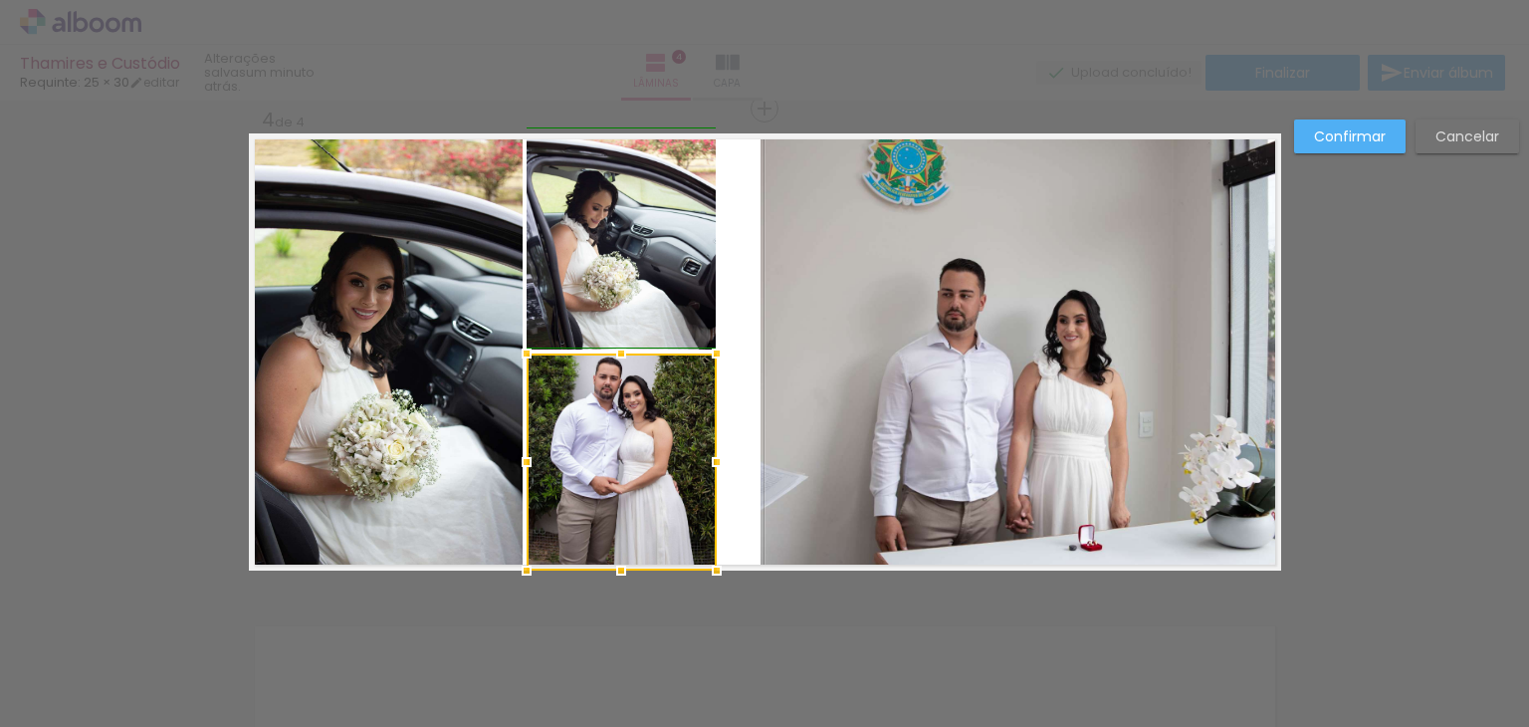
drag, startPoint x: 666, startPoint y: 467, endPoint x: 717, endPoint y: 466, distance: 50.8
click at [717, 466] on div at bounding box center [717, 462] width 40 height 40
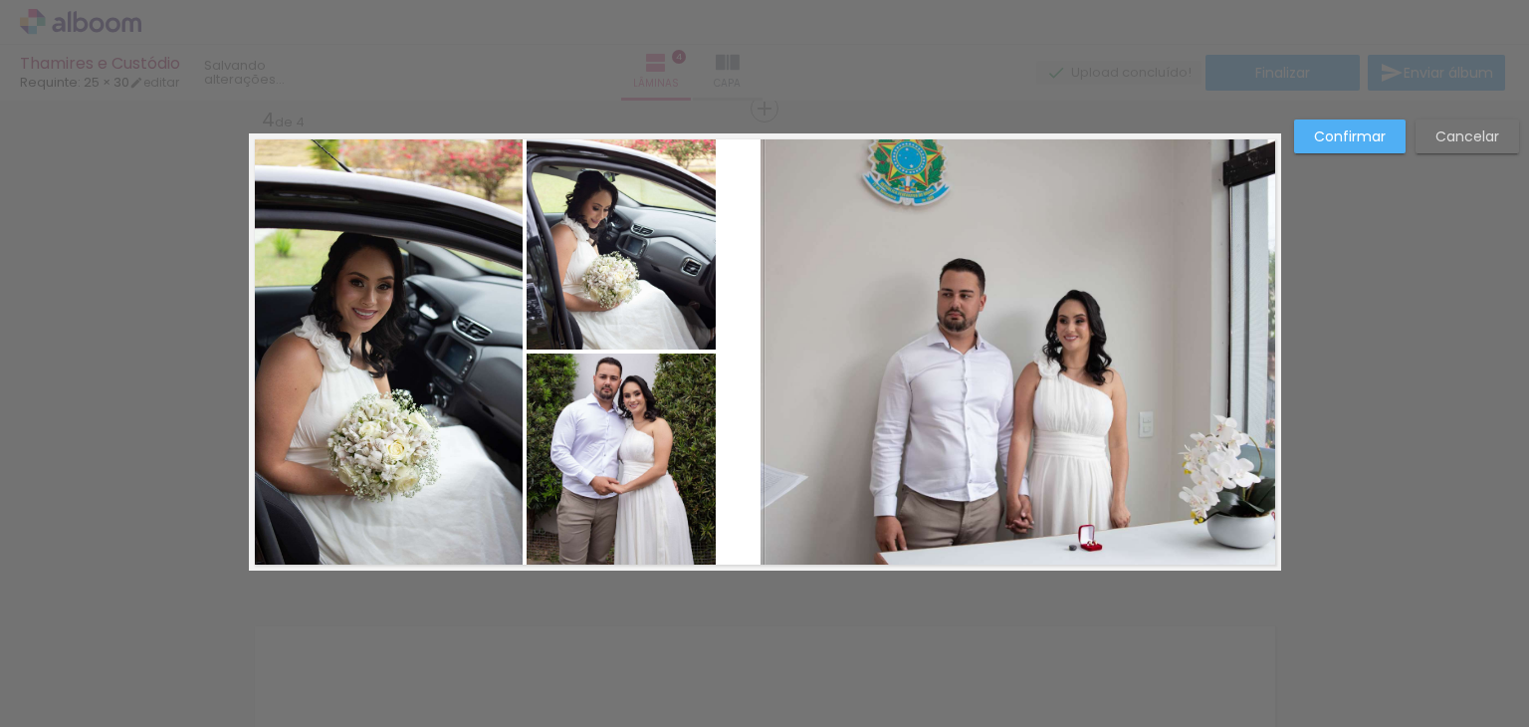
click at [880, 455] on quentale-photo at bounding box center [1021, 351] width 520 height 437
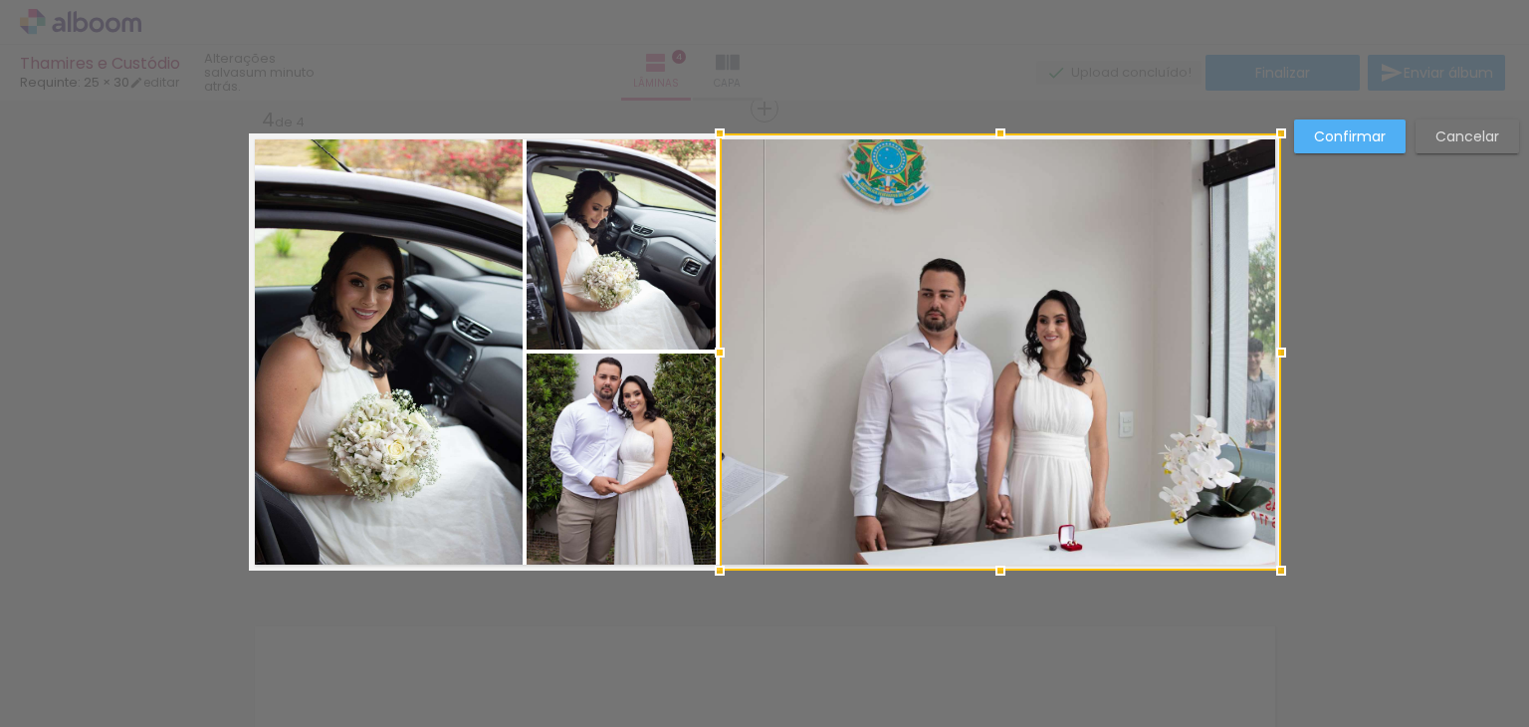
drag, startPoint x: 755, startPoint y: 349, endPoint x: 712, endPoint y: 353, distance: 43.0
click at [712, 353] on div at bounding box center [720, 352] width 40 height 40
click at [1347, 124] on paper-button "Confirmar" at bounding box center [1349, 136] width 111 height 34
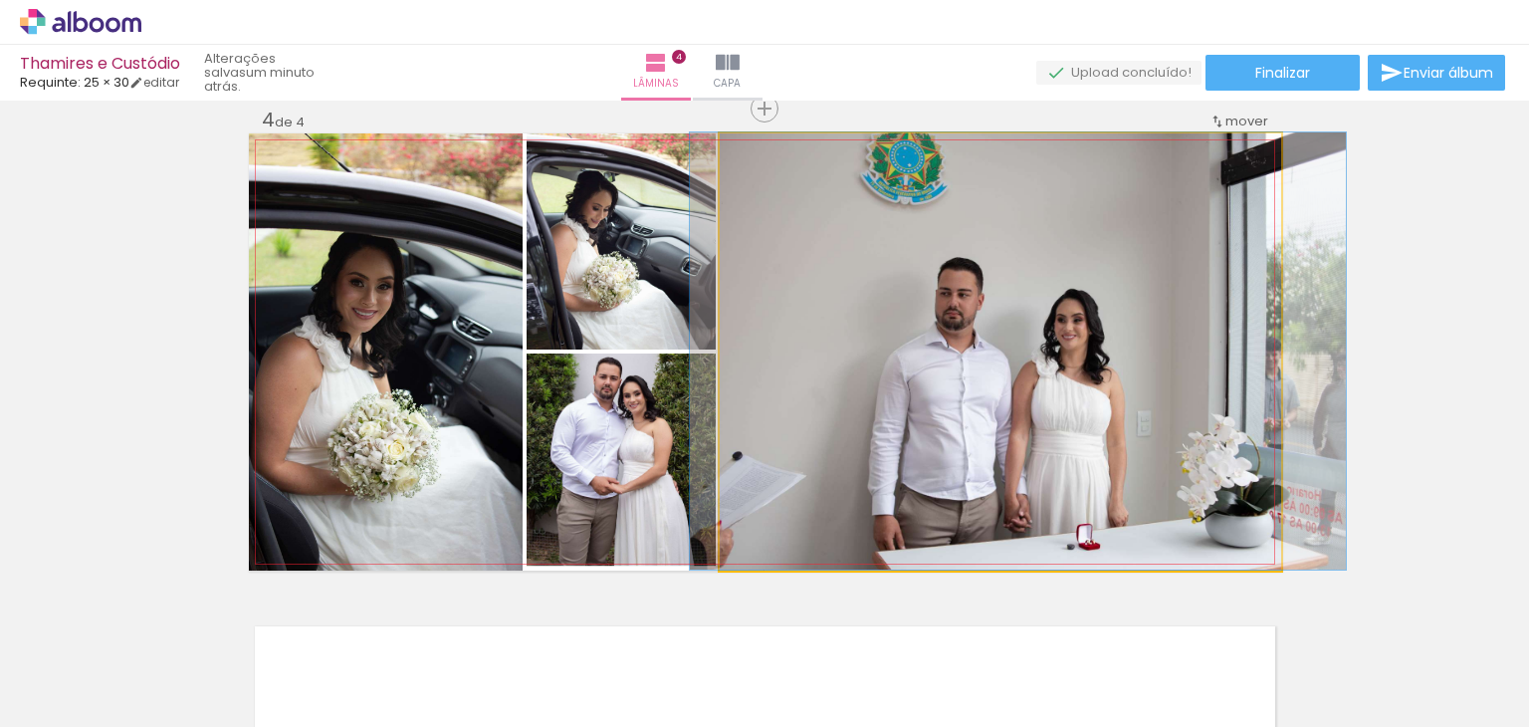
drag, startPoint x: 1087, startPoint y: 398, endPoint x: 1102, endPoint y: 384, distance: 20.4
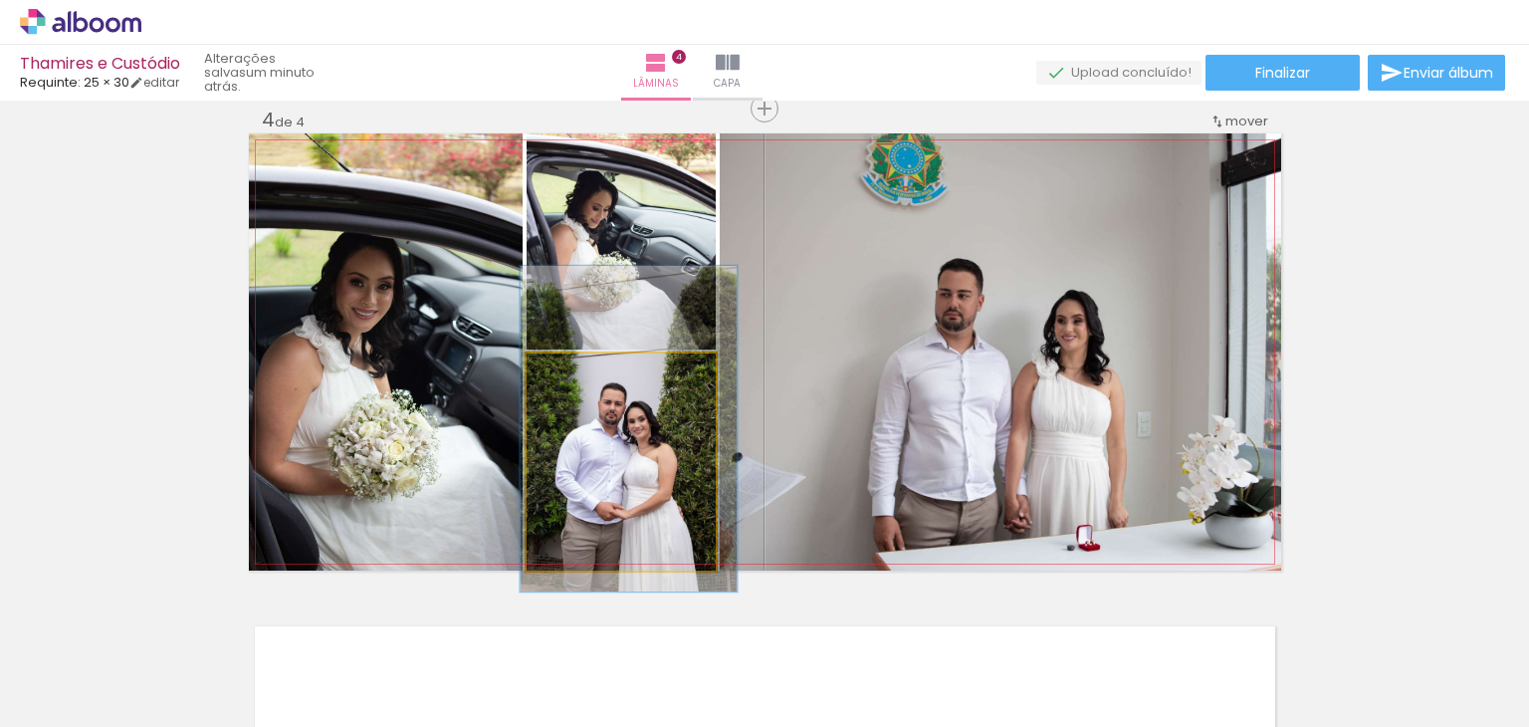
drag, startPoint x: 645, startPoint y: 483, endPoint x: 651, endPoint y: 501, distance: 18.9
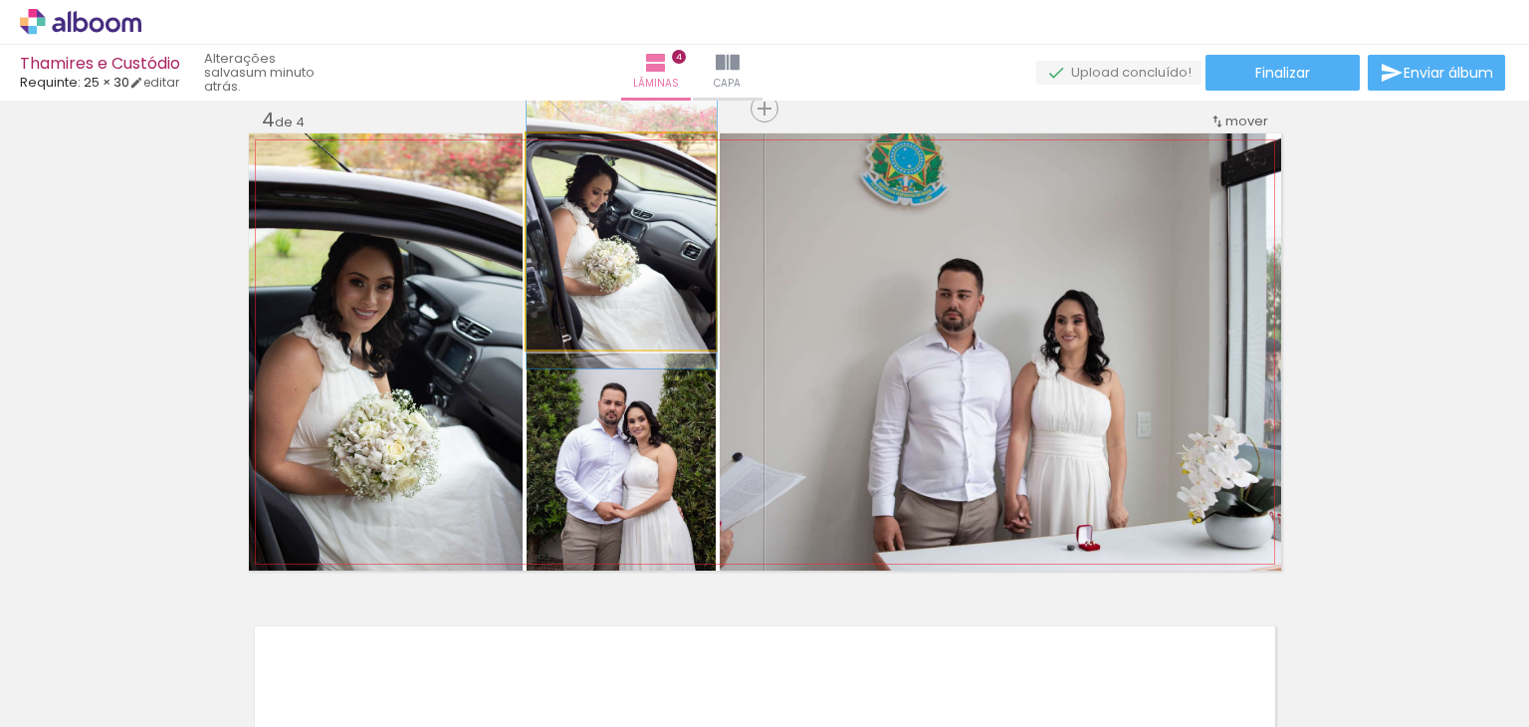
drag, startPoint x: 641, startPoint y: 270, endPoint x: 652, endPoint y: 255, distance: 18.5
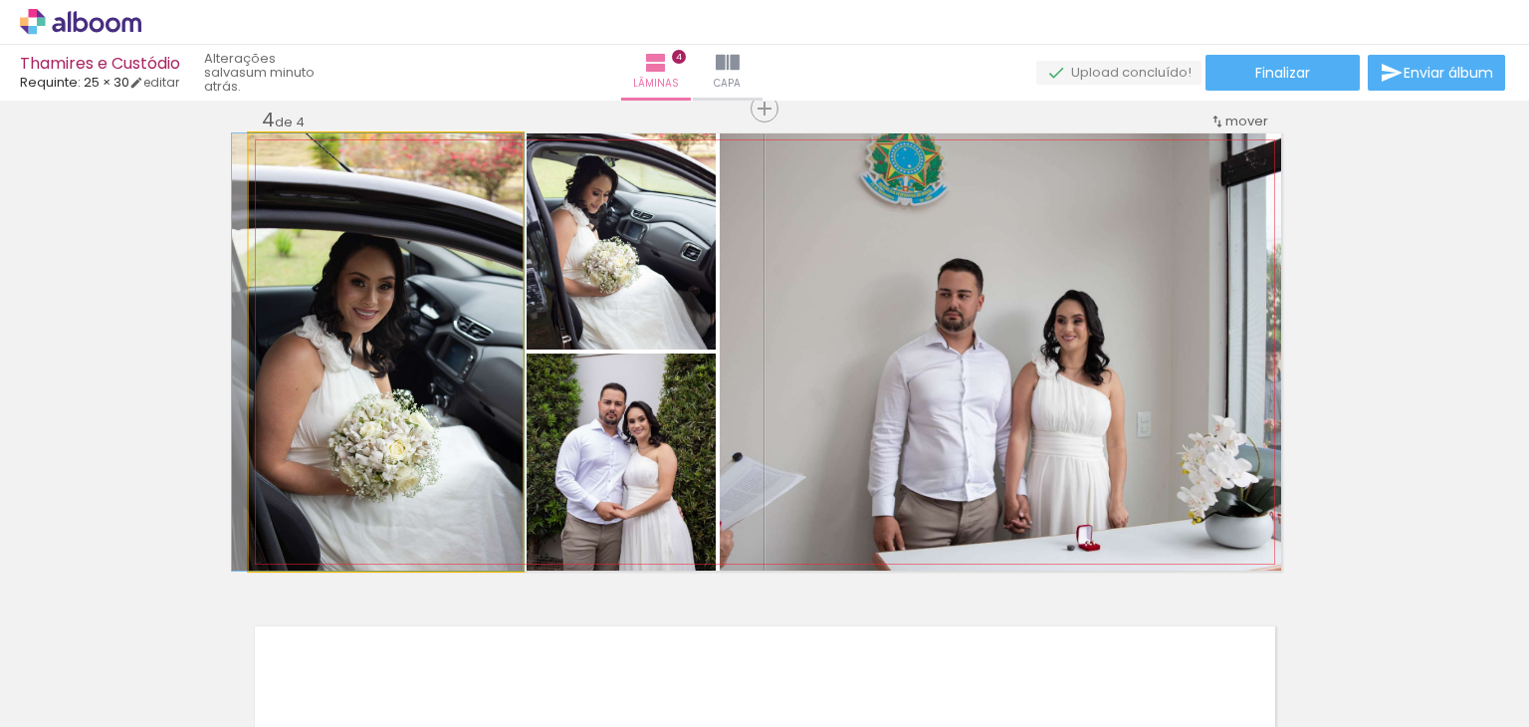
drag, startPoint x: 333, startPoint y: 400, endPoint x: 332, endPoint y: 380, distance: 19.9
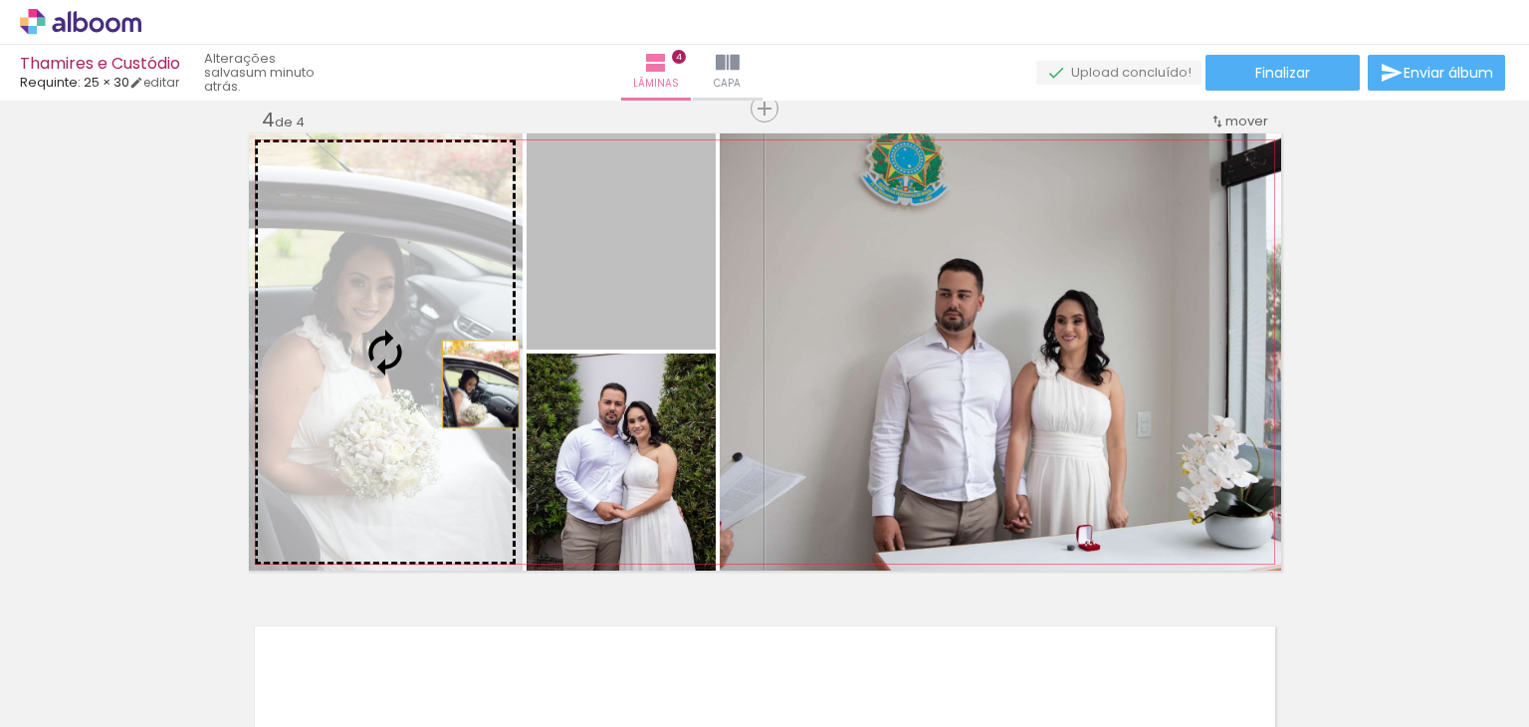
drag, startPoint x: 651, startPoint y: 277, endPoint x: 473, endPoint y: 383, distance: 207.6
click at [0, 0] on slot at bounding box center [0, 0] width 0 height 0
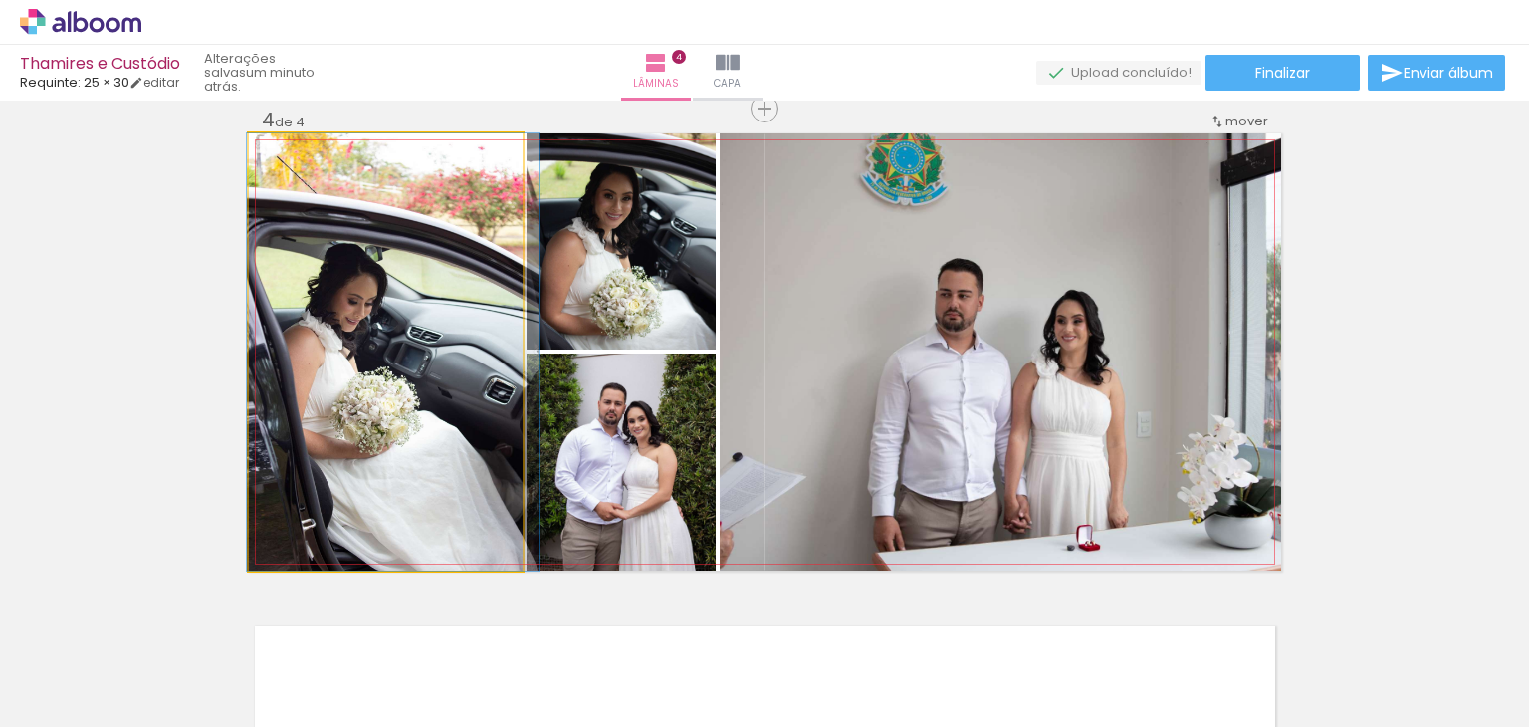
drag, startPoint x: 469, startPoint y: 426, endPoint x: 474, endPoint y: 409, distance: 17.6
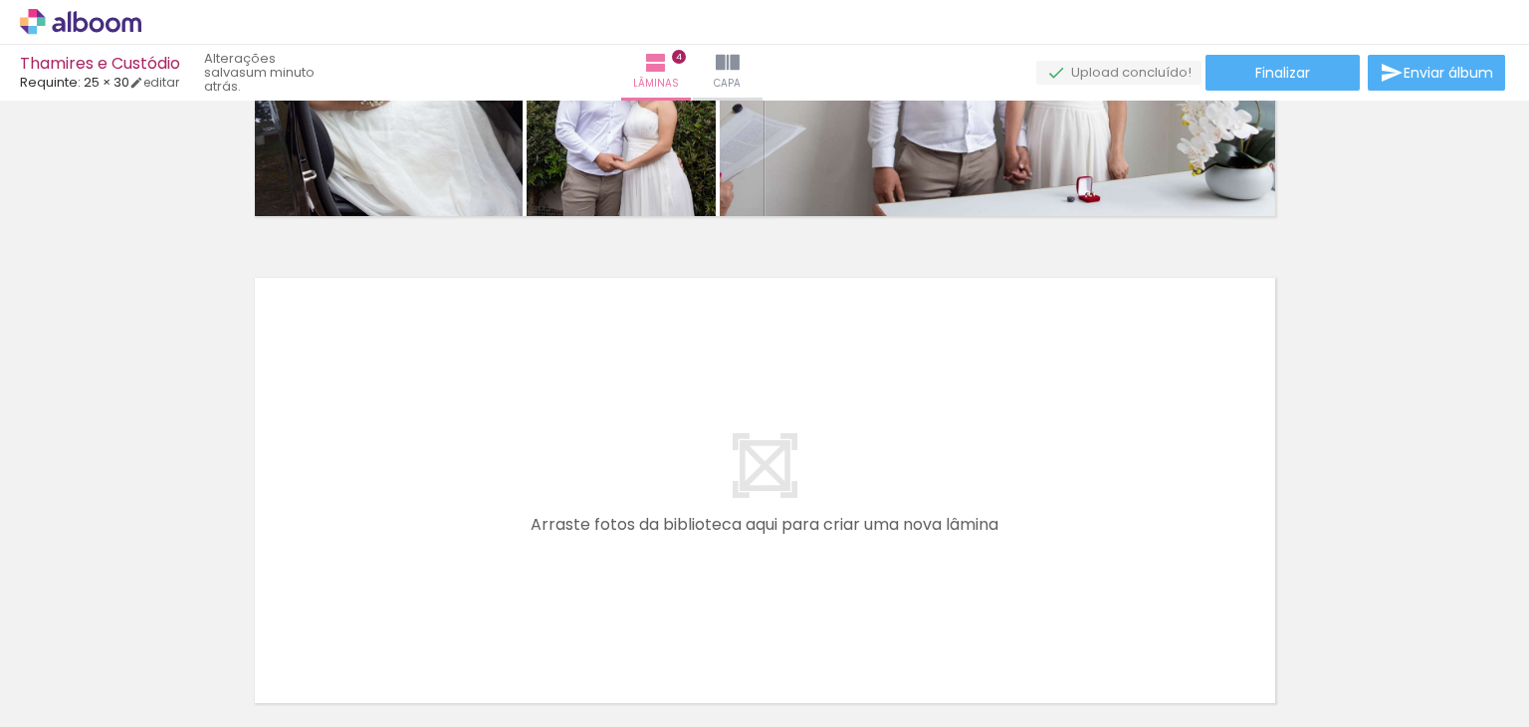
scroll to position [1883, 0]
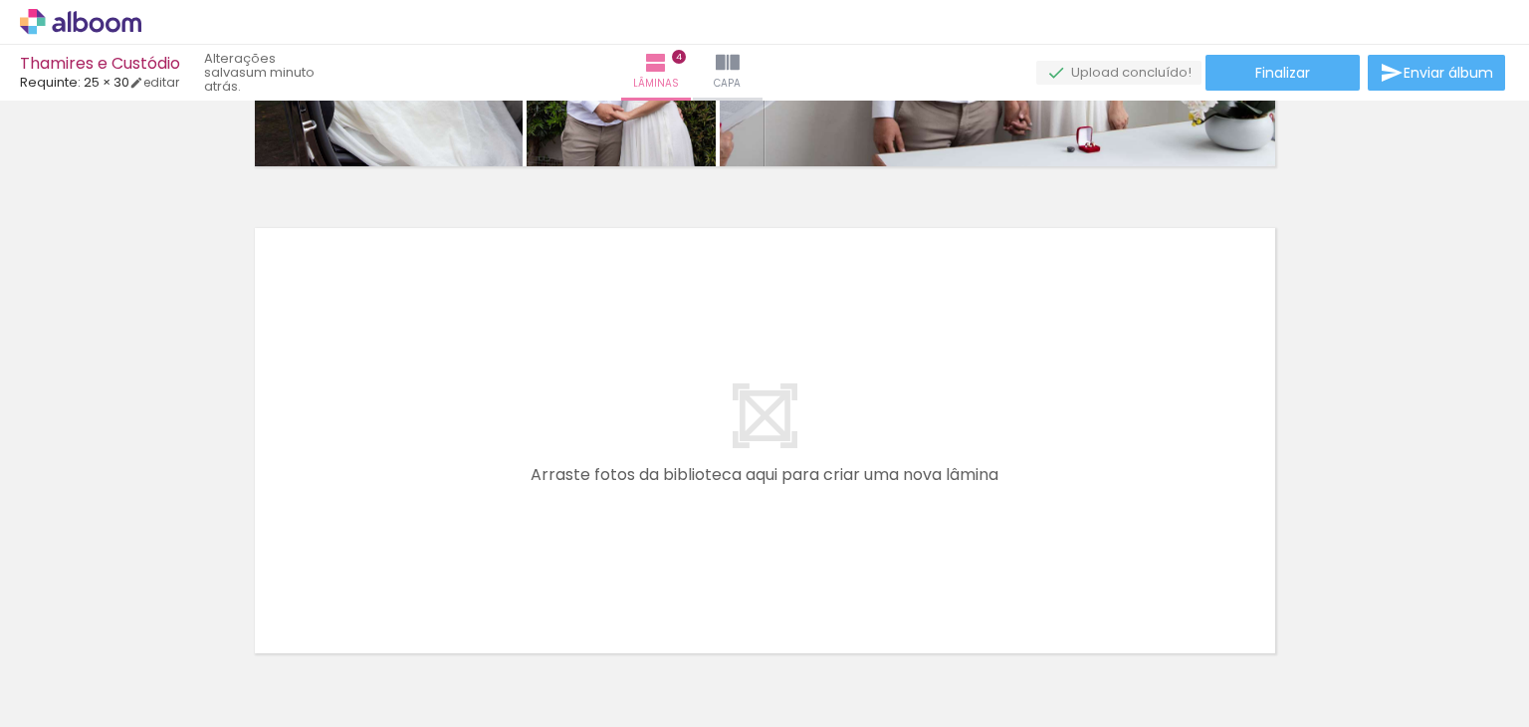
drag, startPoint x: 905, startPoint y: 686, endPoint x: 836, endPoint y: 469, distance: 227.6
click at [836, 469] on quentale-workspace at bounding box center [764, 363] width 1529 height 727
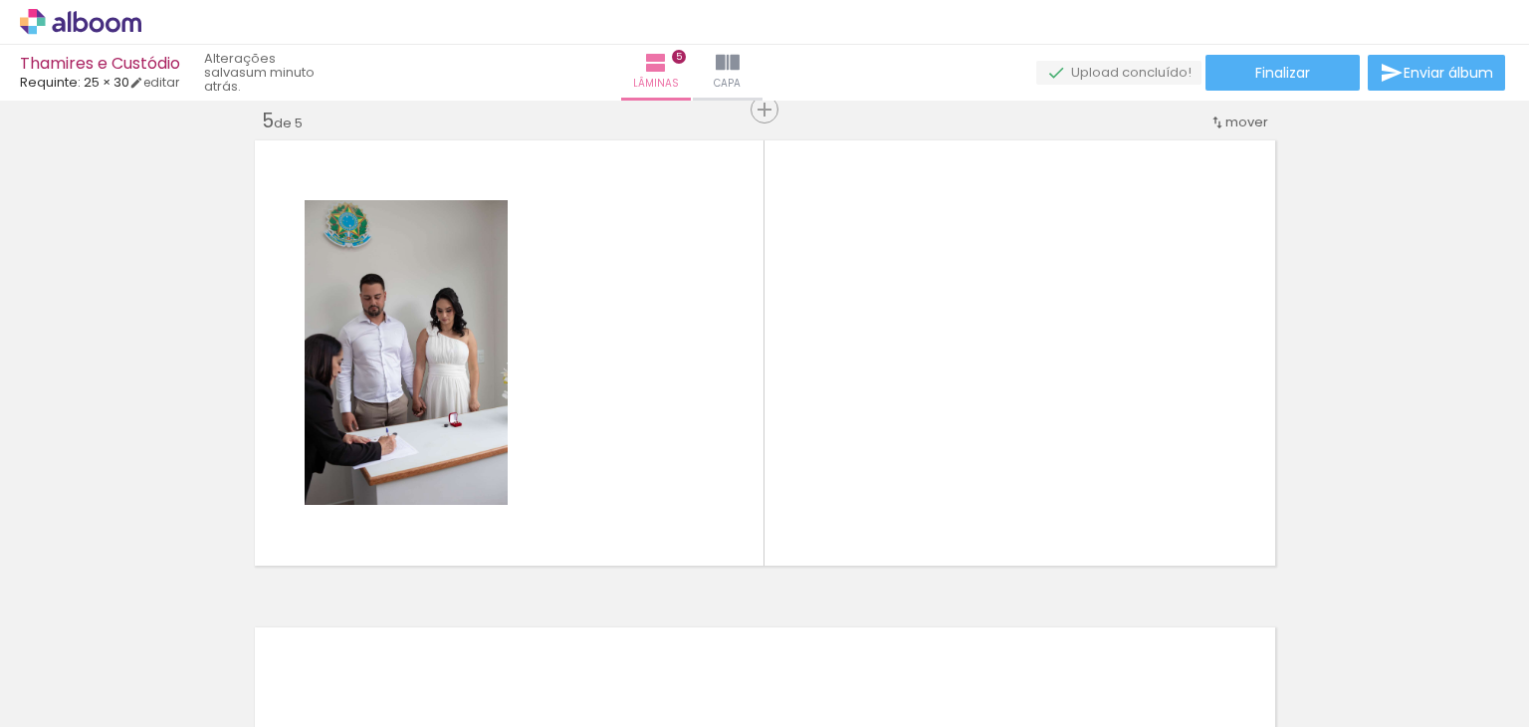
scroll to position [1972, 0]
drag, startPoint x: 1031, startPoint y: 677, endPoint x: 1128, endPoint y: 707, distance: 101.1
click at [969, 408] on quentale-workspace at bounding box center [764, 363] width 1529 height 727
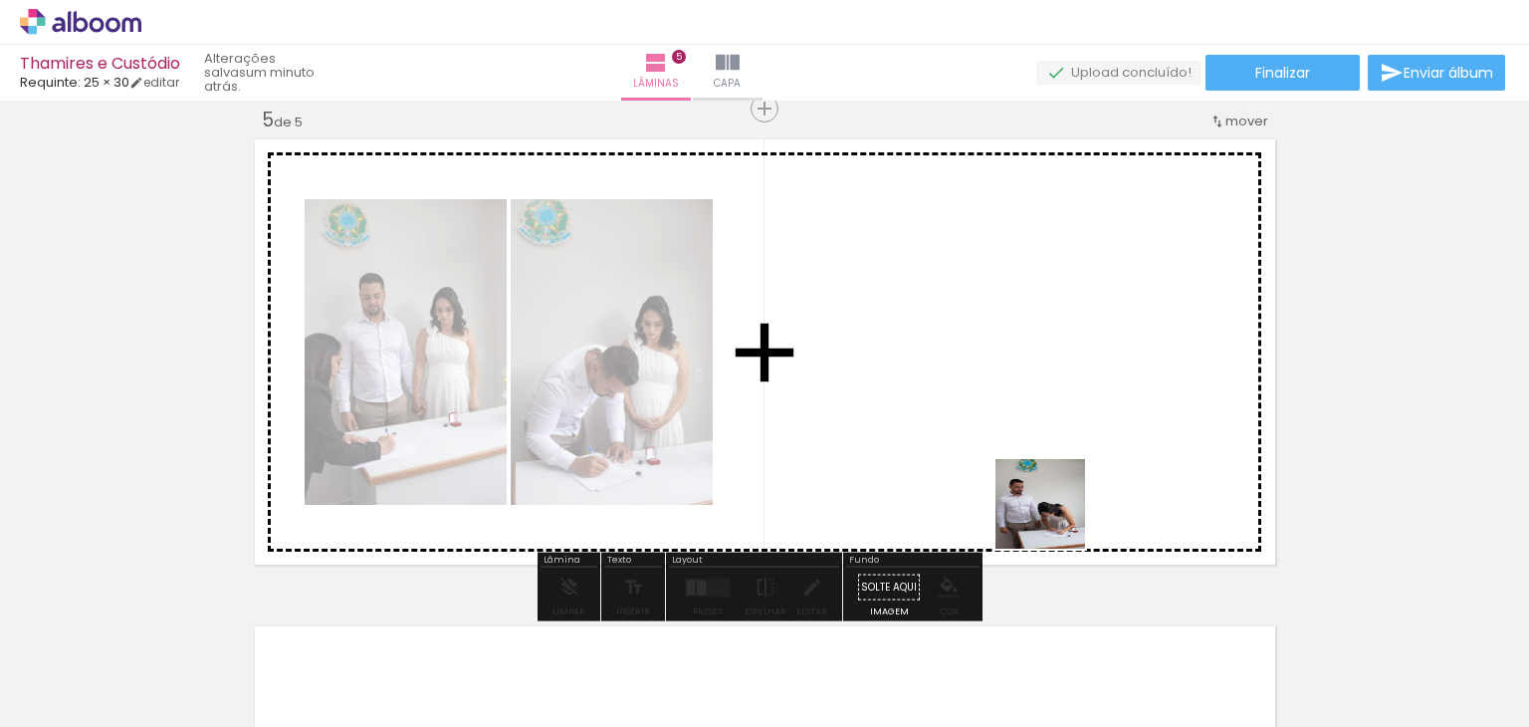
drag, startPoint x: 1151, startPoint y: 677, endPoint x: 1175, endPoint y: 642, distance: 42.2
click at [1031, 463] on quentale-workspace at bounding box center [764, 363] width 1529 height 727
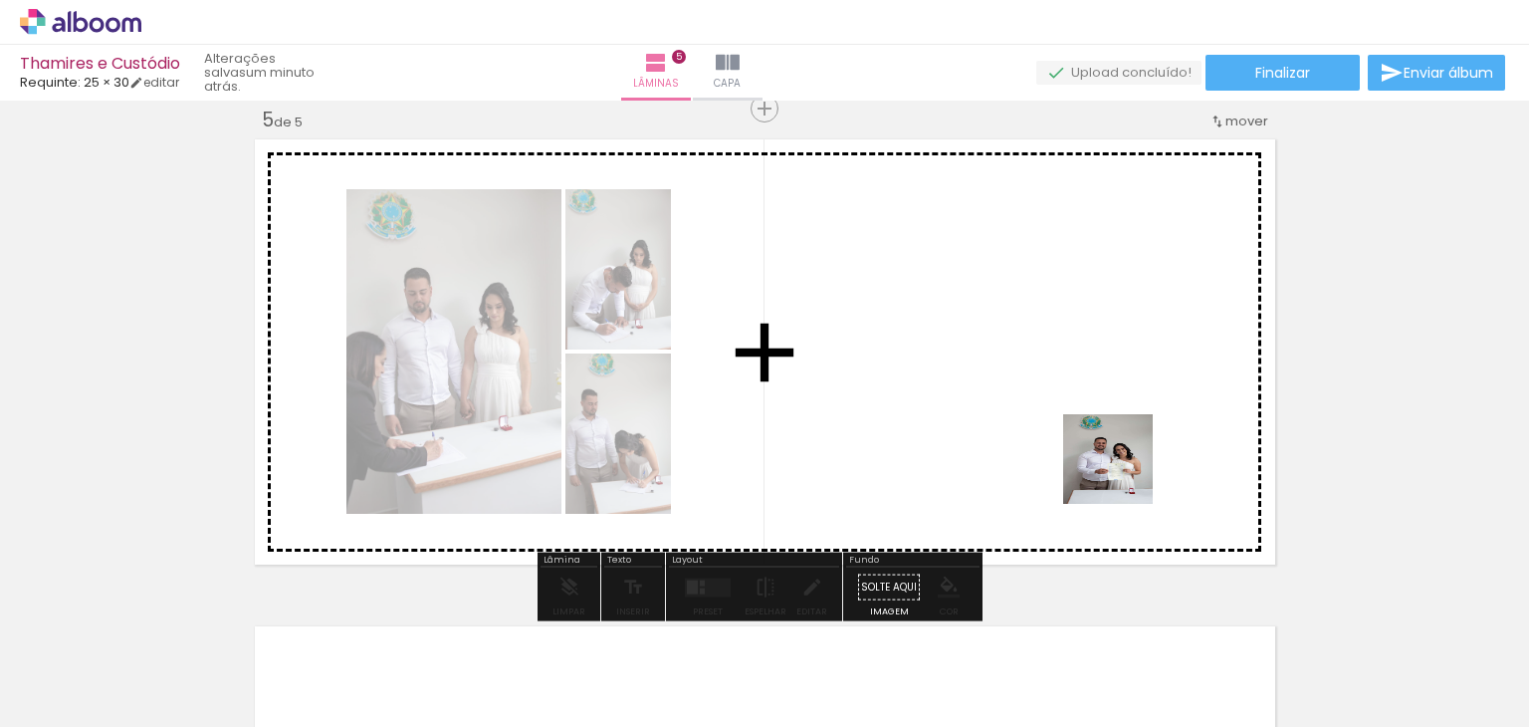
drag, startPoint x: 1227, startPoint y: 644, endPoint x: 1316, endPoint y: 670, distance: 92.3
click at [1117, 459] on quentale-workspace at bounding box center [764, 363] width 1529 height 727
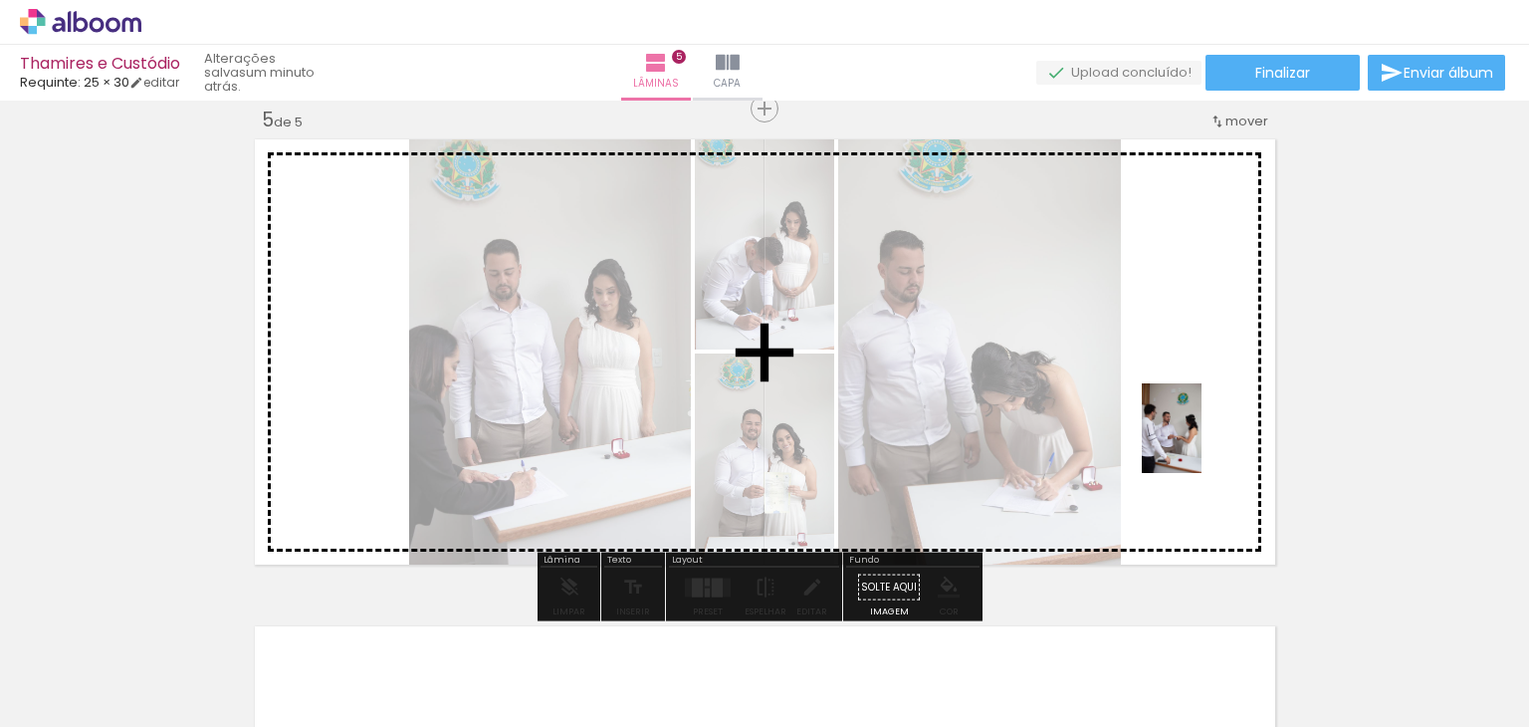
drag, startPoint x: 1322, startPoint y: 640, endPoint x: 1202, endPoint y: 443, distance: 231.0
click at [1202, 443] on quentale-workspace at bounding box center [764, 363] width 1529 height 727
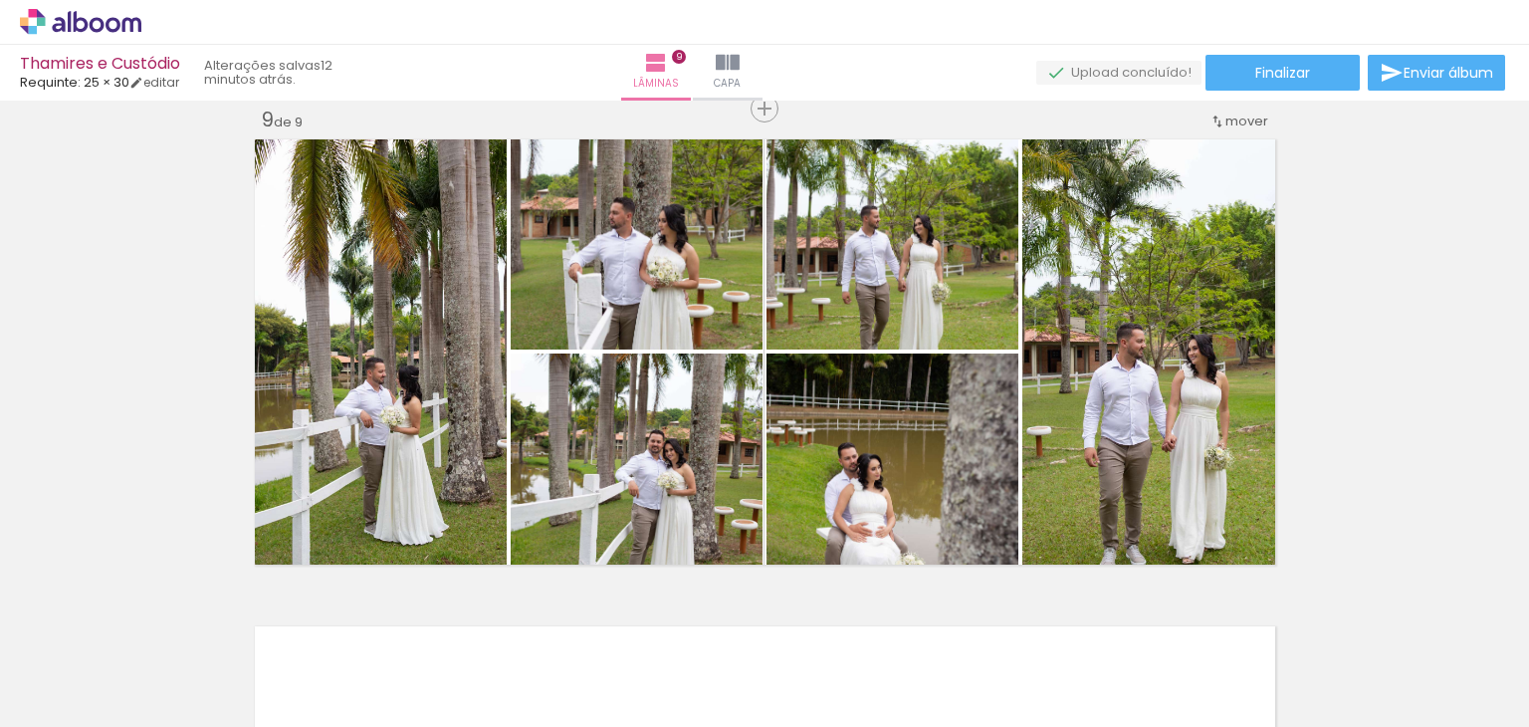
scroll to position [0, 4227]
